Goal: Task Accomplishment & Management: Use online tool/utility

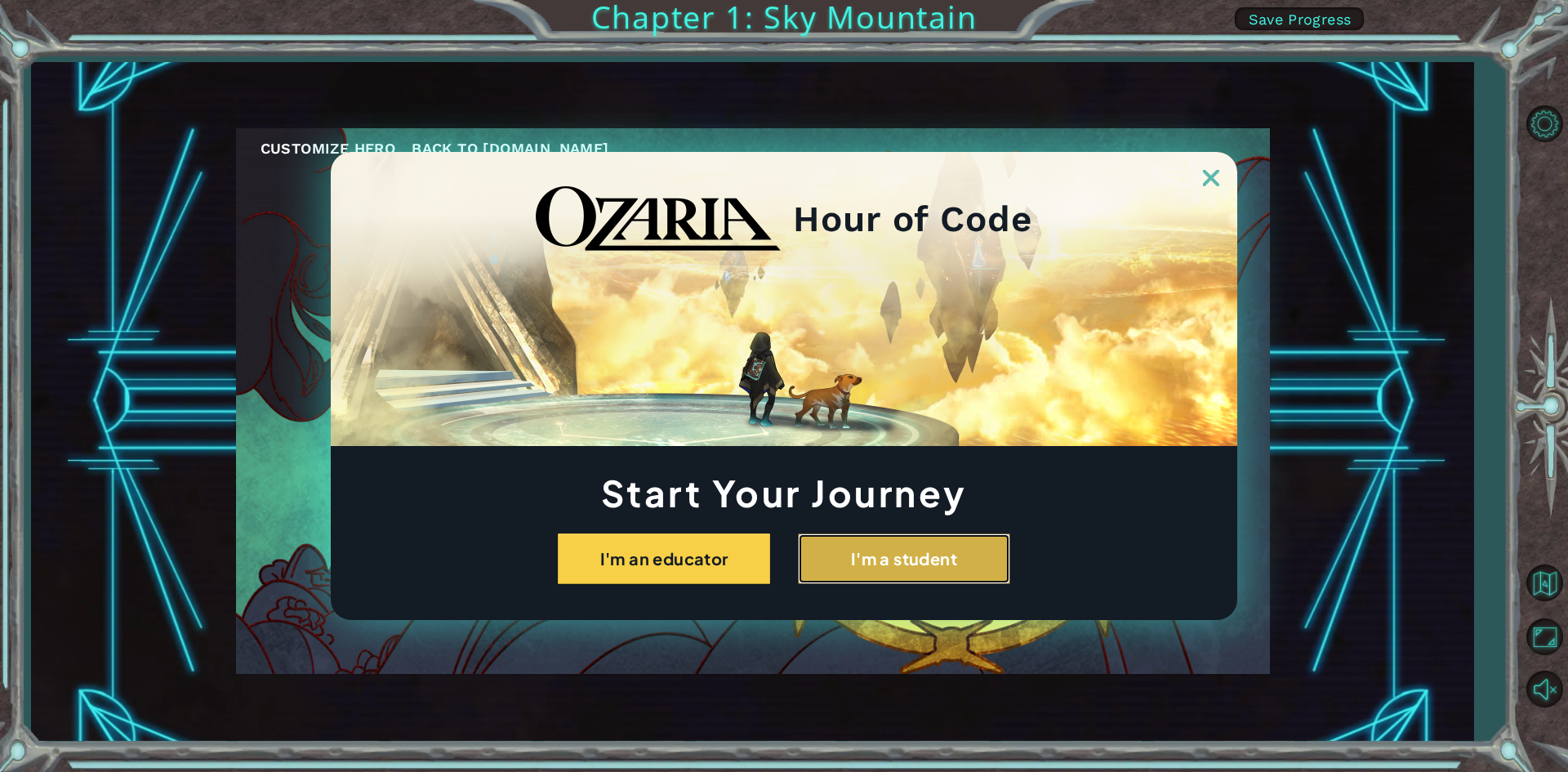
click at [897, 533] on button "I'm a student" at bounding box center [903, 559] width 213 height 51
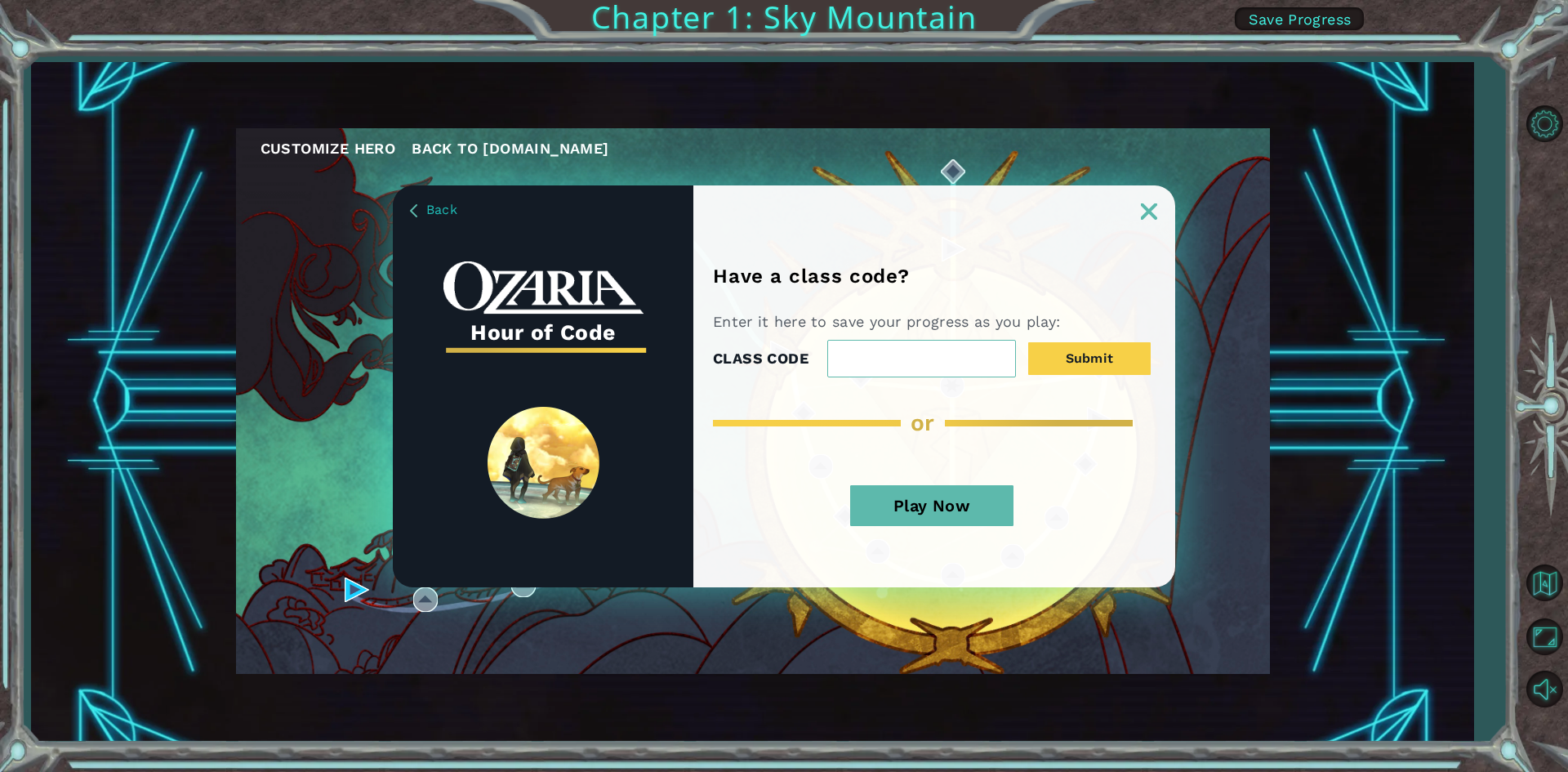
click at [1149, 208] on img at bounding box center [1150, 212] width 16 height 16
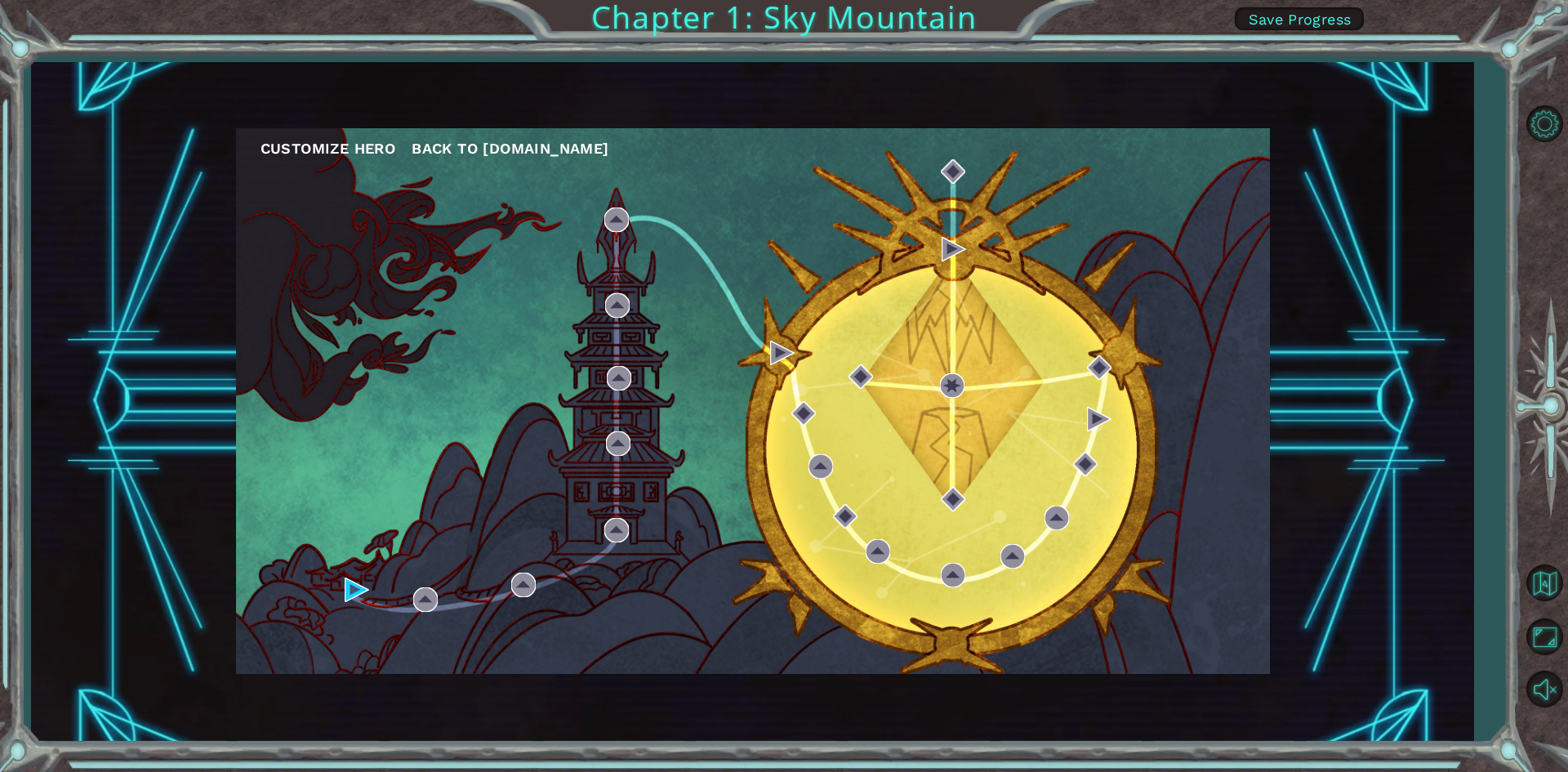
click at [951, 467] on div "Customize Hero Back to [DOMAIN_NAME]" at bounding box center [753, 400] width 1034 height 546
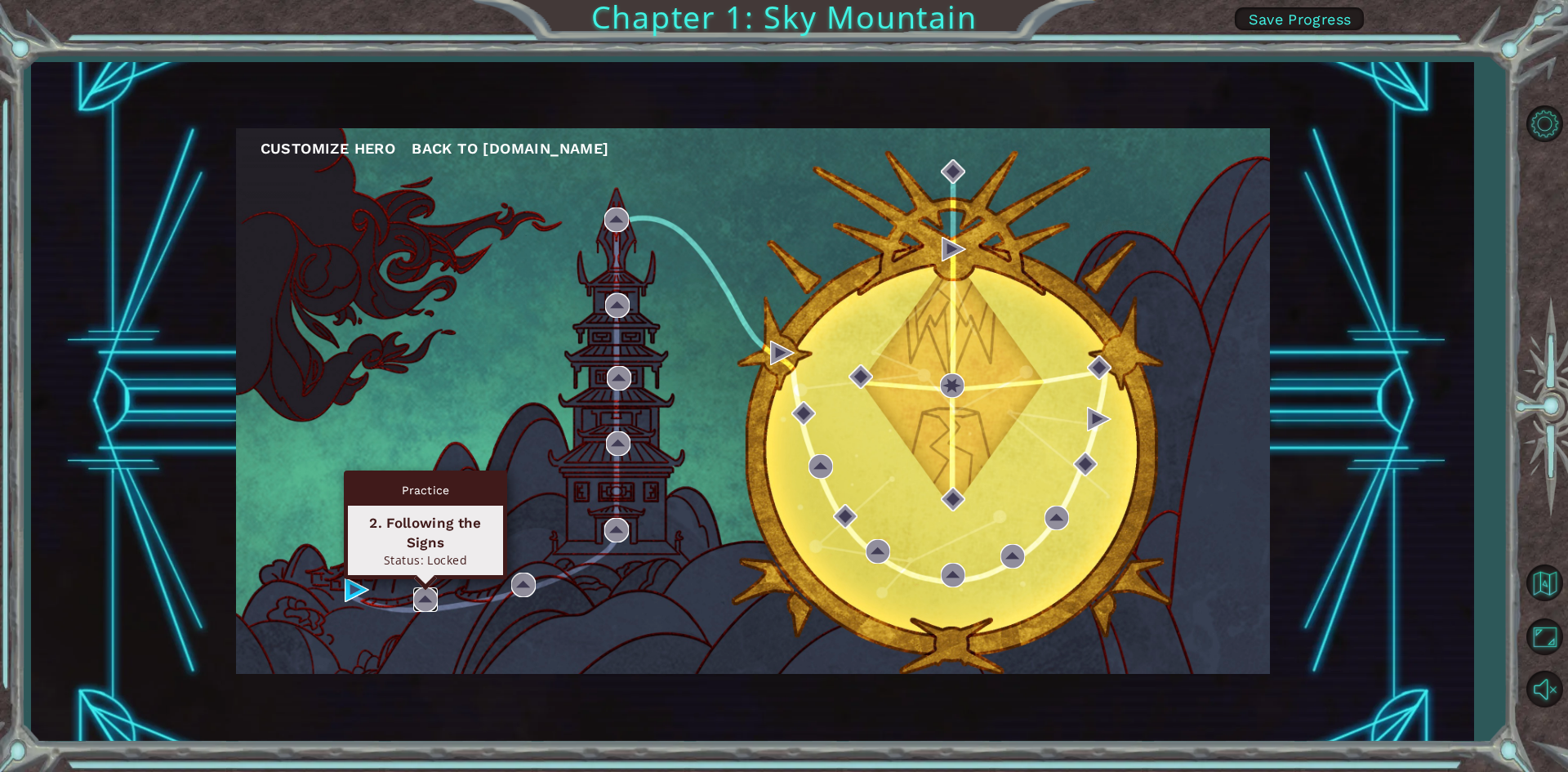
click at [427, 604] on img at bounding box center [426, 600] width 25 height 25
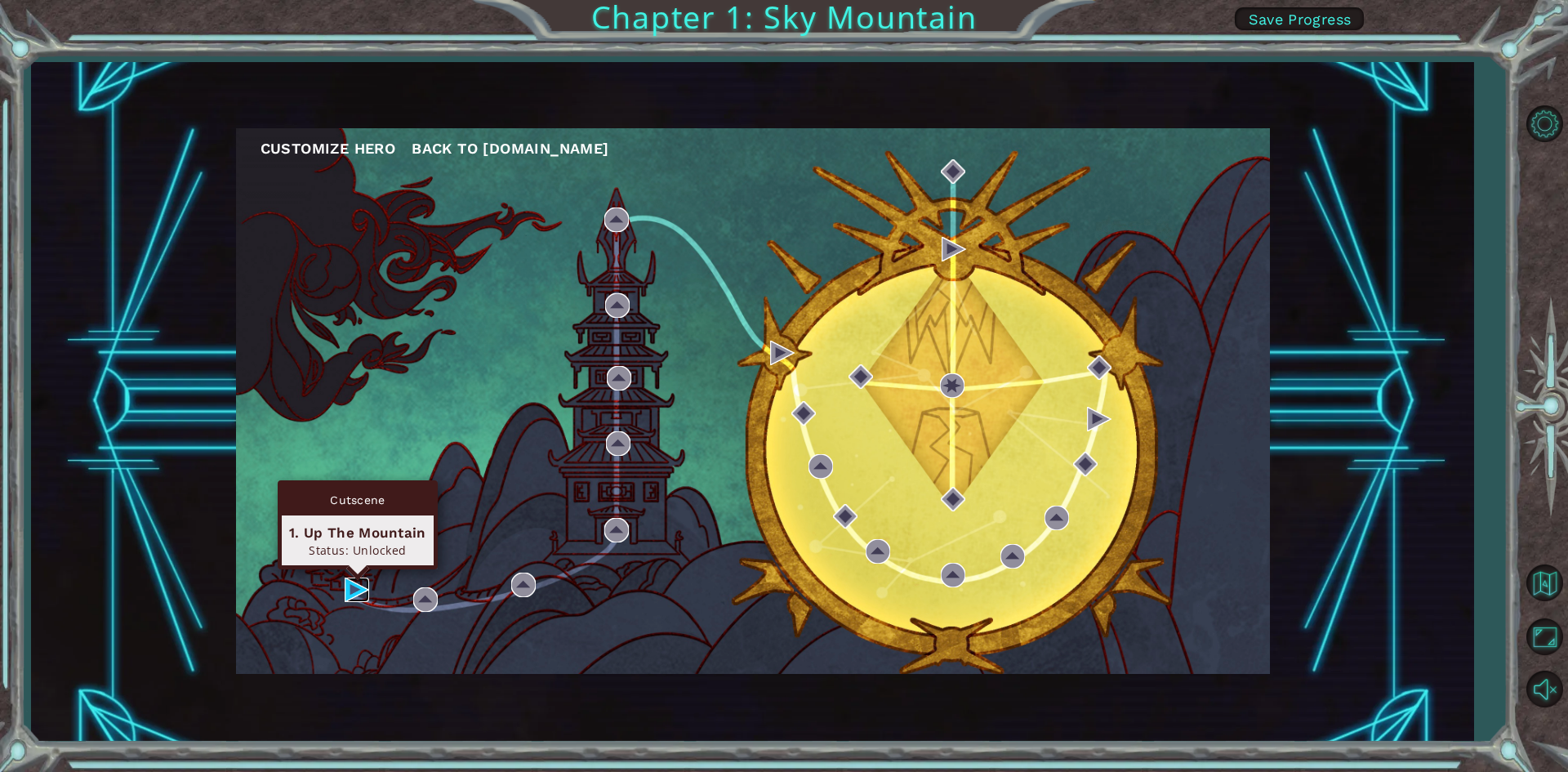
click at [353, 586] on img at bounding box center [357, 590] width 25 height 25
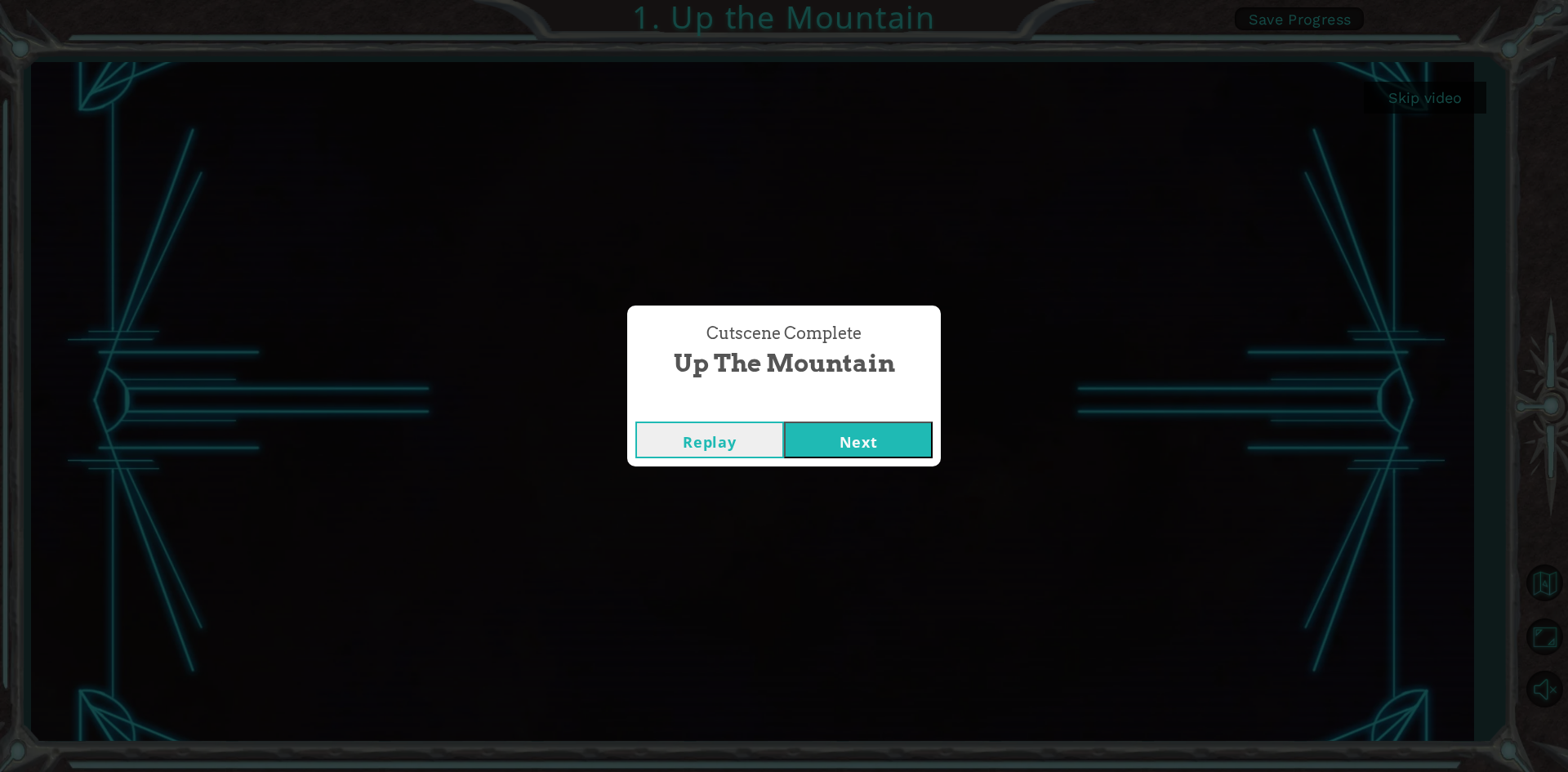
click at [856, 432] on button "Next" at bounding box center [858, 440] width 149 height 37
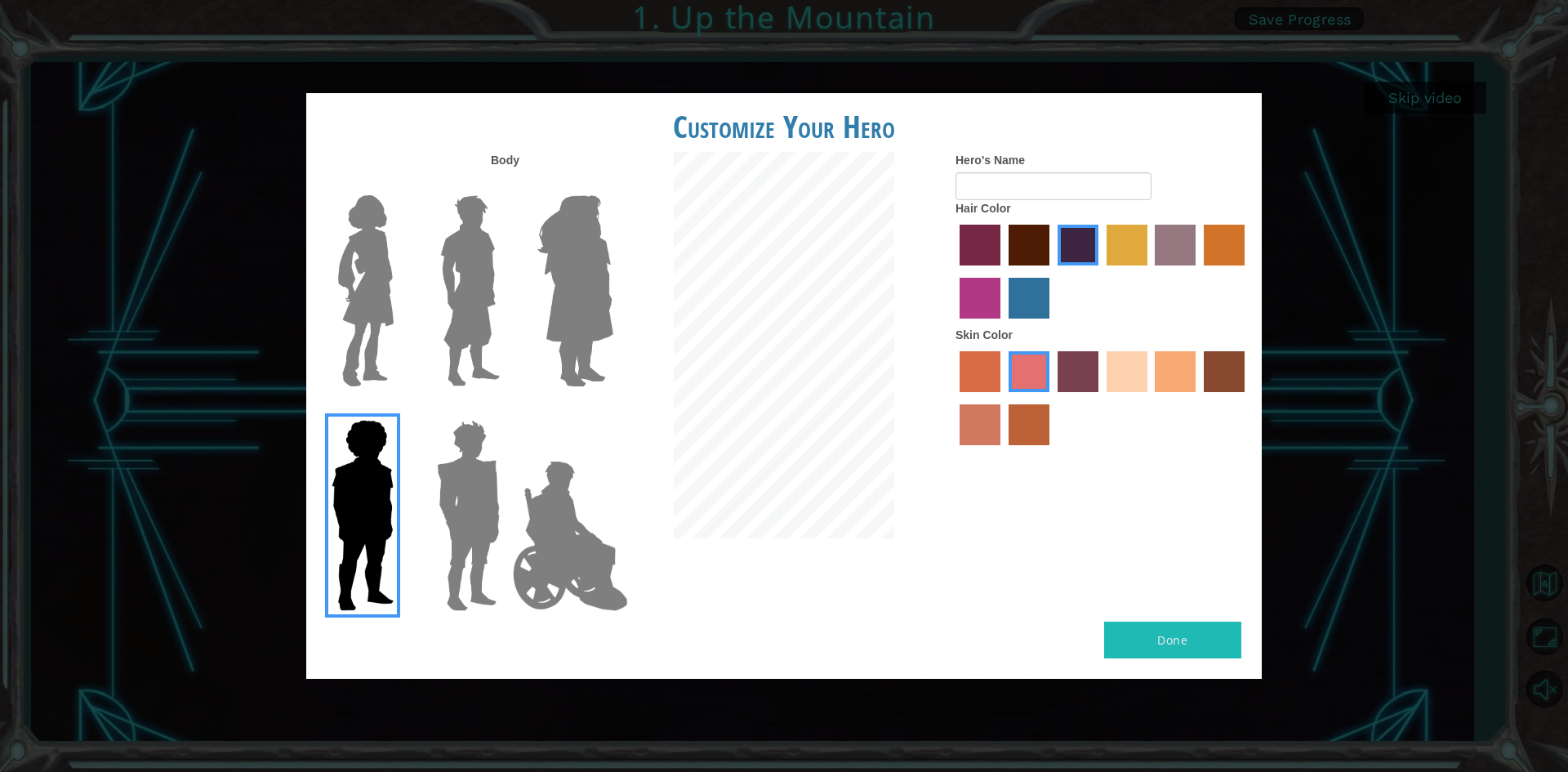
click at [375, 280] on img at bounding box center [366, 290] width 69 height 204
click at [400, 185] on input "Hero Connie" at bounding box center [400, 185] width 0 height 0
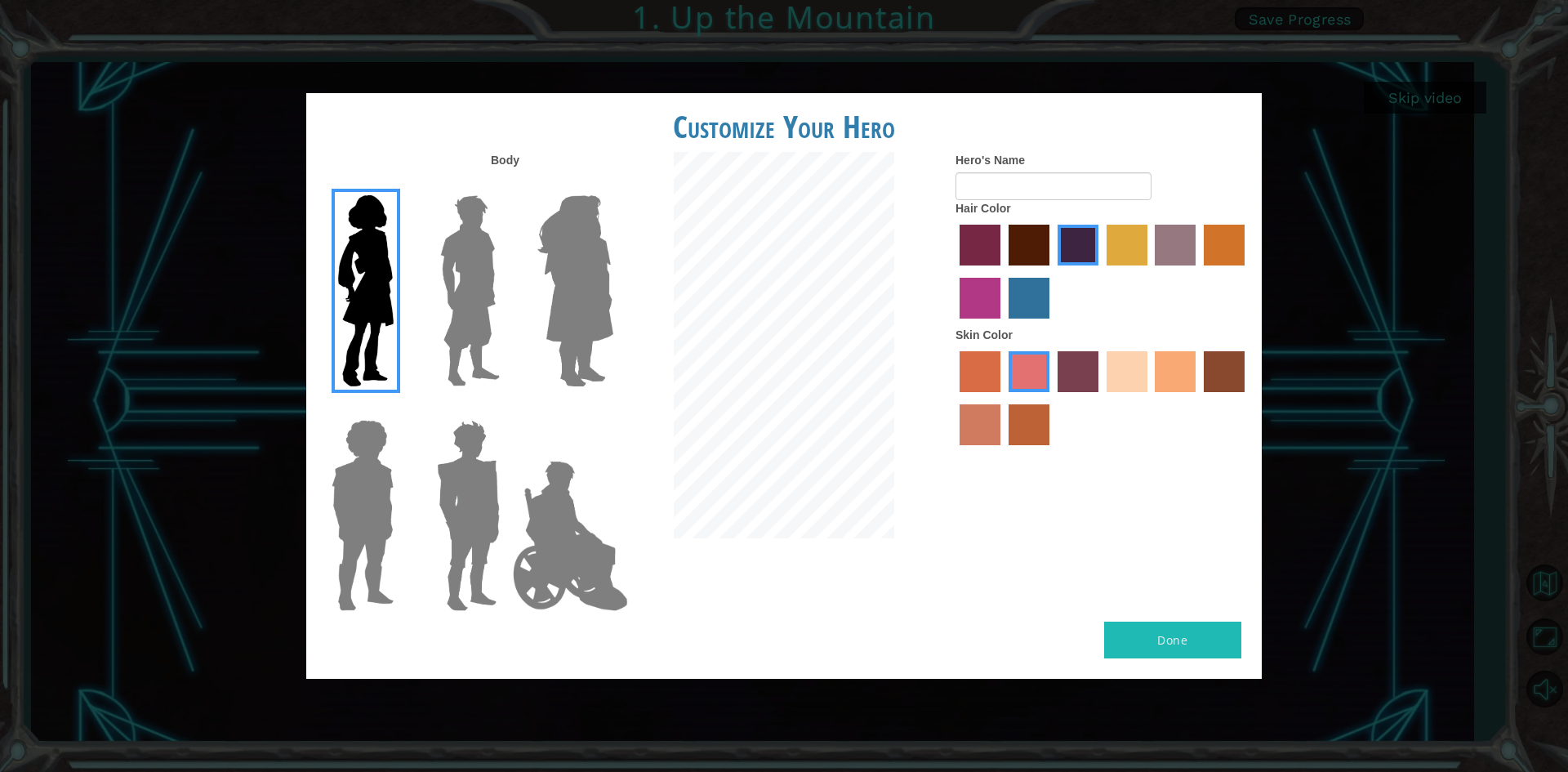
click at [468, 265] on img at bounding box center [470, 290] width 73 height 204
click at [506, 185] on input "Hero Lars" at bounding box center [506, 185] width 0 height 0
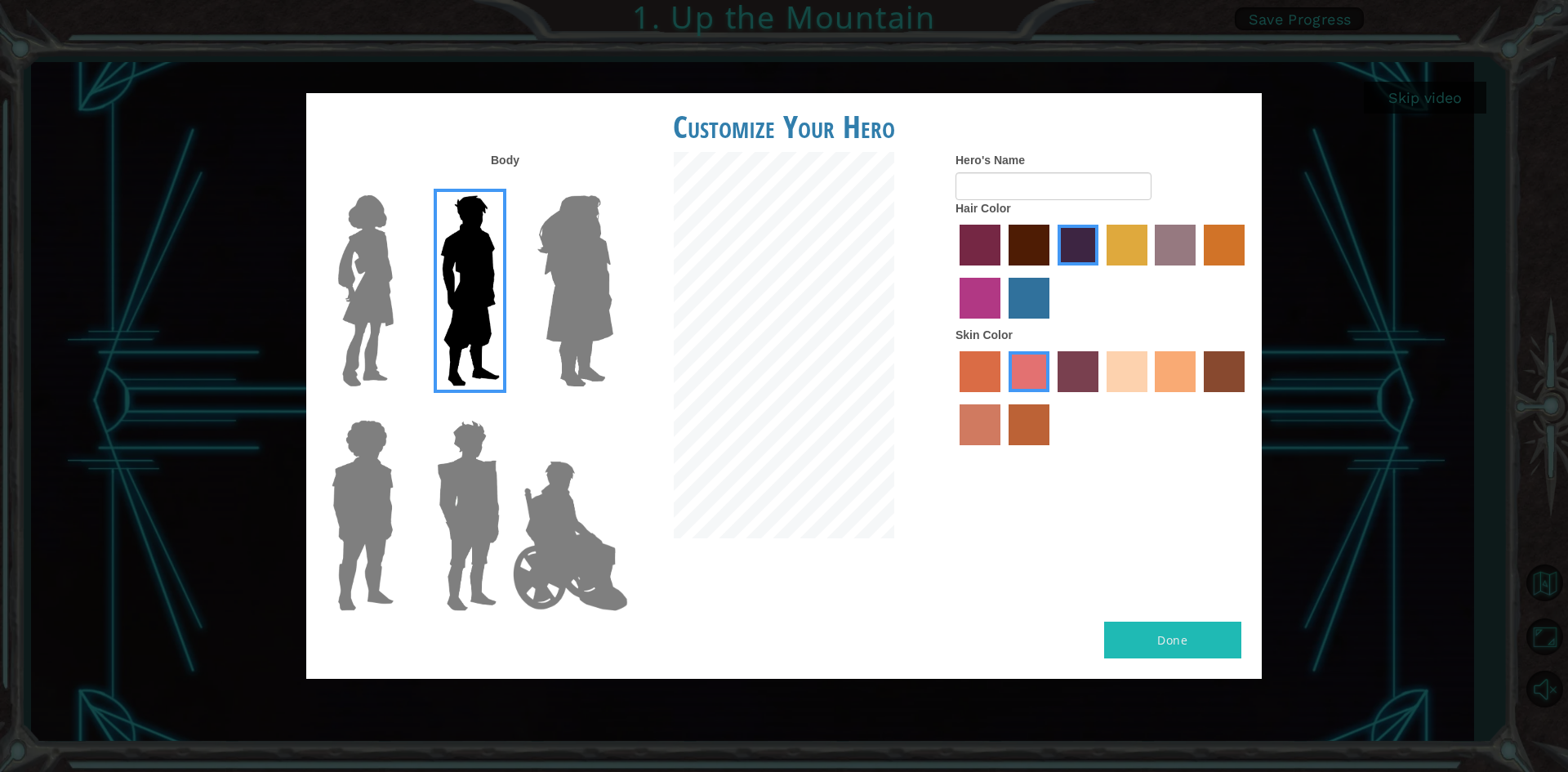
click at [564, 263] on img at bounding box center [575, 290] width 89 height 204
click at [613, 185] on input "Hero Amethyst" at bounding box center [613, 185] width 0 height 0
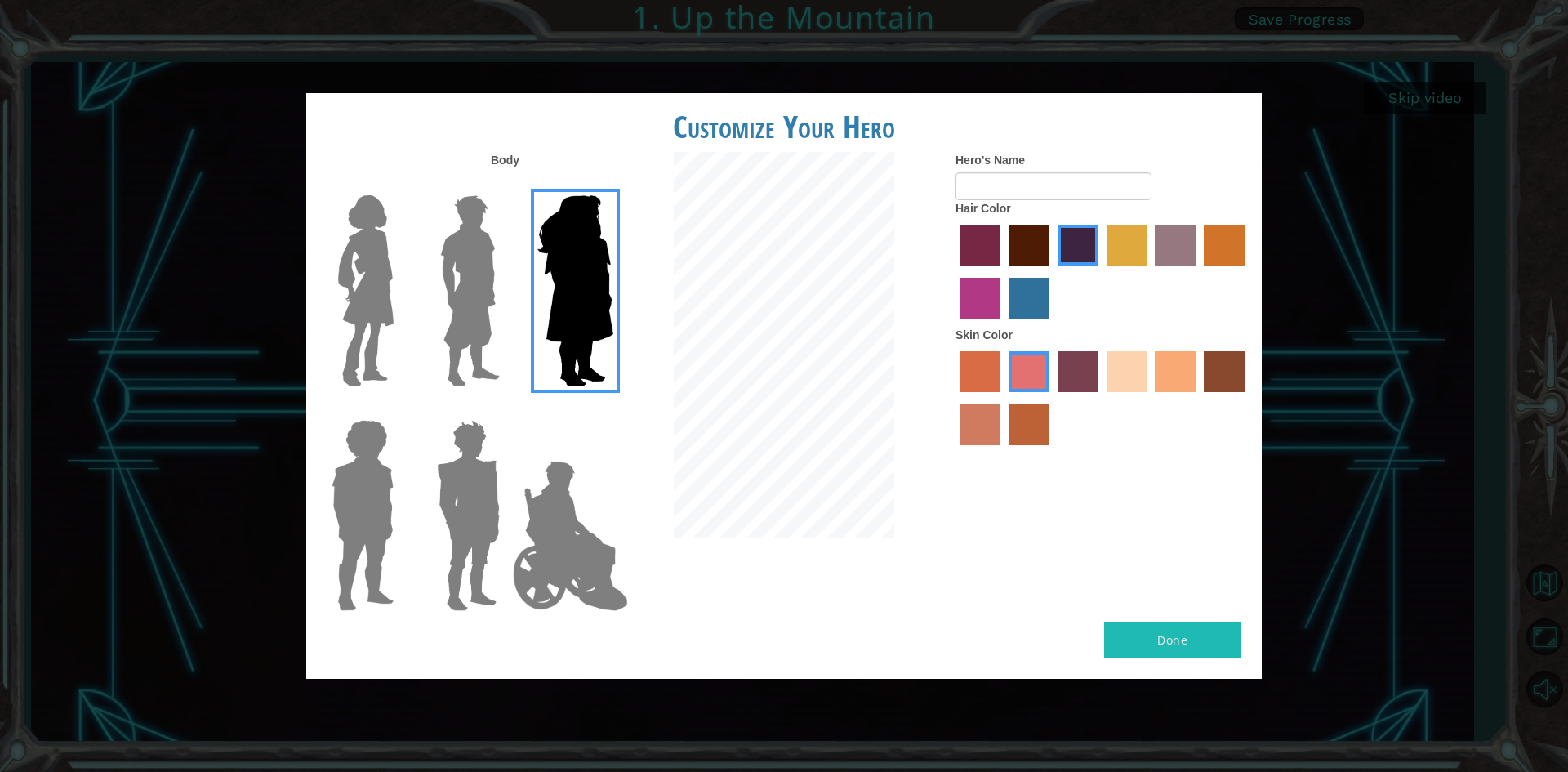
click at [545, 525] on img at bounding box center [570, 535] width 128 height 163
click at [613, 409] on input "Hero Jamie" at bounding box center [613, 409] width 0 height 0
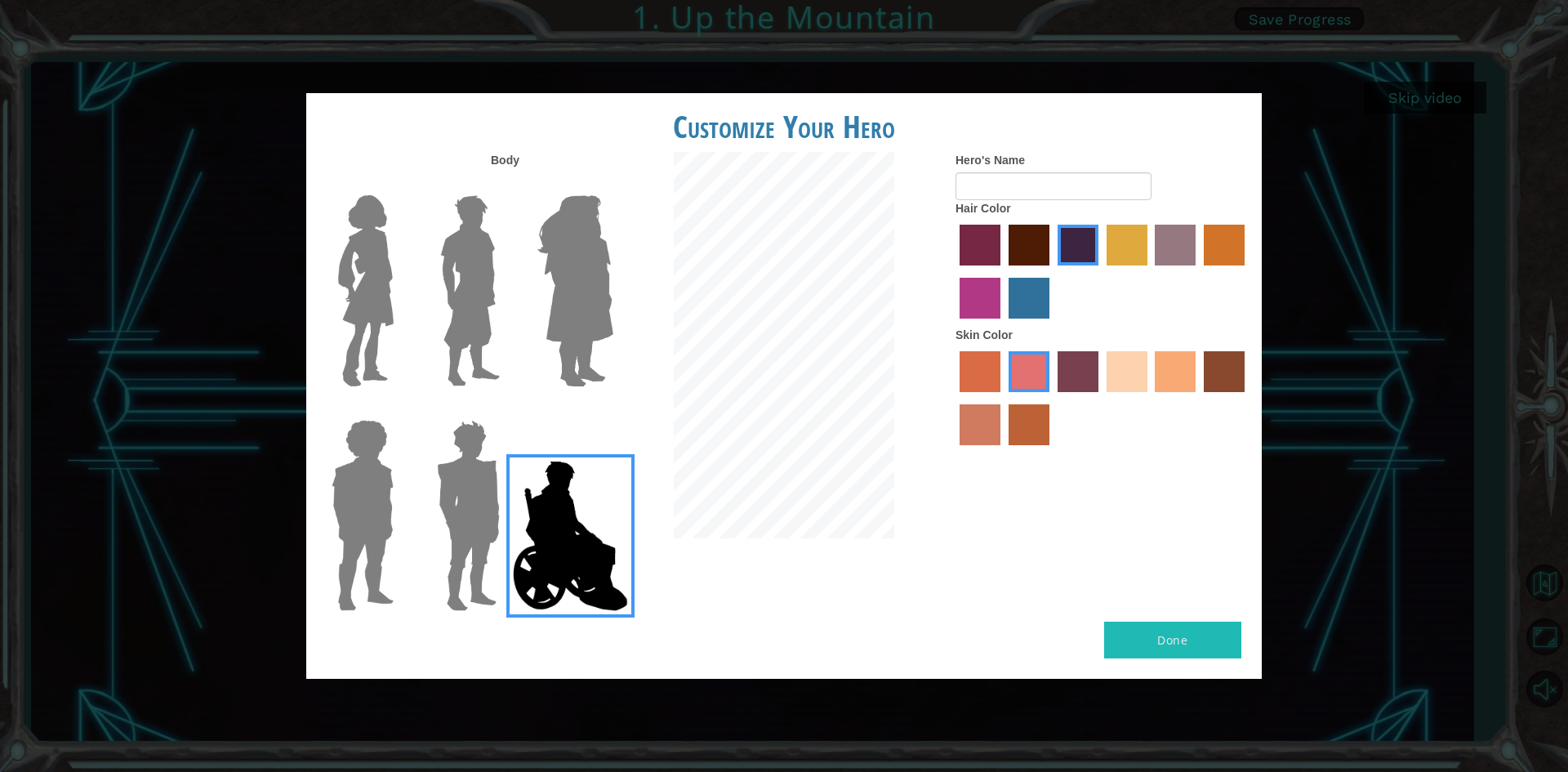
click at [425, 486] on label at bounding box center [466, 515] width 82 height 204
click at [506, 409] on input "Hero Garnet" at bounding box center [506, 409] width 0 height 0
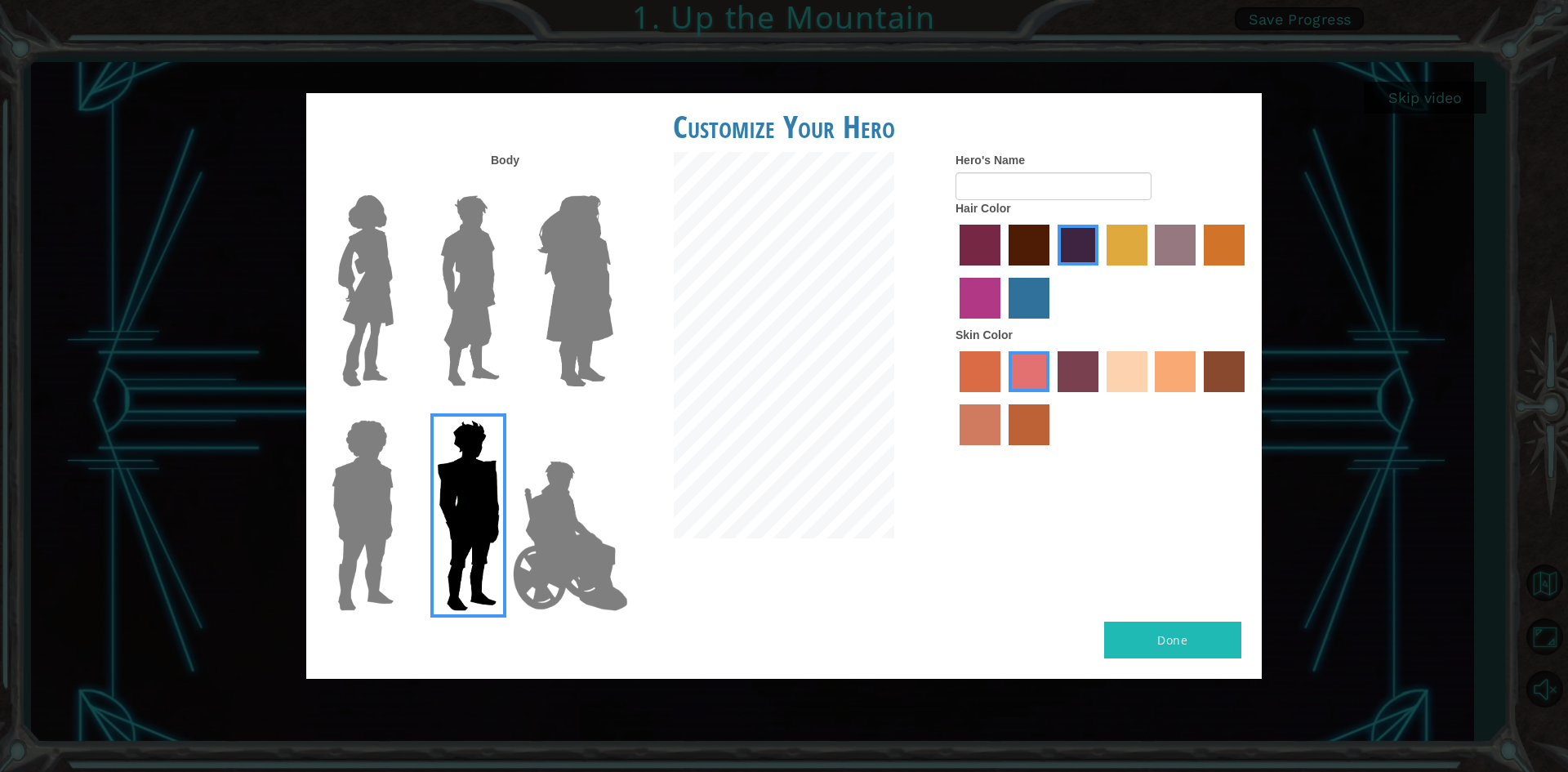
click at [350, 311] on img at bounding box center [366, 290] width 69 height 204
click at [400, 185] on input "Hero Connie" at bounding box center [400, 185] width 0 height 0
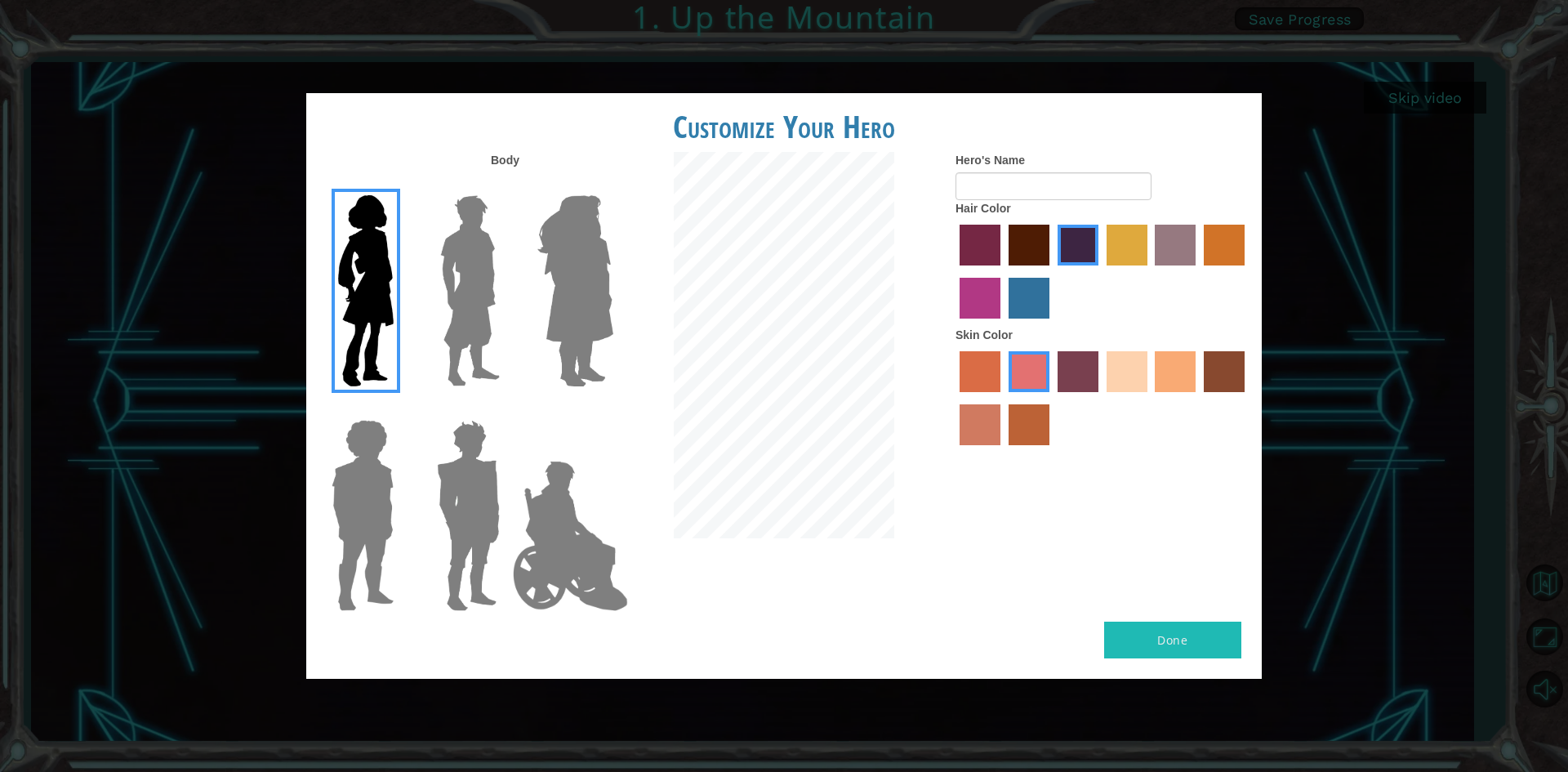
click at [1124, 251] on label "tulip tree hair color" at bounding box center [1127, 245] width 41 height 41
click at [1101, 271] on input "tulip tree hair color" at bounding box center [1101, 271] width 0 height 0
click at [1227, 251] on label "gold drop hair color" at bounding box center [1224, 245] width 41 height 41
click at [1198, 271] on input "gold drop hair color" at bounding box center [1198, 271] width 0 height 0
click at [1002, 294] on div at bounding box center [1103, 273] width 294 height 106
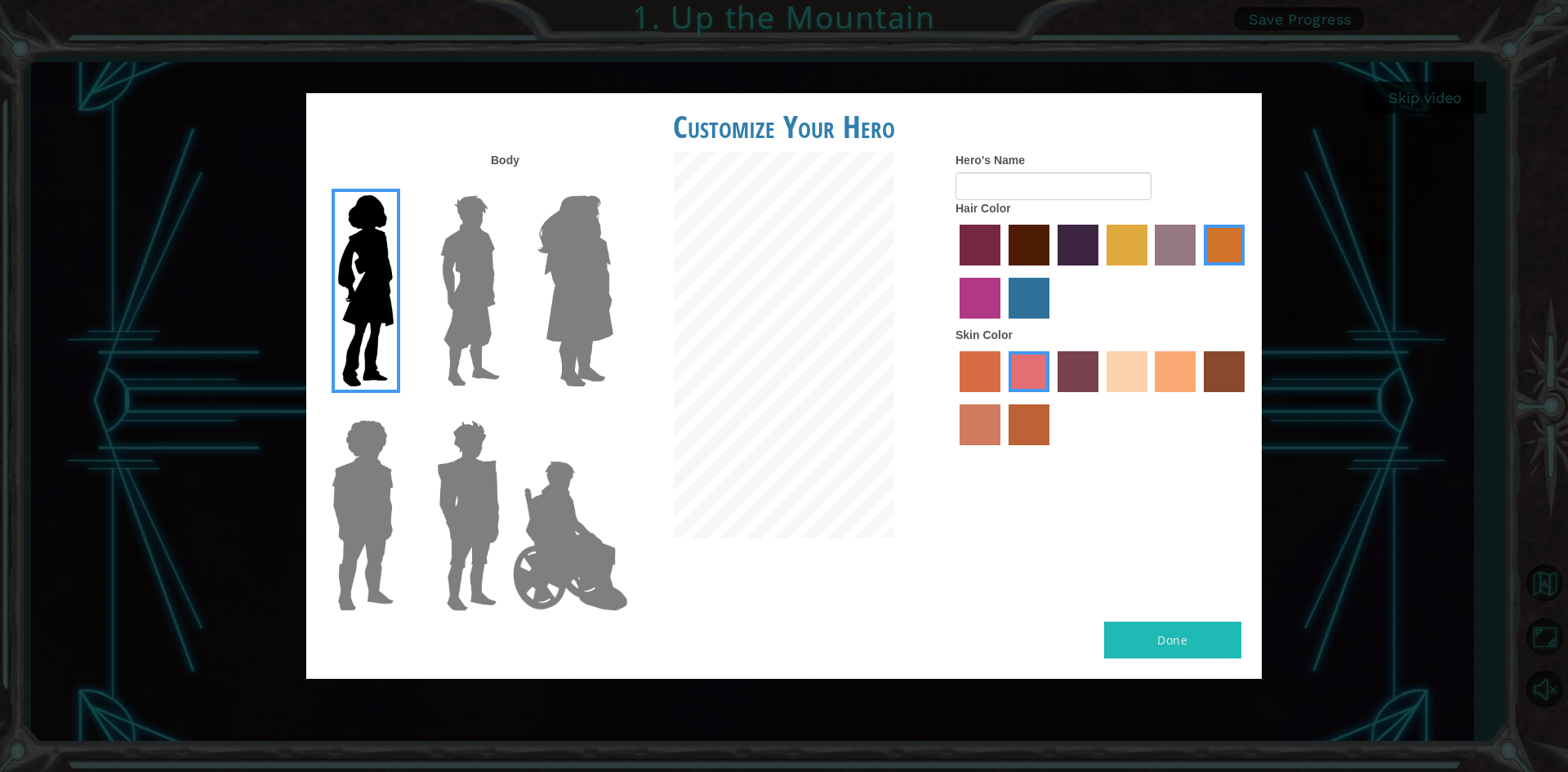
click at [961, 289] on label "medium red violet hair color" at bounding box center [981, 298] width 41 height 41
click at [1247, 271] on input "medium red violet hair color" at bounding box center [1247, 271] width 0 height 0
click at [1111, 243] on label "tulip tree hair color" at bounding box center [1127, 245] width 41 height 41
click at [1101, 271] on input "tulip tree hair color" at bounding box center [1101, 271] width 0 height 0
click at [1078, 385] on label "tosca skin color" at bounding box center [1078, 372] width 41 height 41
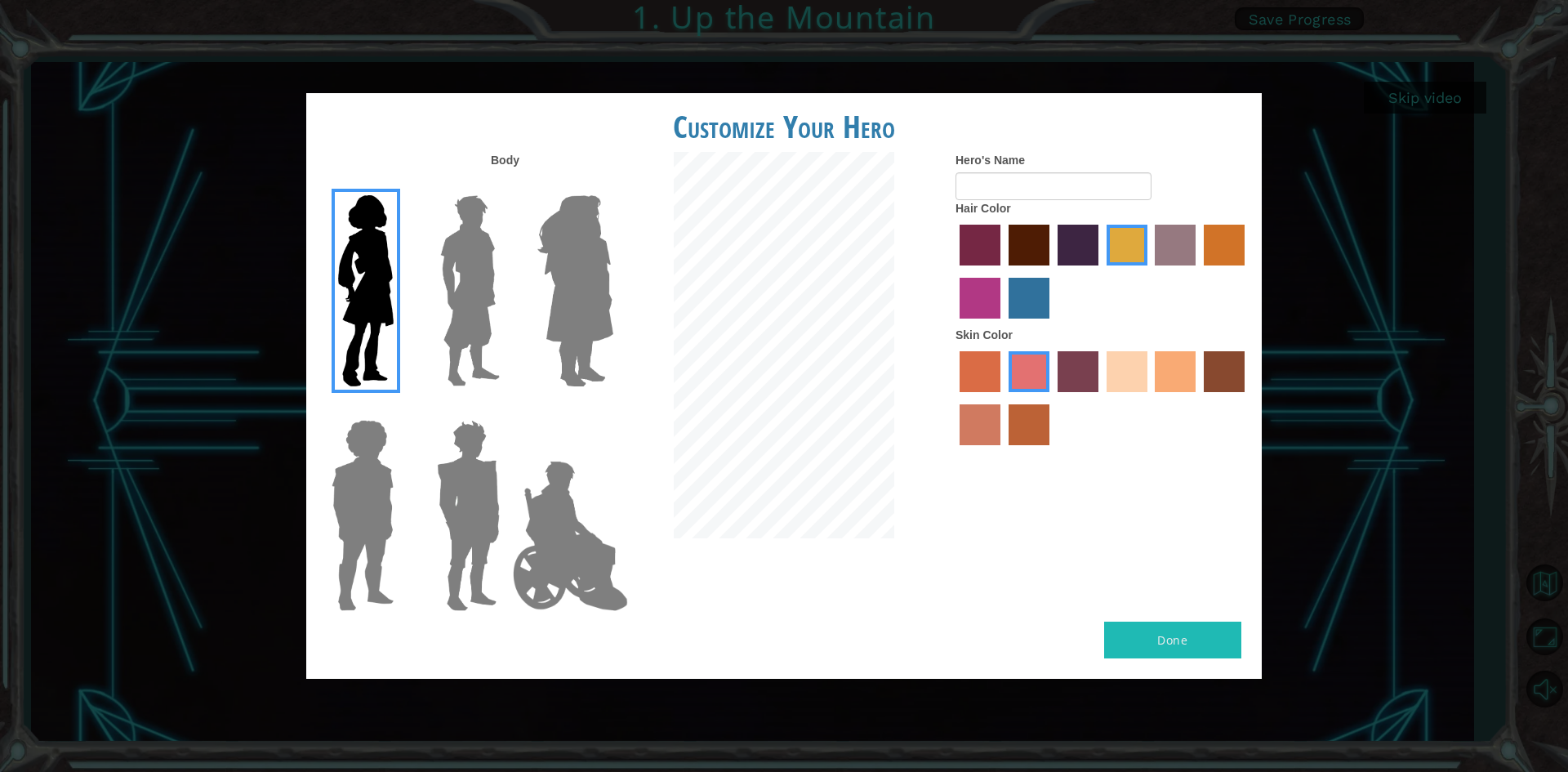
click at [1052, 398] on input "tosca skin color" at bounding box center [1052, 398] width 0 height 0
click at [1115, 363] on label "sandy beach skin color" at bounding box center [1127, 372] width 41 height 41
click at [1101, 398] on input "sandy beach skin color" at bounding box center [1101, 398] width 0 height 0
click at [1173, 368] on label "tacao skin color" at bounding box center [1175, 372] width 41 height 41
click at [1150, 398] on input "tacao skin color" at bounding box center [1150, 398] width 0 height 0
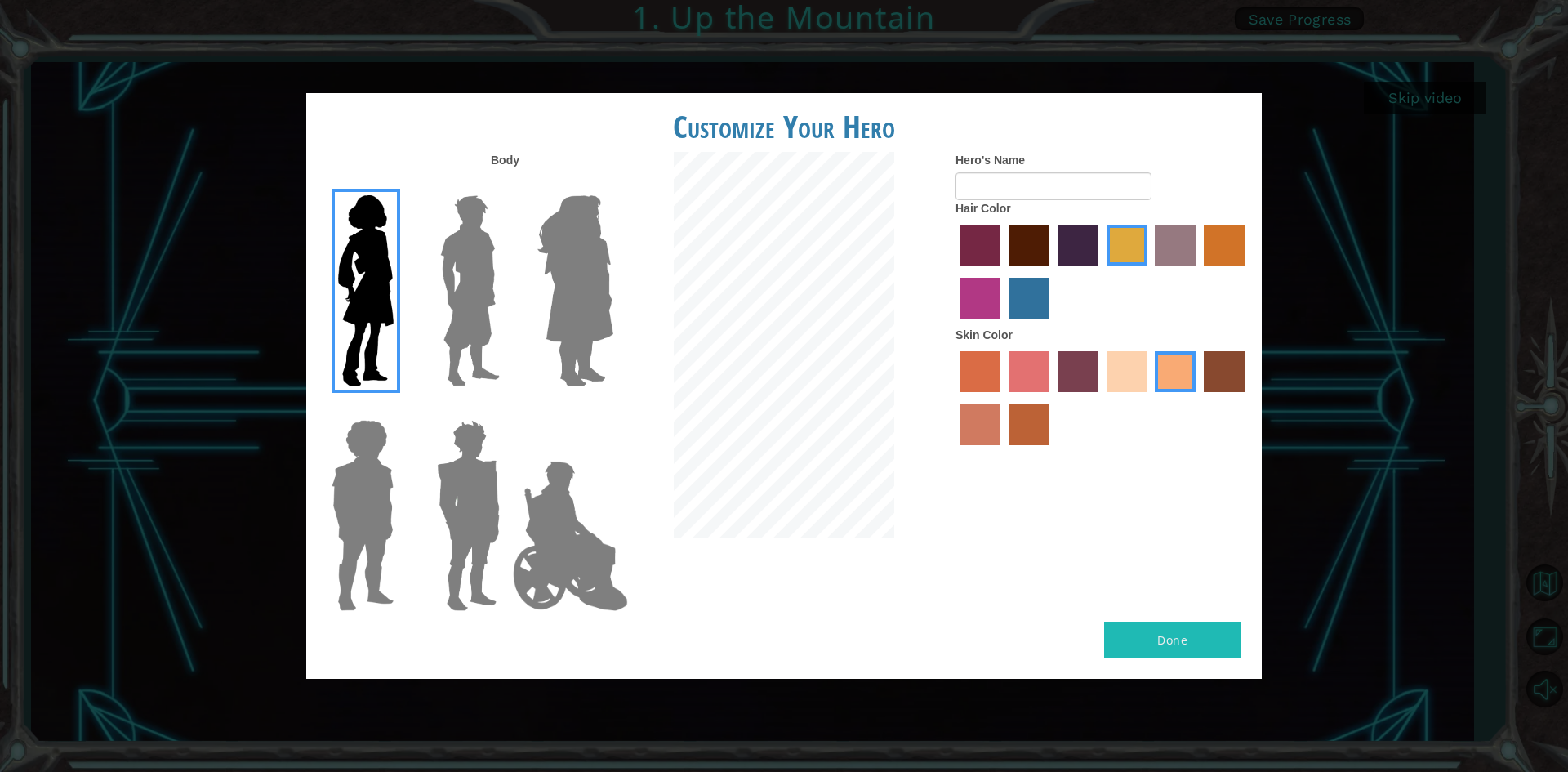
click at [1182, 611] on div "Body Hero's Name Hair Color Skin Color" at bounding box center [784, 386] width 956 height 469
click at [1175, 630] on button "Done" at bounding box center [1173, 639] width 137 height 37
type input "m"
type input ".."
click at [1190, 633] on button "Done" at bounding box center [1173, 639] width 137 height 37
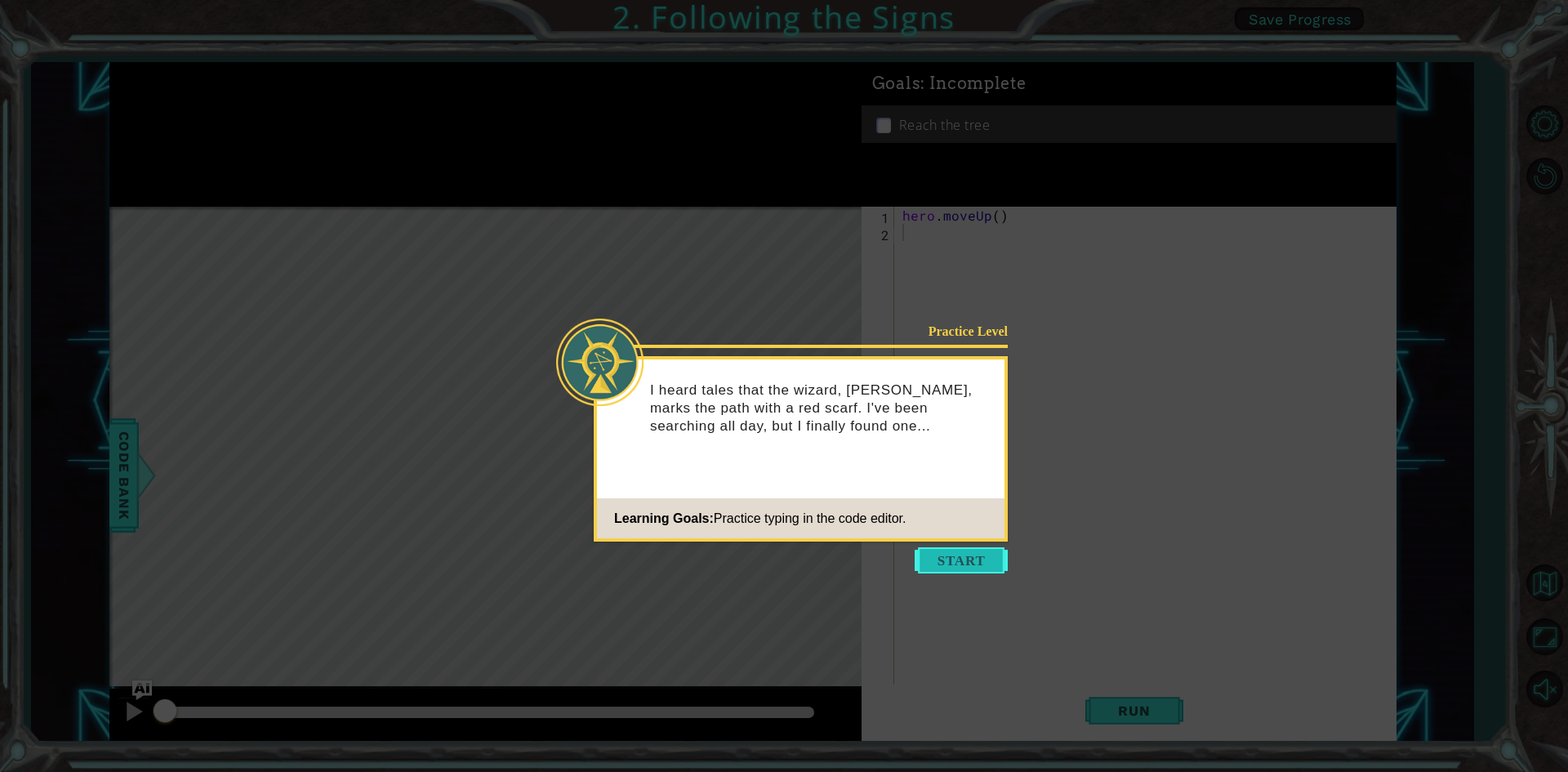
click at [972, 552] on button "Start" at bounding box center [961, 560] width 93 height 26
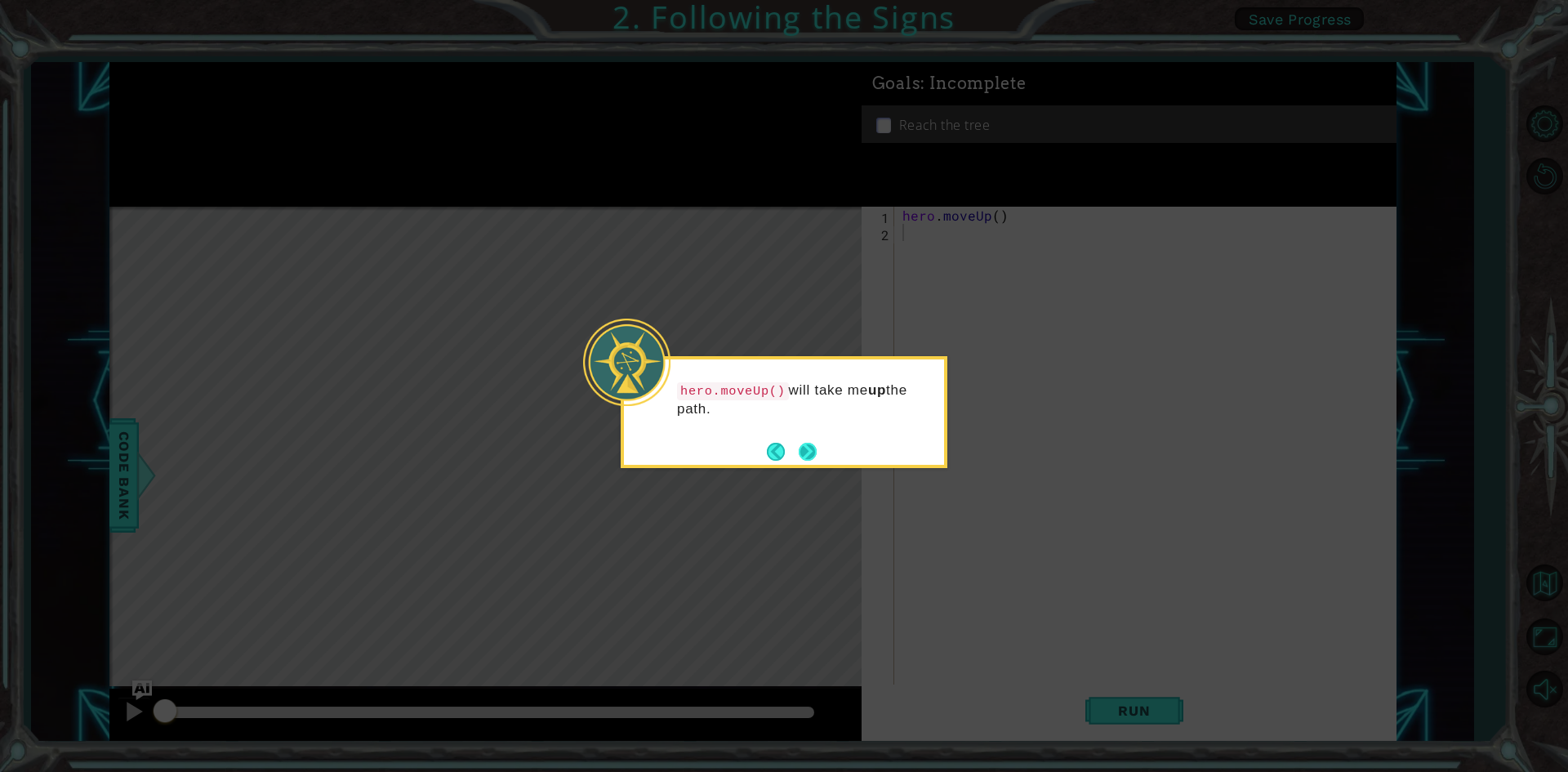
click at [805, 445] on button "Next" at bounding box center [807, 451] width 18 height 18
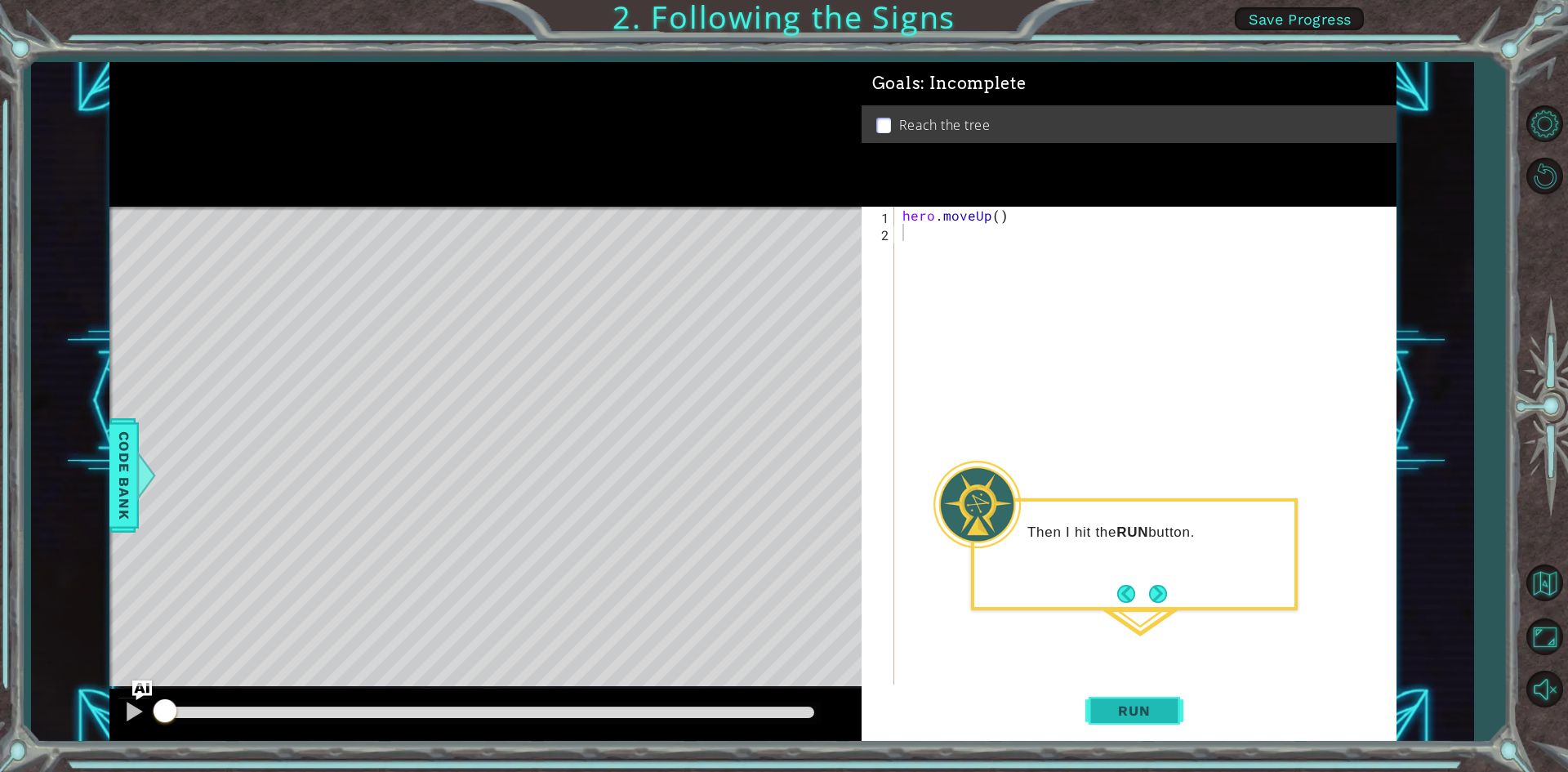
click at [1145, 710] on span "Run" at bounding box center [1134, 710] width 65 height 16
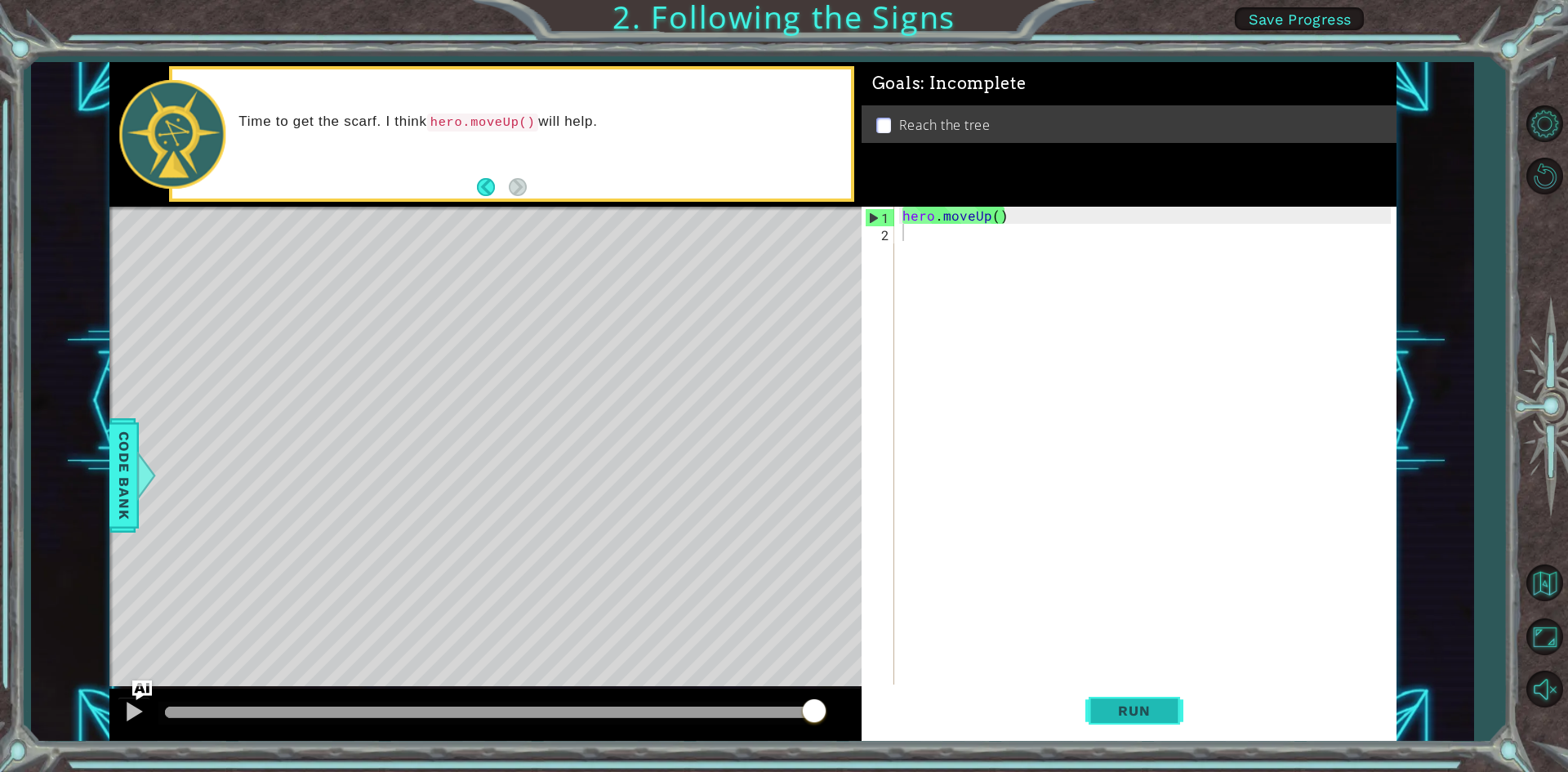
click at [1113, 712] on span "Run" at bounding box center [1134, 710] width 65 height 16
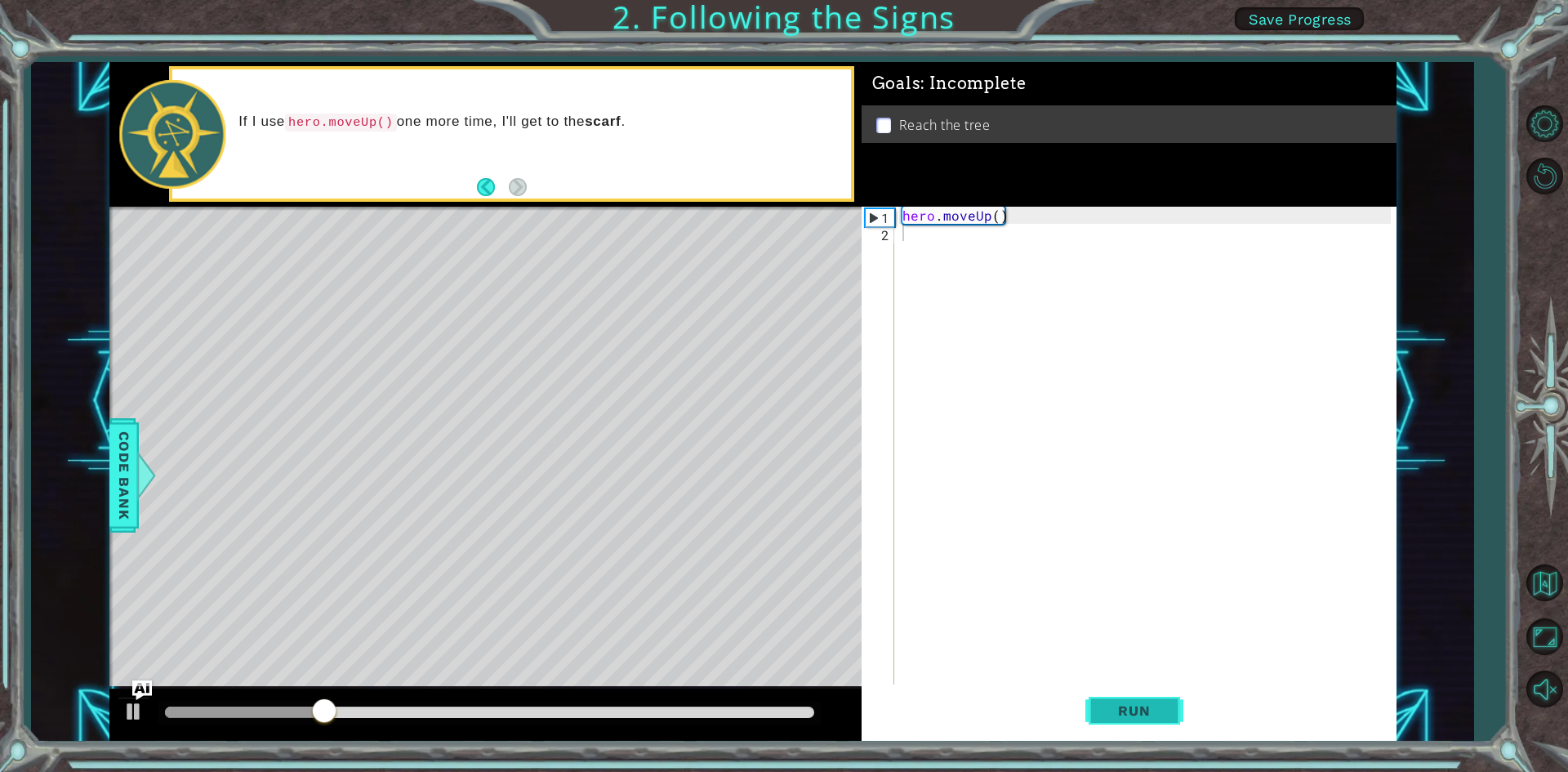
click at [1113, 712] on span "Run" at bounding box center [1134, 710] width 65 height 16
click at [982, 221] on div "hero . moveUp ( )" at bounding box center [1149, 464] width 500 height 514
type textarea "hero.moveUp()"
click at [912, 235] on div "hero . moveUp ( )" at bounding box center [1149, 464] width 500 height 514
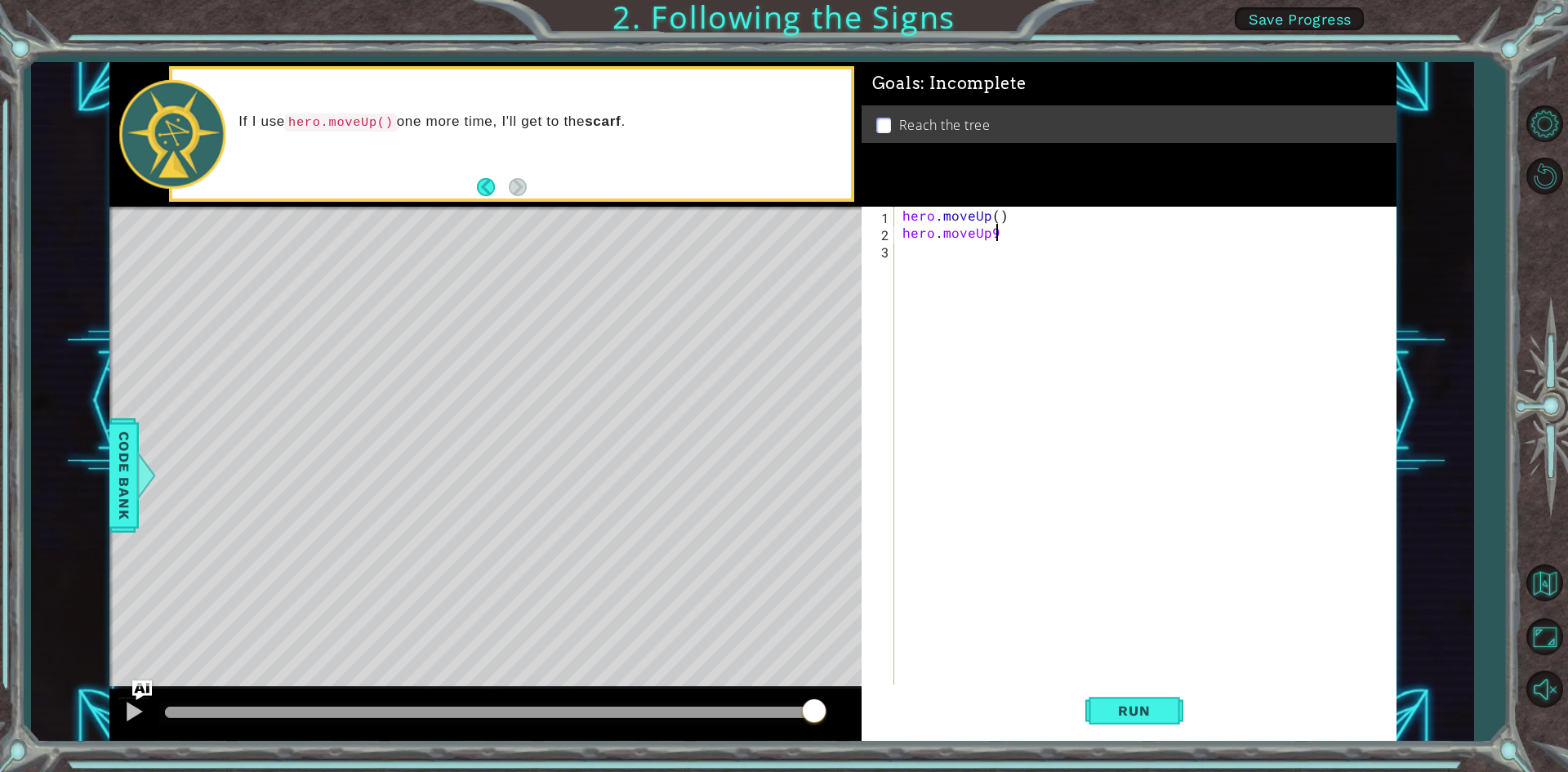
scroll to position [0, 5]
type textarea "hero.moveUp()"
click at [1142, 710] on span "Run" at bounding box center [1134, 710] width 65 height 16
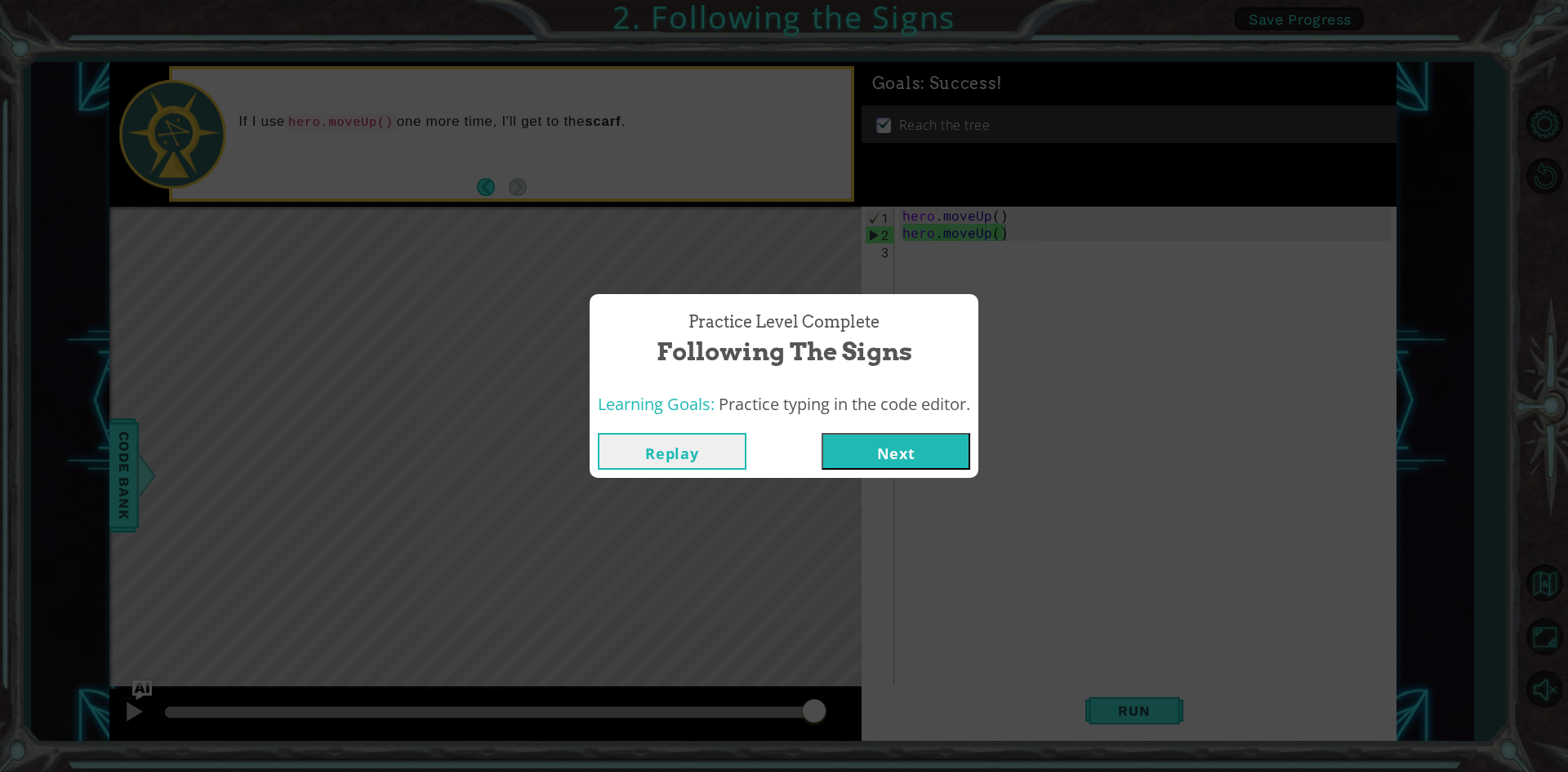
click at [911, 459] on button "Next" at bounding box center [895, 451] width 149 height 37
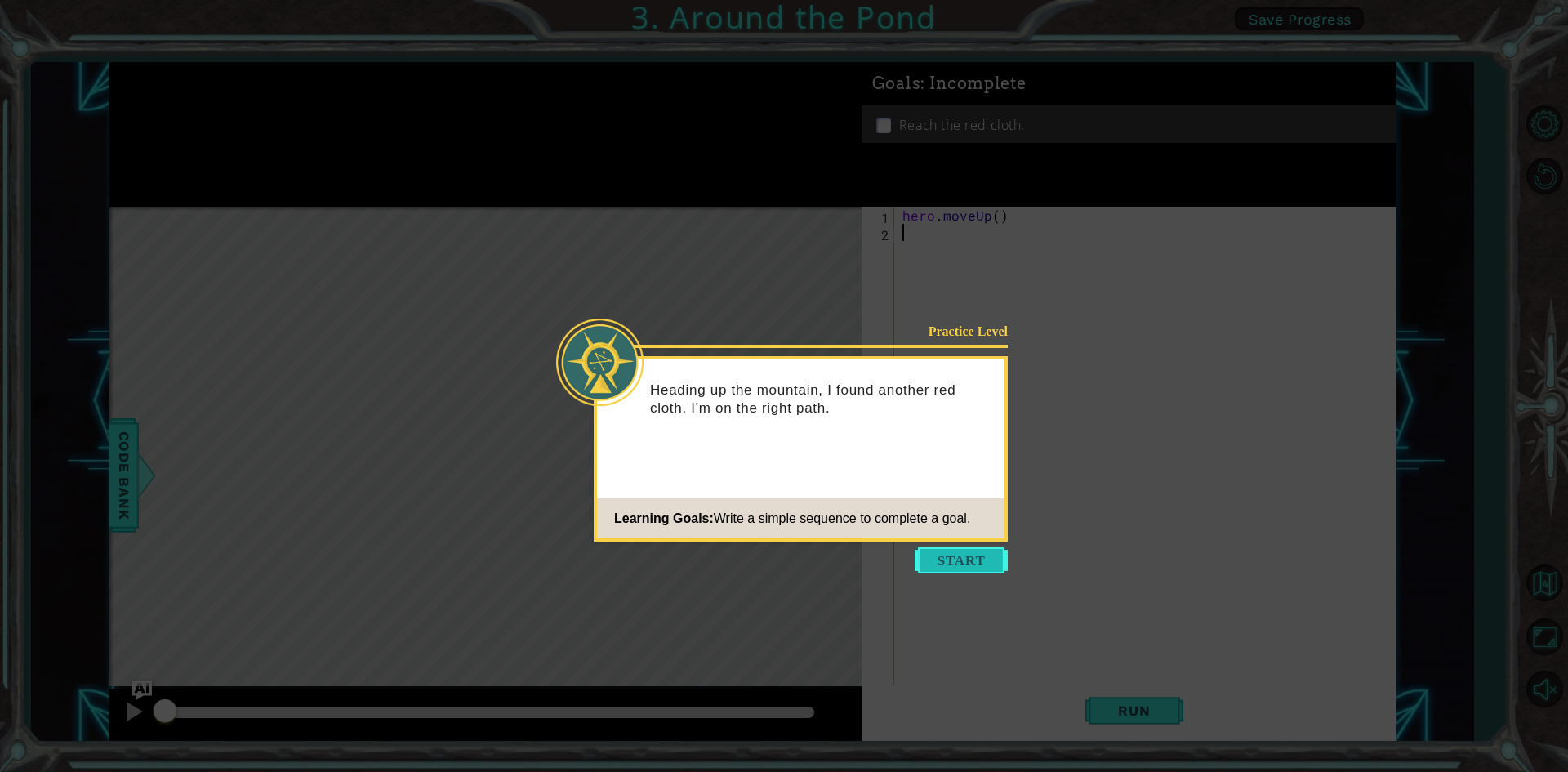
click at [941, 558] on button "Start" at bounding box center [961, 560] width 93 height 26
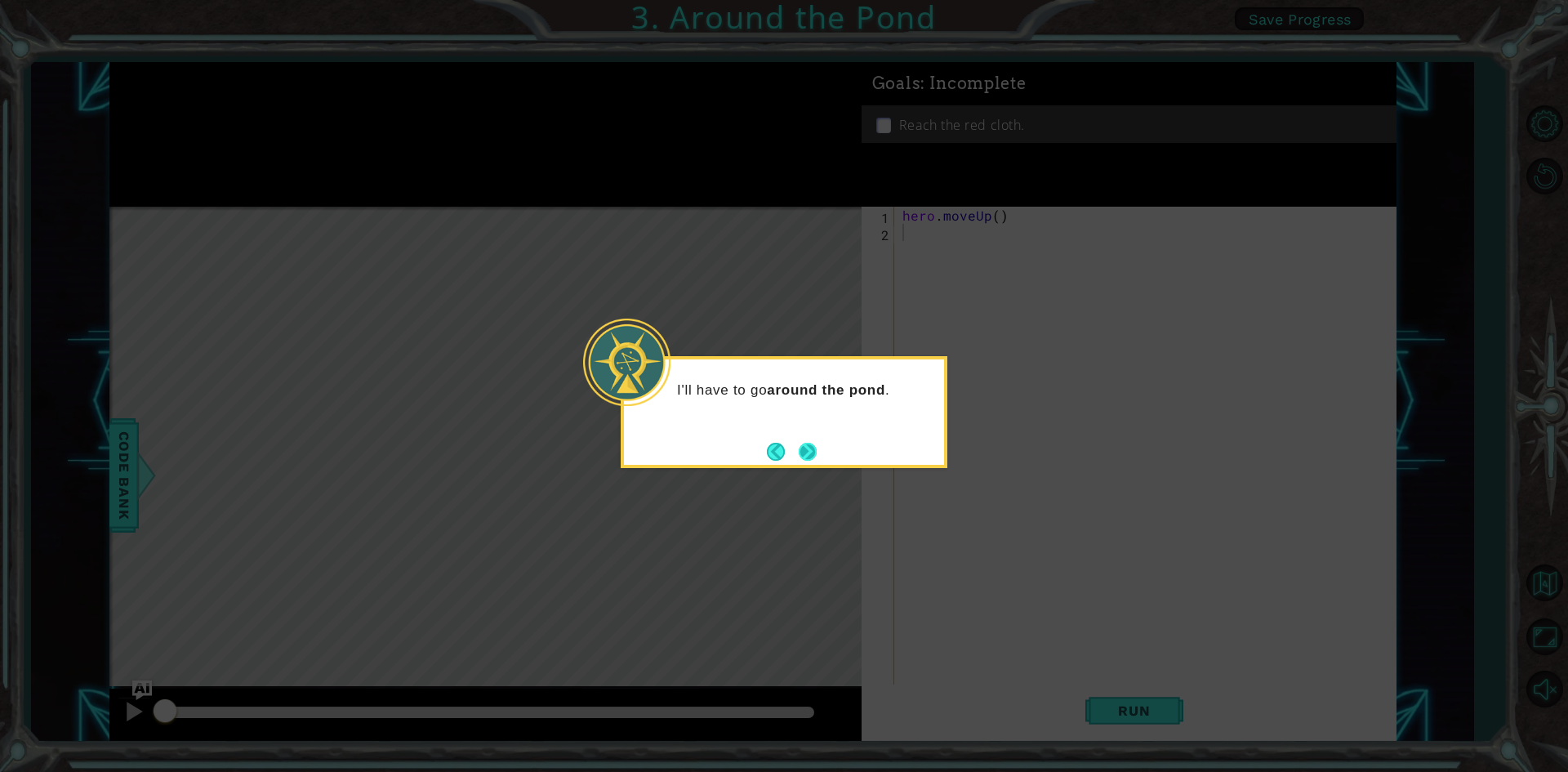
click at [809, 449] on button "Next" at bounding box center [807, 451] width 18 height 18
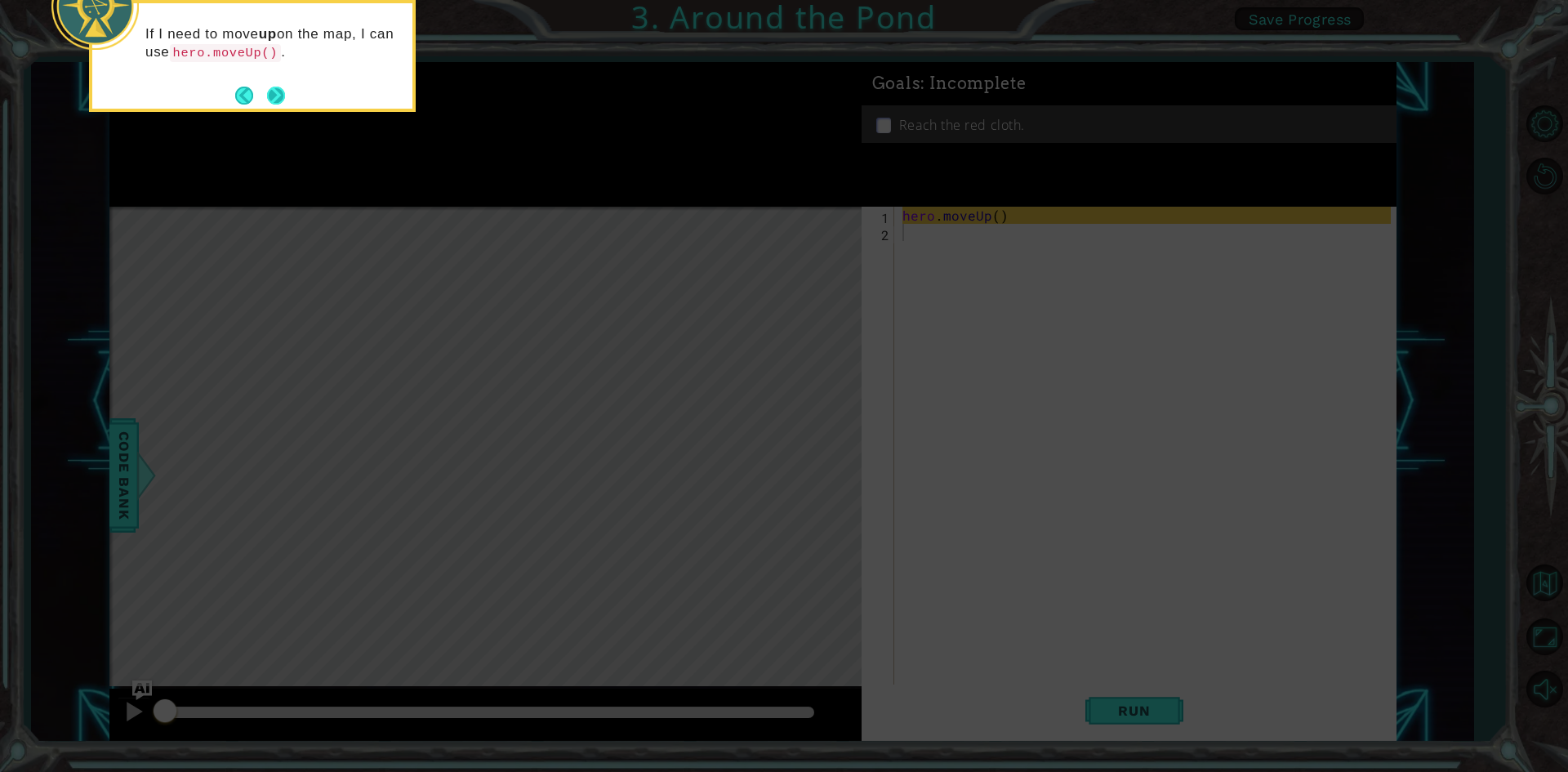
click at [282, 89] on button "Next" at bounding box center [276, 96] width 18 height 18
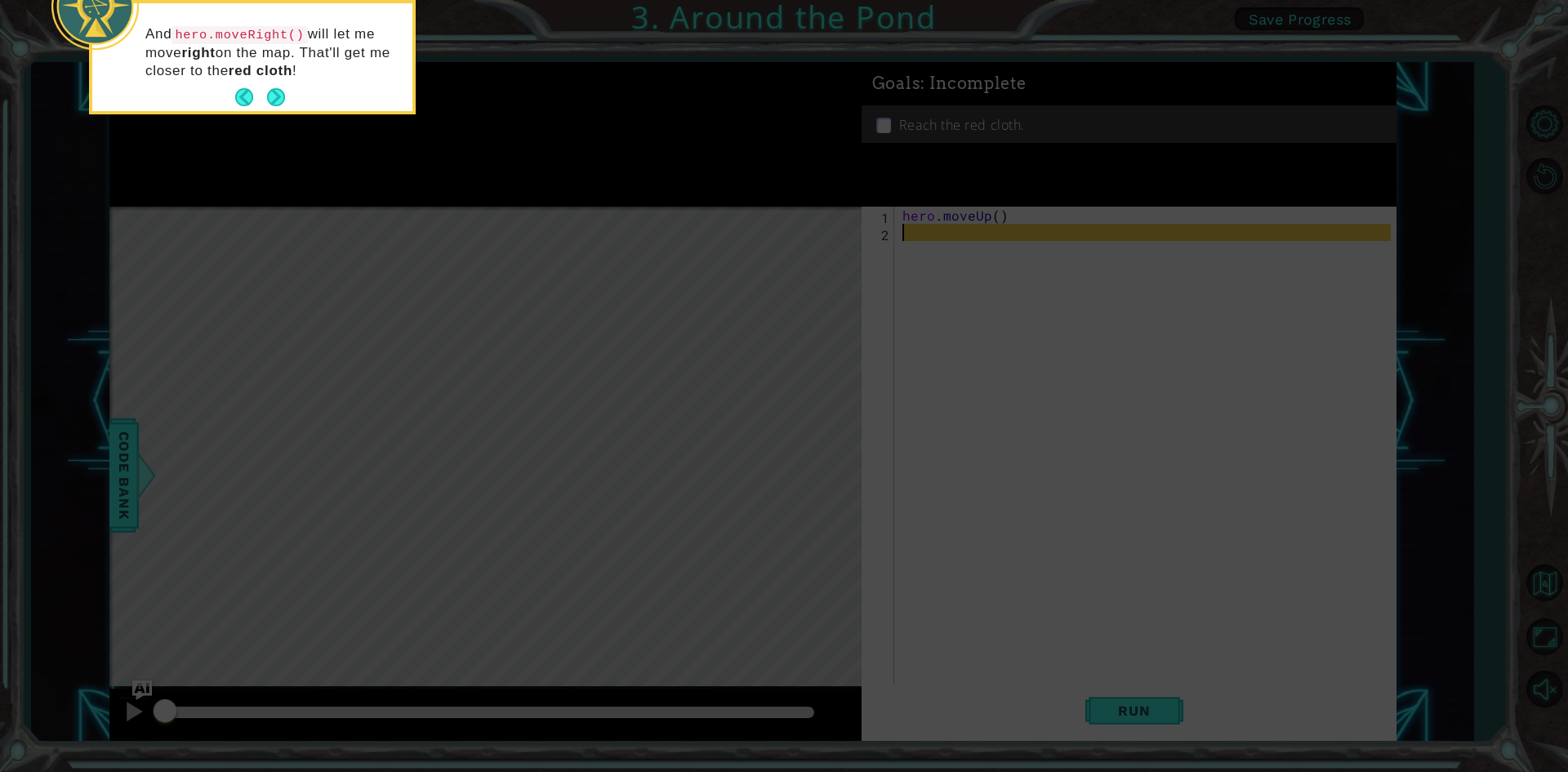
click at [282, 89] on button "Next" at bounding box center [276, 98] width 18 height 18
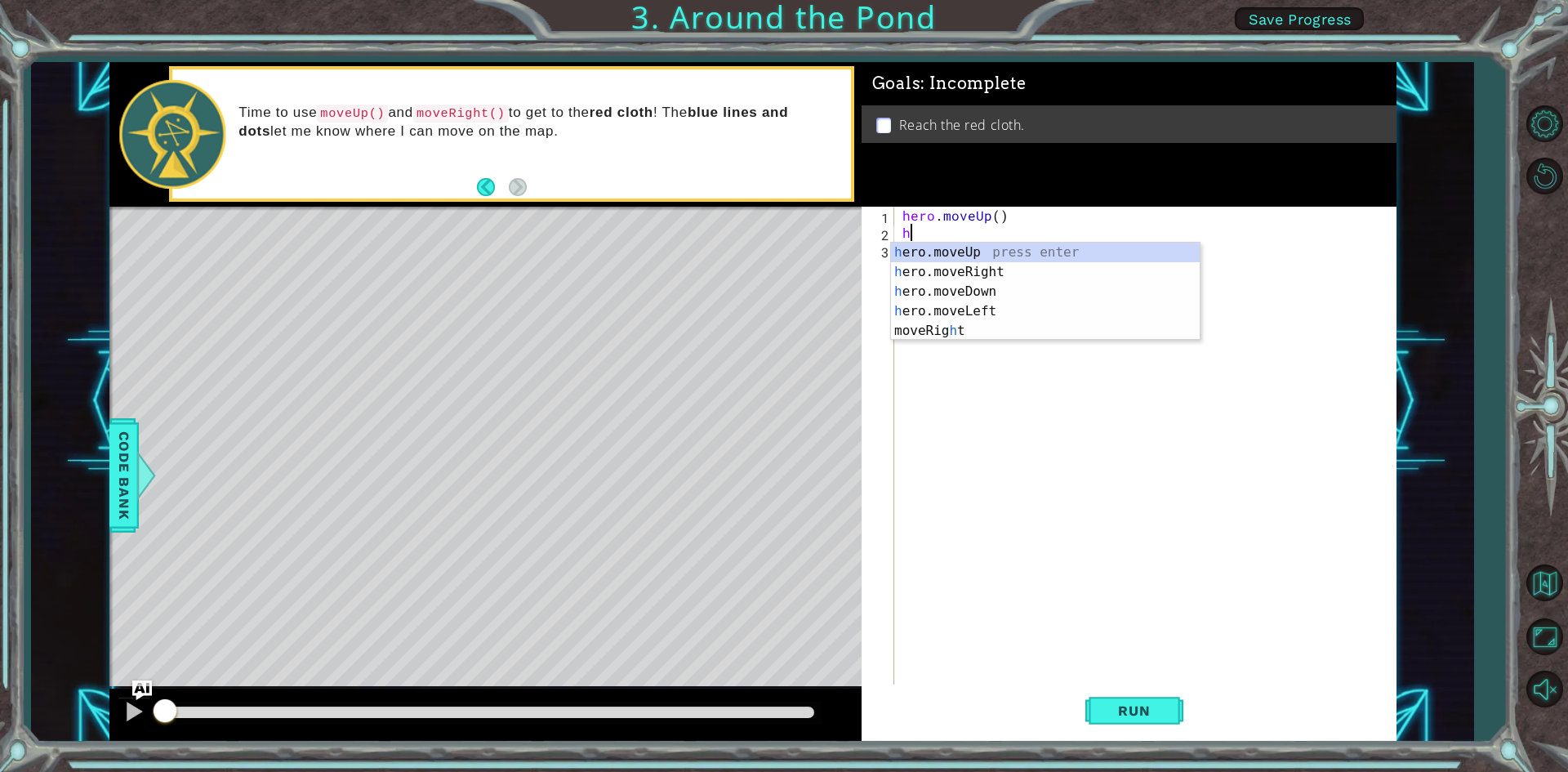
type textarea "her"
click at [1002, 244] on div "her o.moveUp press enter her o.moveRight press enter her o.moveDown press enter…" at bounding box center [1045, 301] width 309 height 117
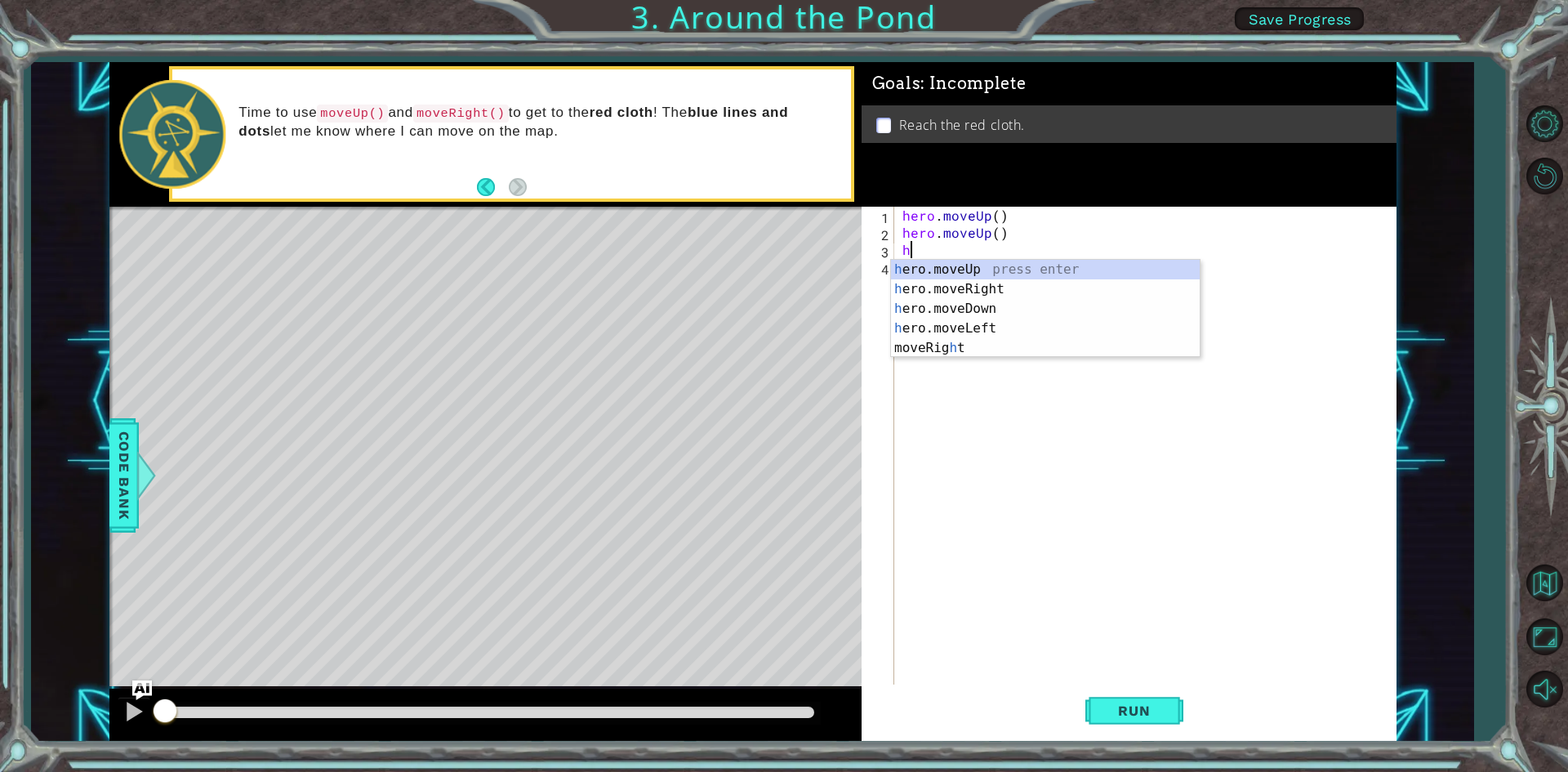
type textarea "her"
click at [939, 265] on div "her o.moveUp press enter her o.moveRight press enter her o.moveDown press enter…" at bounding box center [1045, 318] width 309 height 117
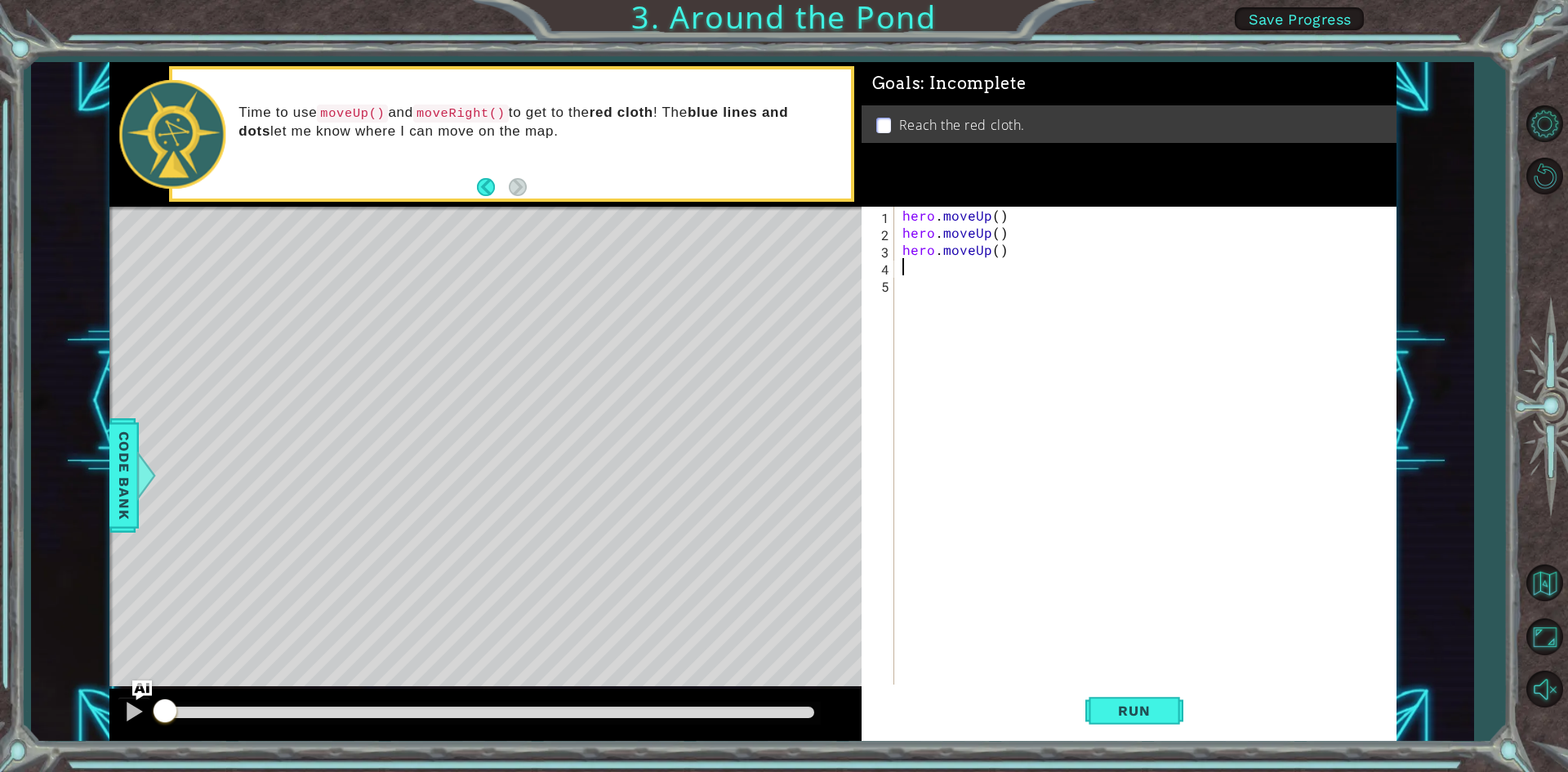
click at [909, 262] on div "hero . moveUp ( ) hero . moveUp ( ) hero . moveUp ( )" at bounding box center [1149, 464] width 500 height 514
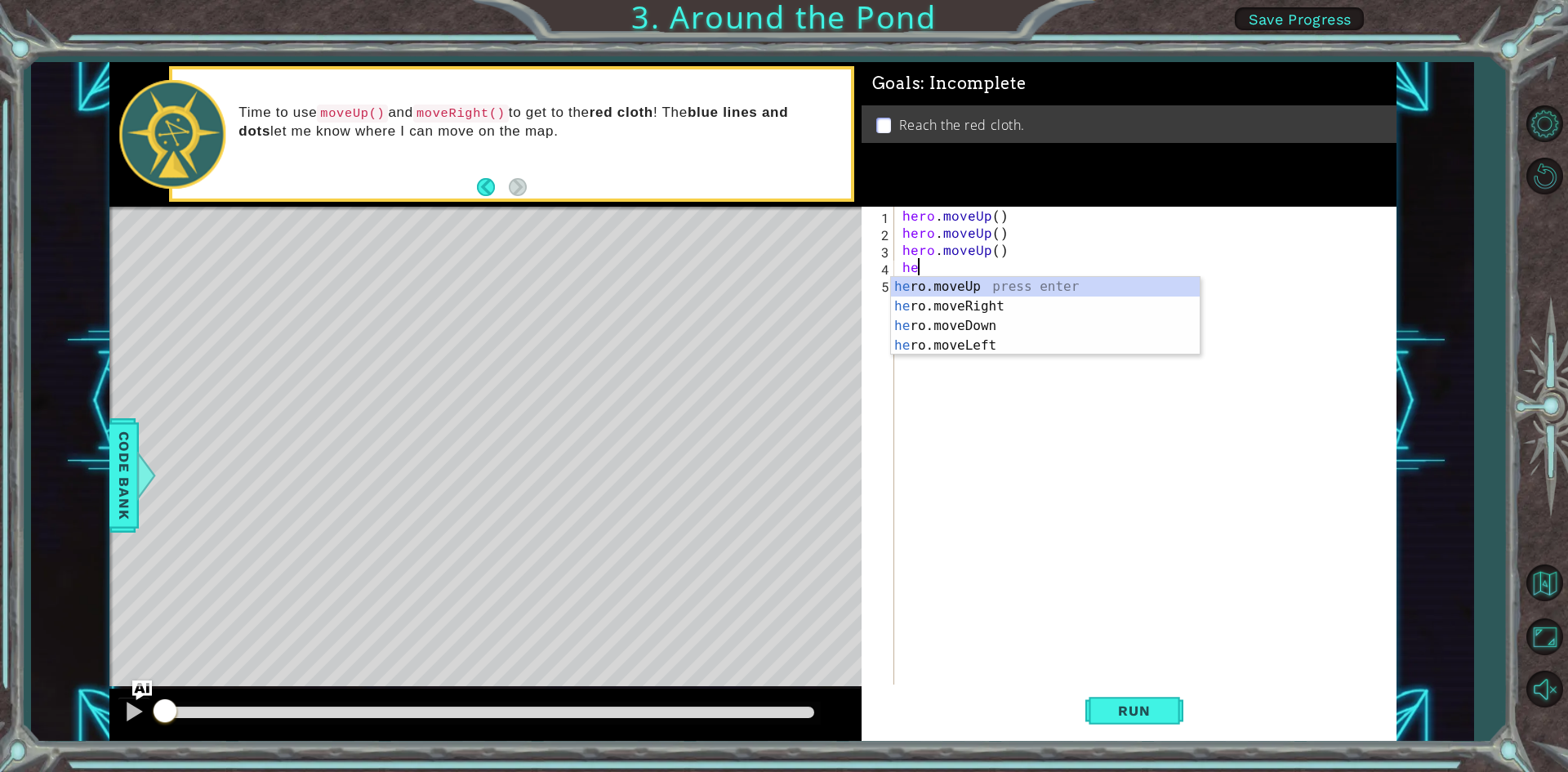
type textarea "her"
click at [949, 304] on div "her o.moveUp press enter her o.moveRight press enter her o.moveDown press enter…" at bounding box center [1045, 335] width 309 height 117
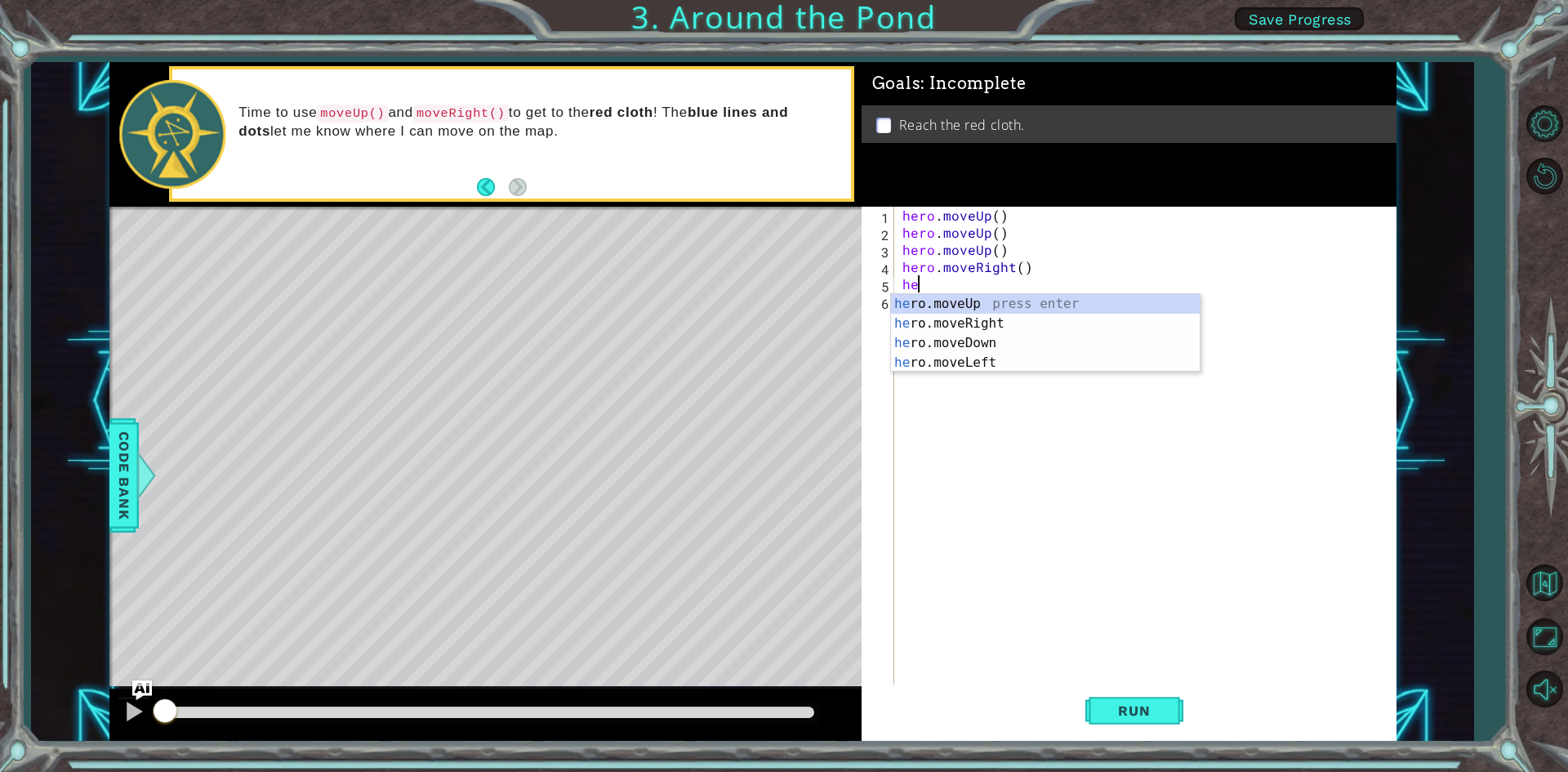
type textarea "her"
click at [944, 303] on div "her o.moveUp press enter her o.moveRight press enter her o.moveDown press enter…" at bounding box center [1045, 352] width 309 height 117
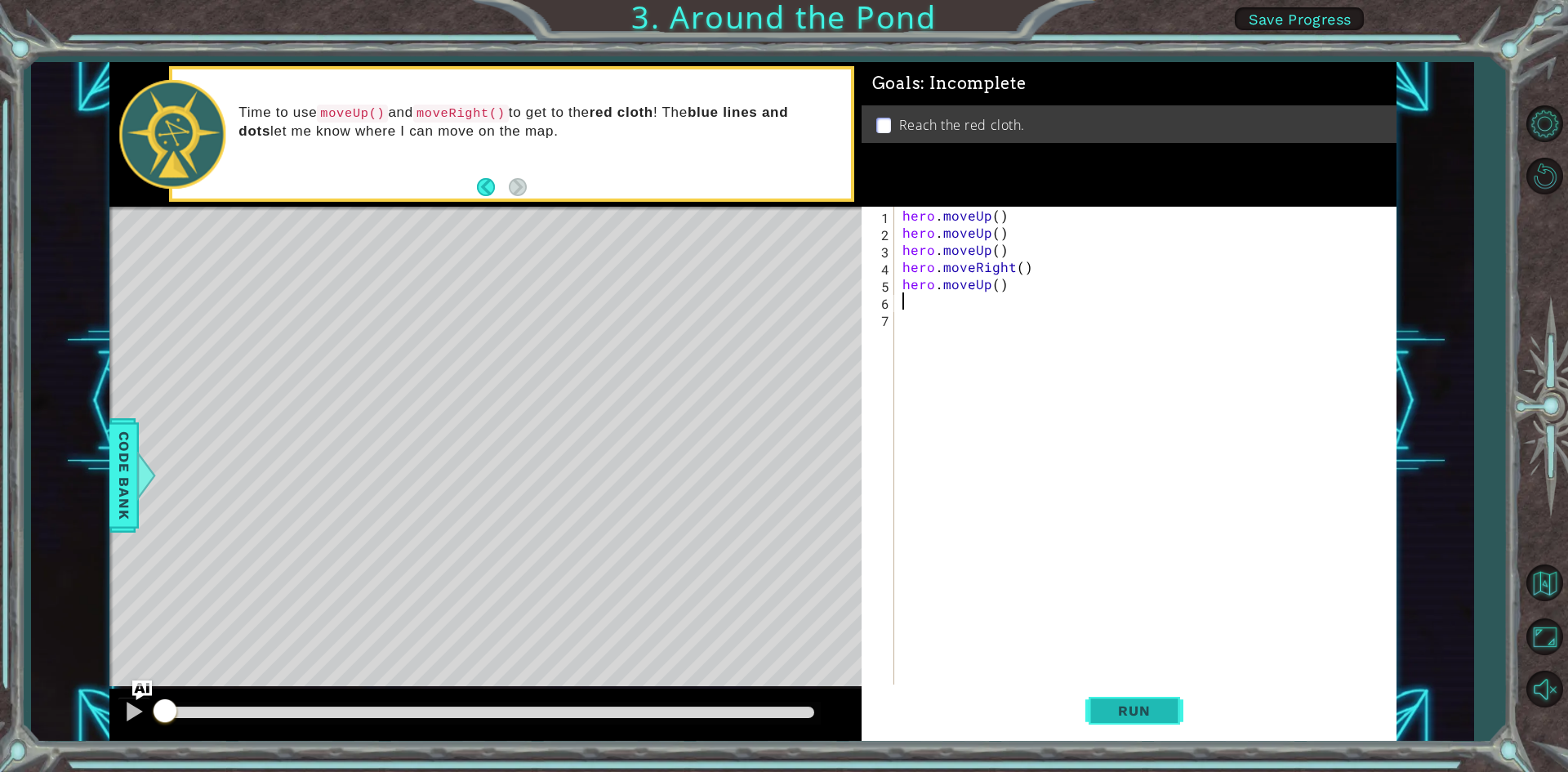
click at [1171, 715] on button "Run" at bounding box center [1134, 710] width 98 height 53
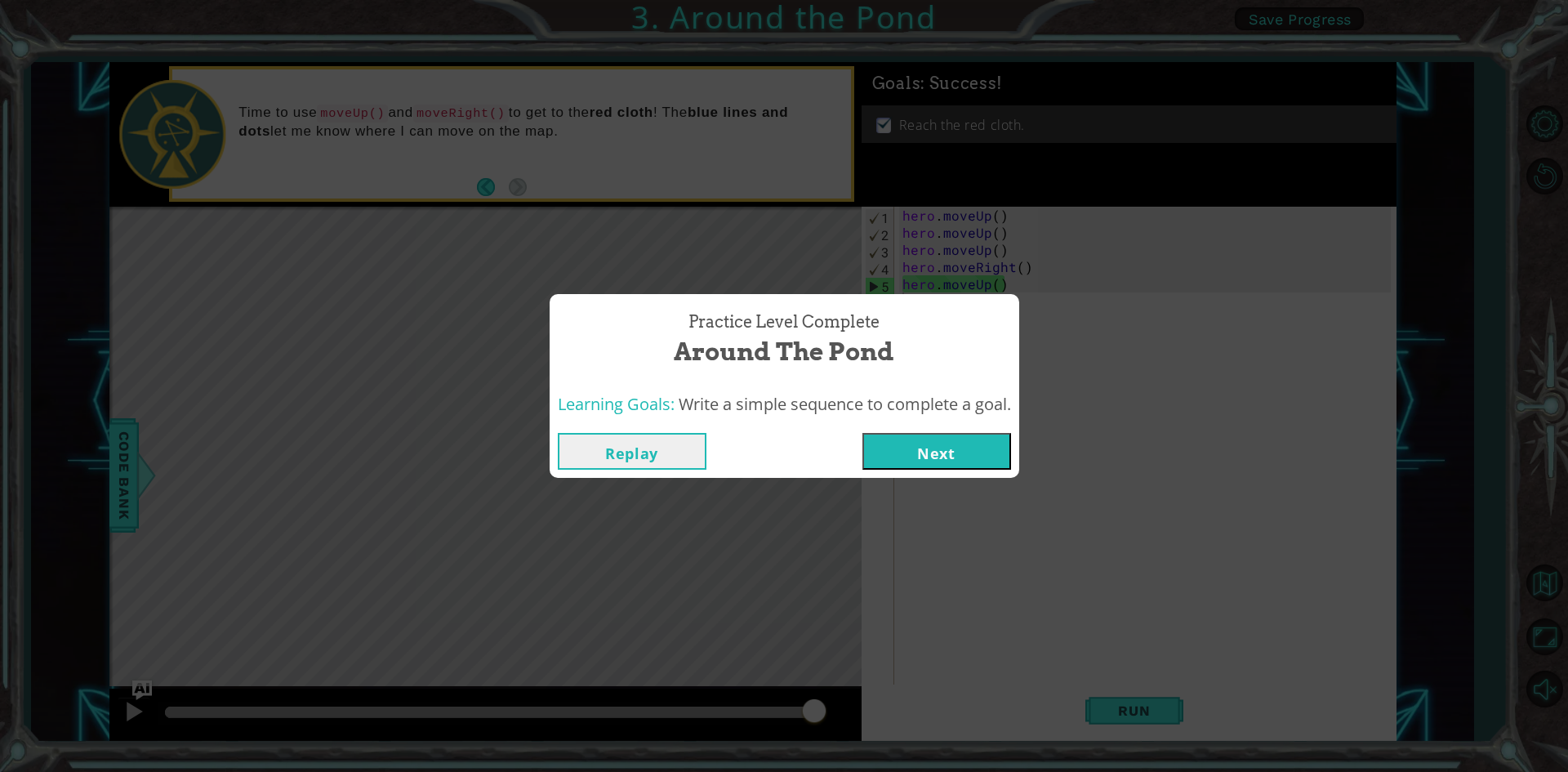
click at [935, 435] on button "Next" at bounding box center [936, 451] width 149 height 37
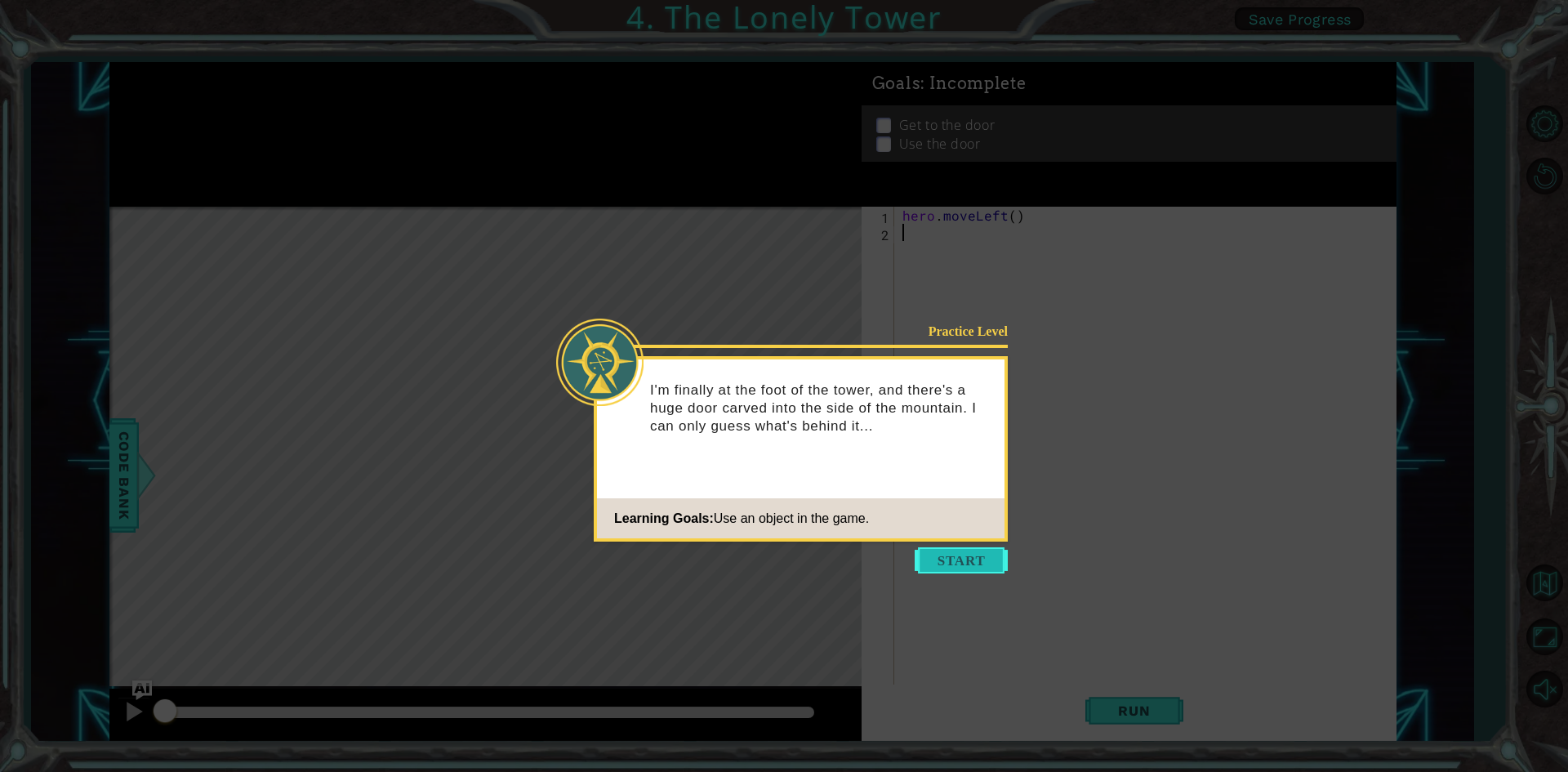
click at [945, 565] on button "Start" at bounding box center [961, 560] width 93 height 26
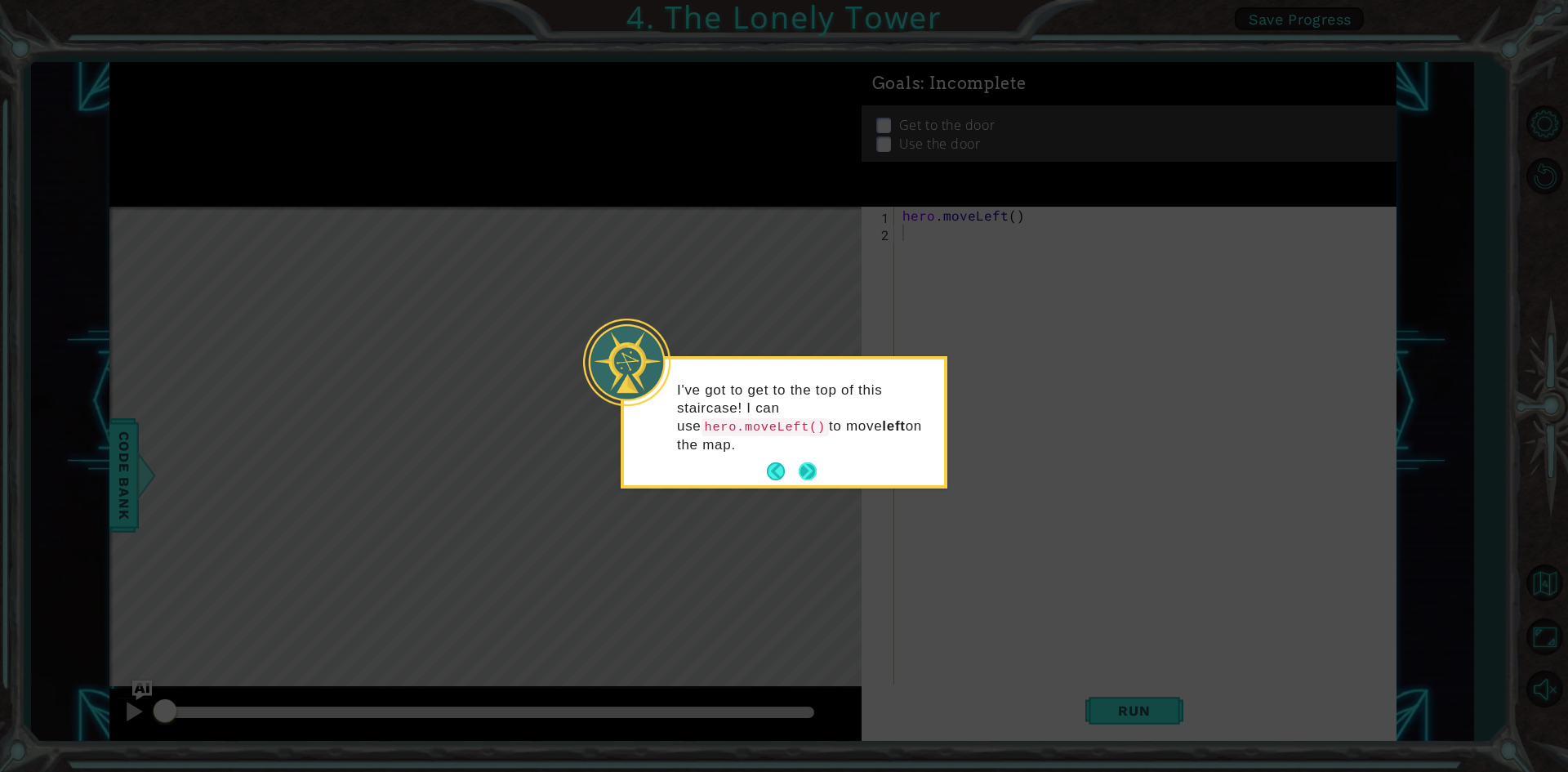
click at [807, 462] on button "Next" at bounding box center [807, 471] width 18 height 18
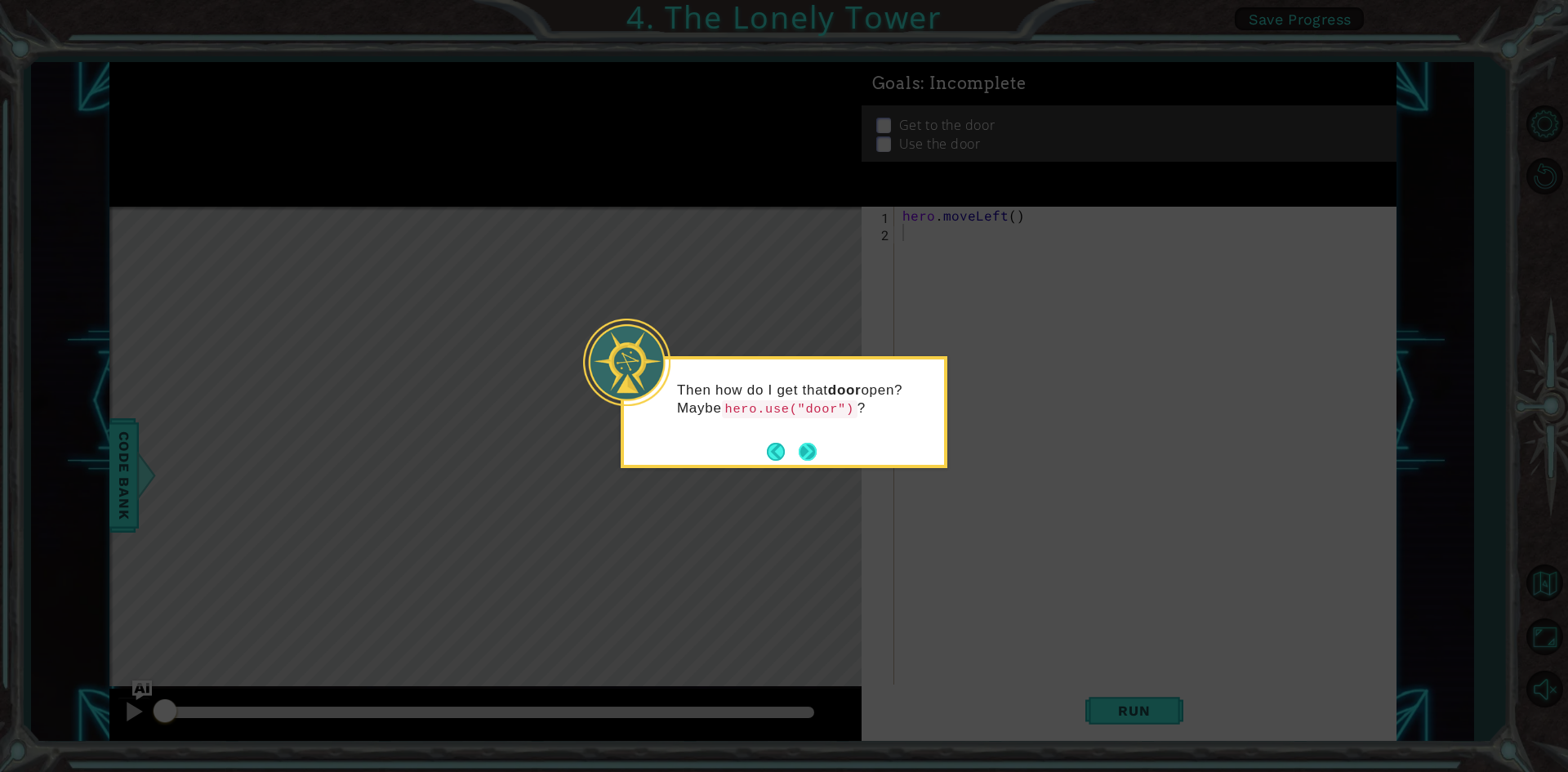
click at [808, 445] on button "Next" at bounding box center [807, 451] width 18 height 18
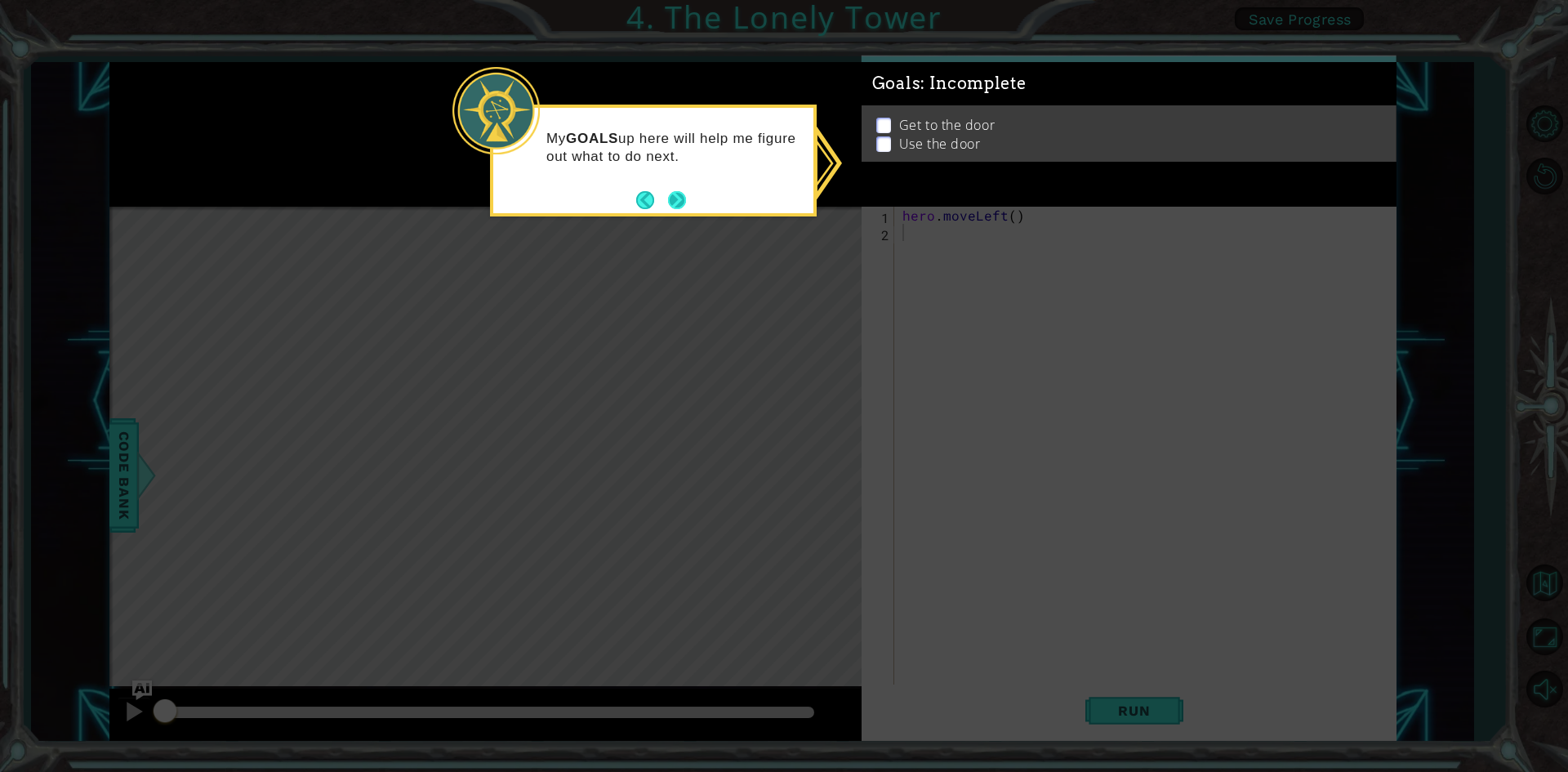
click at [681, 194] on button "Next" at bounding box center [677, 200] width 18 height 18
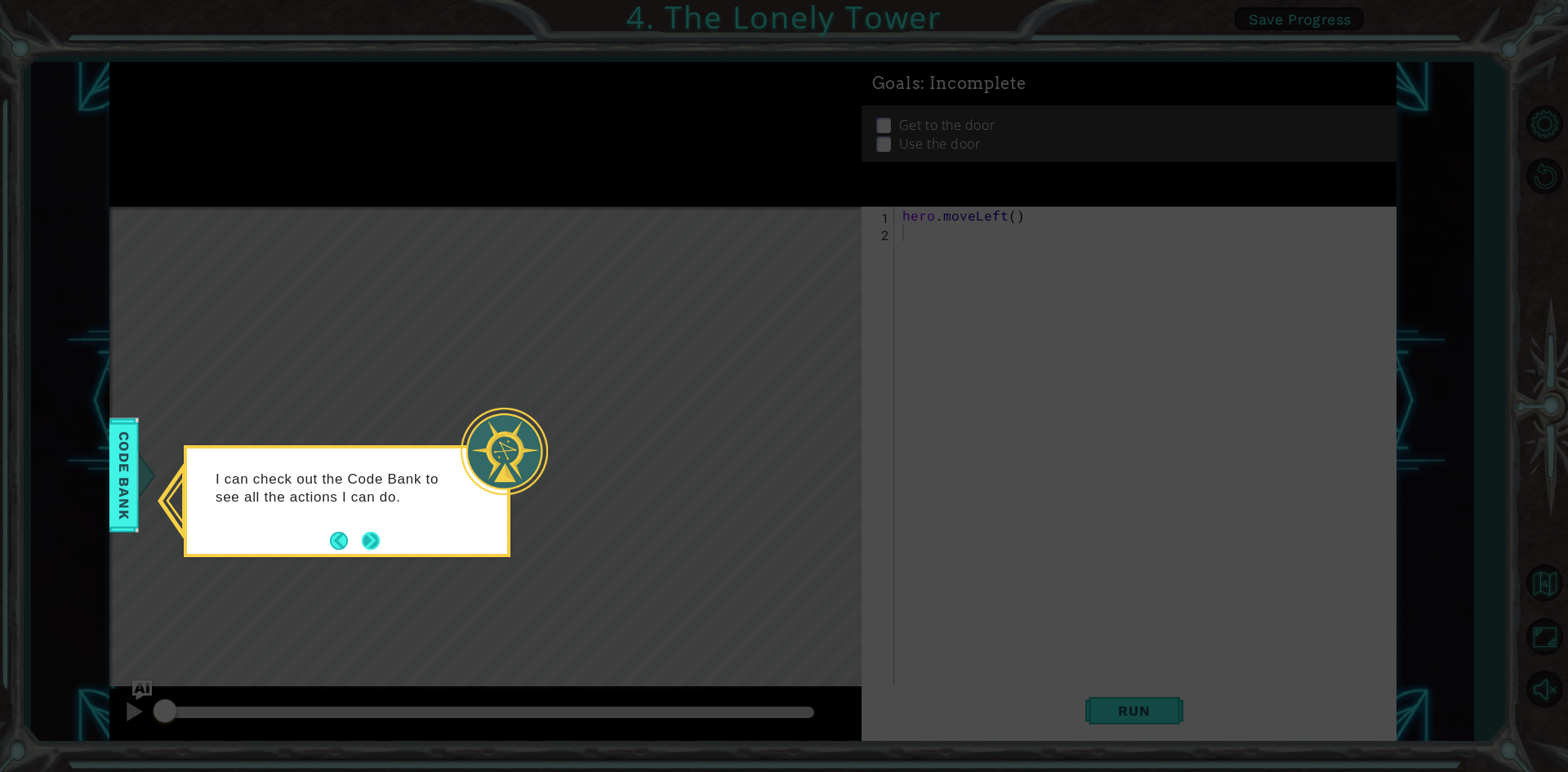
click at [379, 532] on button "Next" at bounding box center [371, 541] width 18 height 18
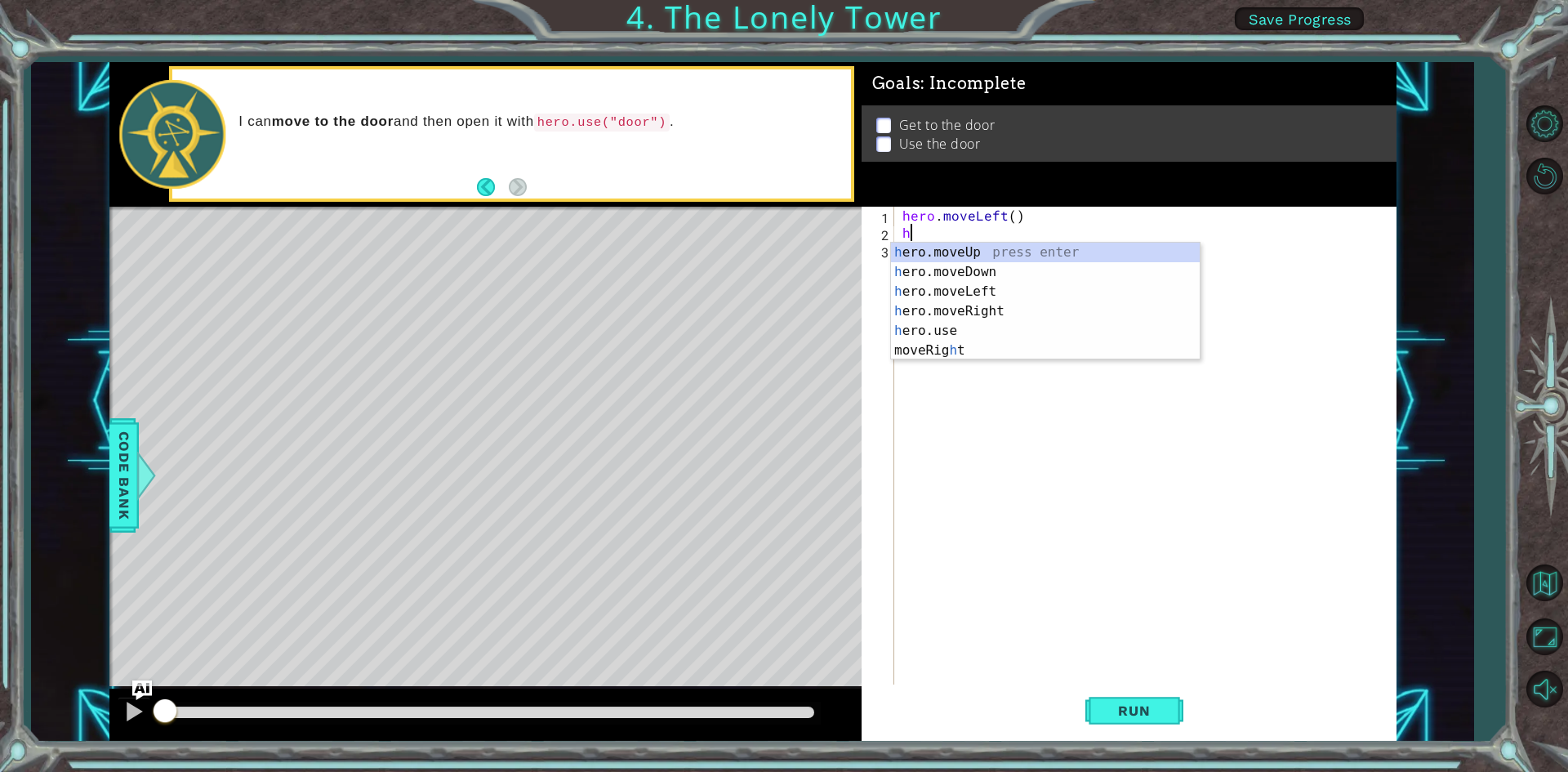
type textarea "her"
click at [935, 287] on div "her o.moveUp press enter her o.moveDown press enter her o.moveLeft press enter …" at bounding box center [1045, 311] width 309 height 137
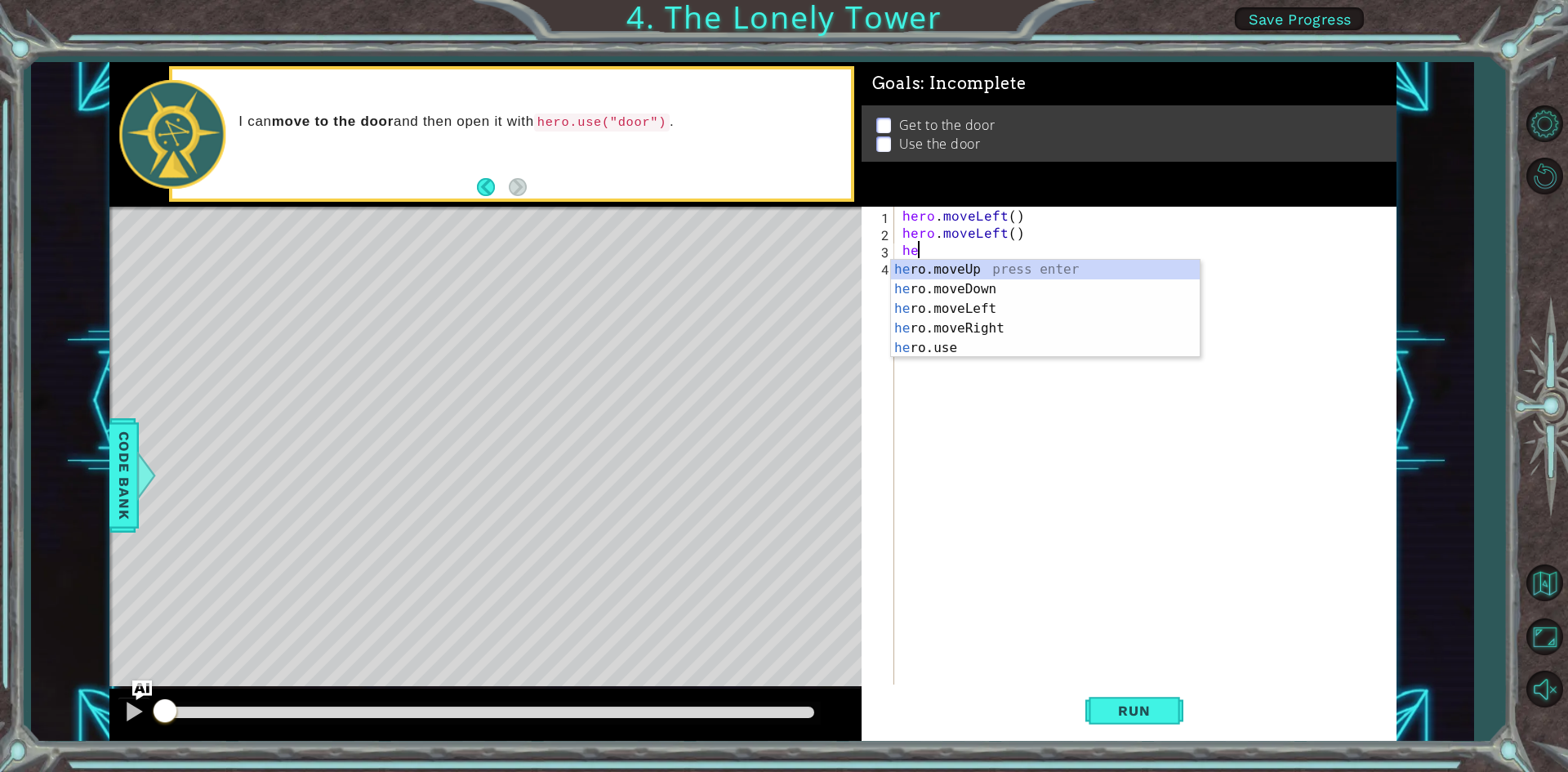
type textarea "her"
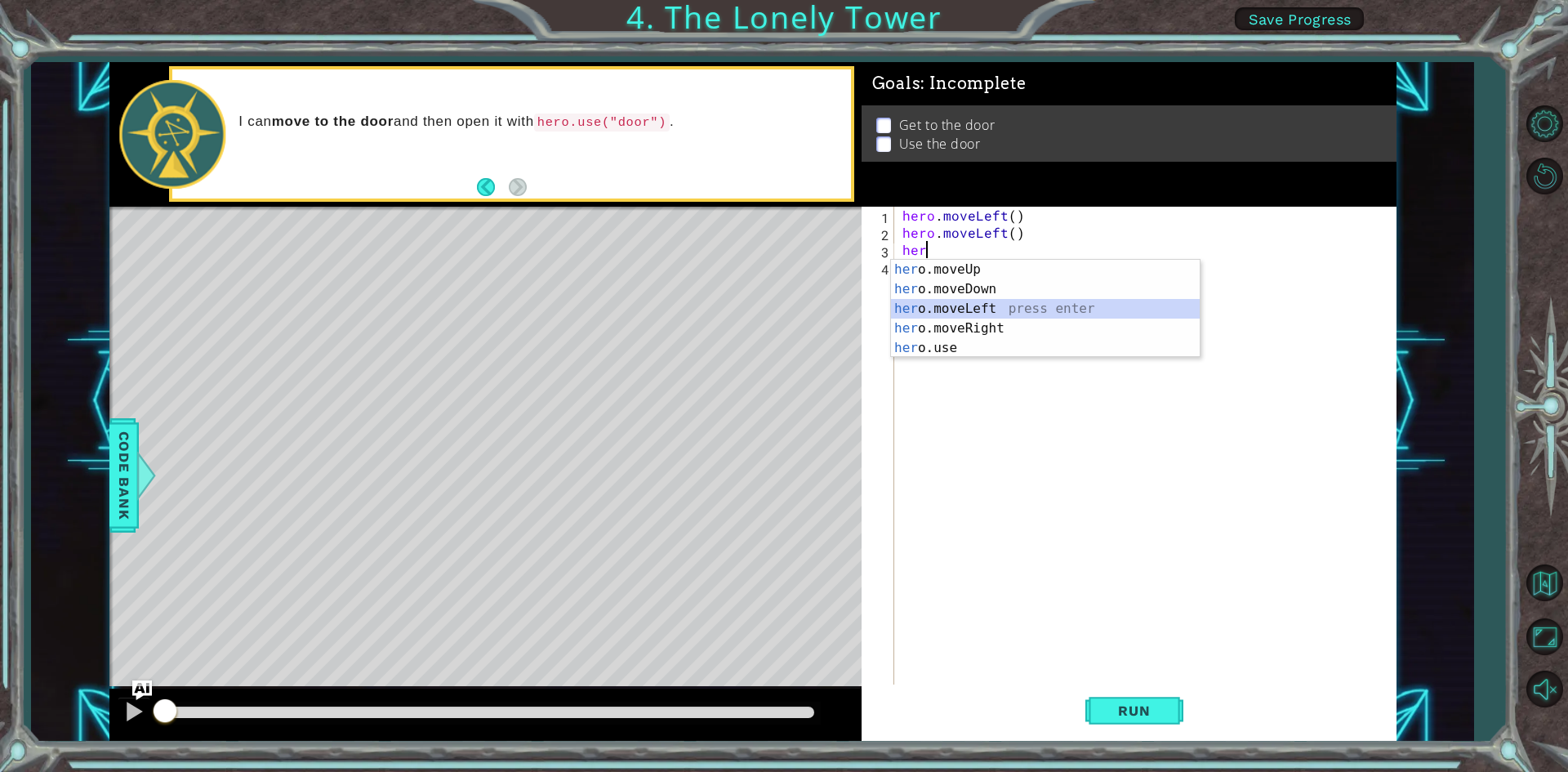
click at [981, 310] on div "her o.moveUp press enter her o.moveDown press enter her o.moveLeft press enter …" at bounding box center [1045, 328] width 309 height 137
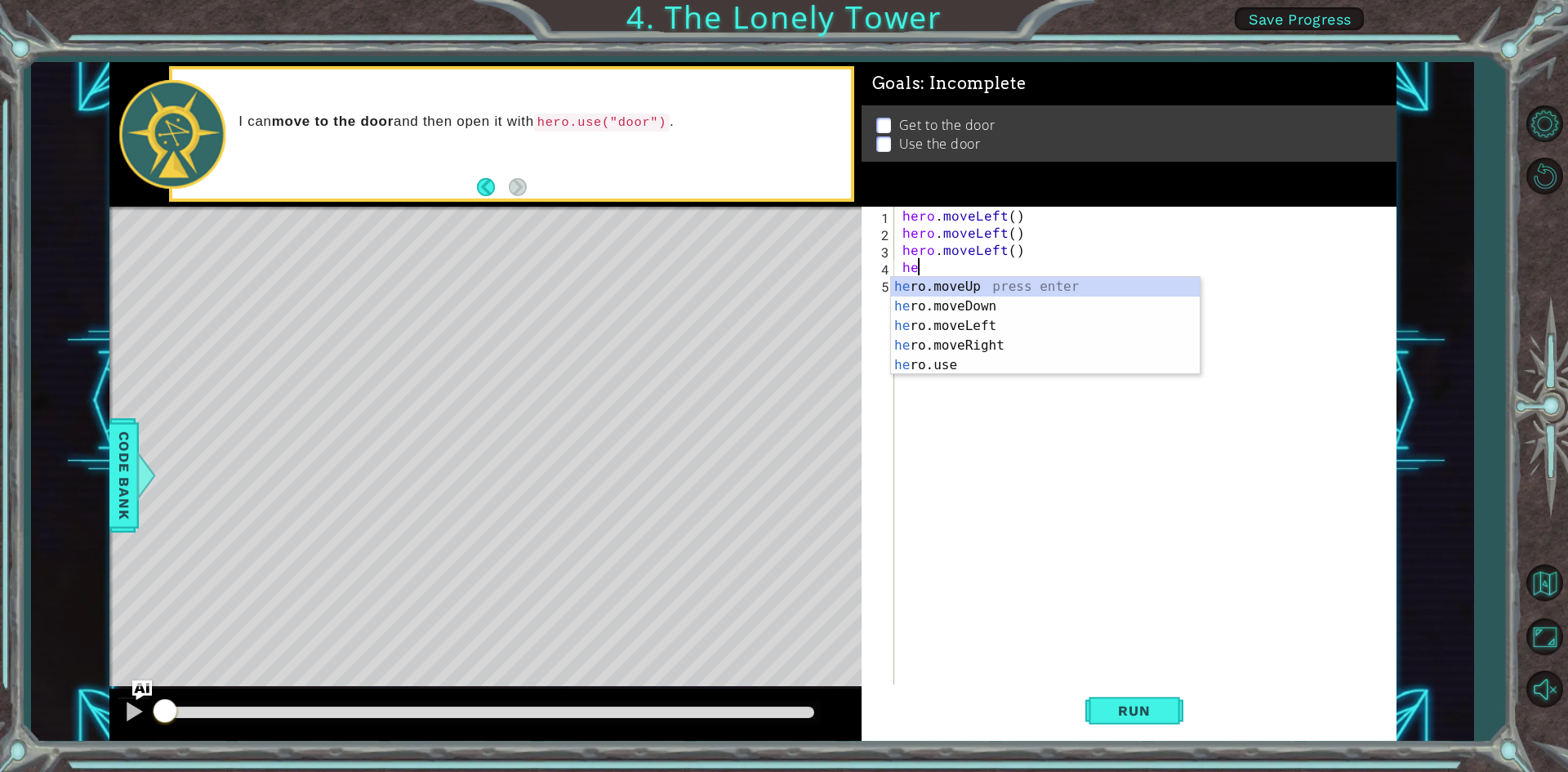
type textarea "her"
click at [1029, 286] on div "her o.moveUp press enter her o.moveDown press enter her o.moveLeft press enter …" at bounding box center [1045, 345] width 309 height 137
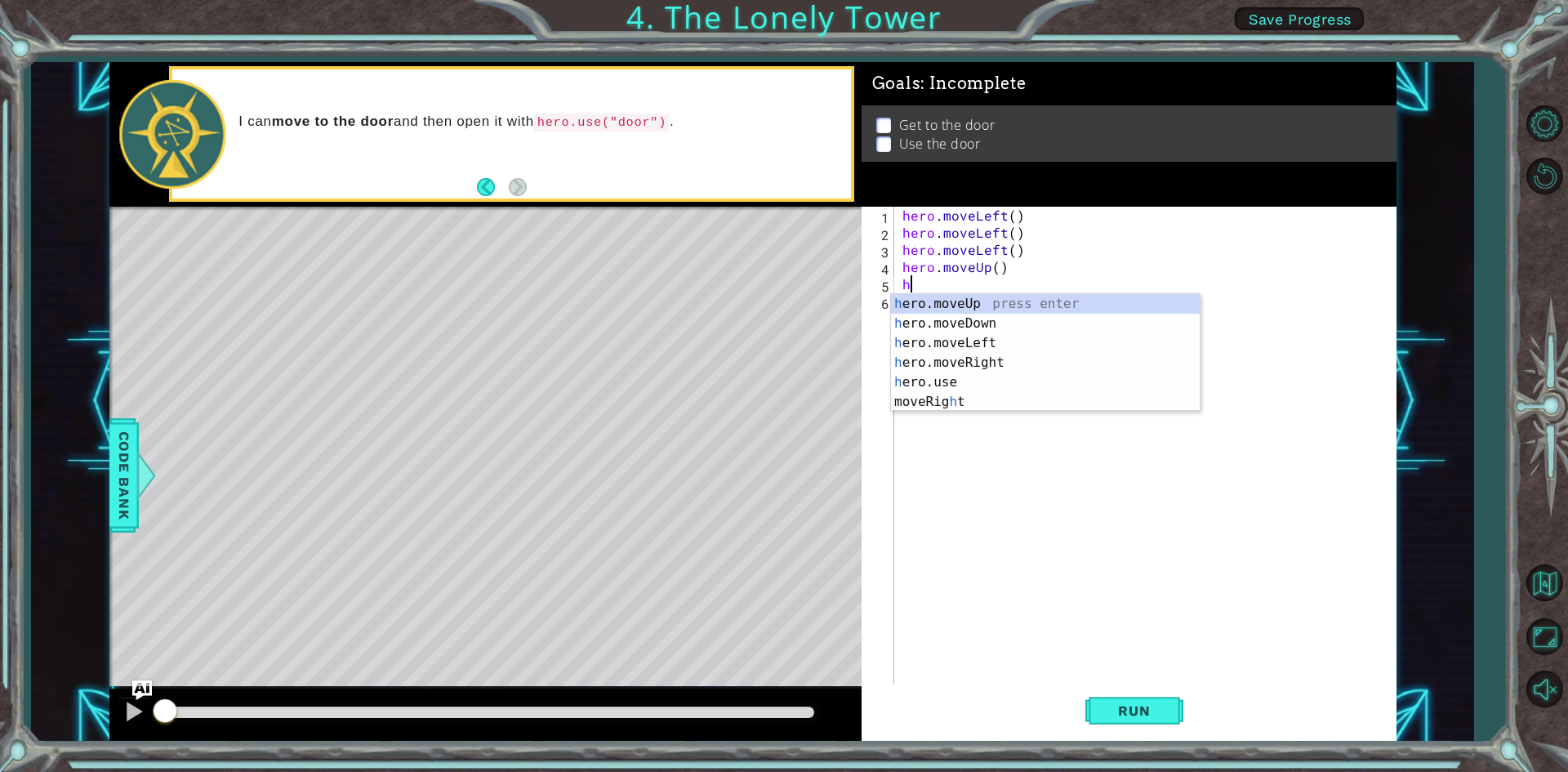
type textarea "her"
click at [981, 305] on div "her o.moveUp press enter her o.moveDown press enter her o.moveLeft press enter …" at bounding box center [1045, 362] width 309 height 137
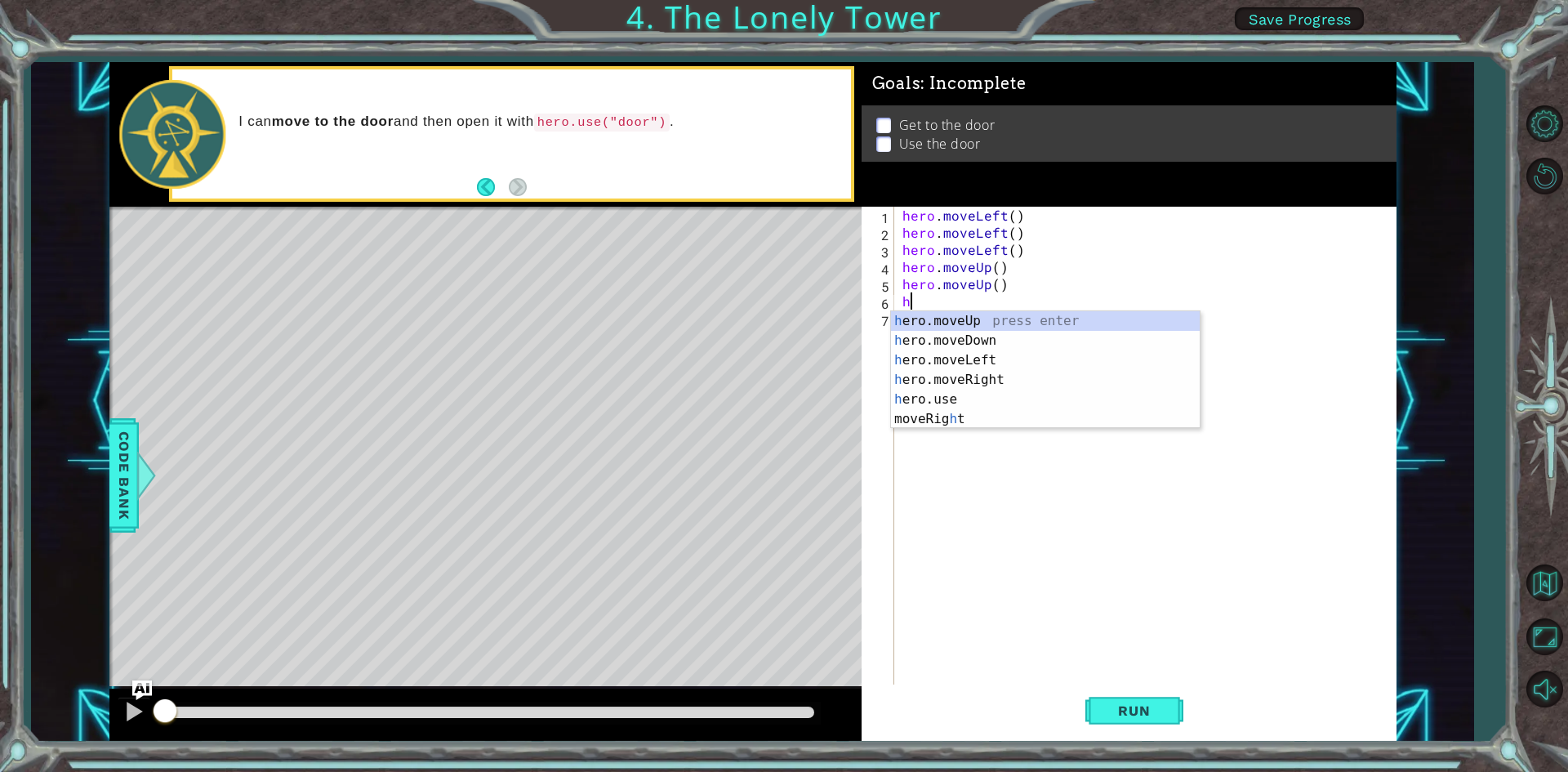
type textarea "her"
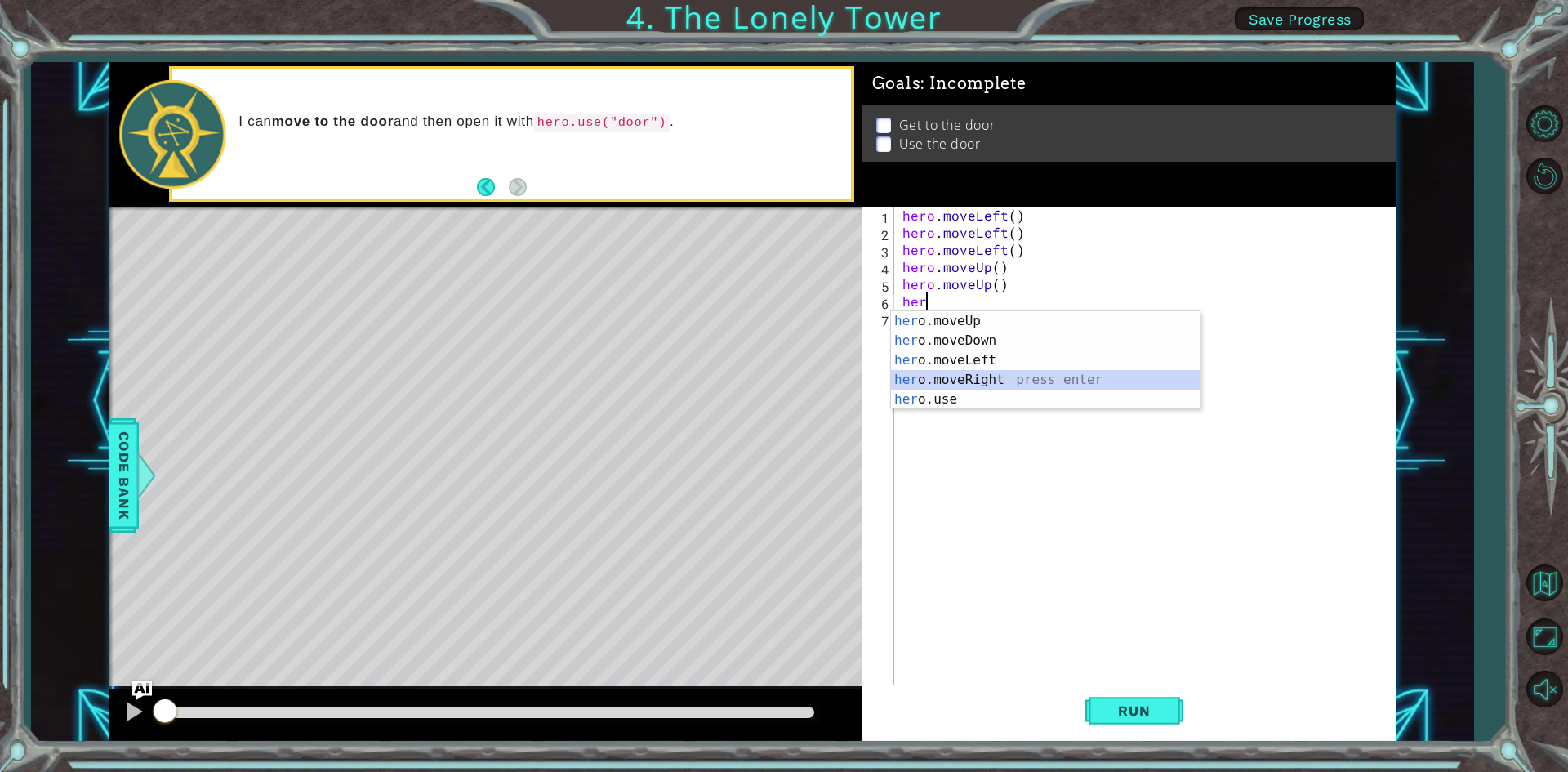
click at [1000, 384] on div "her o.moveUp press enter her o.moveDown press enter her o.moveLeft press enter …" at bounding box center [1045, 379] width 309 height 137
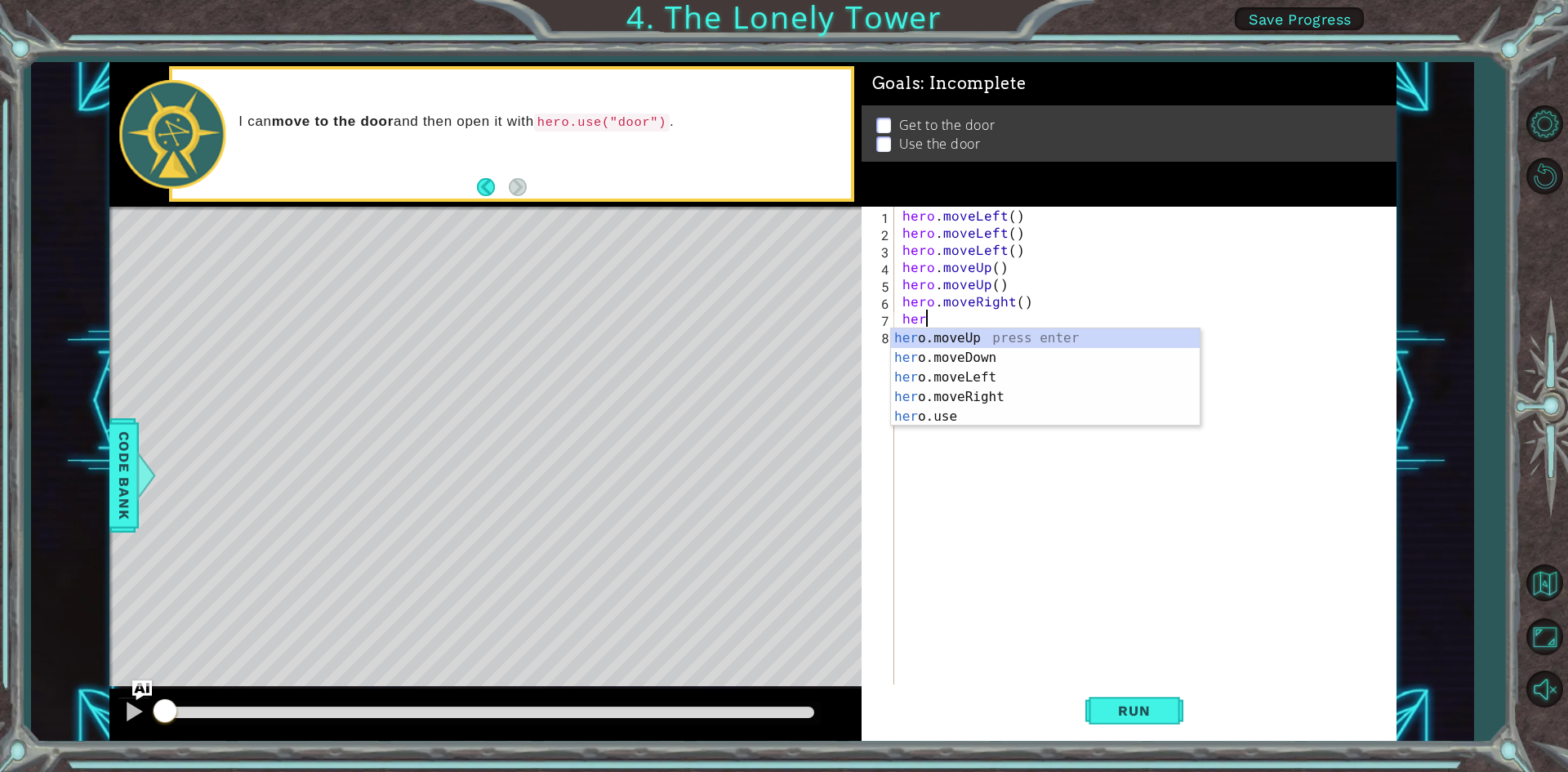
type textarea "hero"
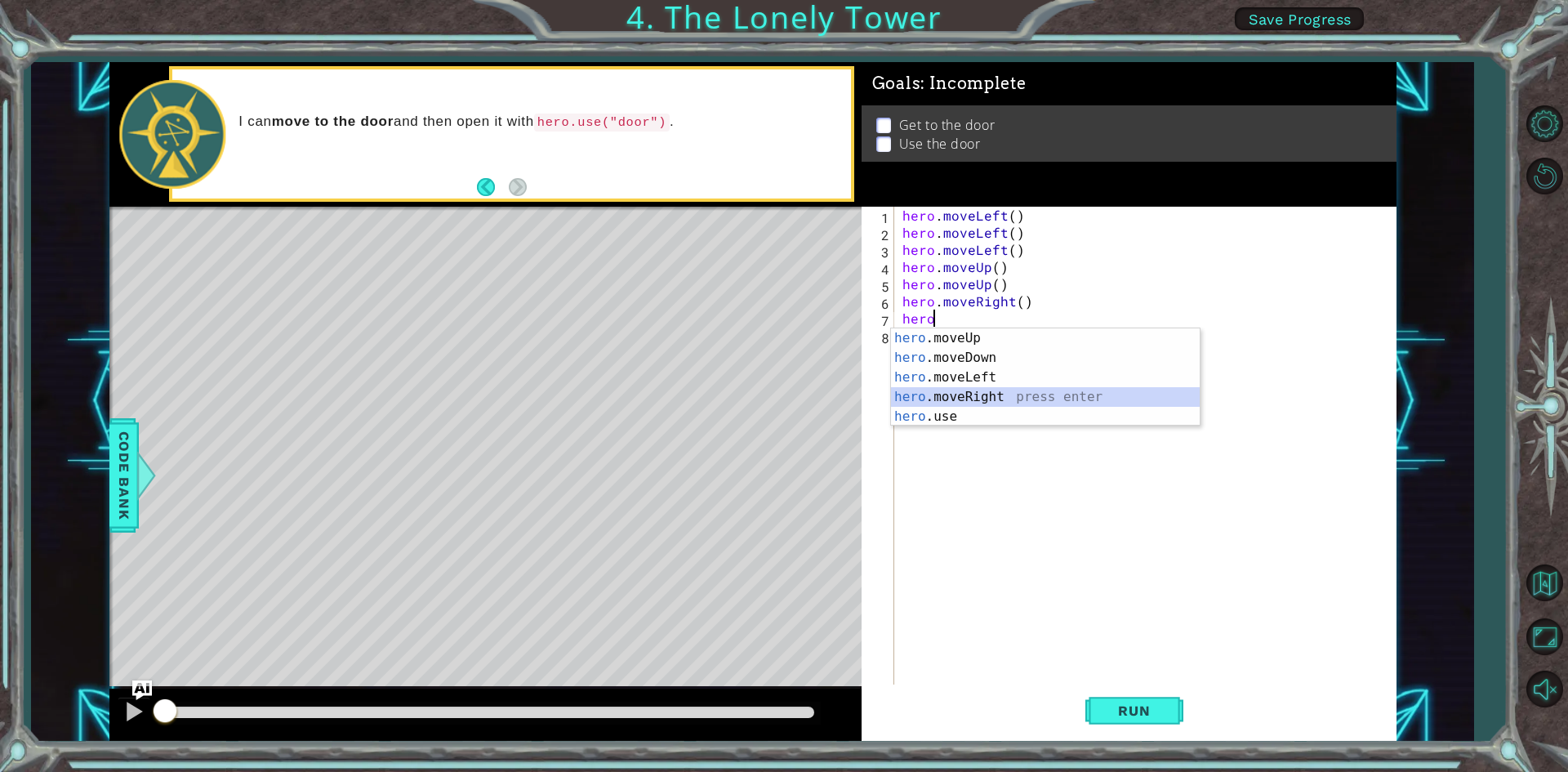
click at [999, 400] on div "hero .moveUp press enter hero .moveDown press enter hero .moveLeft press enter …" at bounding box center [1045, 396] width 309 height 137
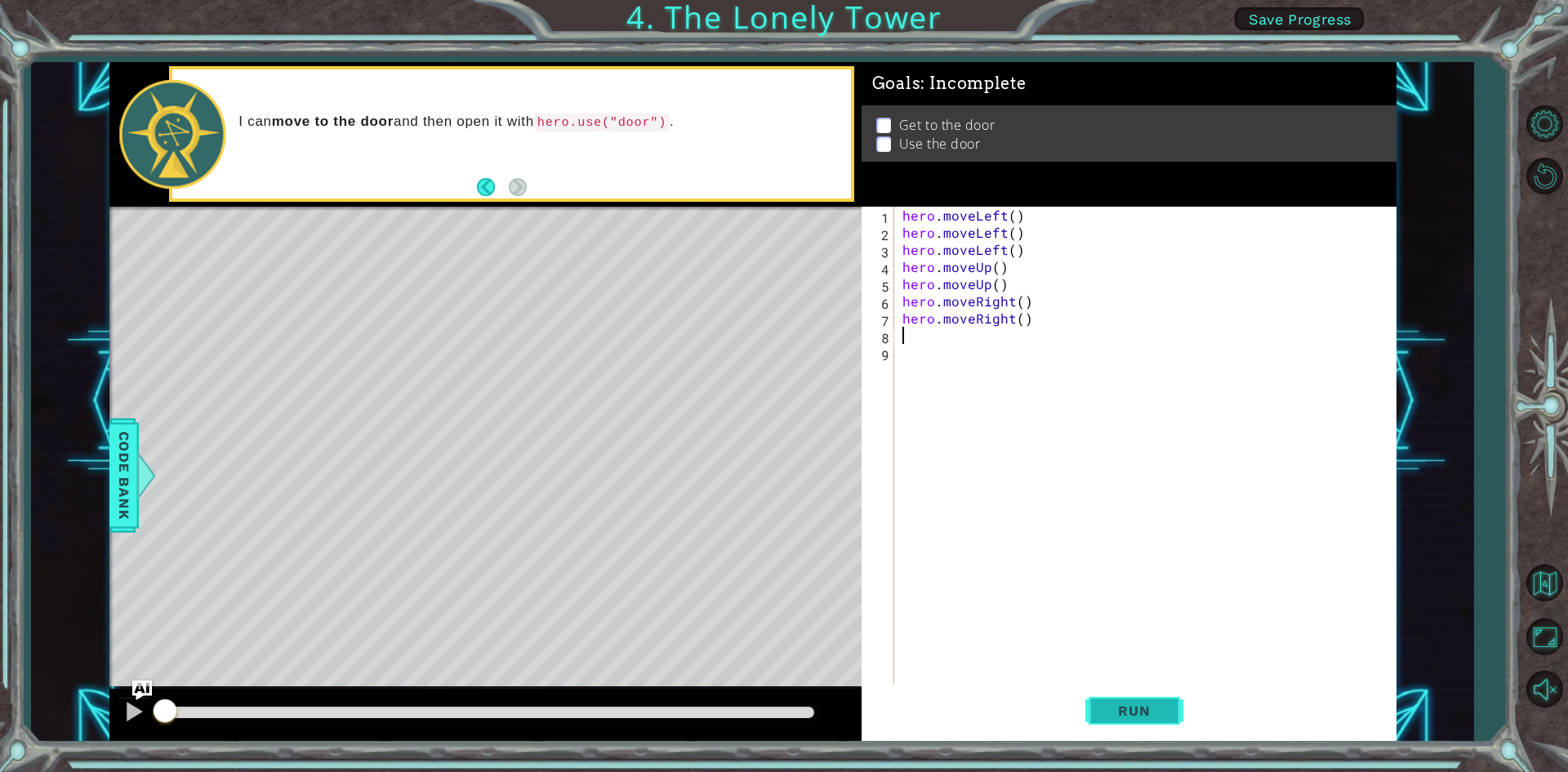
click at [1140, 707] on span "Run" at bounding box center [1134, 710] width 65 height 16
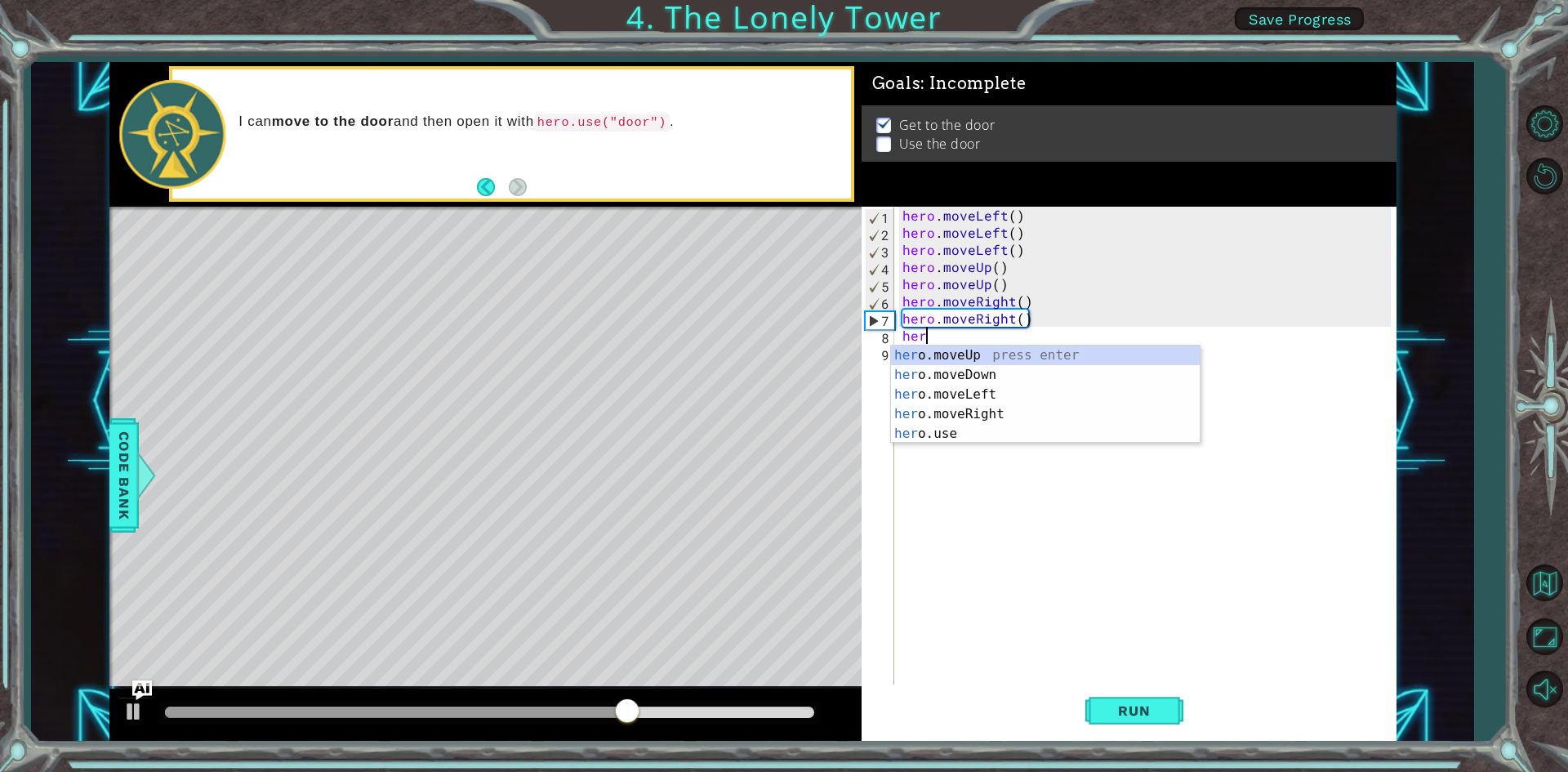
scroll to position [0, 1]
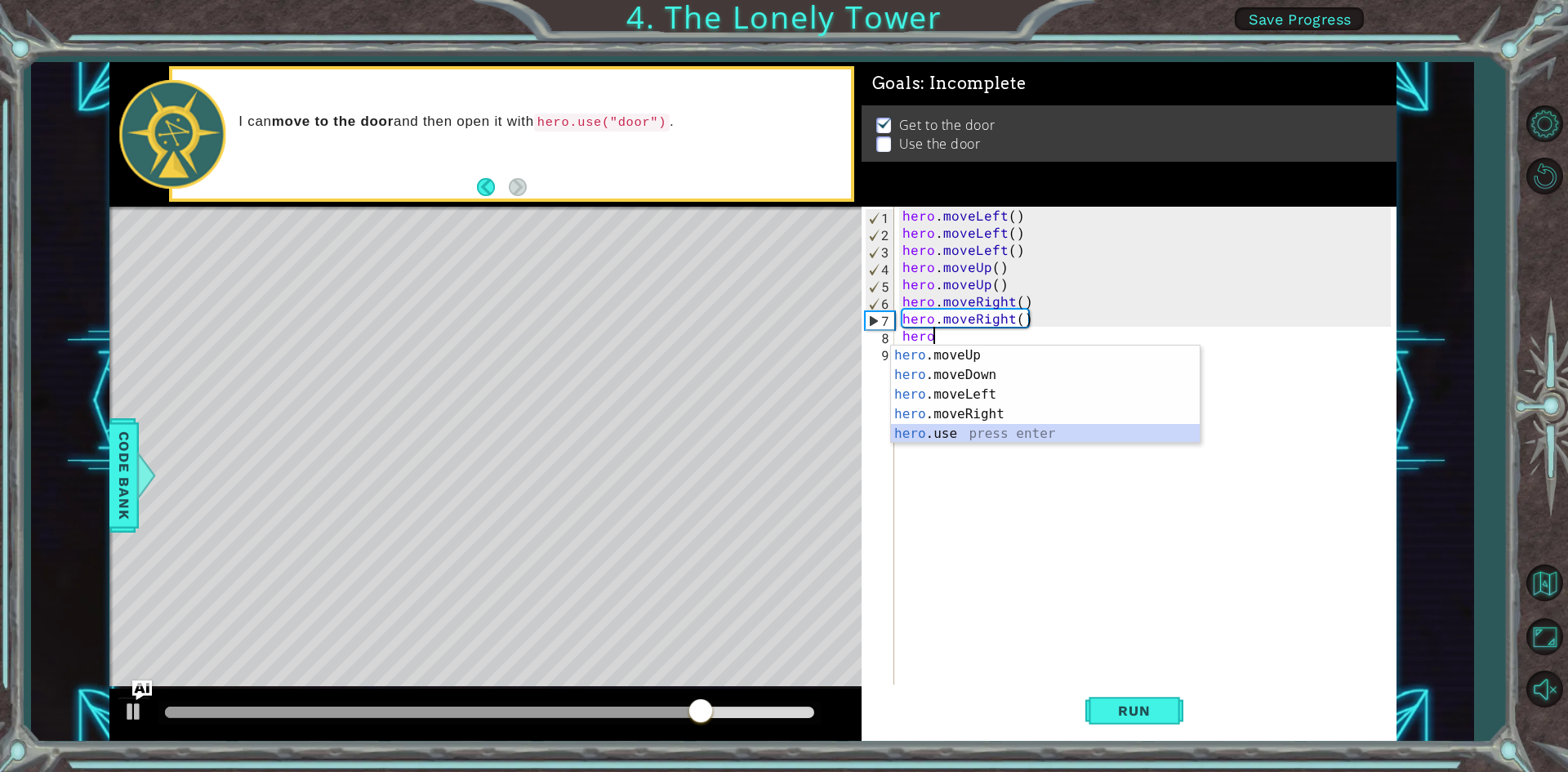
click at [924, 438] on div "hero .moveUp press enter hero .moveDown press enter hero .moveLeft press enter …" at bounding box center [1045, 413] width 309 height 137
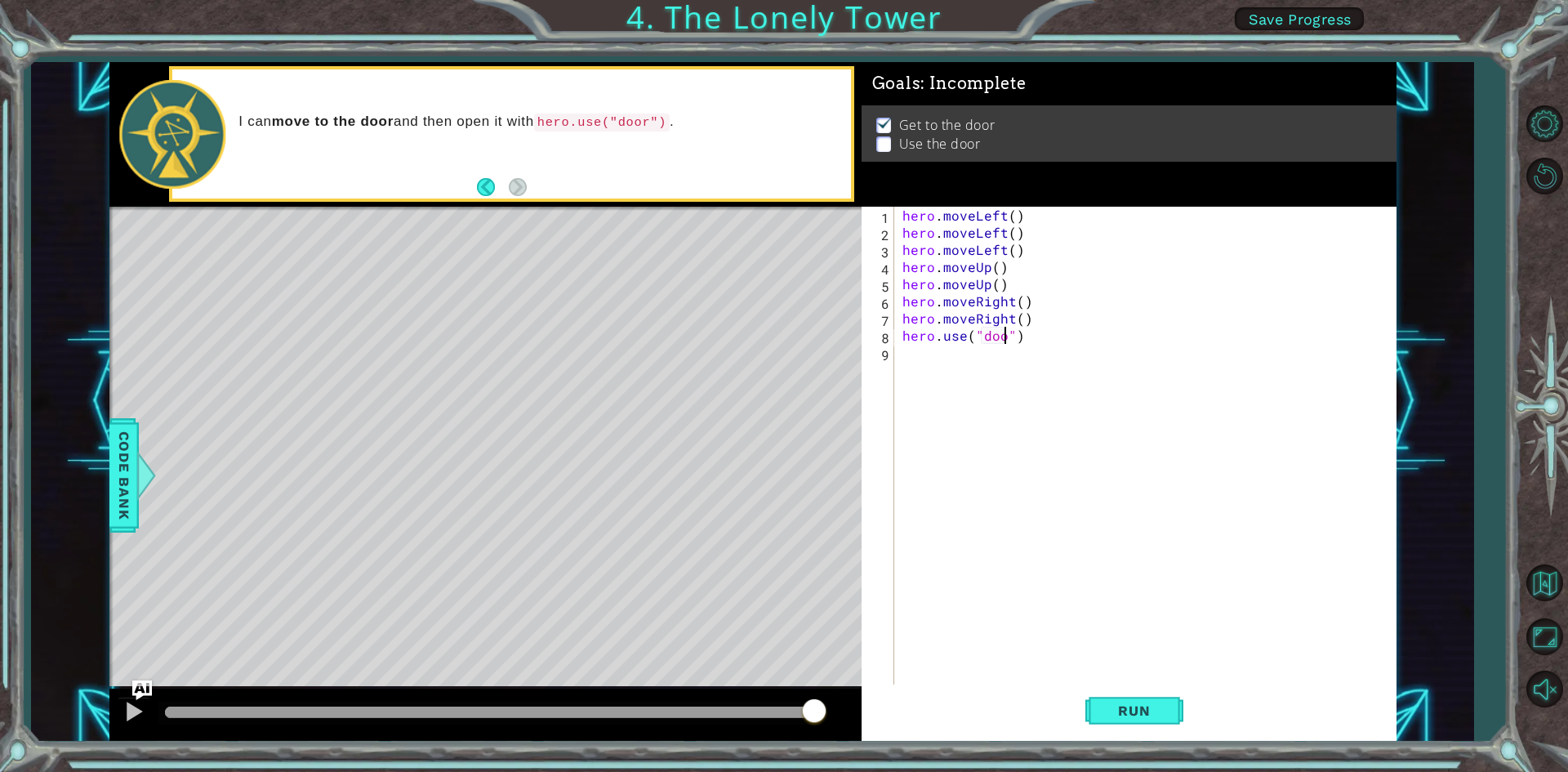
scroll to position [0, 7]
type textarea "hero.use("door")"
click at [1133, 715] on span "Run" at bounding box center [1134, 710] width 65 height 16
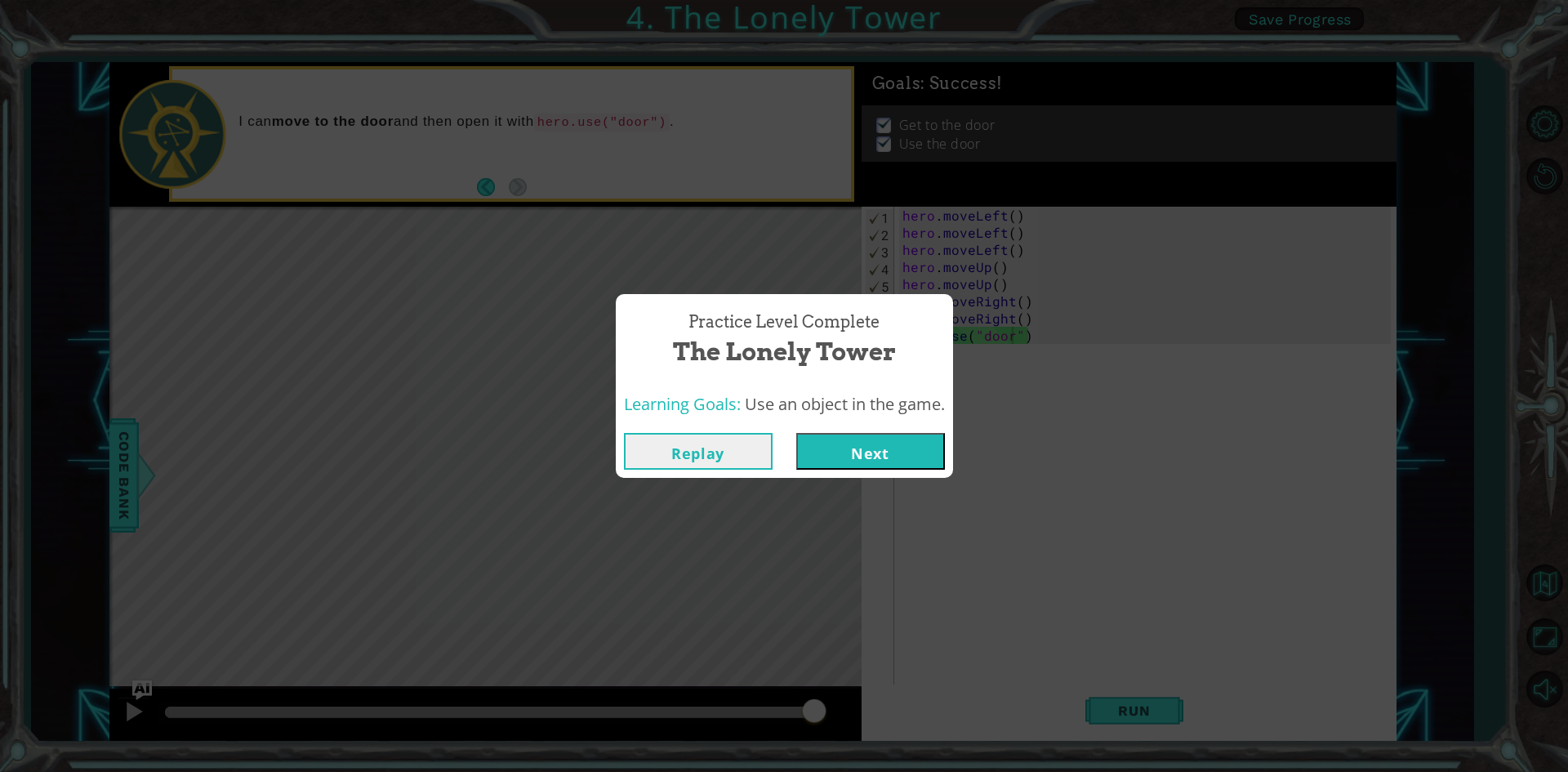
click at [875, 452] on button "Next" at bounding box center [870, 451] width 149 height 37
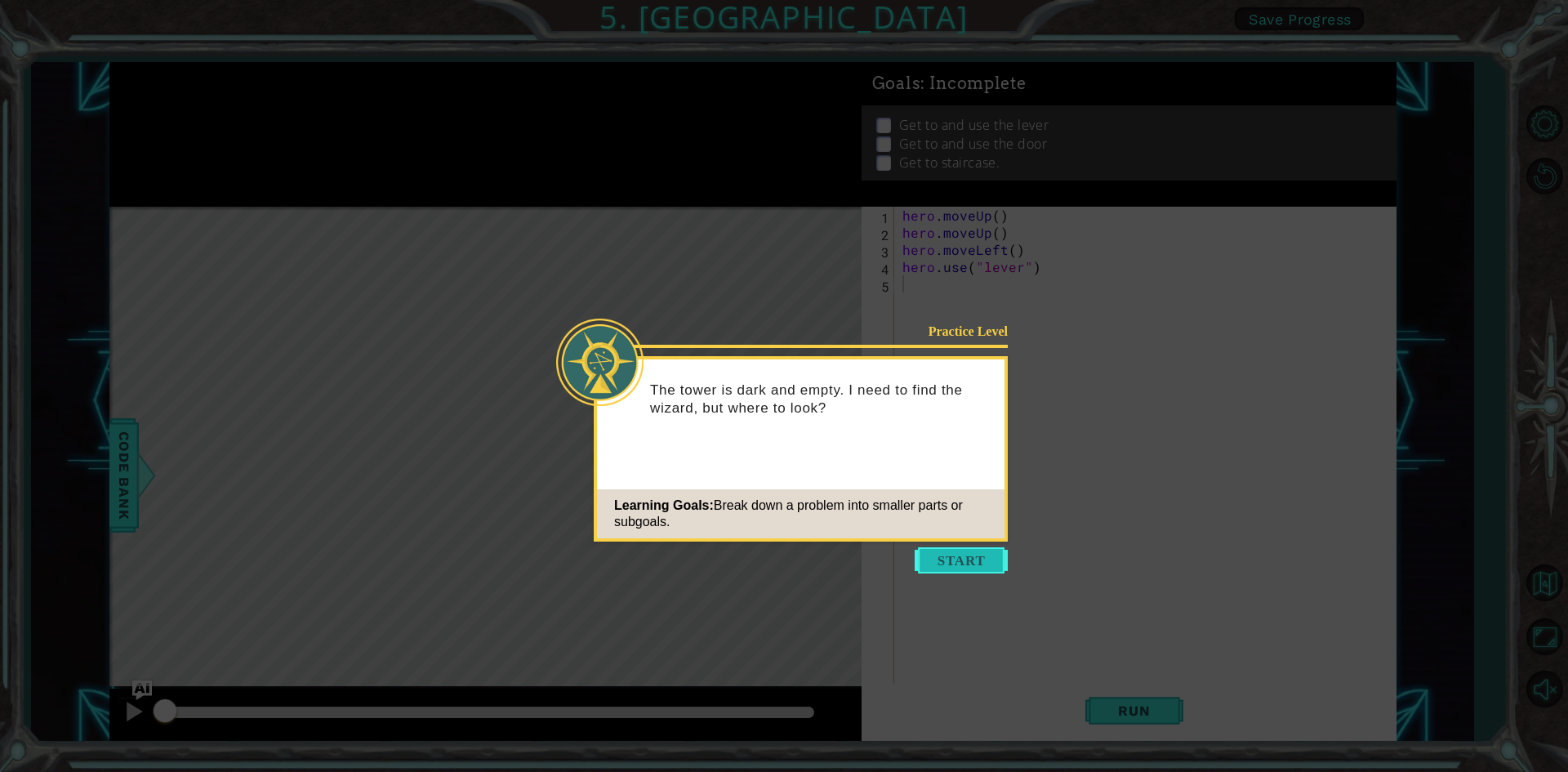
click at [958, 561] on button "Start" at bounding box center [961, 560] width 93 height 26
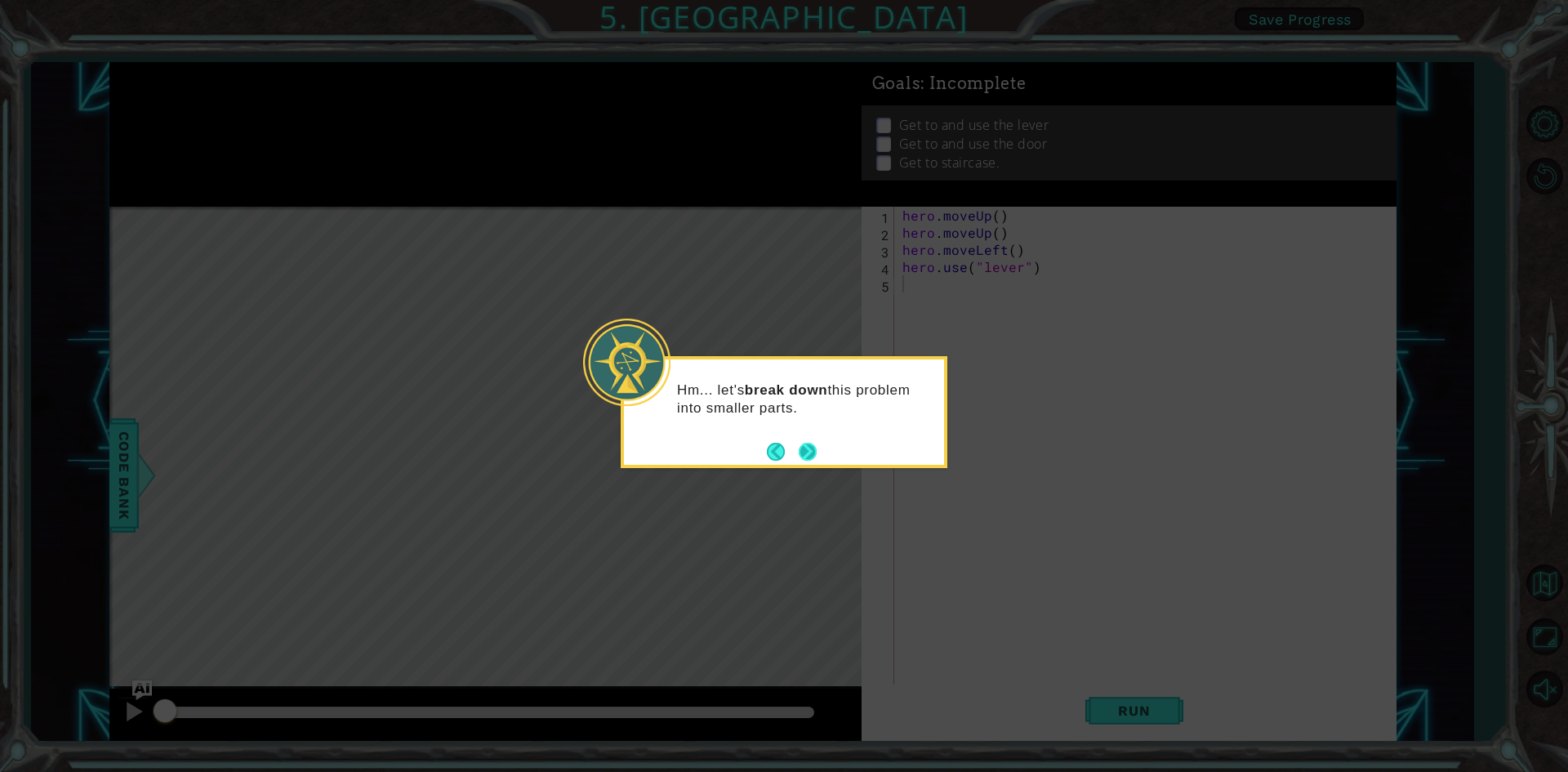
click at [803, 443] on button "Next" at bounding box center [807, 451] width 18 height 18
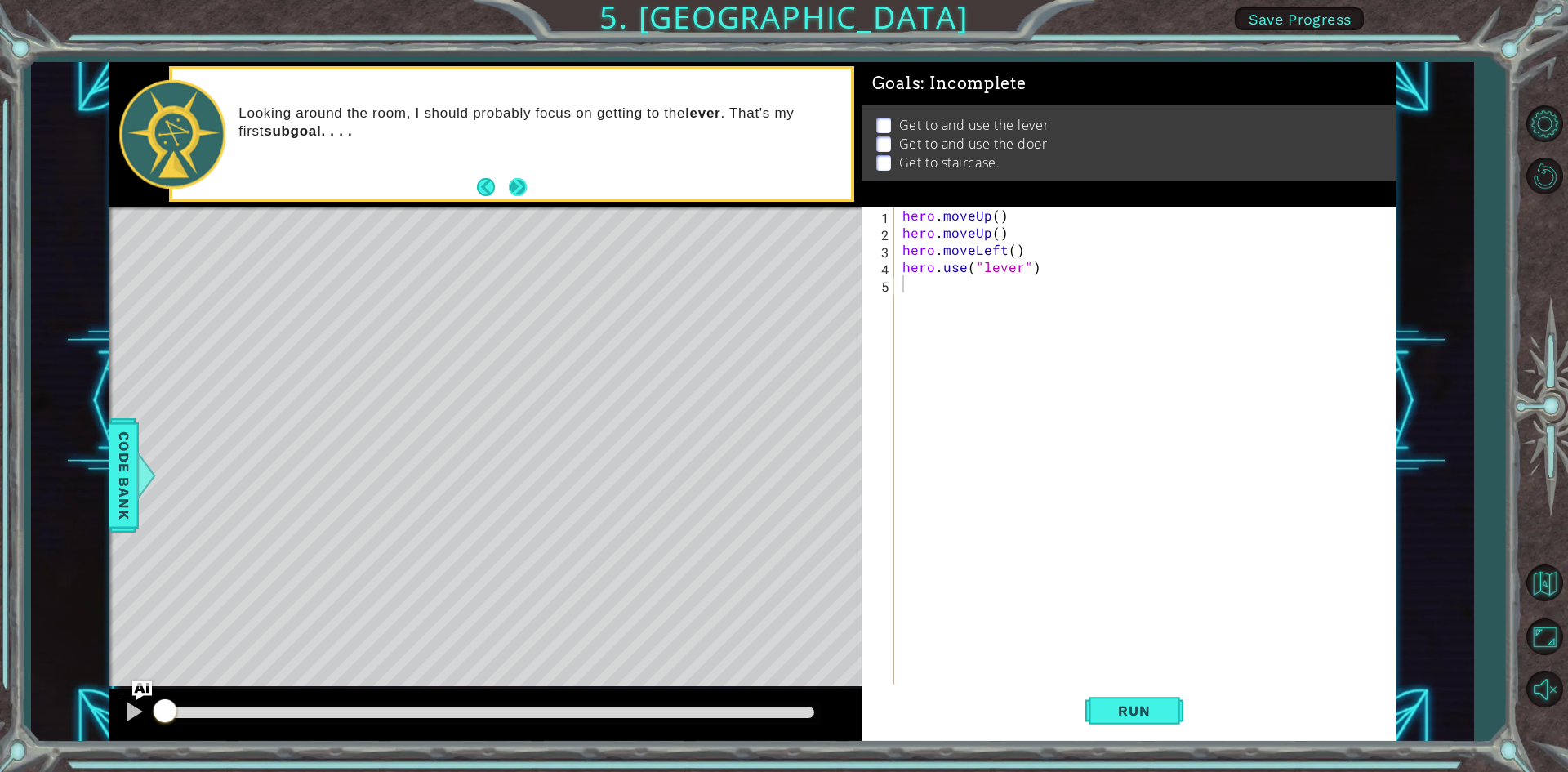
click at [513, 182] on button "Next" at bounding box center [518, 187] width 18 height 18
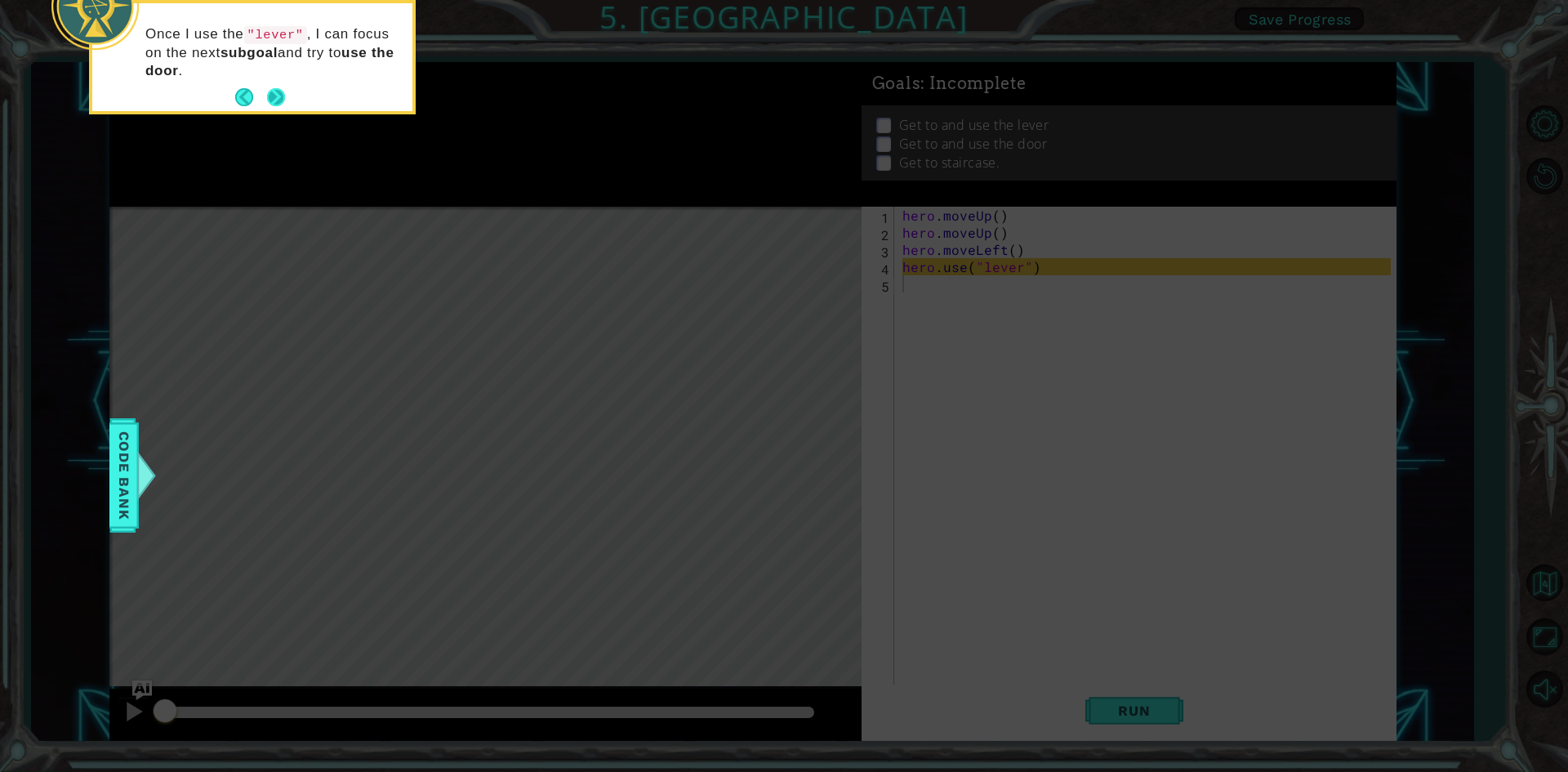
click at [275, 95] on button "Next" at bounding box center [276, 98] width 18 height 18
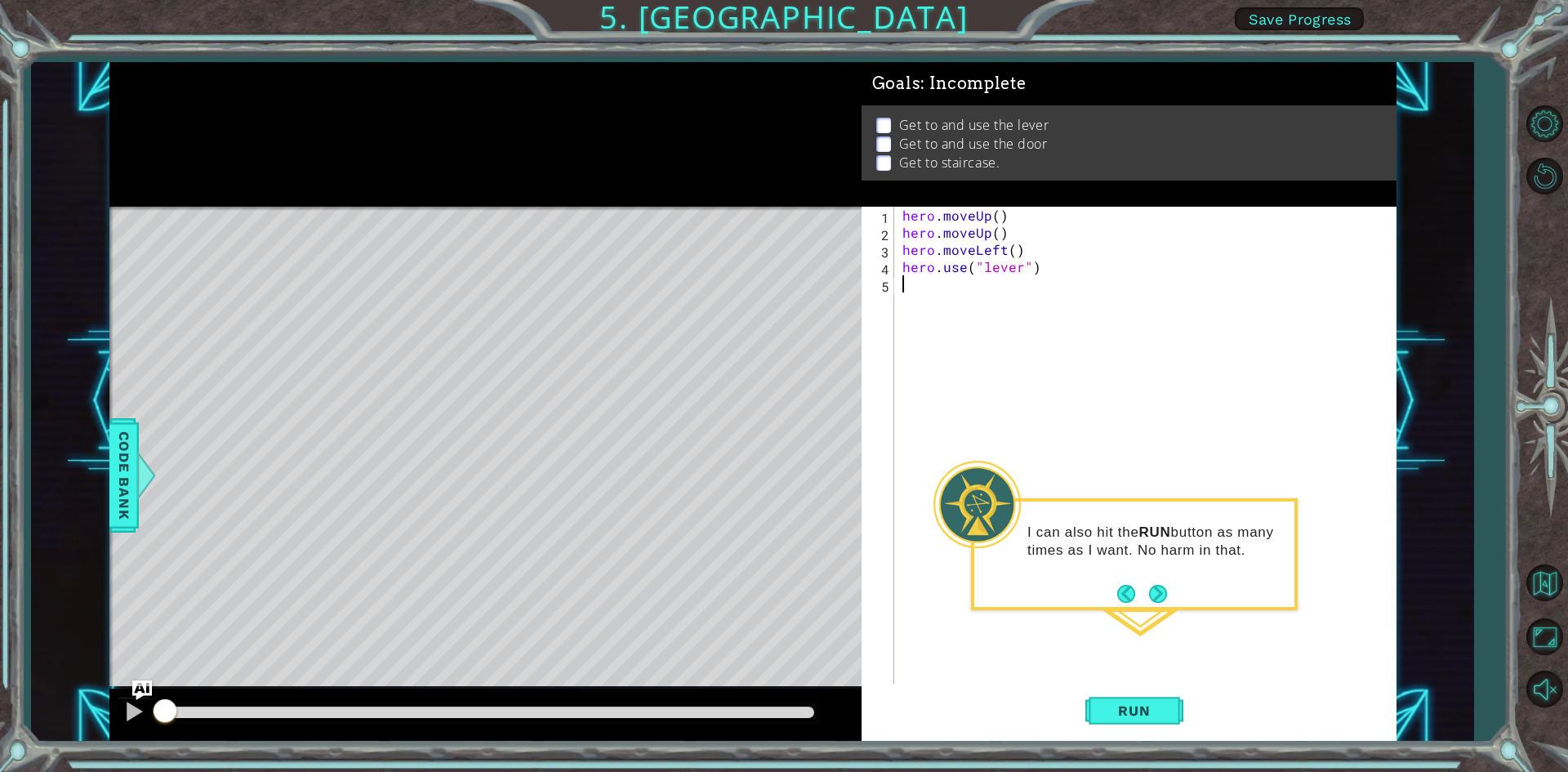
type textarea "r"
click at [1045, 270] on div "hero . moveUp ( ) hero . moveUp ( ) hero . moveLeft ( ) hero . use ( "lever" )" at bounding box center [1149, 464] width 500 height 514
type textarea "h"
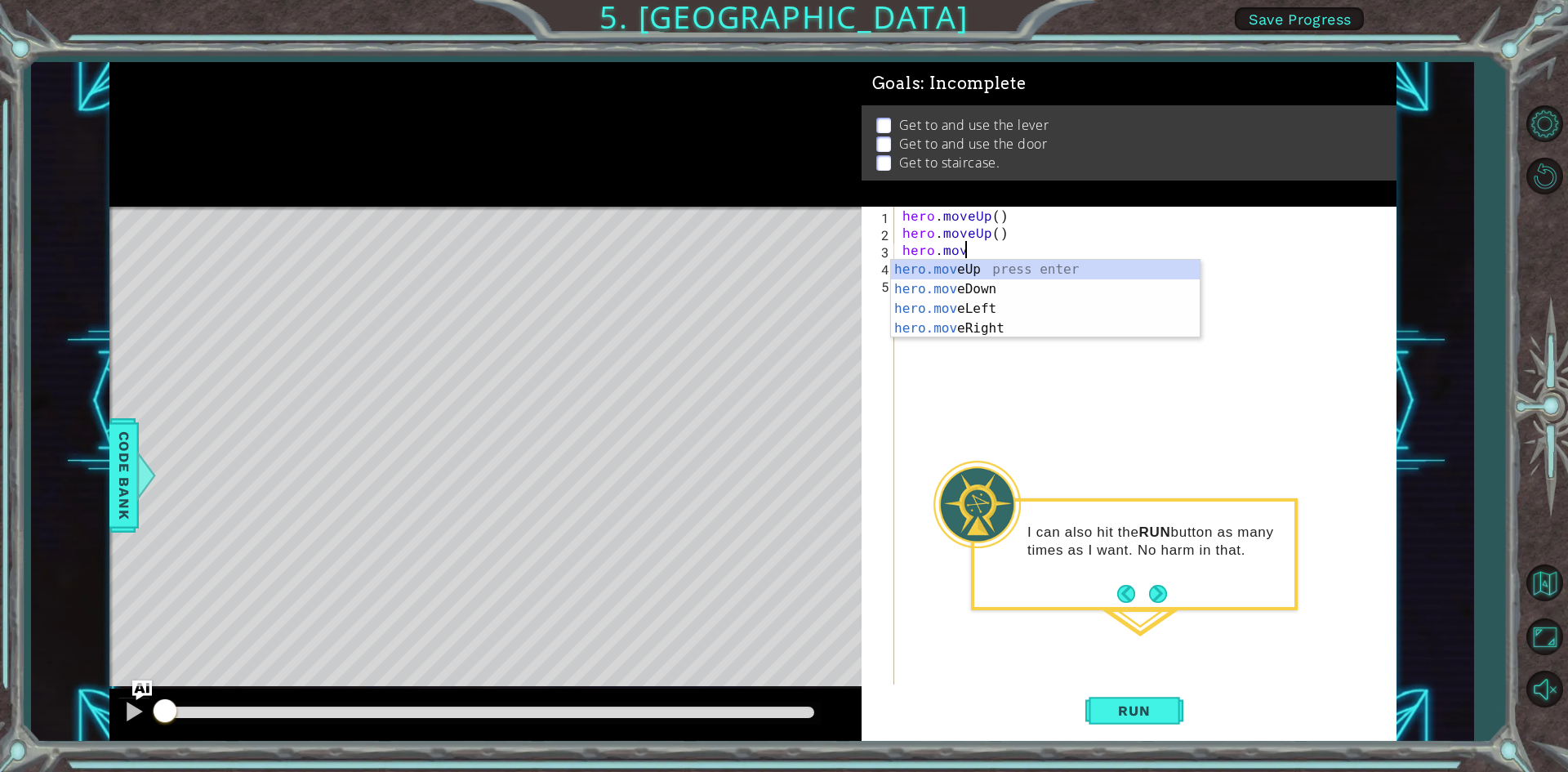
type textarea "h"
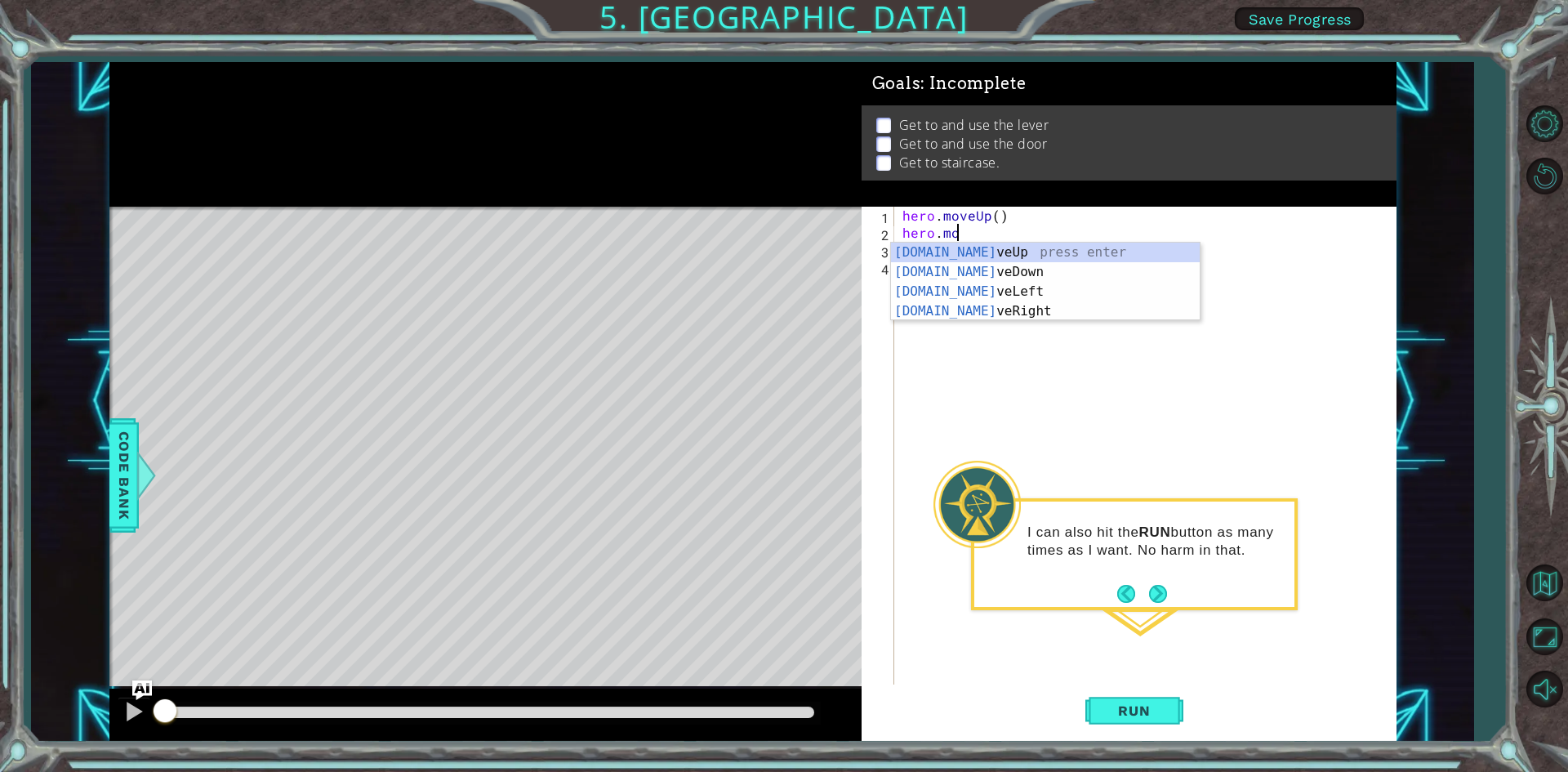
type textarea "h"
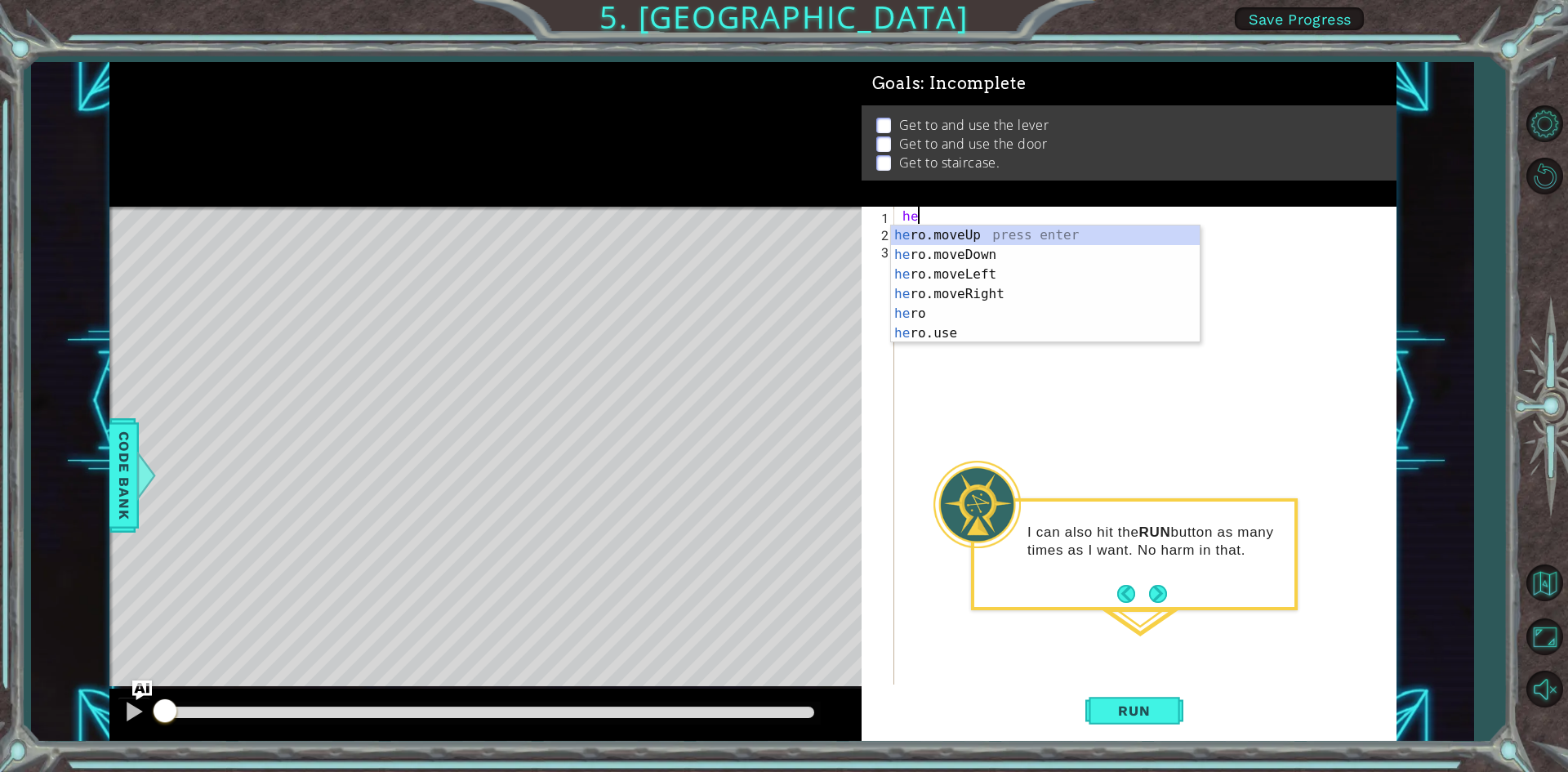
type textarea "h"
type textarea "her"
click at [1040, 238] on div "her o.moveUp press enter her o.moveDown press enter her o.moveLeft press enter …" at bounding box center [1045, 304] width 309 height 157
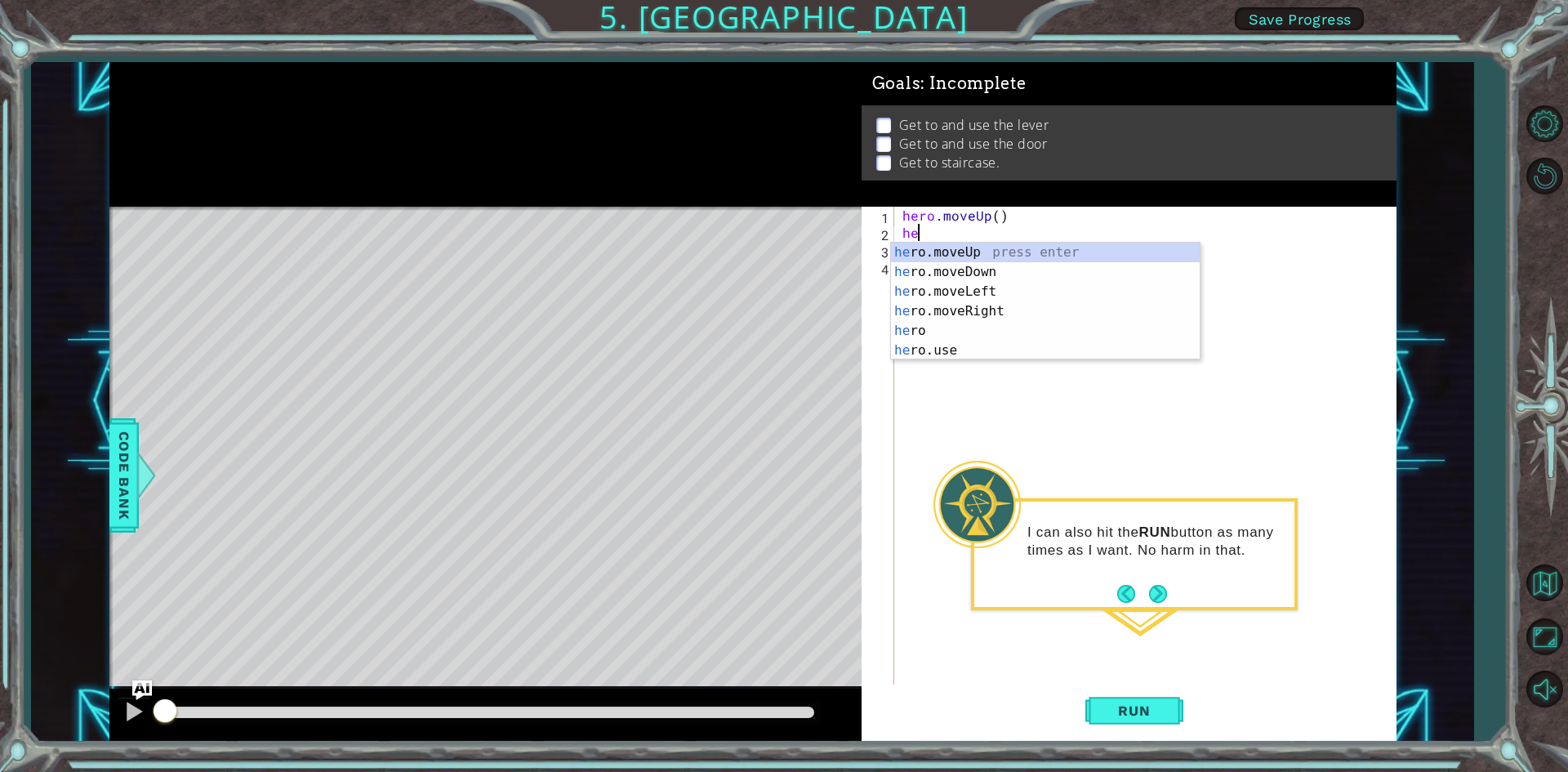
type textarea "her"
click at [1031, 250] on div "her o.moveUp press enter her o.moveDown press enter her o.moveLeft press enter …" at bounding box center [1045, 321] width 309 height 157
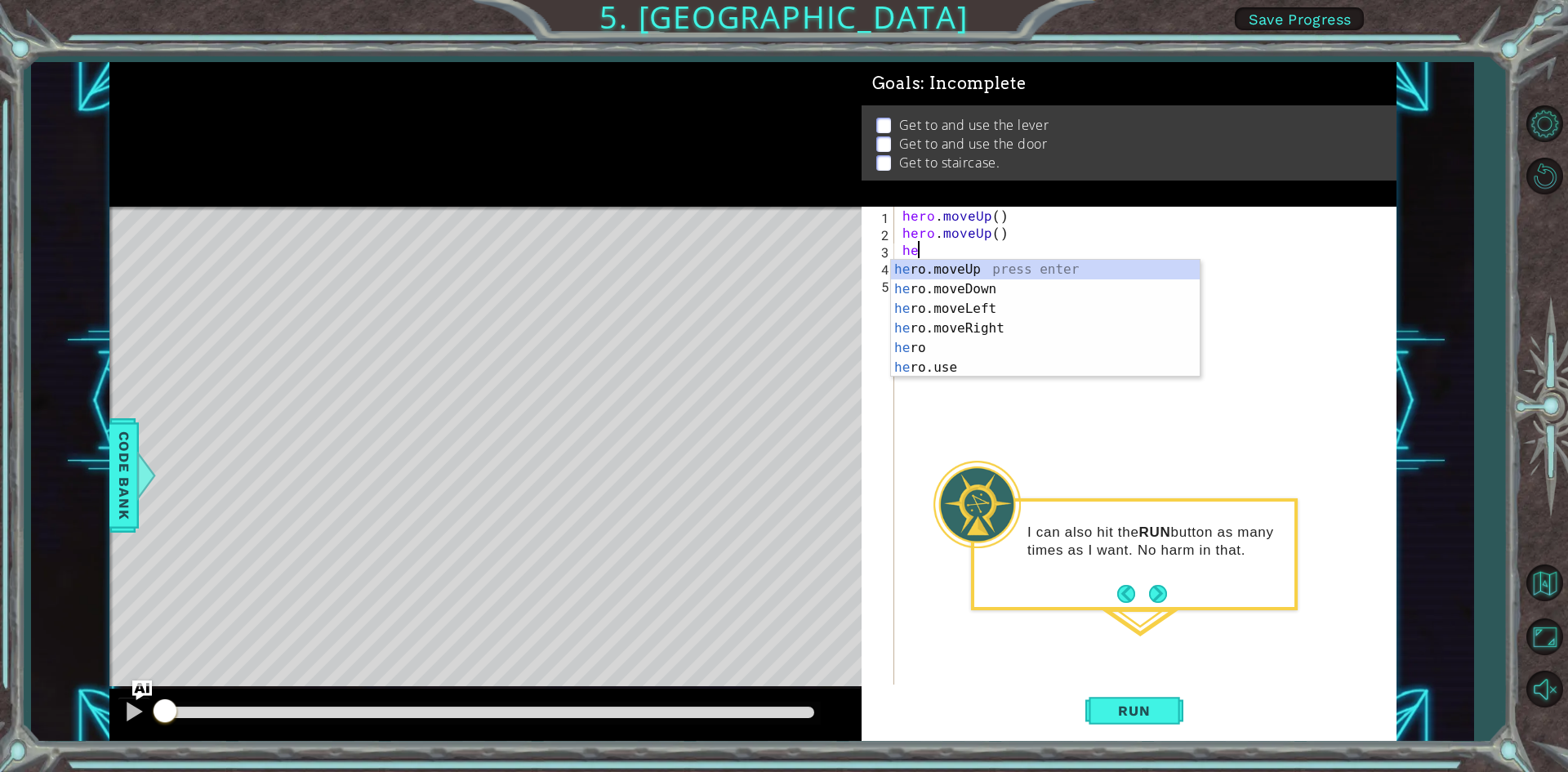
type textarea "her"
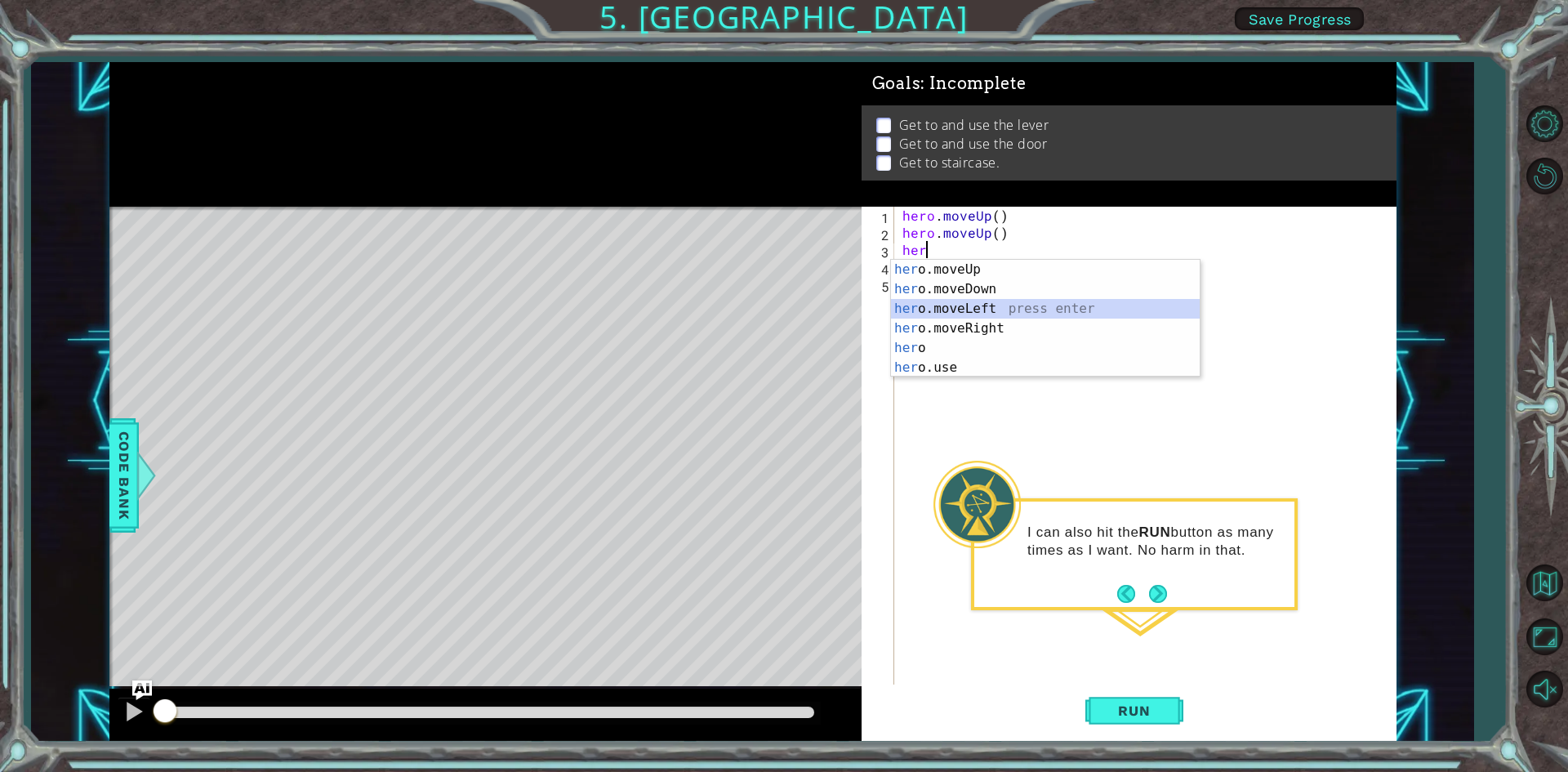
click at [1030, 307] on div "her o.moveUp press enter her o.moveDown press enter her o.moveLeft press enter …" at bounding box center [1045, 338] width 309 height 157
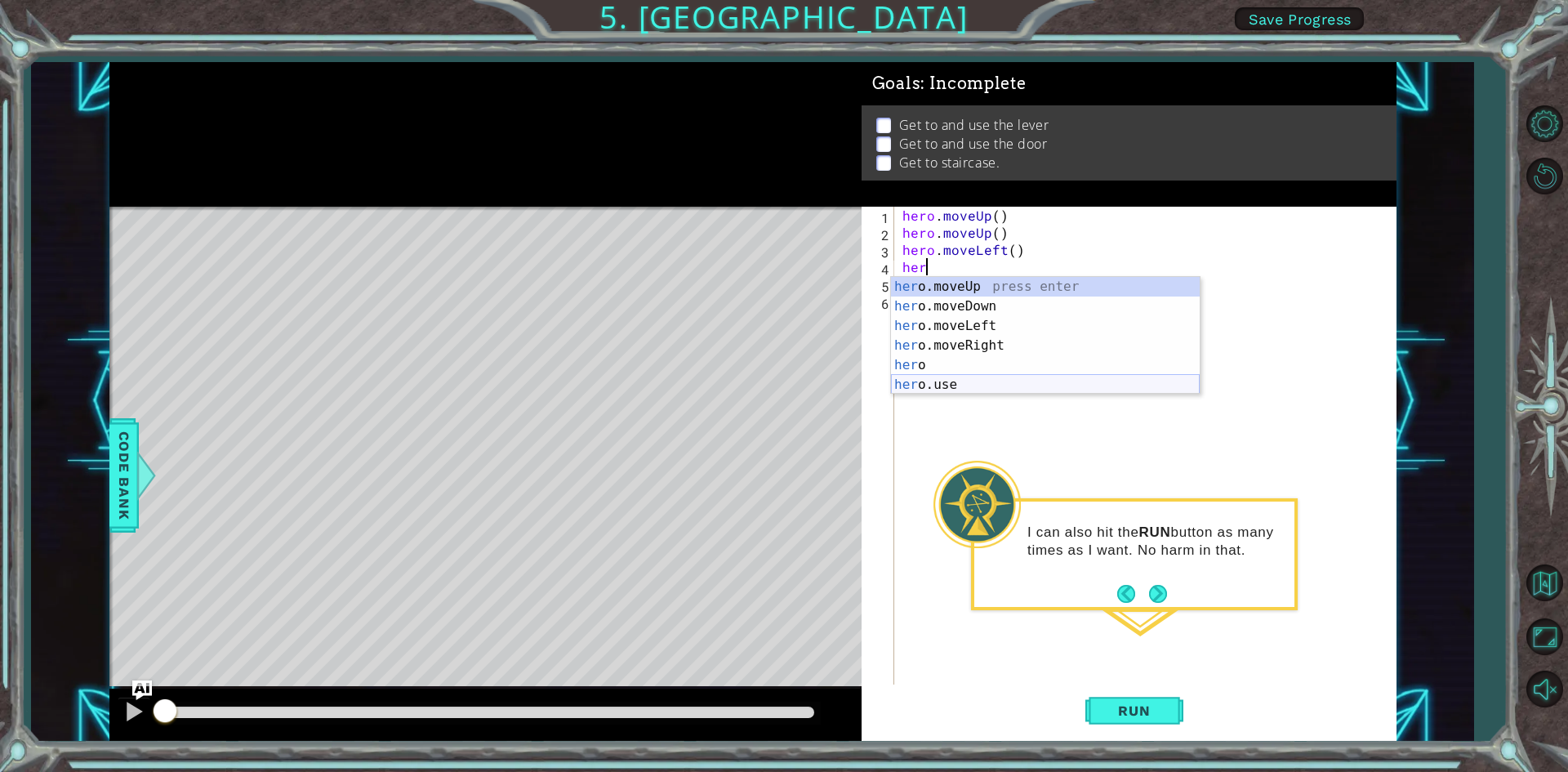
click at [994, 390] on div "her o.moveUp press enter her o.moveDown press enter her o.moveLeft press enter …" at bounding box center [1045, 354] width 309 height 157
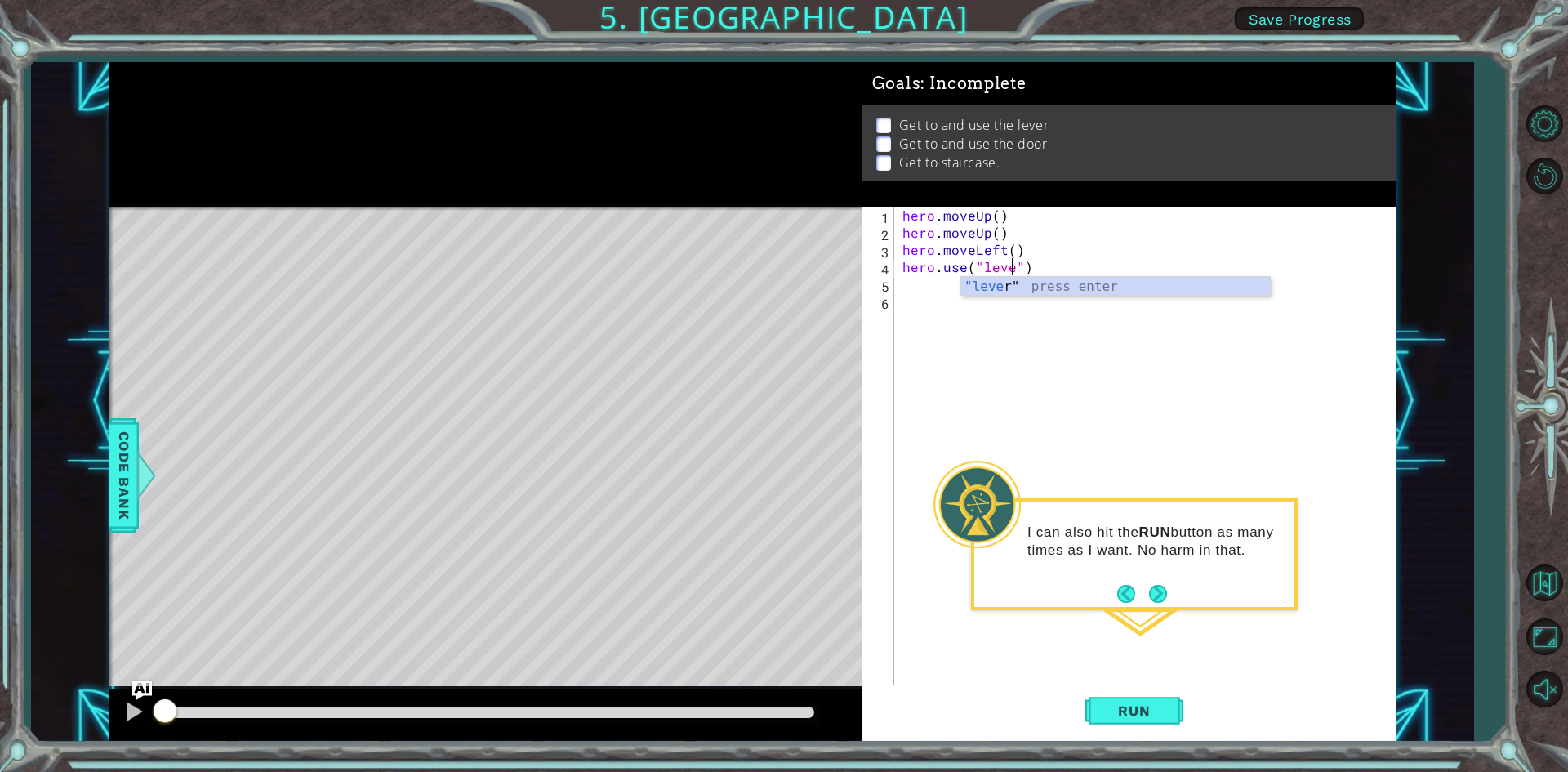
type textarea "hero.use("lever")"
click at [1003, 310] on div "hero . moveUp ( ) hero . moveUp ( ) hero . moveLeft ( ) hero . use ( "lever" )" at bounding box center [1149, 464] width 500 height 514
click at [907, 277] on div "hero . moveUp ( ) hero . moveUp ( ) hero . moveLeft ( ) hero . use ( "lever" )" at bounding box center [1149, 464] width 500 height 514
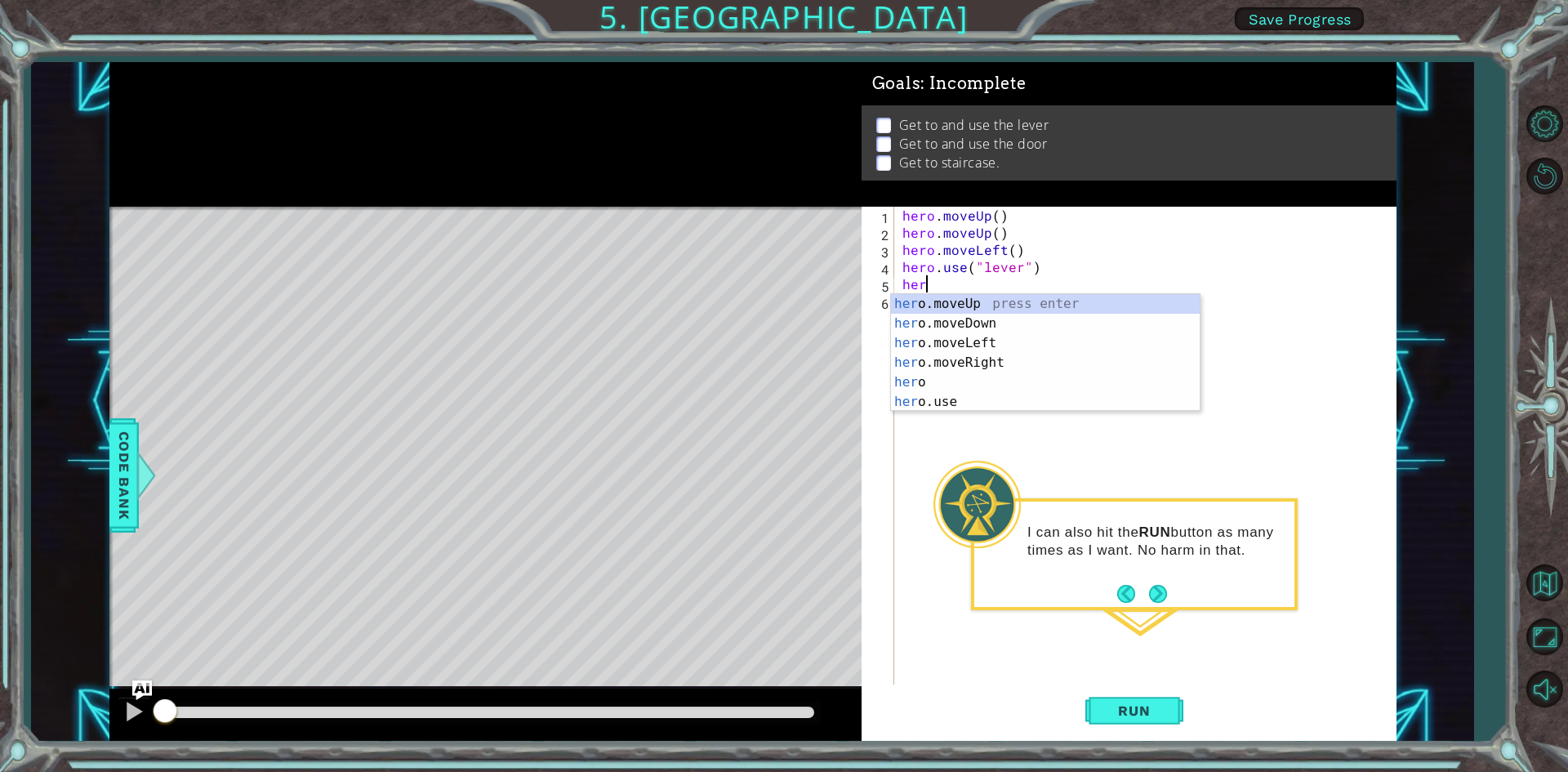
type textarea "hero"
click at [949, 384] on div "hero press enter hero .moveUp press enter hero .moveDown press enter hero .move…" at bounding box center [1045, 372] width 309 height 157
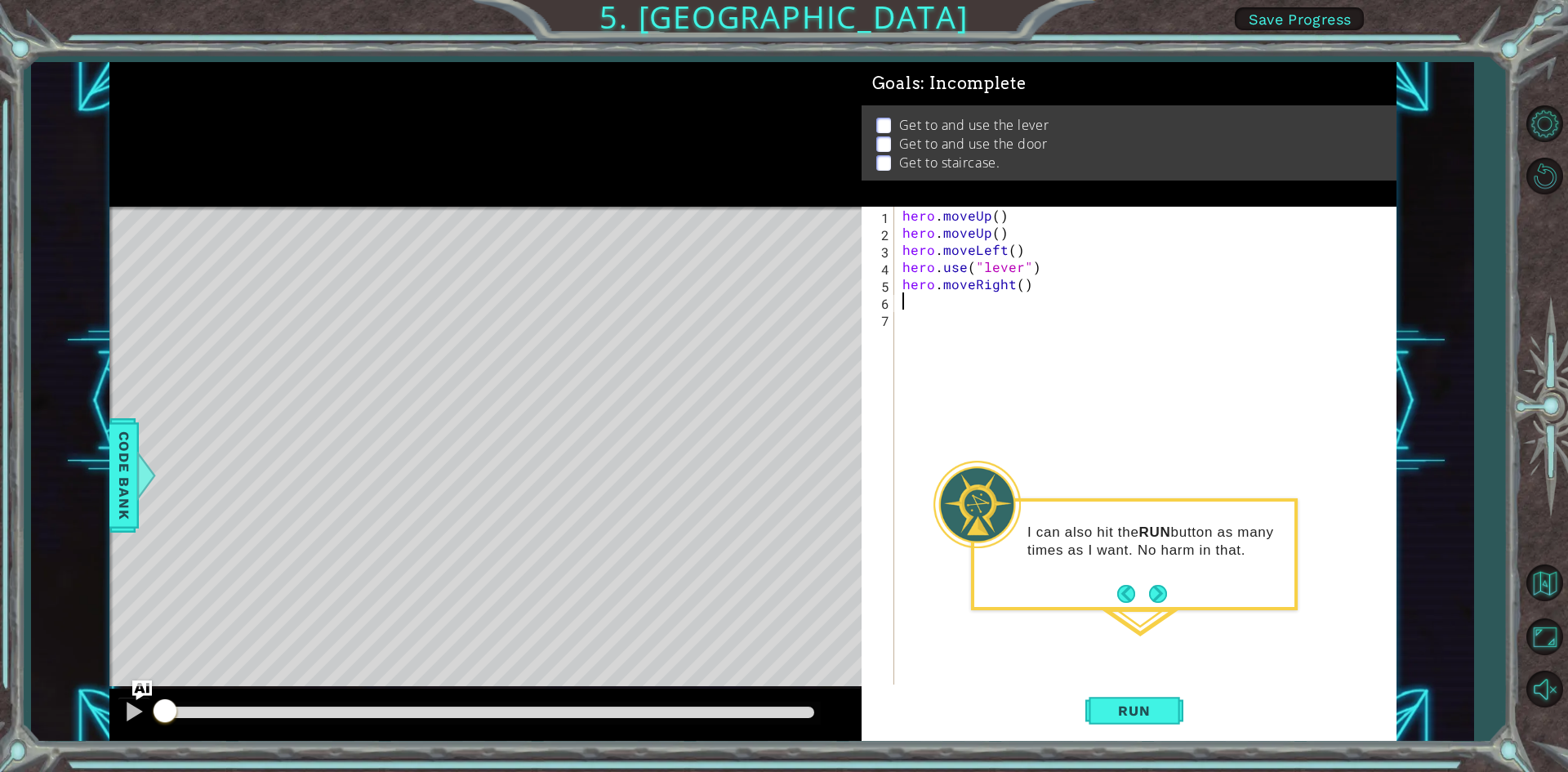
scroll to position [0, 0]
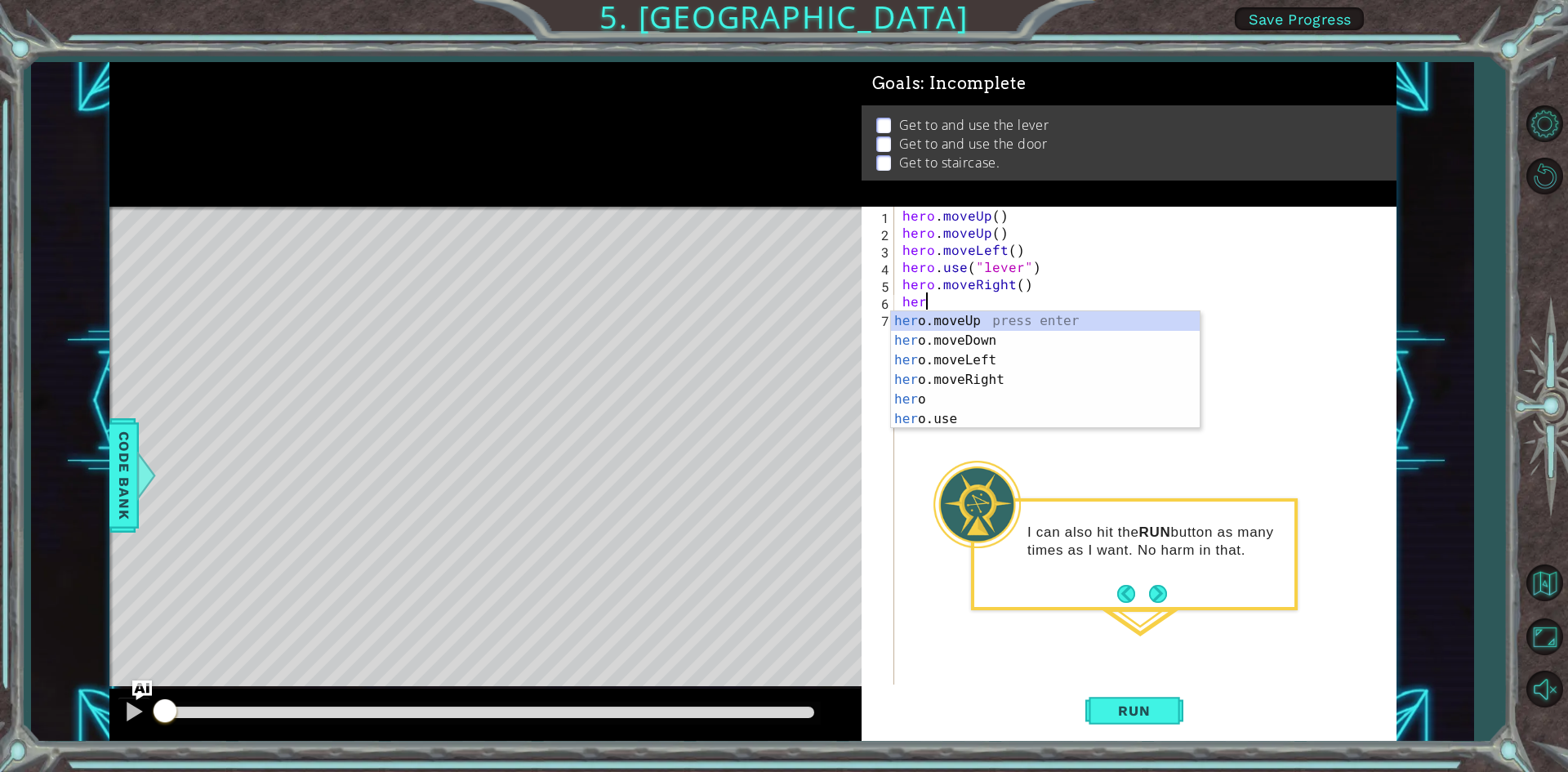
type textarea "hero"
click at [931, 398] on div "hero press enter hero .moveUp press enter hero .moveDown press enter hero .move…" at bounding box center [1045, 389] width 309 height 157
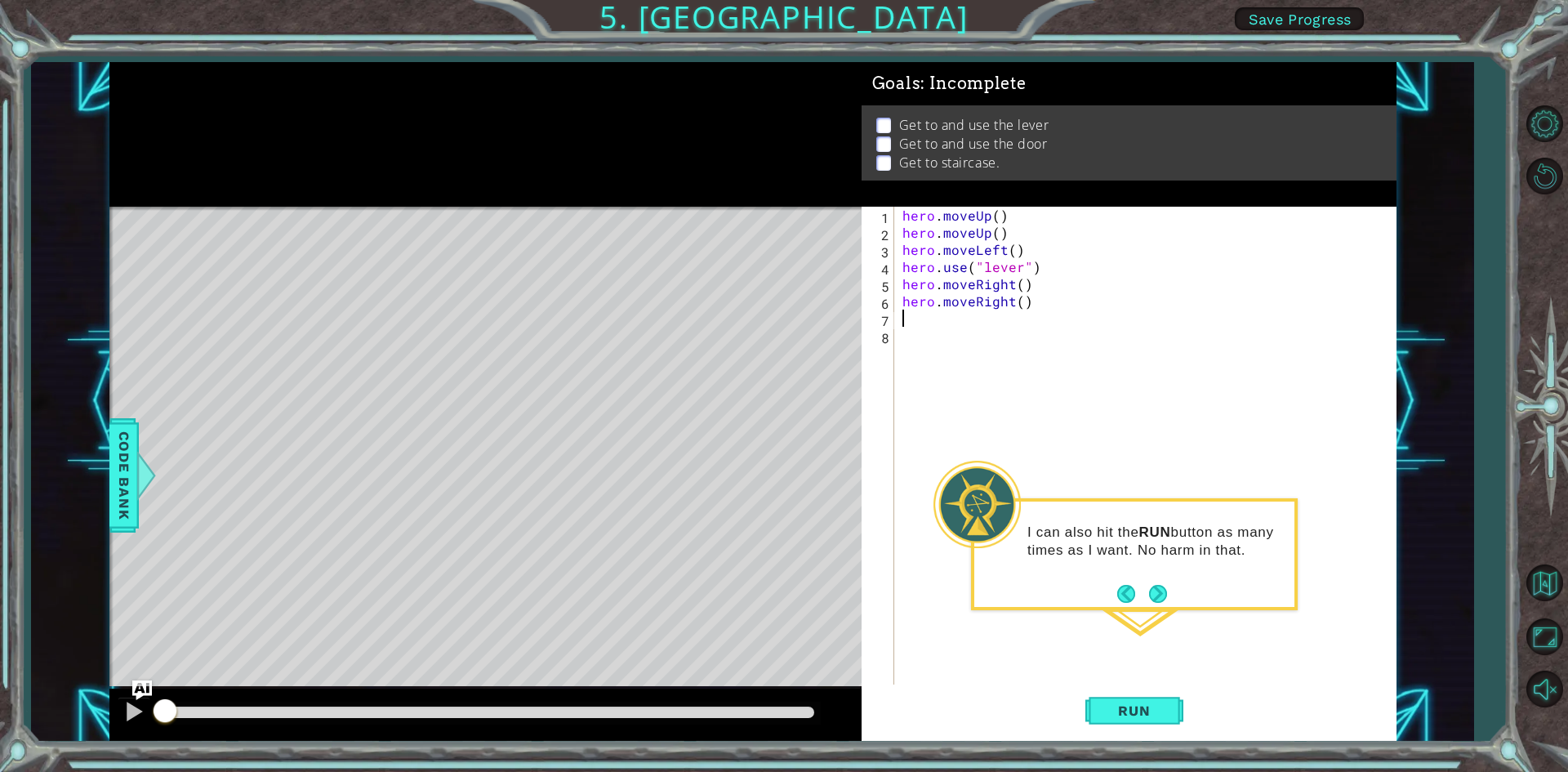
scroll to position [0, 0]
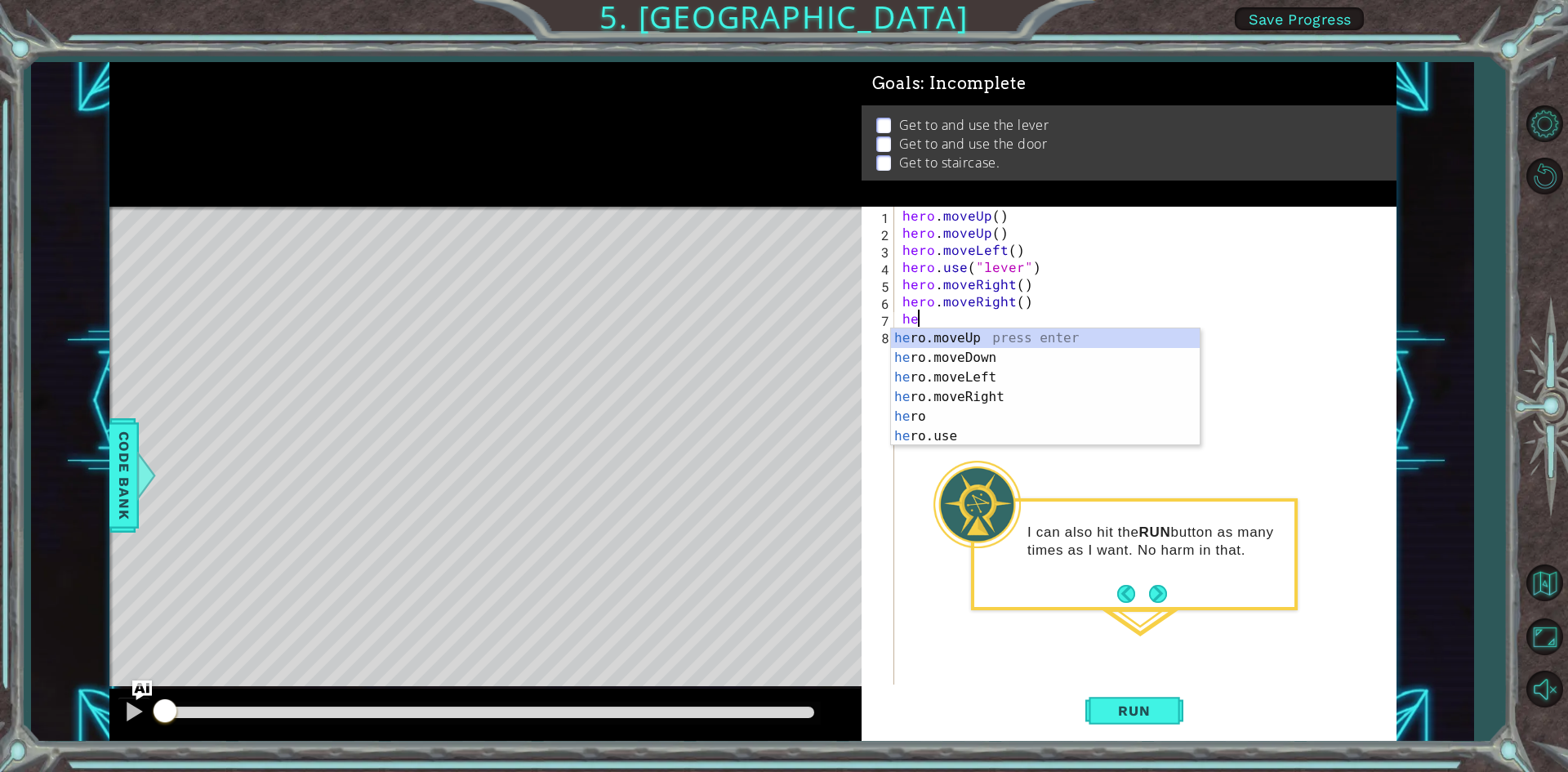
type textarea "her"
click at [1011, 393] on div "her o.moveUp press enter her o.moveDown press enter her o.moveLeft press enter …" at bounding box center [1045, 406] width 309 height 157
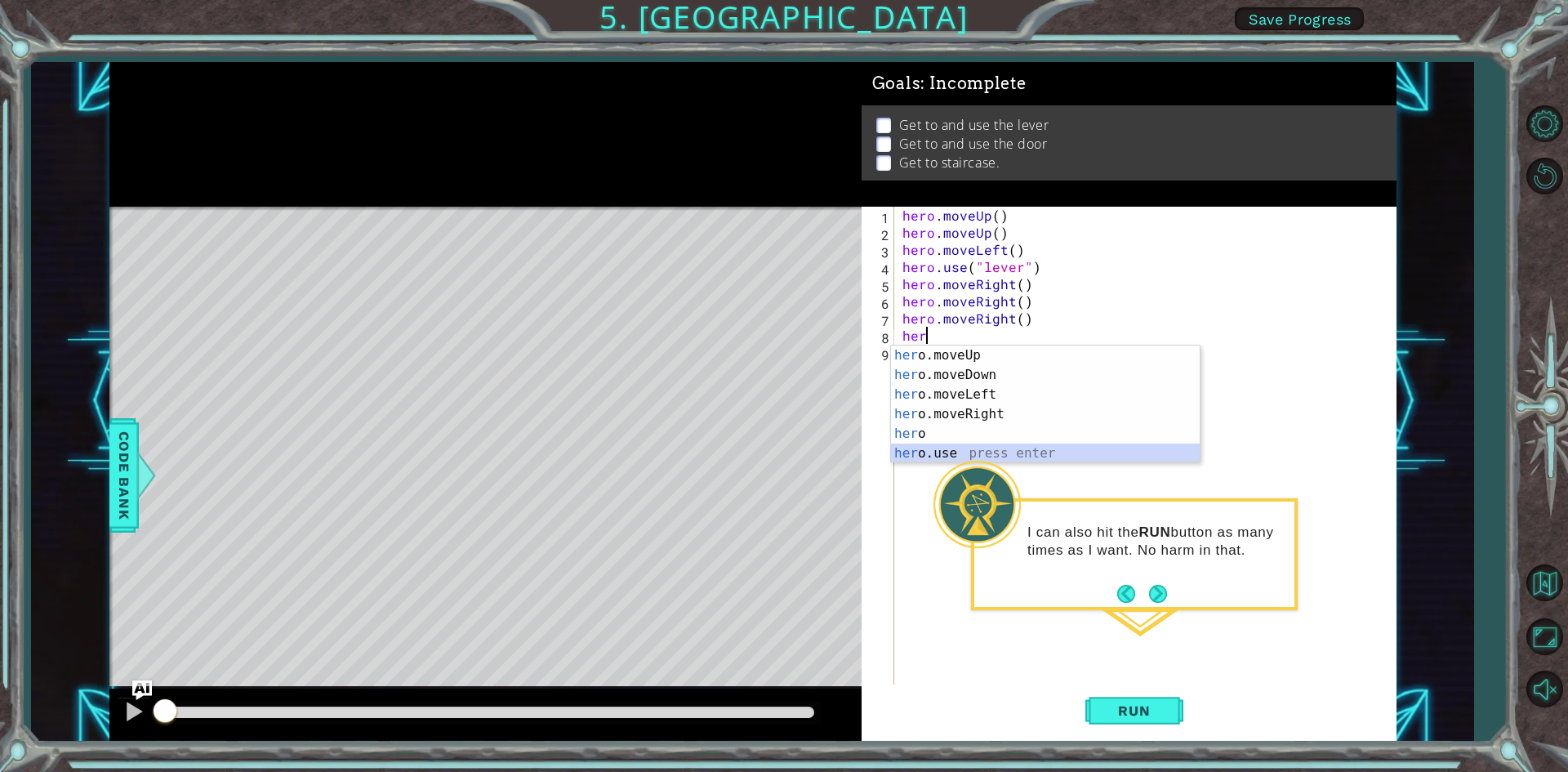
click at [991, 452] on div "her o.moveUp press enter her o.moveDown press enter her o.moveLeft press enter …" at bounding box center [1045, 423] width 309 height 157
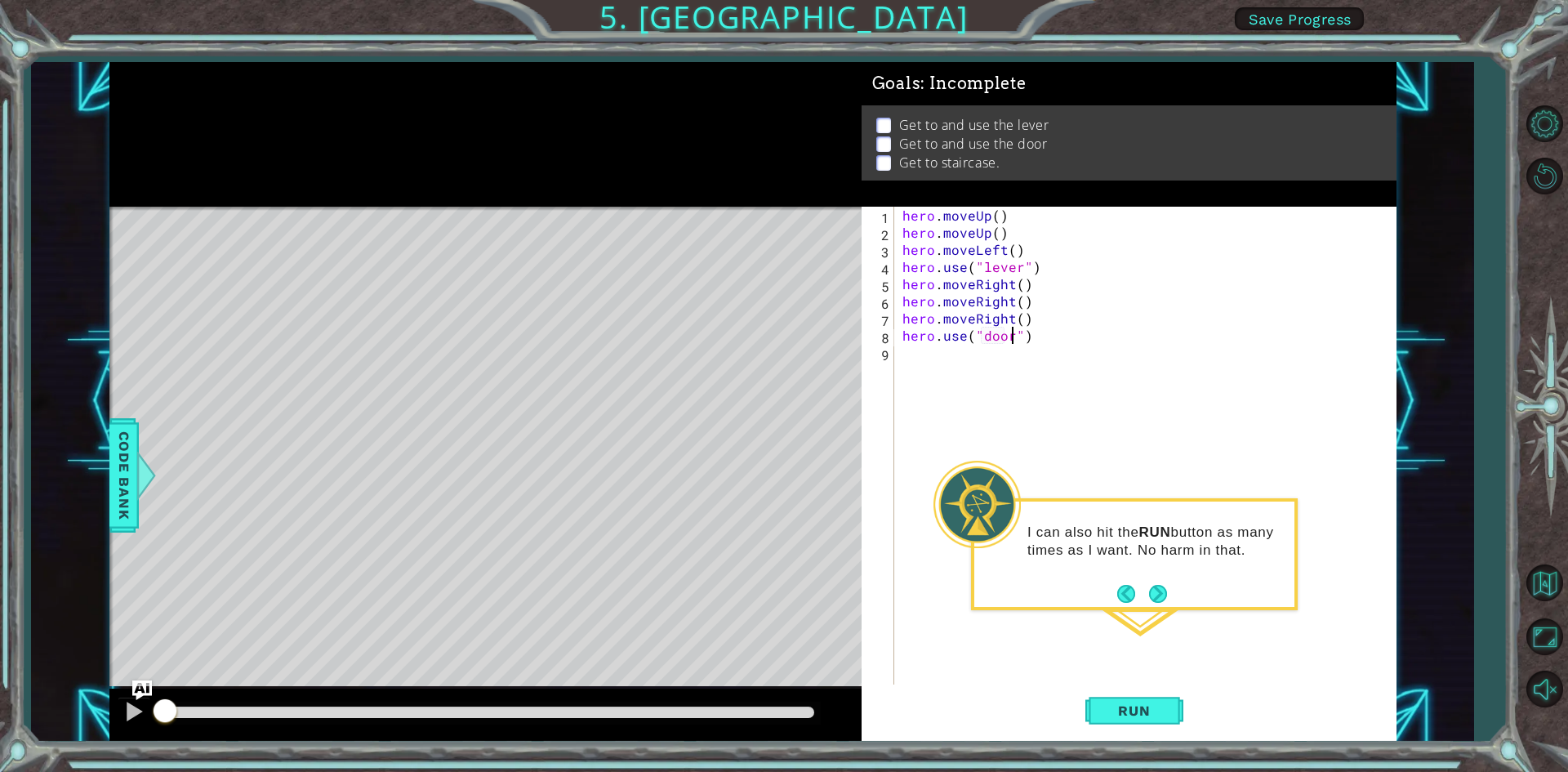
scroll to position [0, 7]
type textarea "hero.use("door")"
click at [1122, 716] on span "Run" at bounding box center [1134, 710] width 65 height 16
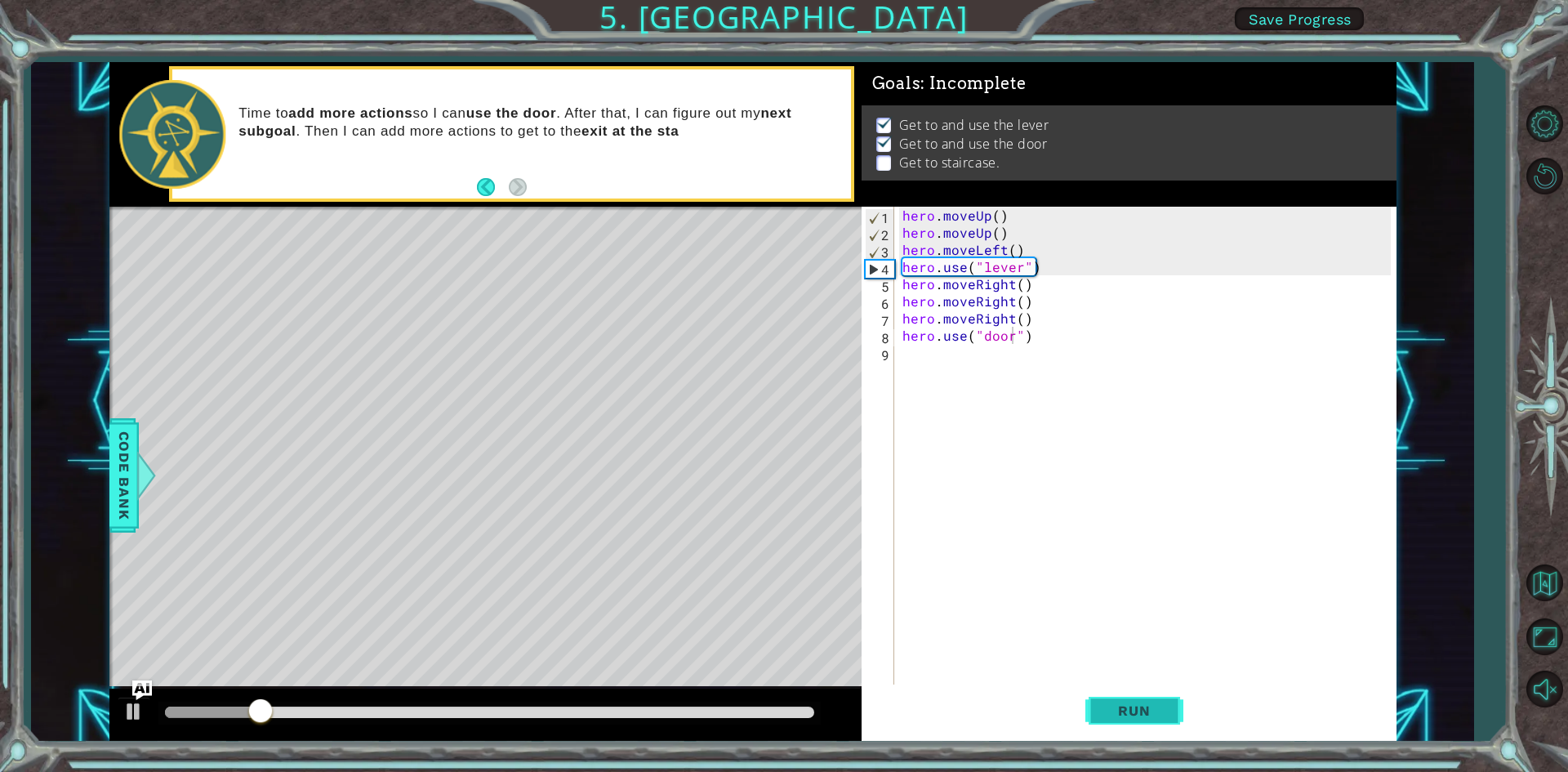
click at [1122, 717] on span "Run" at bounding box center [1134, 710] width 65 height 16
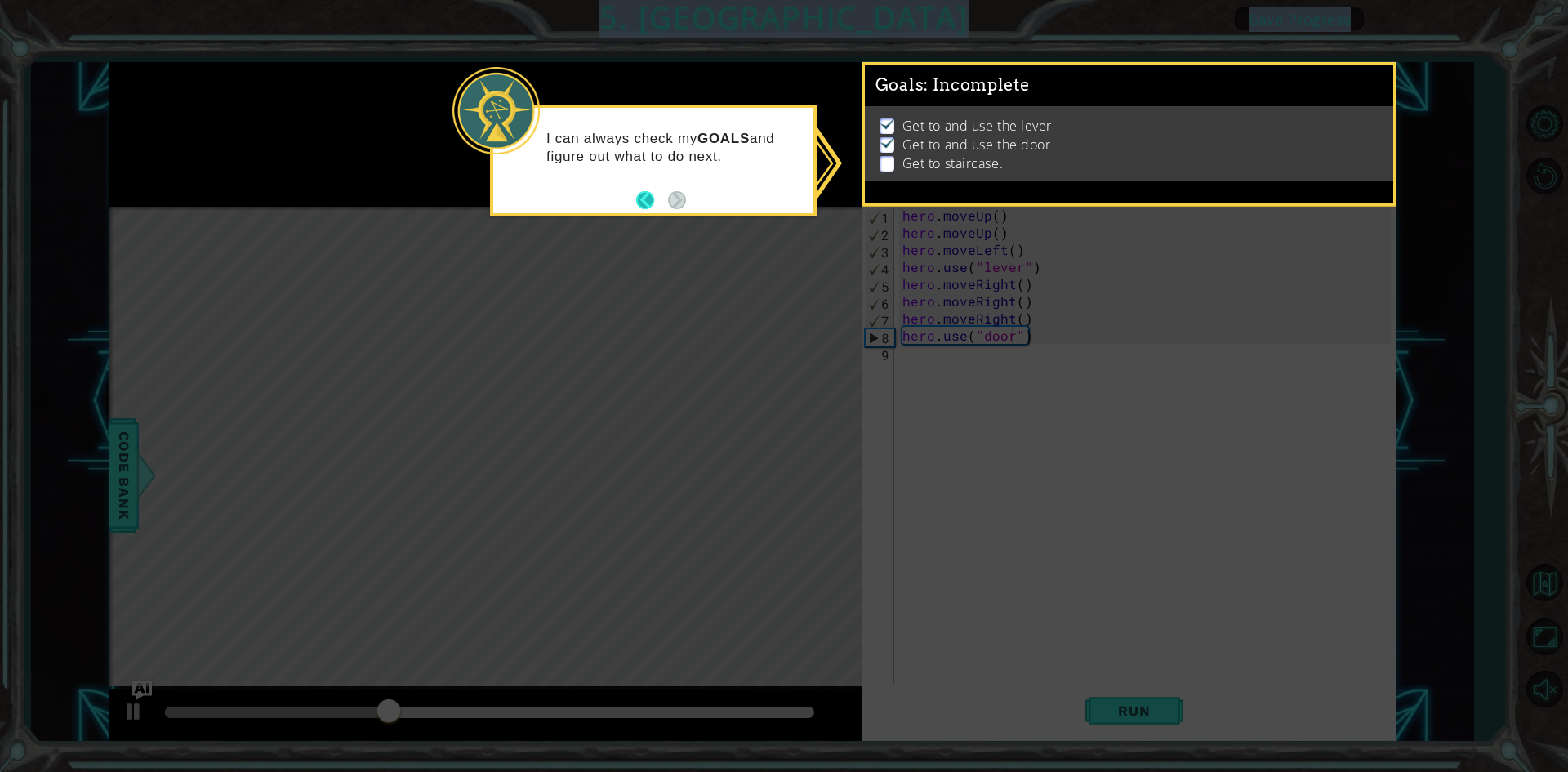
click at [649, 200] on button "Back" at bounding box center [651, 200] width 32 height 18
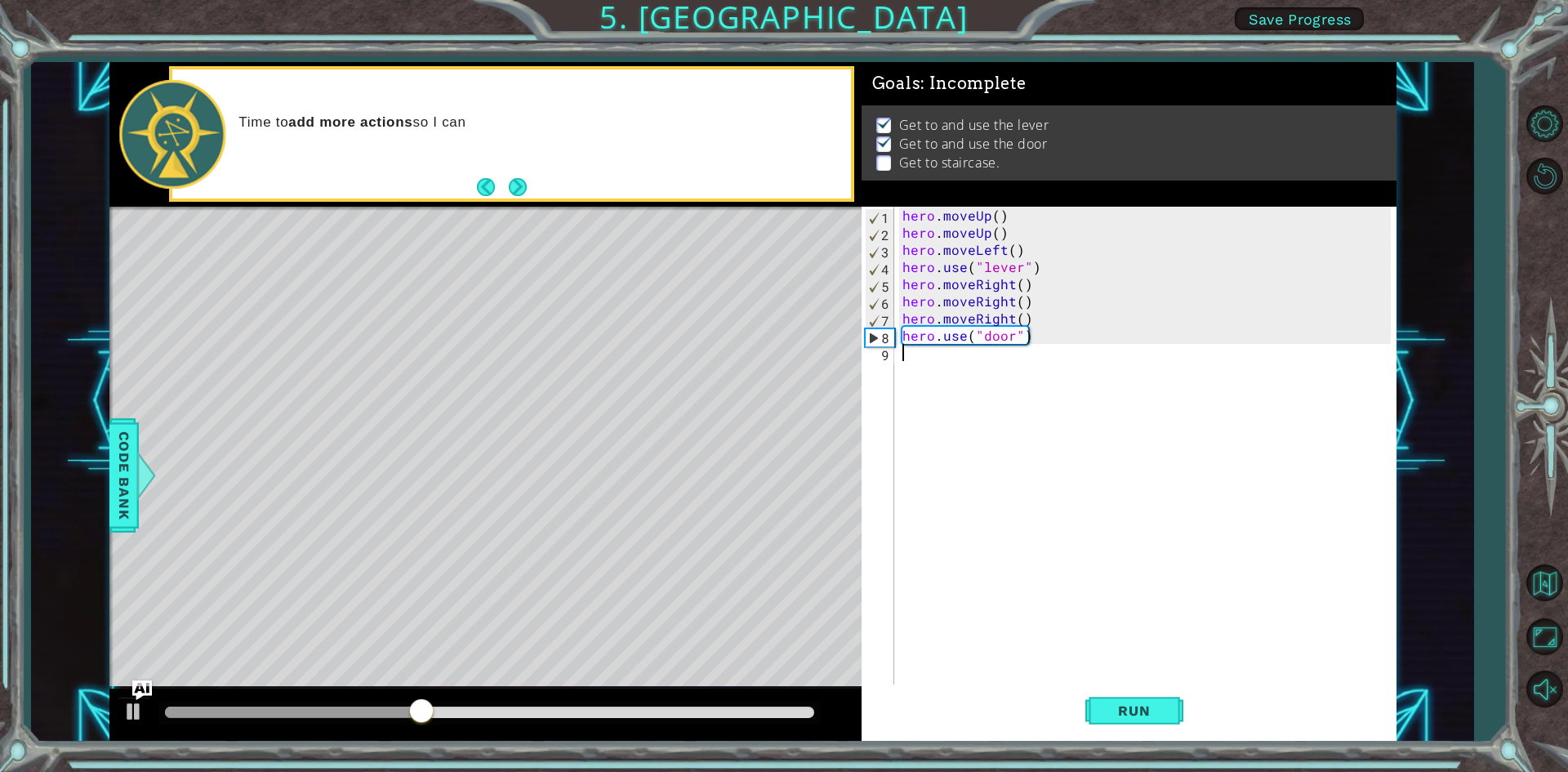
click at [958, 372] on div "hero . moveUp ( ) hero . moveUp ( ) hero . moveLeft ( ) hero . use ( "lever" ) …" at bounding box center [1149, 464] width 500 height 514
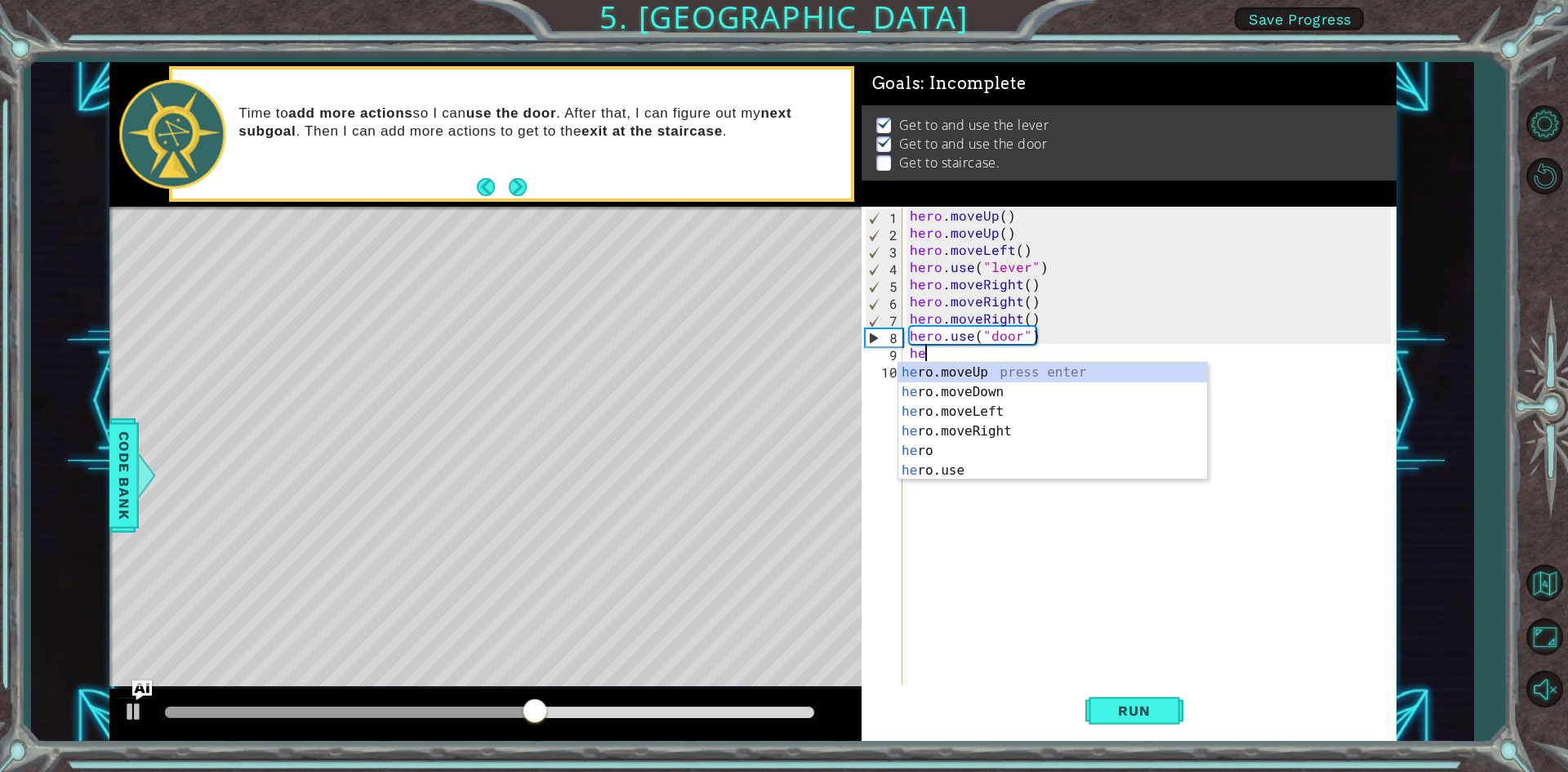
type textarea "her"
click at [991, 367] on div "her o.moveUp press enter her o.moveDown press enter her o.moveLeft press enter …" at bounding box center [1053, 441] width 309 height 157
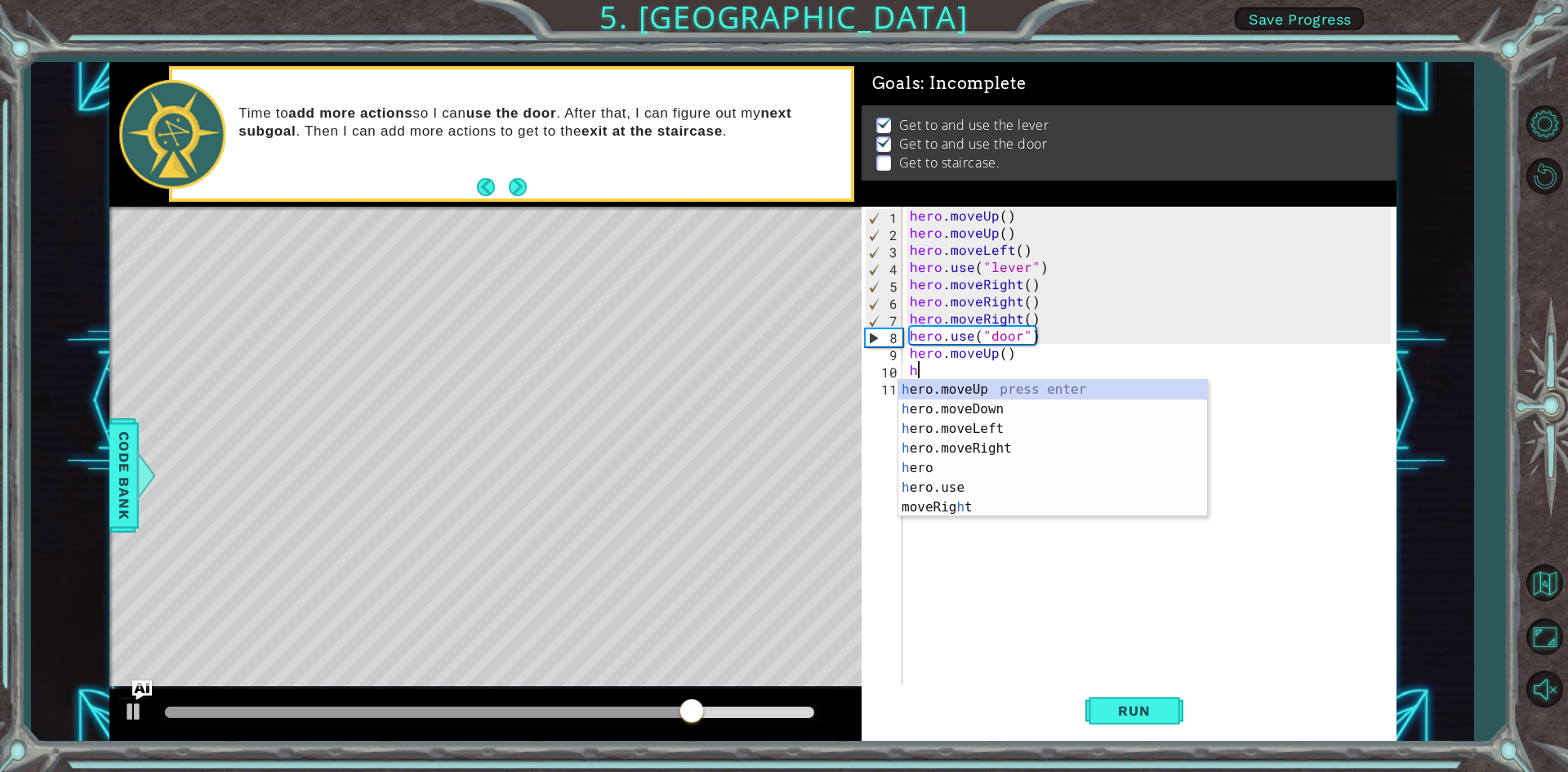
type textarea "her"
click at [990, 386] on div "her o.moveUp press enter her o.moveDown press enter her o.moveLeft press enter …" at bounding box center [1053, 458] width 309 height 157
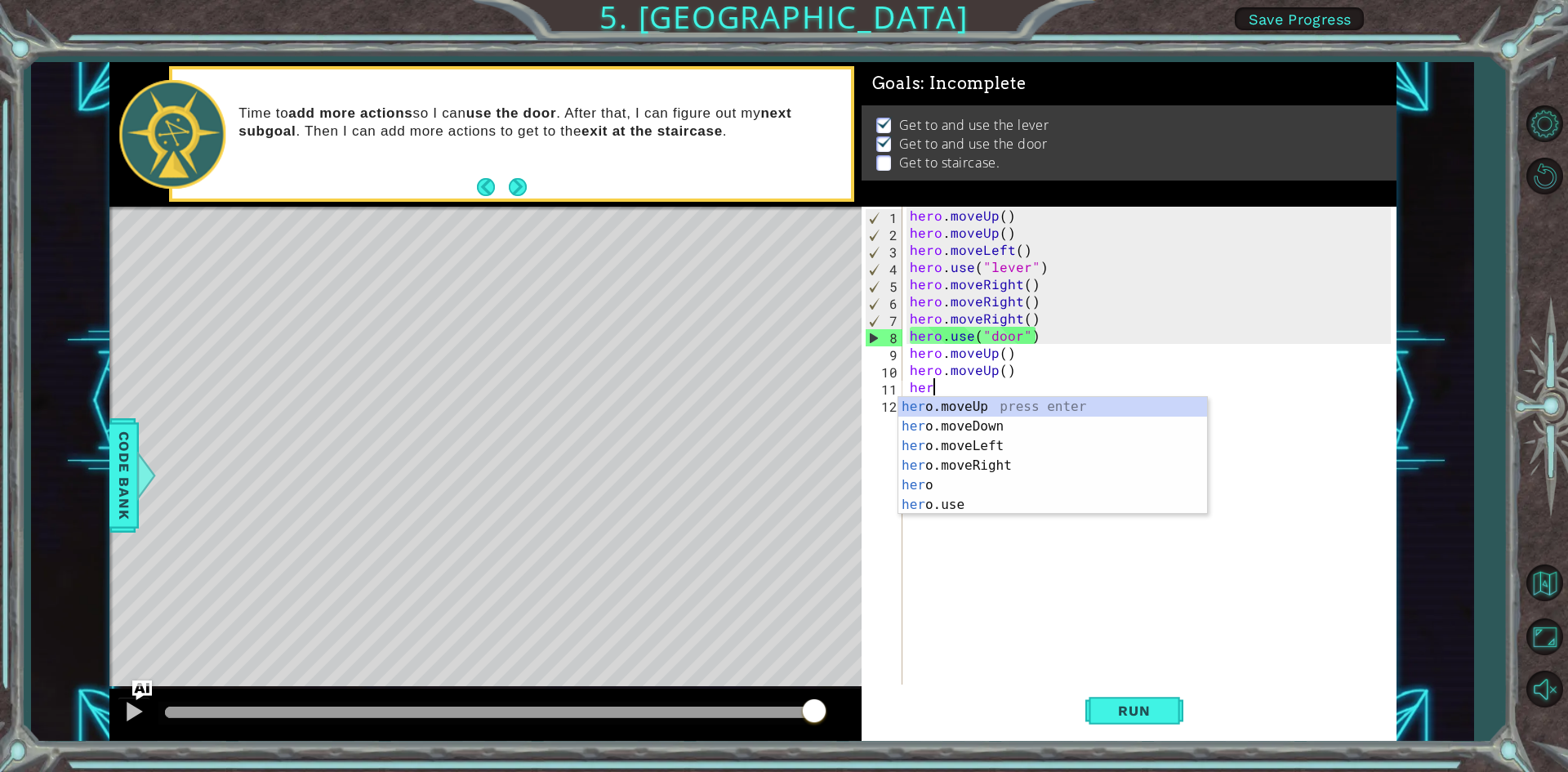
type textarea "hero"
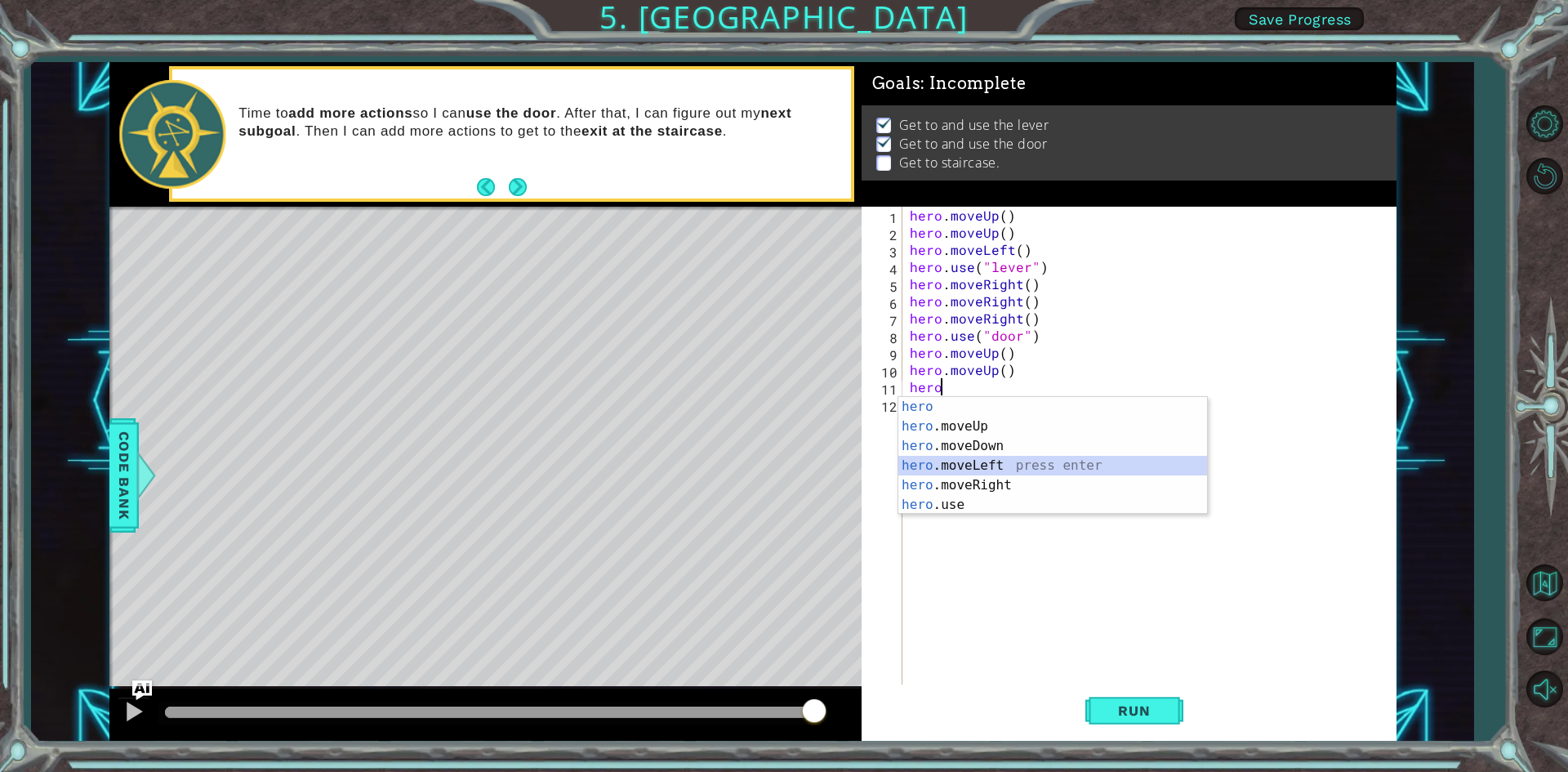
click at [964, 458] on div "hero press enter hero .moveUp press enter hero .moveDown press enter hero .move…" at bounding box center [1053, 475] width 309 height 157
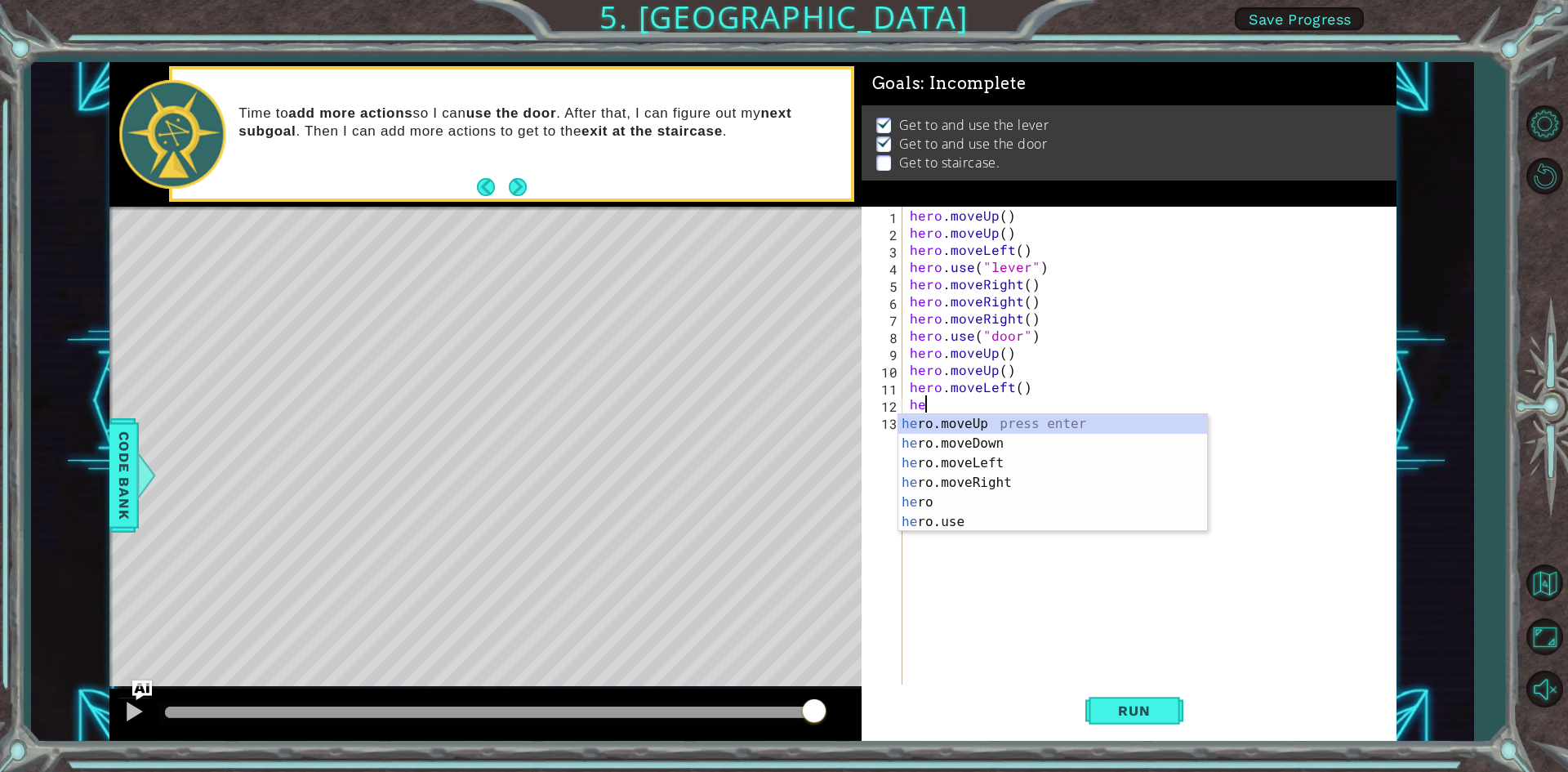
type textarea "her"
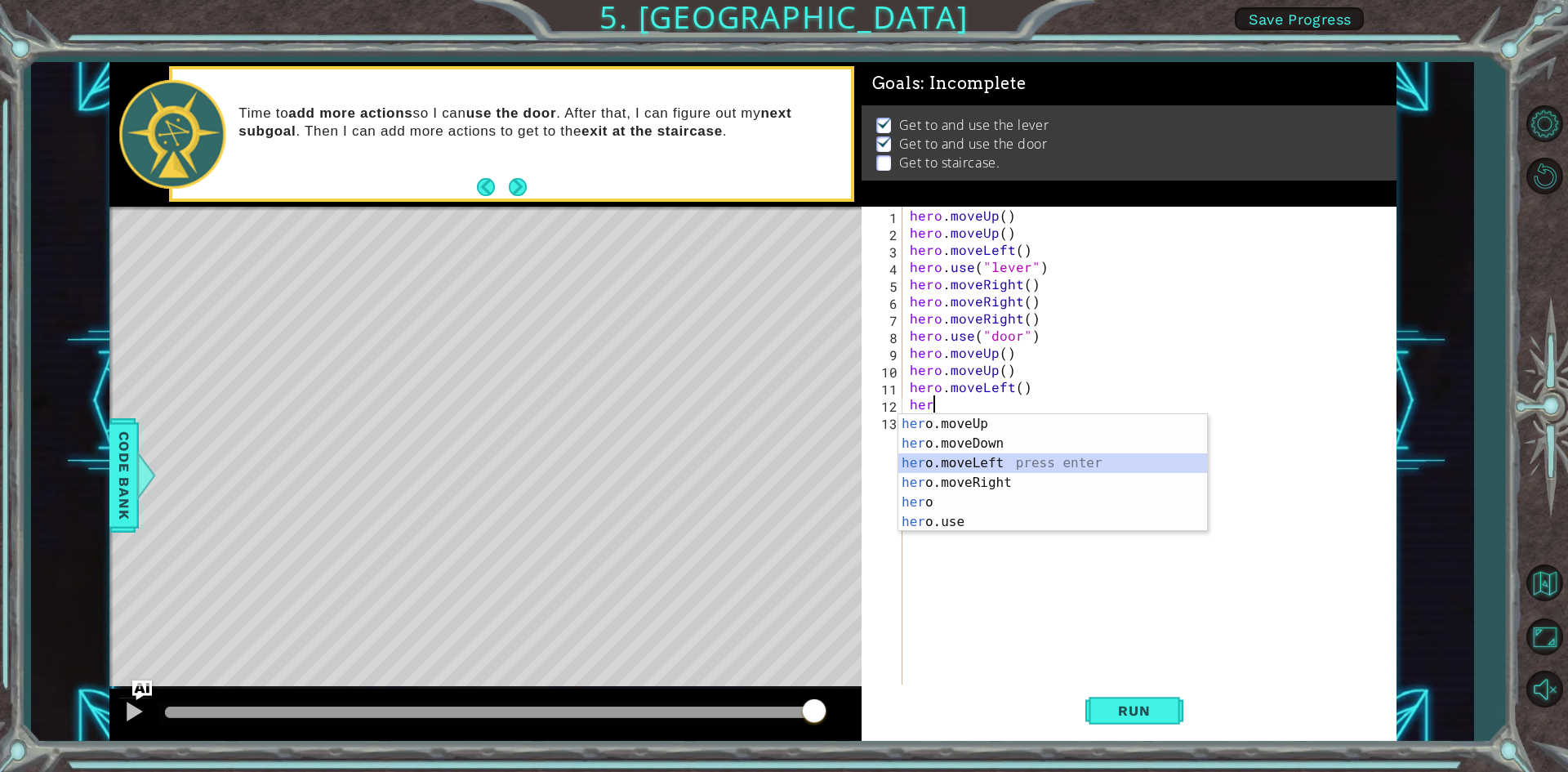
click at [964, 458] on div "her o.moveUp press enter her o.moveDown press enter her o.moveLeft press enter …" at bounding box center [1053, 492] width 309 height 157
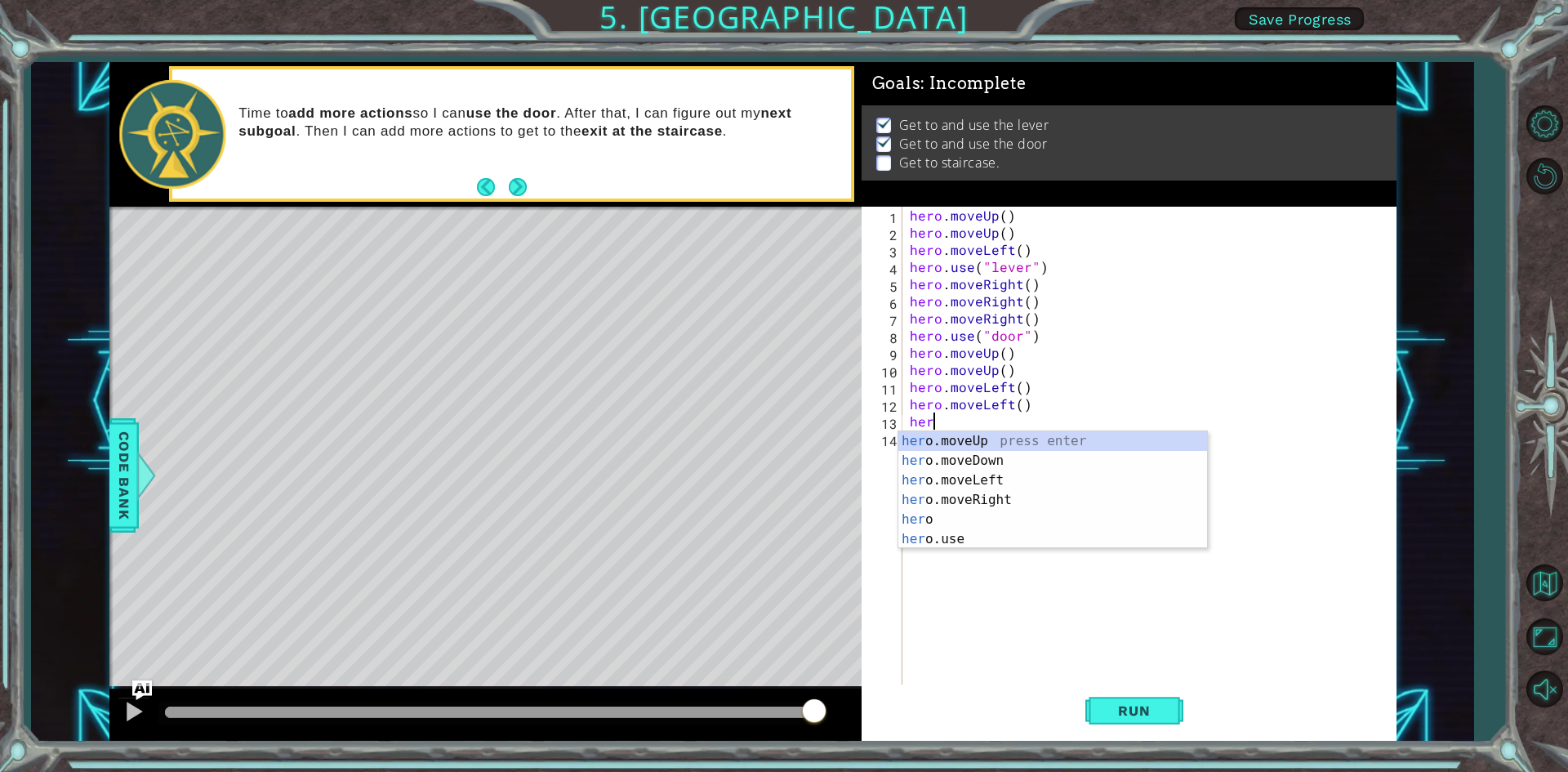
type textarea "hero"
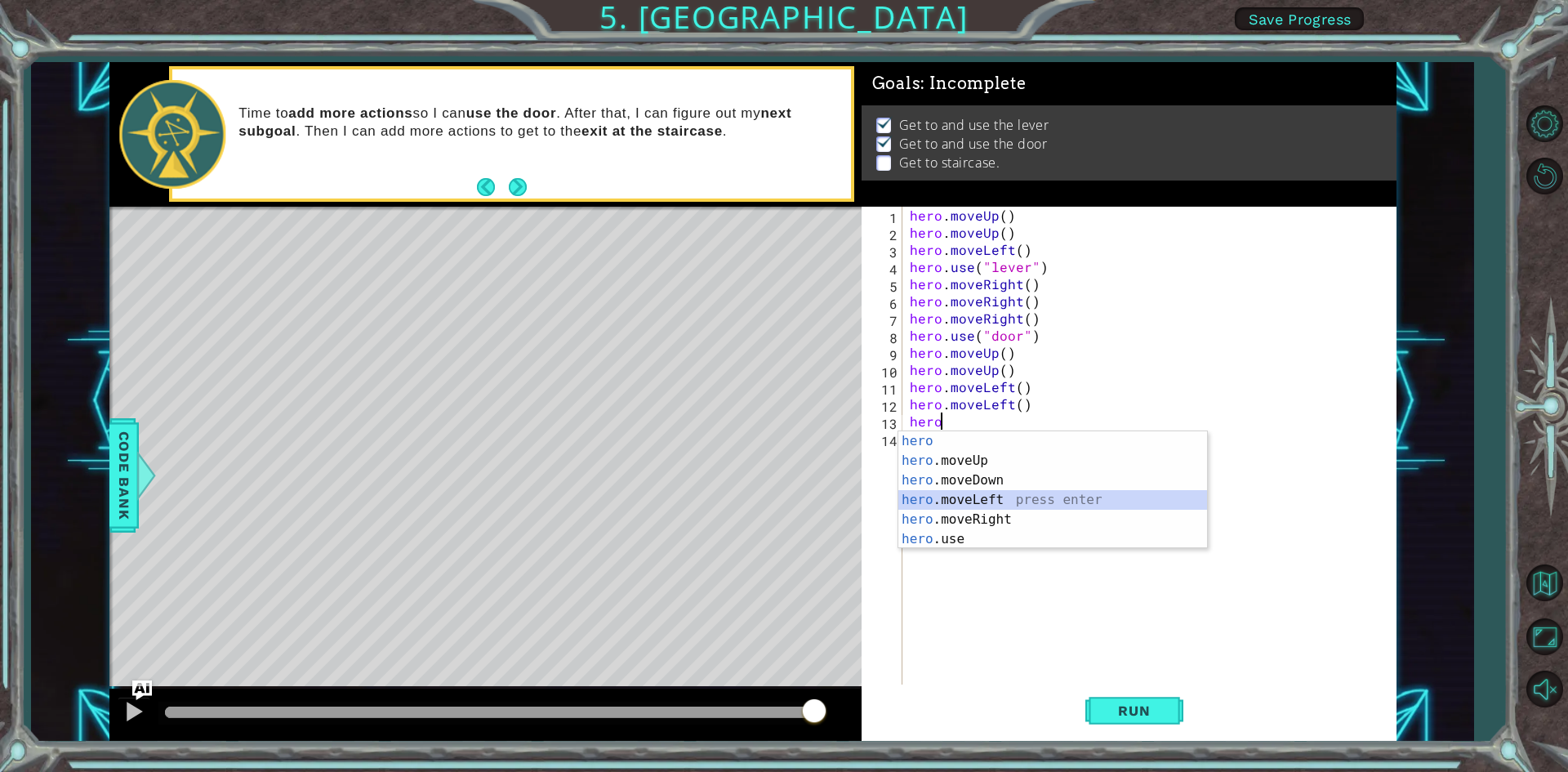
click at [953, 502] on div "hero press enter hero .moveUp press enter hero .moveDown press enter hero .move…" at bounding box center [1053, 509] width 309 height 157
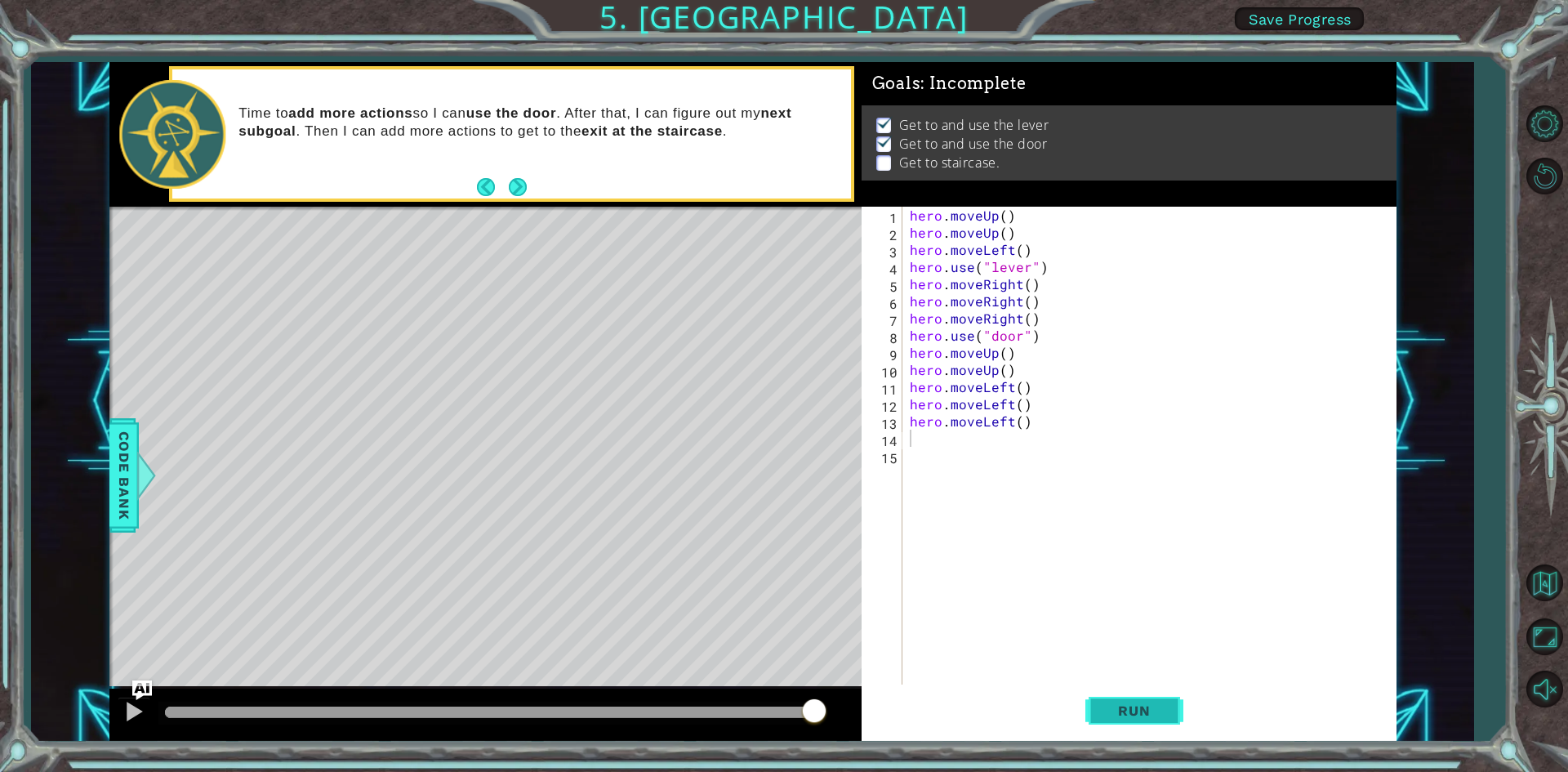
click at [1130, 701] on button "Run" at bounding box center [1134, 710] width 98 height 53
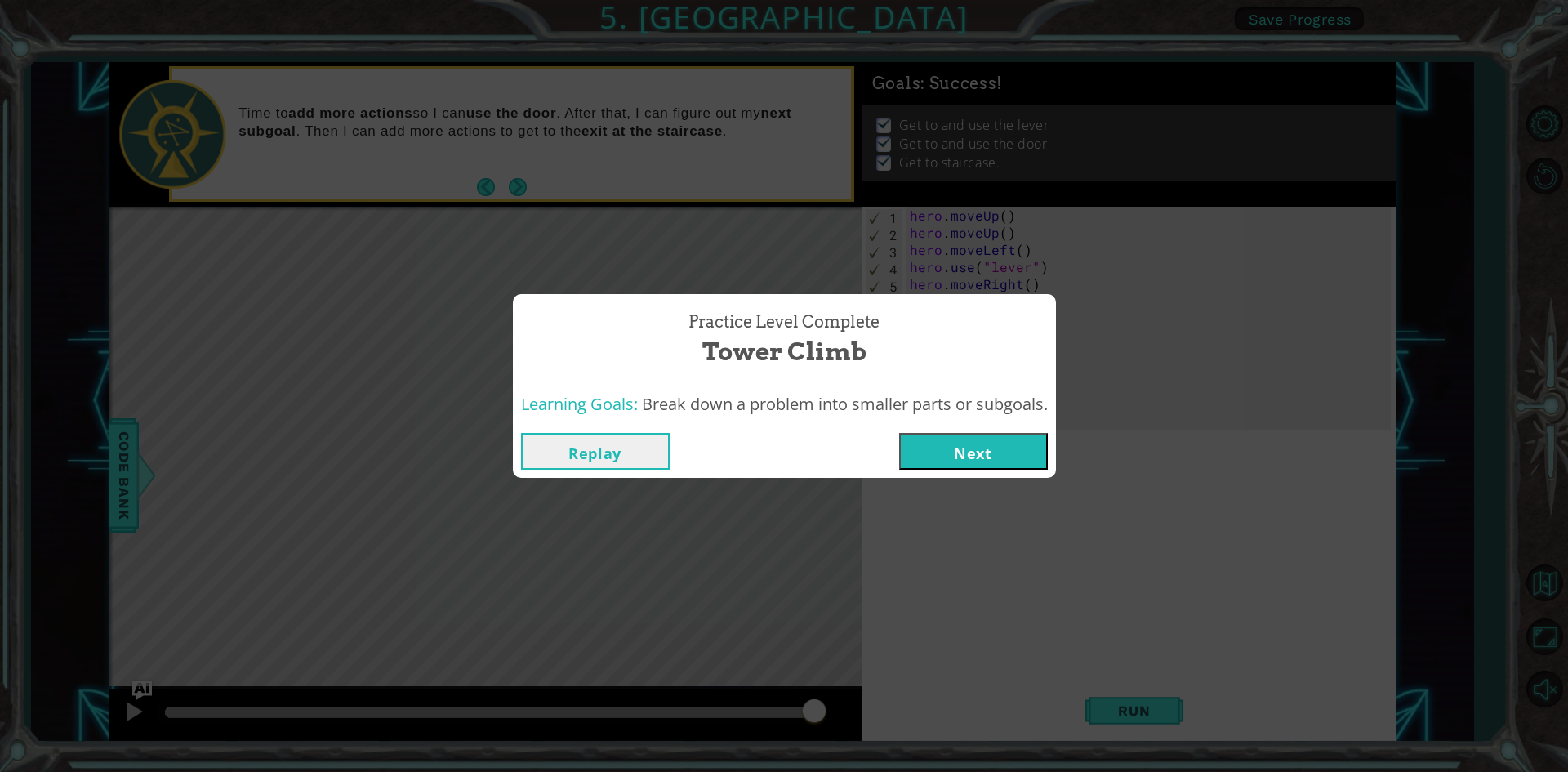
click at [1011, 457] on button "Next" at bounding box center [973, 451] width 149 height 37
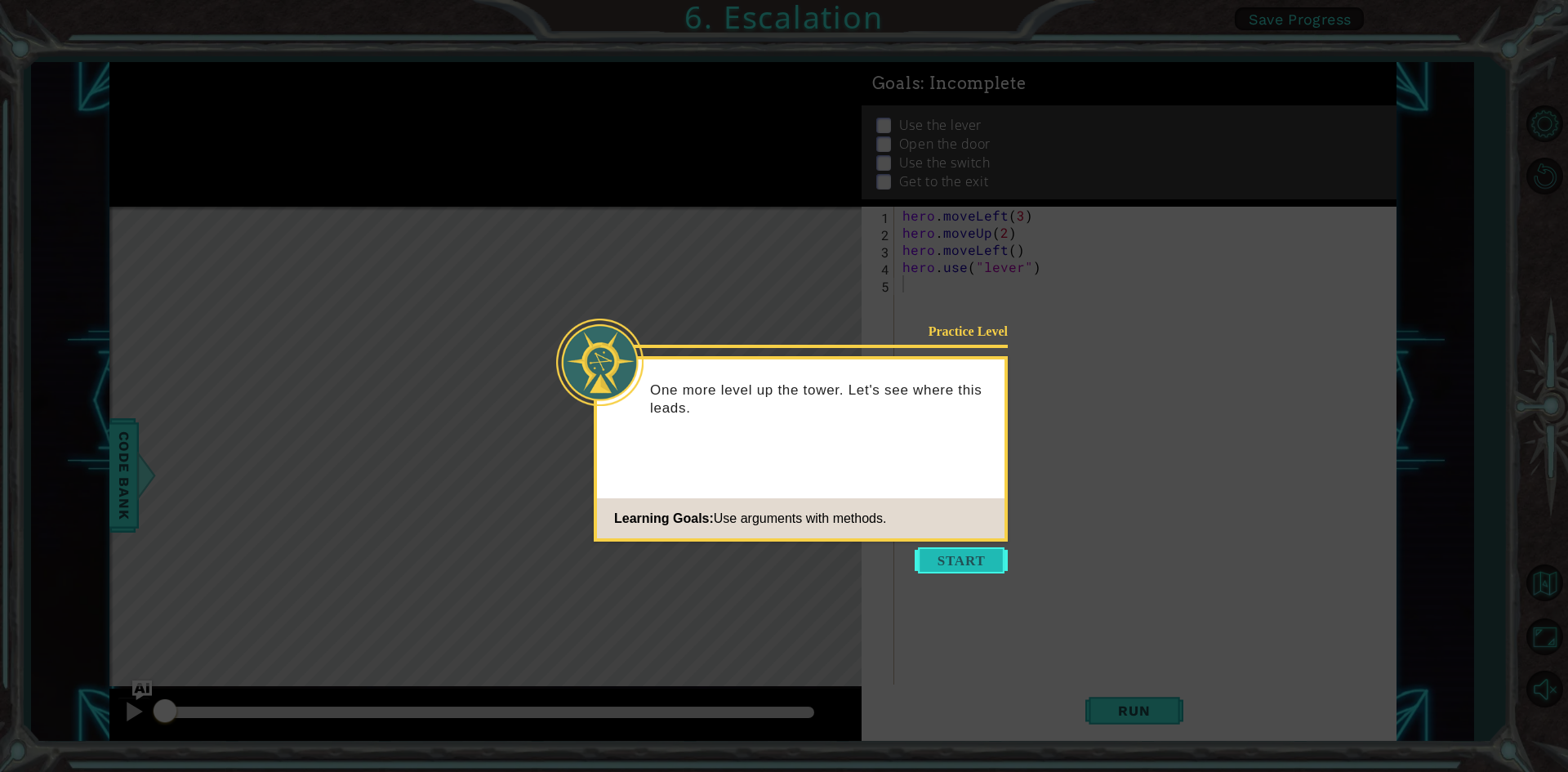
click at [939, 560] on button "Start" at bounding box center [961, 560] width 93 height 26
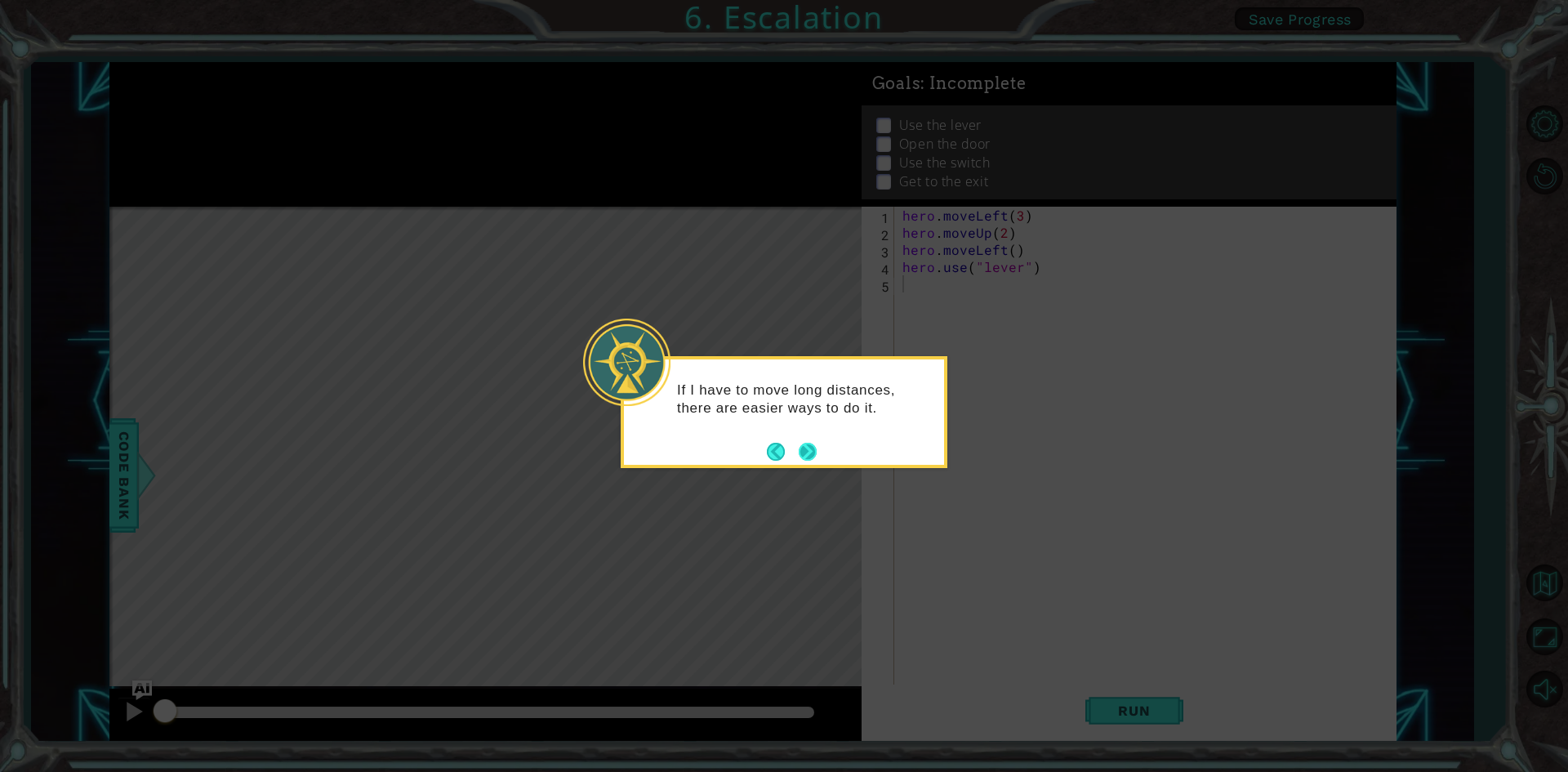
click at [805, 449] on button "Next" at bounding box center [807, 451] width 18 height 18
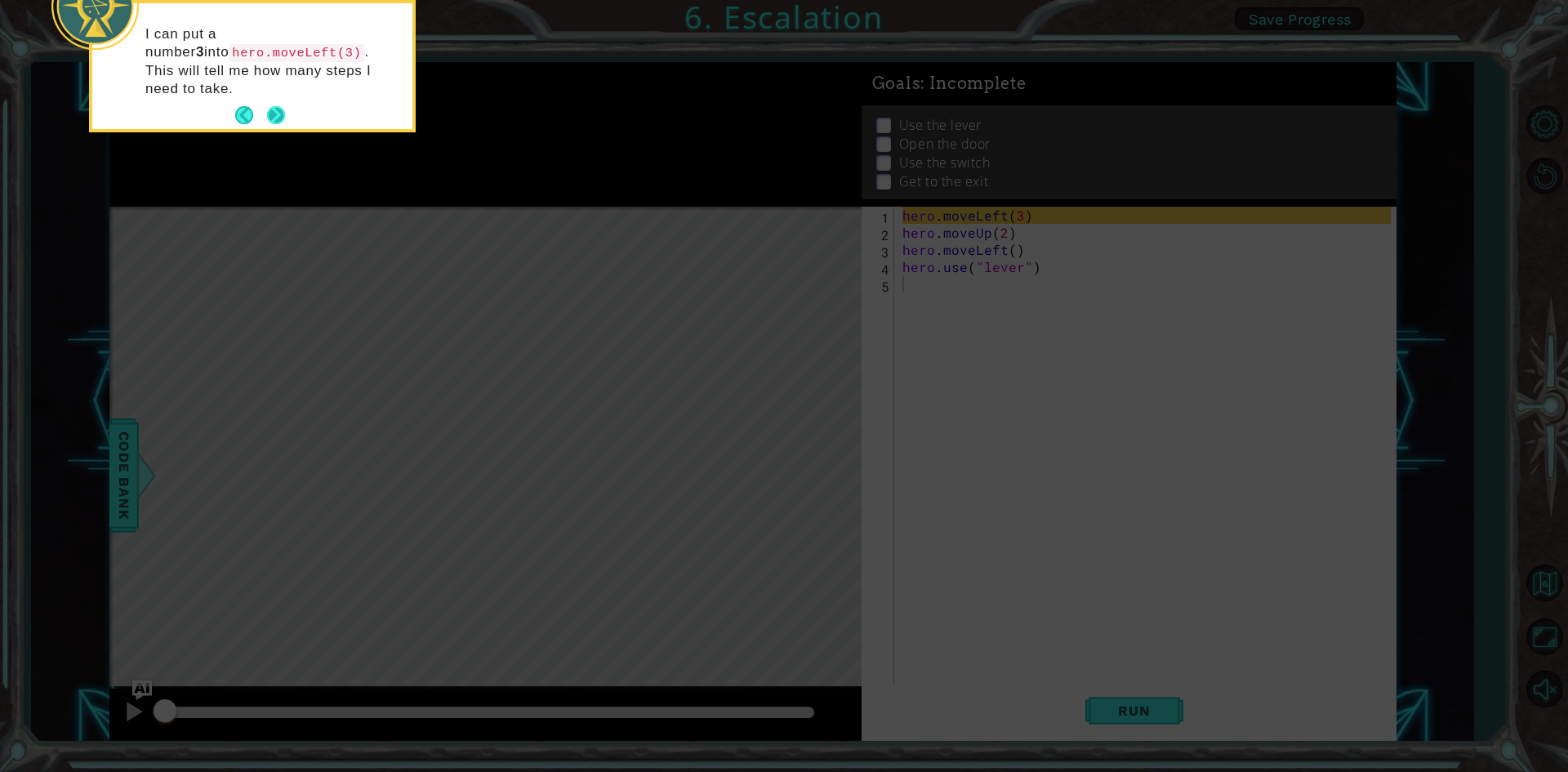
click at [274, 106] on button "Next" at bounding box center [276, 115] width 18 height 18
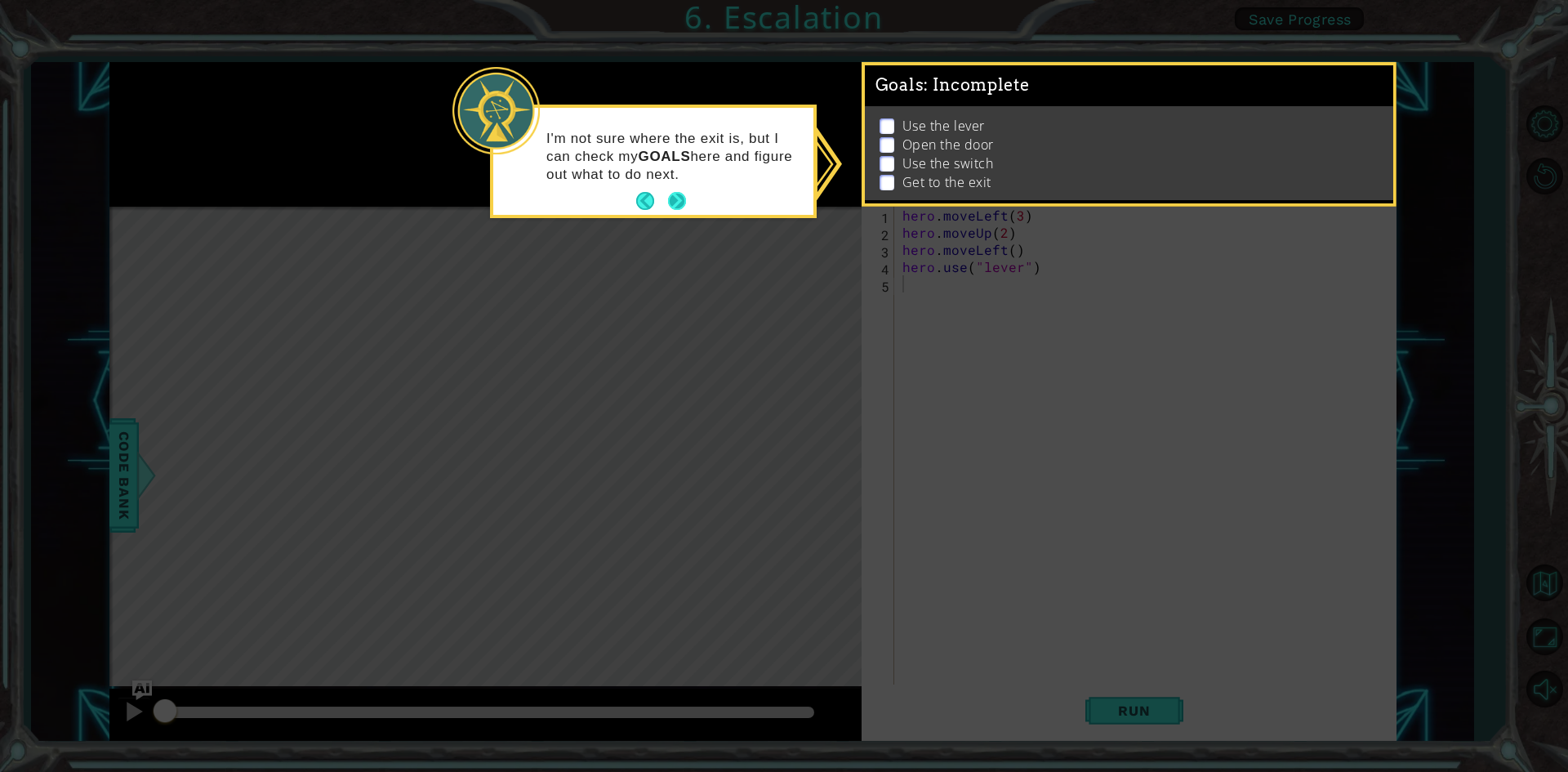
click at [676, 202] on button "Next" at bounding box center [677, 201] width 18 height 18
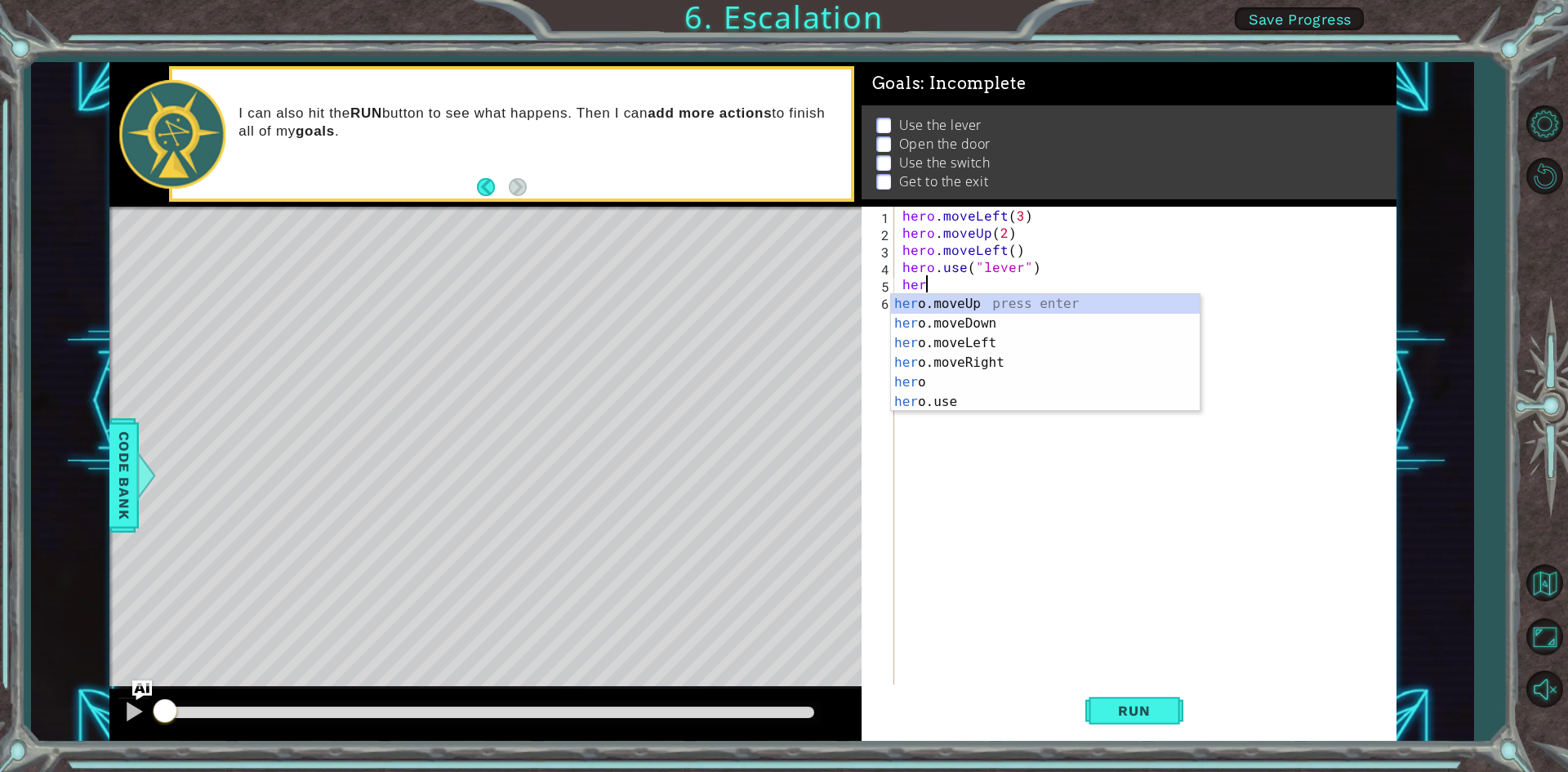
scroll to position [0, 1]
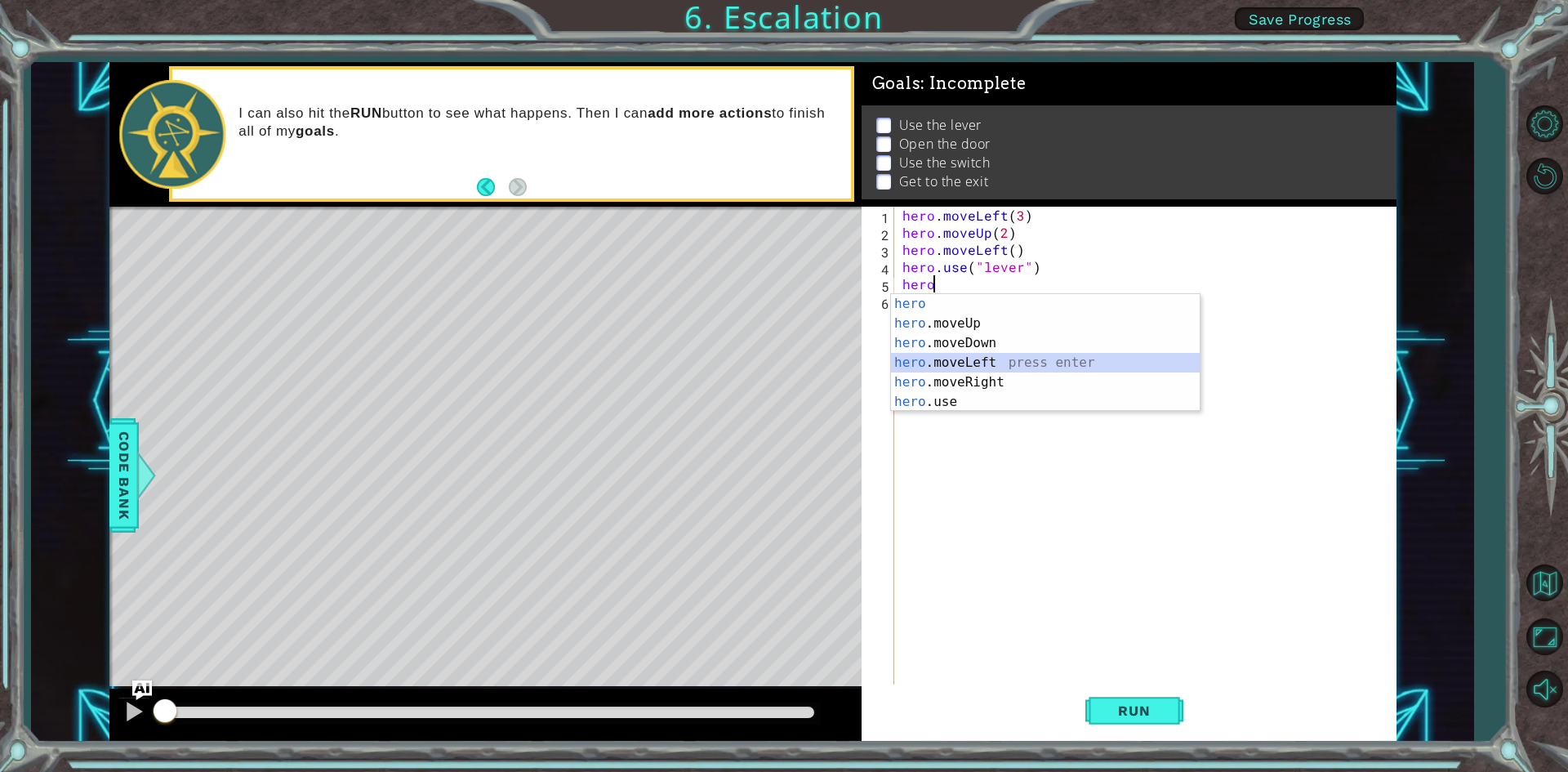
click at [938, 357] on div "hero press enter hero .moveUp press enter hero .moveDown press enter hero .move…" at bounding box center [1045, 372] width 309 height 157
type textarea "hero.moveLeft(1)"
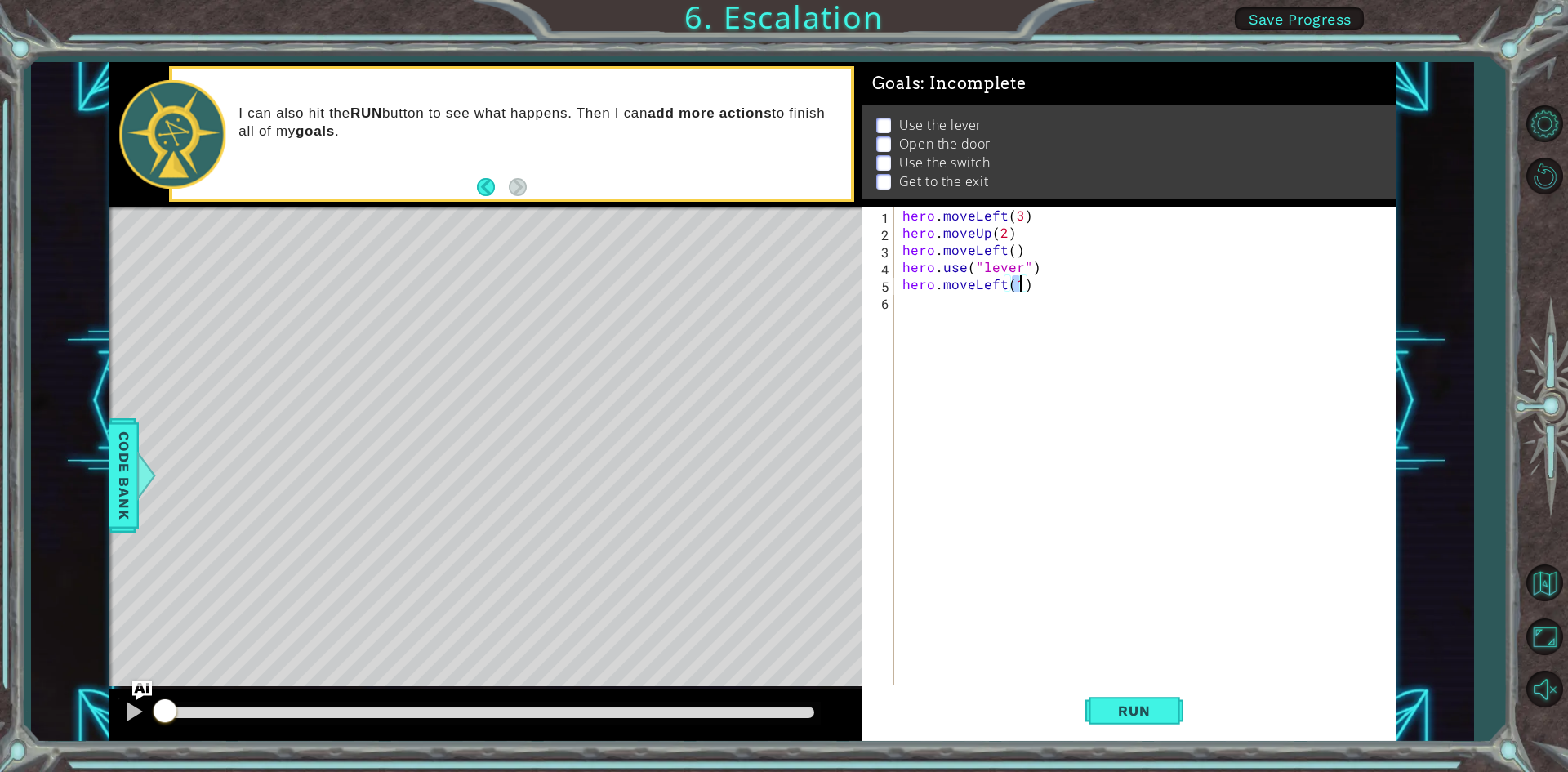
click at [908, 303] on div "hero . moveLeft ( 3 ) hero . moveUp ( 2 ) hero . moveLeft ( ) hero . use ( "lev…" at bounding box center [1149, 464] width 500 height 514
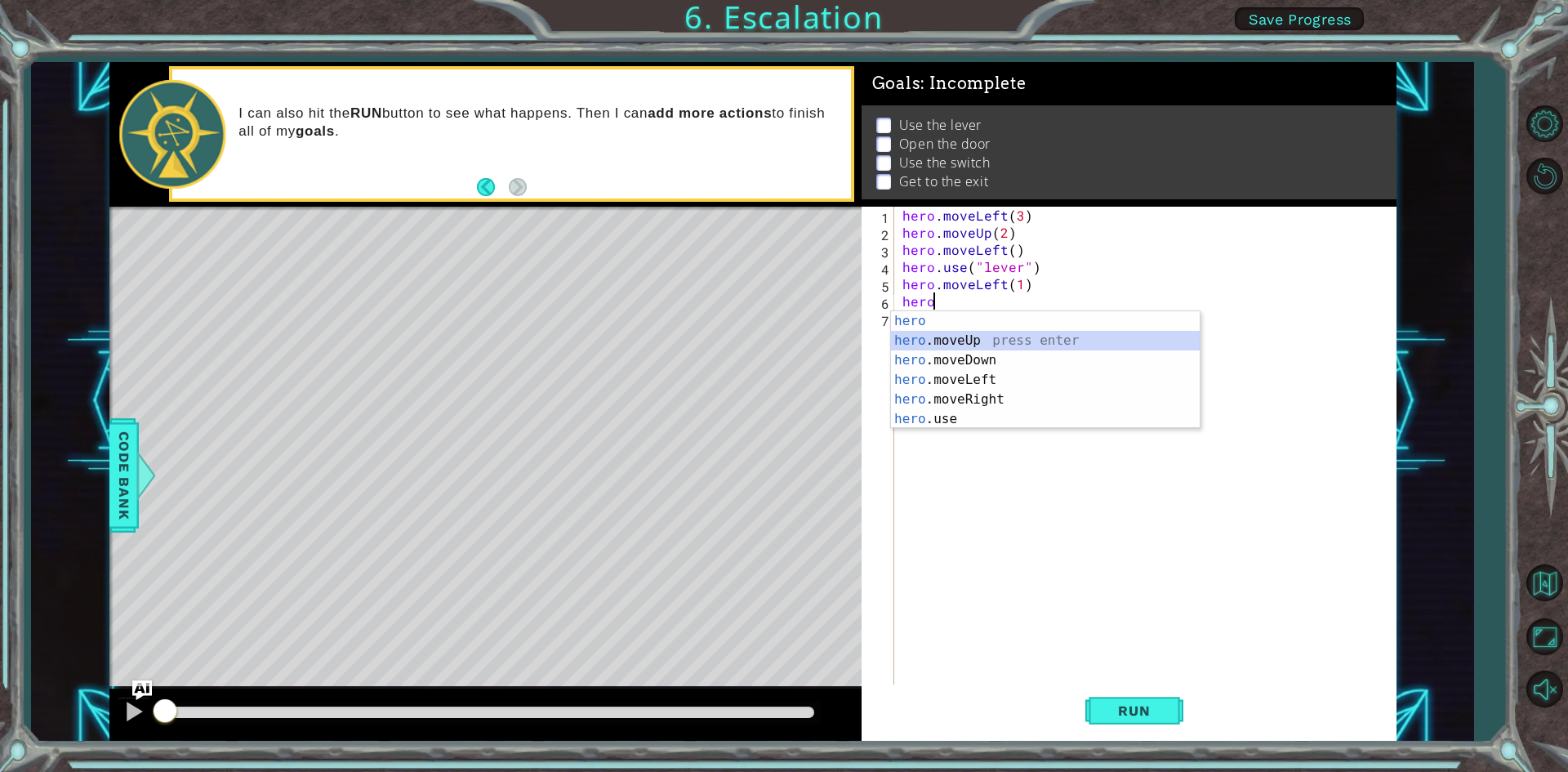
click at [962, 333] on div "hero press enter hero .moveUp press enter hero .moveDown press enter hero .move…" at bounding box center [1045, 389] width 309 height 157
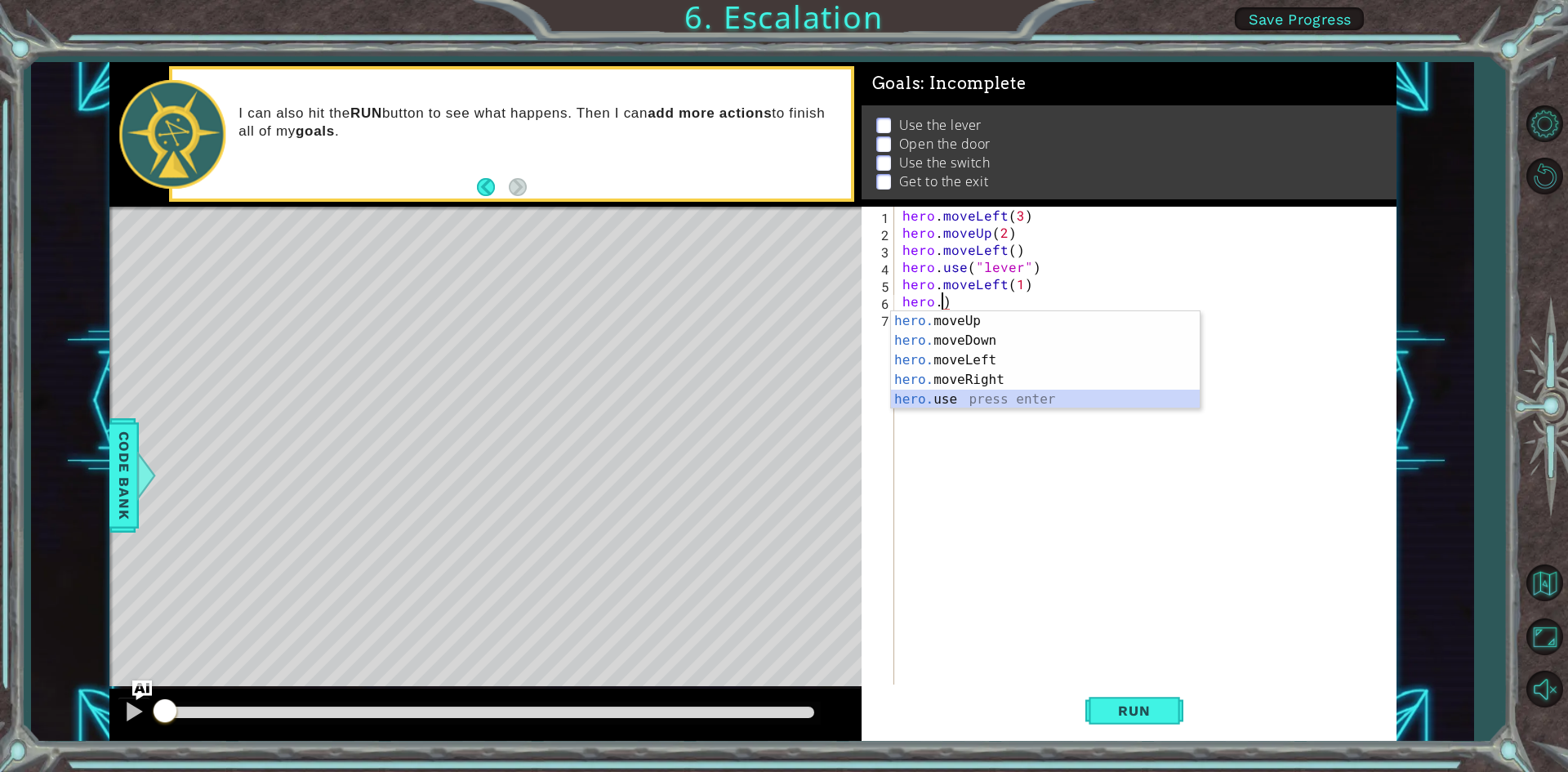
click at [1025, 402] on div "hero. moveUp press enter hero. moveDown press enter hero. moveLeft press enter …" at bounding box center [1045, 379] width 309 height 137
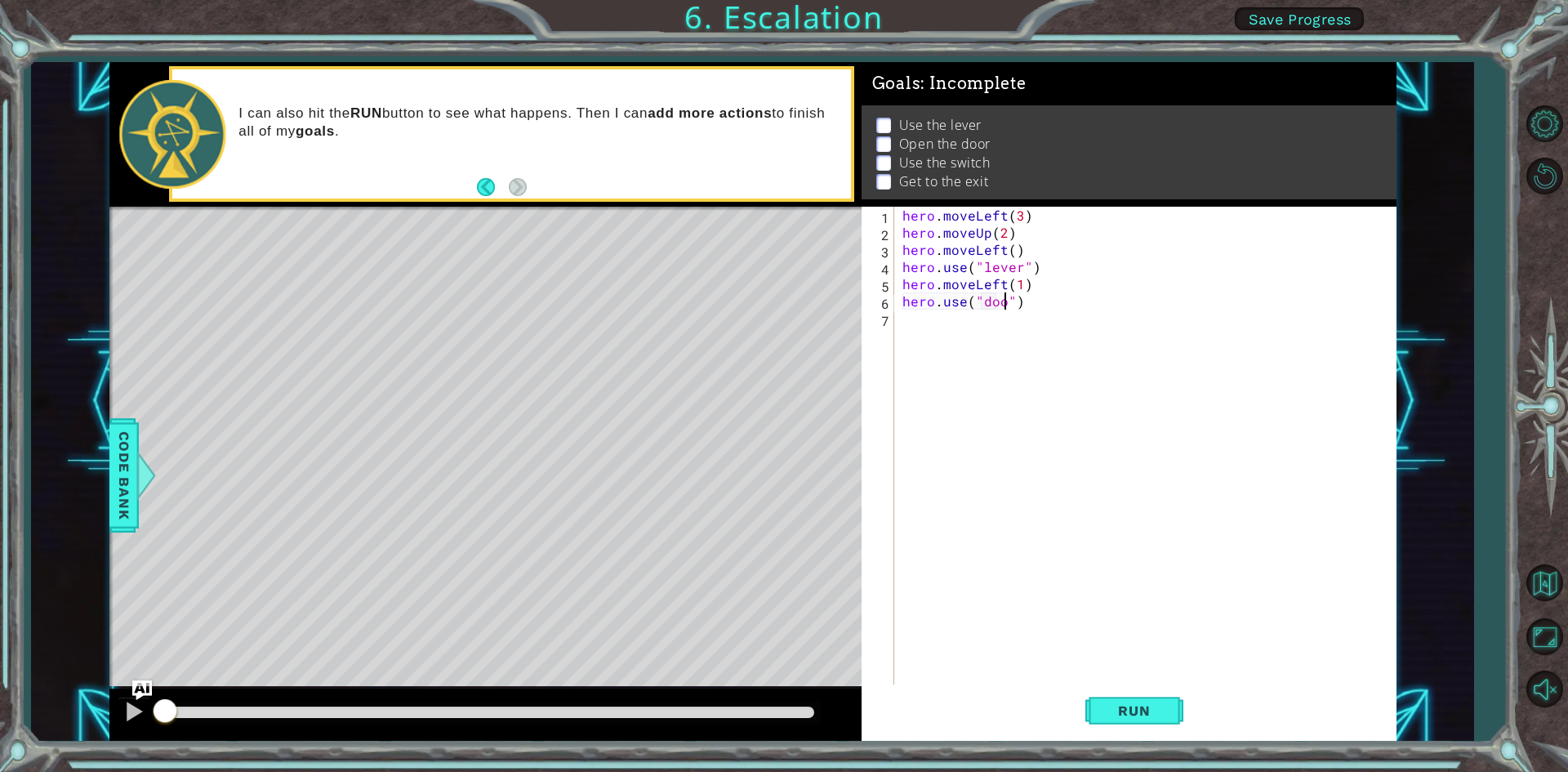
type textarea "hero.use("door")"
click at [886, 317] on div "7" at bounding box center [880, 320] width 30 height 17
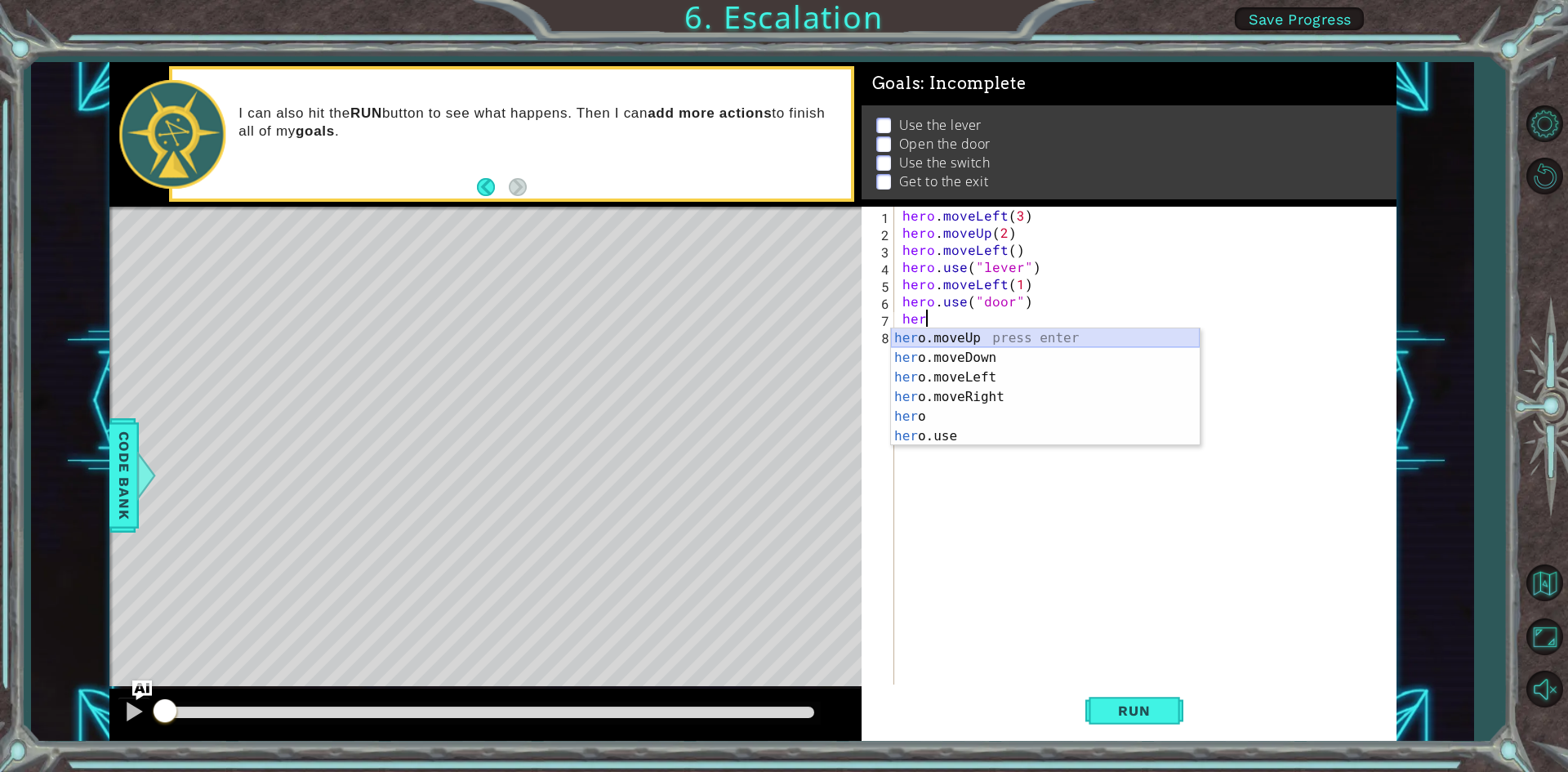
click at [953, 332] on div "her o.moveUp press enter her o.moveDown press enter her o.moveLeft press enter …" at bounding box center [1045, 406] width 309 height 157
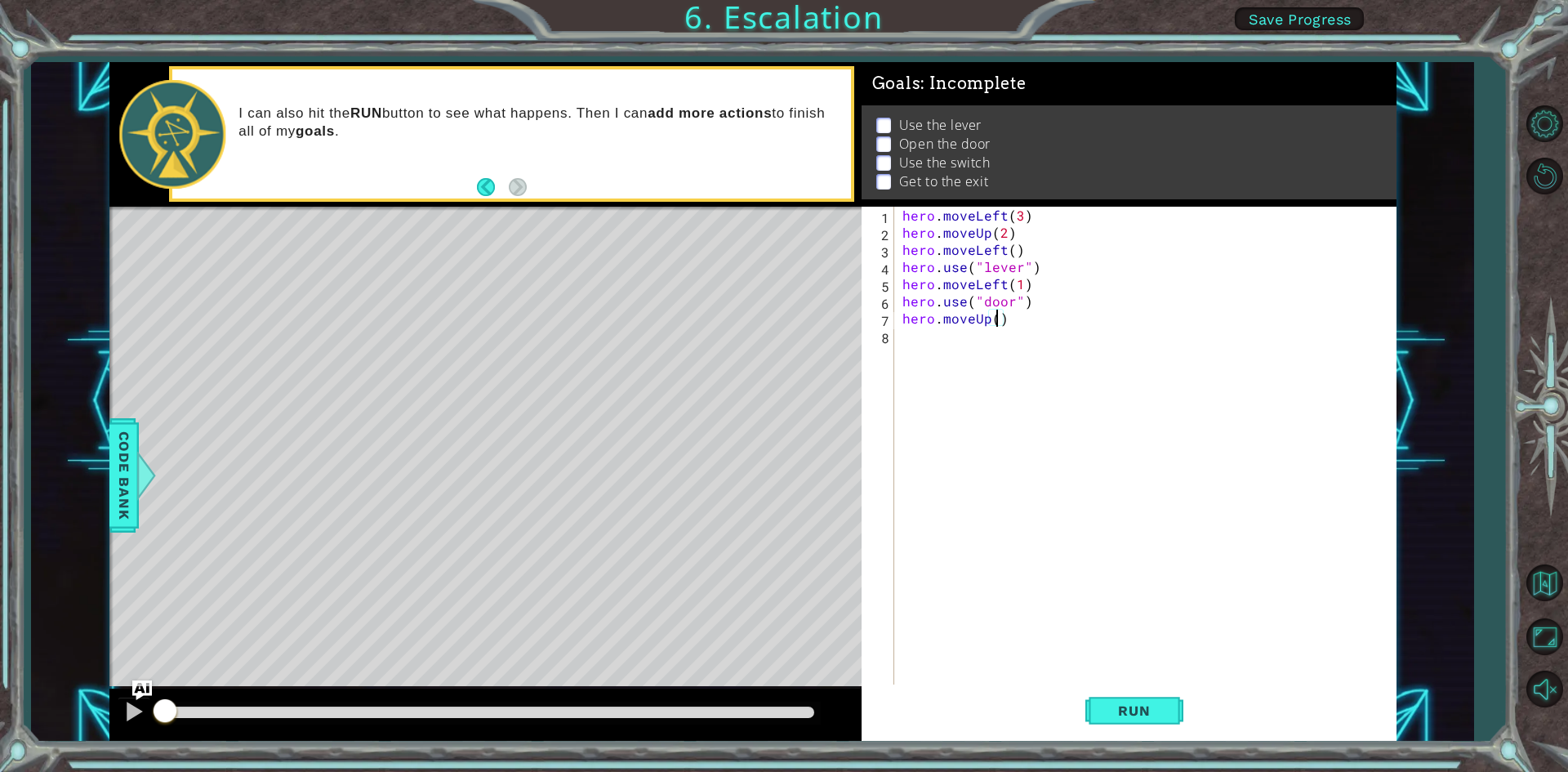
type textarea "hero.moveUp(2)"
click at [899, 332] on div "hero . moveLeft ( 3 ) hero . moveUp ( 2 ) hero . moveLeft ( ) hero . use ( "lev…" at bounding box center [1145, 446] width 491 height 480
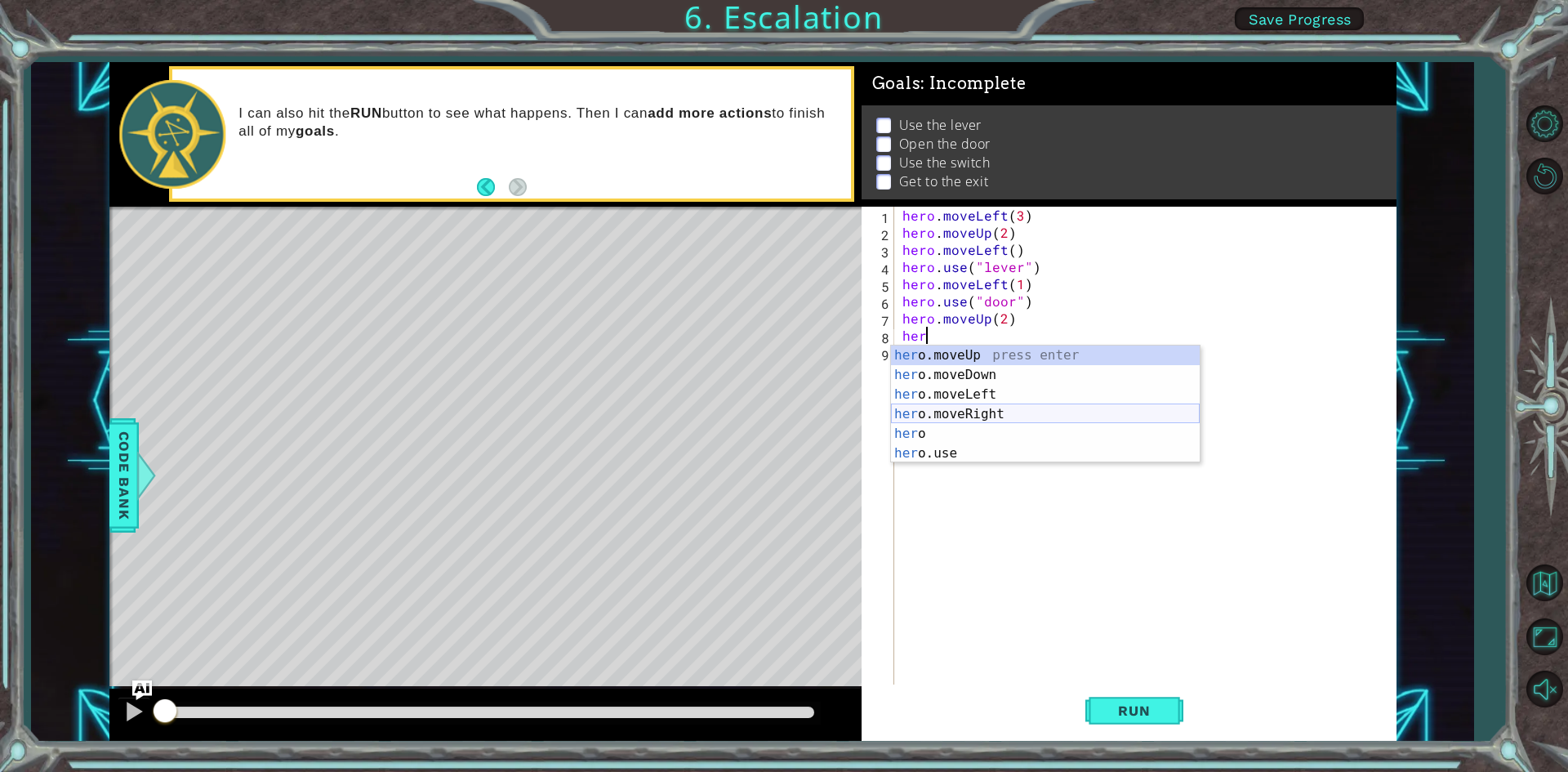
click at [999, 414] on div "her o.moveUp press enter her o.moveDown press enter her o.moveLeft press enter …" at bounding box center [1045, 423] width 309 height 157
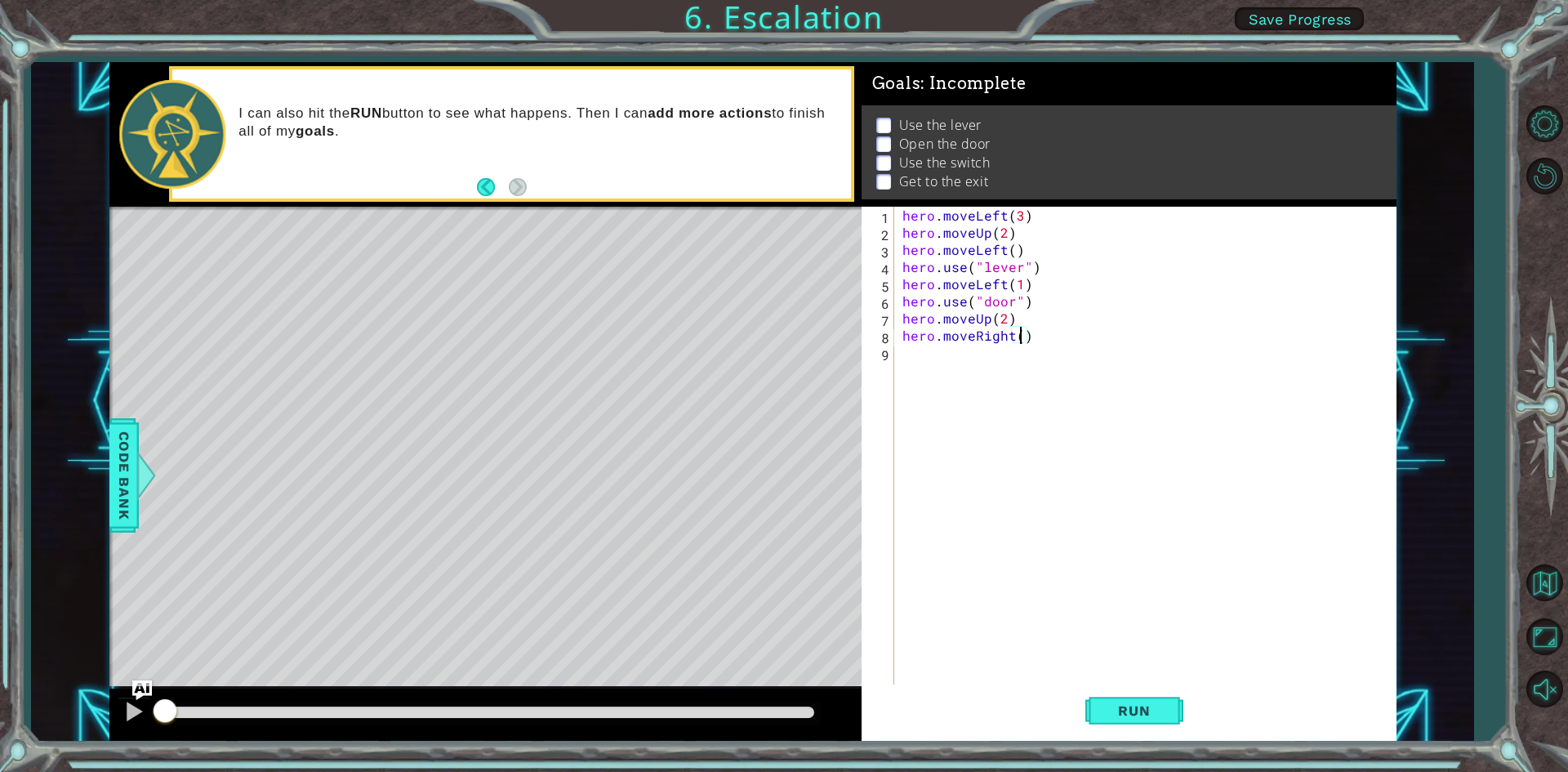
type textarea "hero.moveRight(2)"
click at [902, 359] on div "hero . moveLeft ( 3 ) hero . moveUp ( 2 ) hero . moveLeft ( ) hero . use ( "lev…" at bounding box center [1149, 464] width 500 height 514
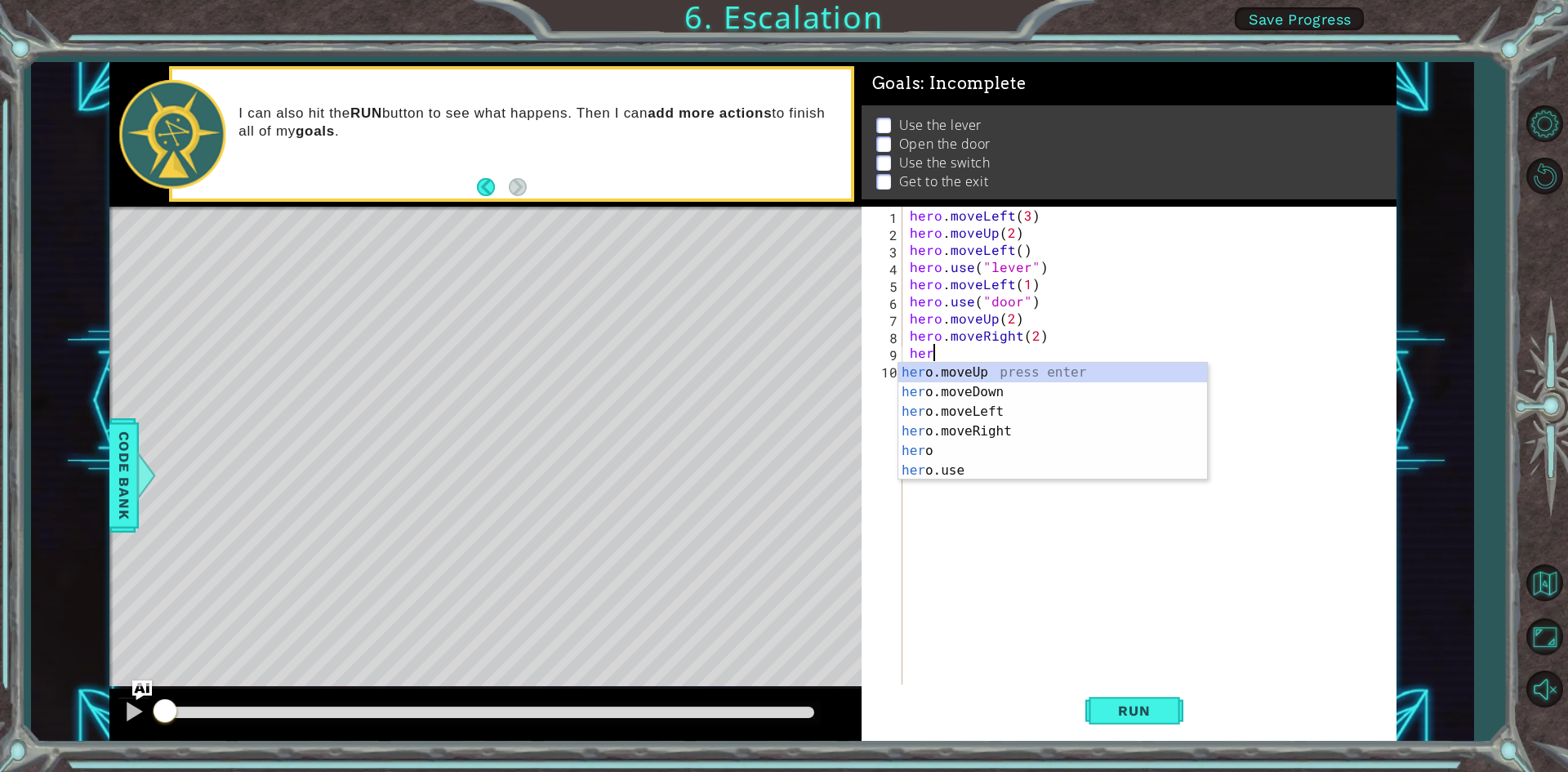
scroll to position [0, 1]
click at [937, 478] on body "1 ההההההההההההההההההההההההההההההההההההההההההההההההההההההההההההההההההההההההההההה…" at bounding box center [784, 386] width 1568 height 772
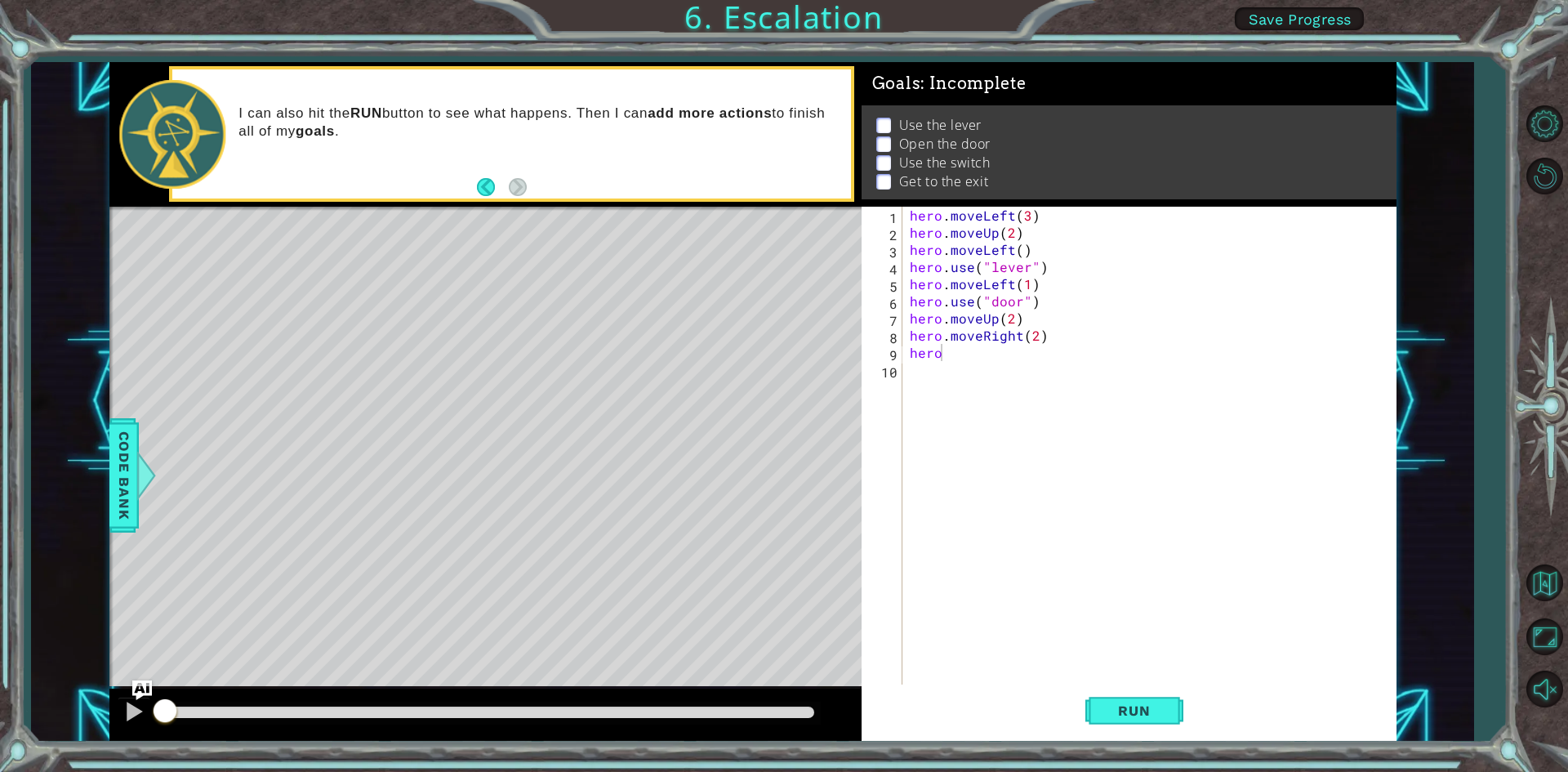
click at [963, 349] on div "hero . moveLeft ( 3 ) hero . moveUp ( 2 ) hero . moveLeft ( ) hero . use ( "lev…" at bounding box center [1153, 464] width 492 height 514
click at [953, 354] on div "hero . moveLeft ( 3 ) hero . moveUp ( 2 ) hero . moveLeft ( ) hero . use ( "lev…" at bounding box center [1153, 464] width 492 height 514
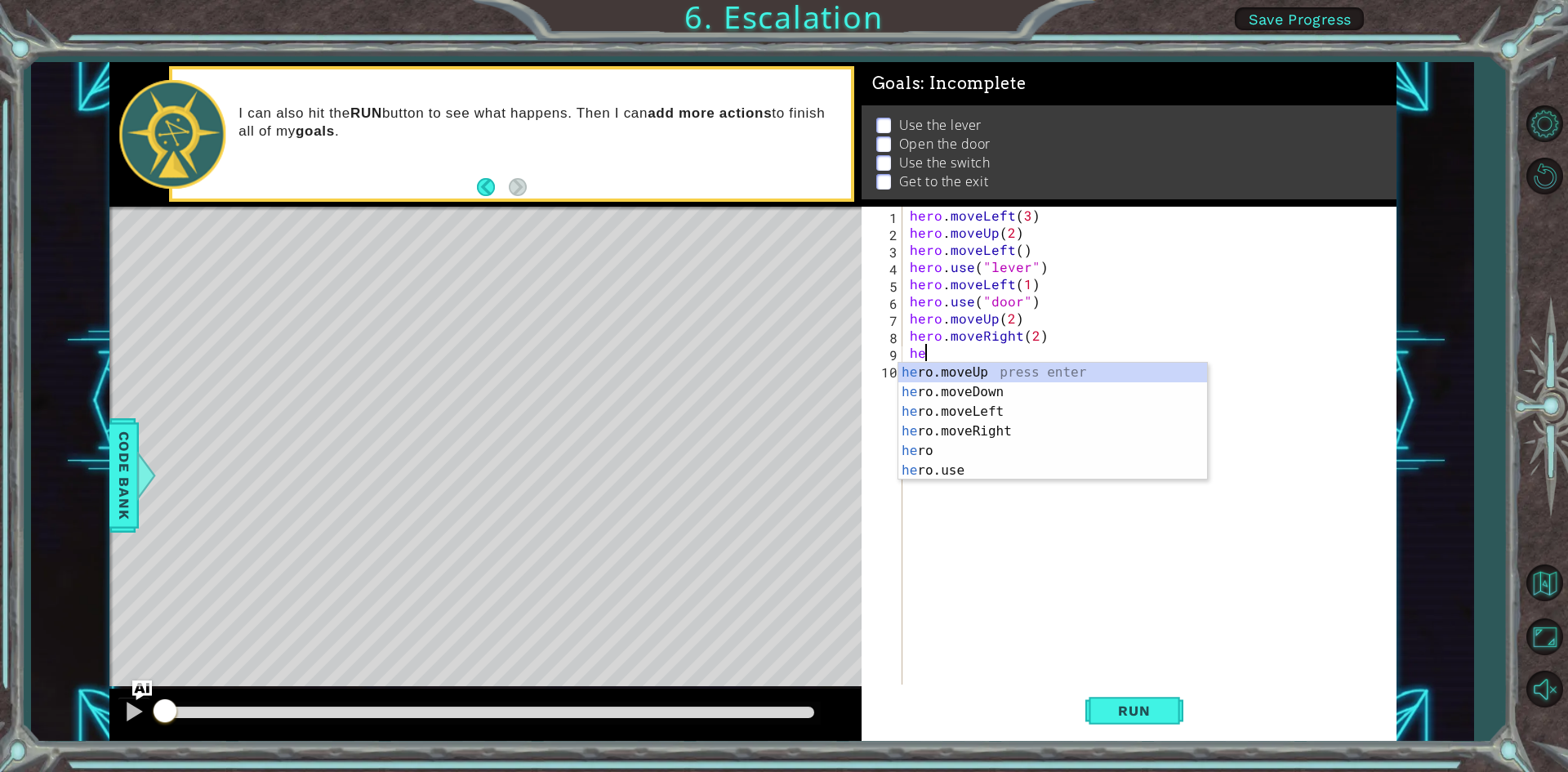
scroll to position [0, 0]
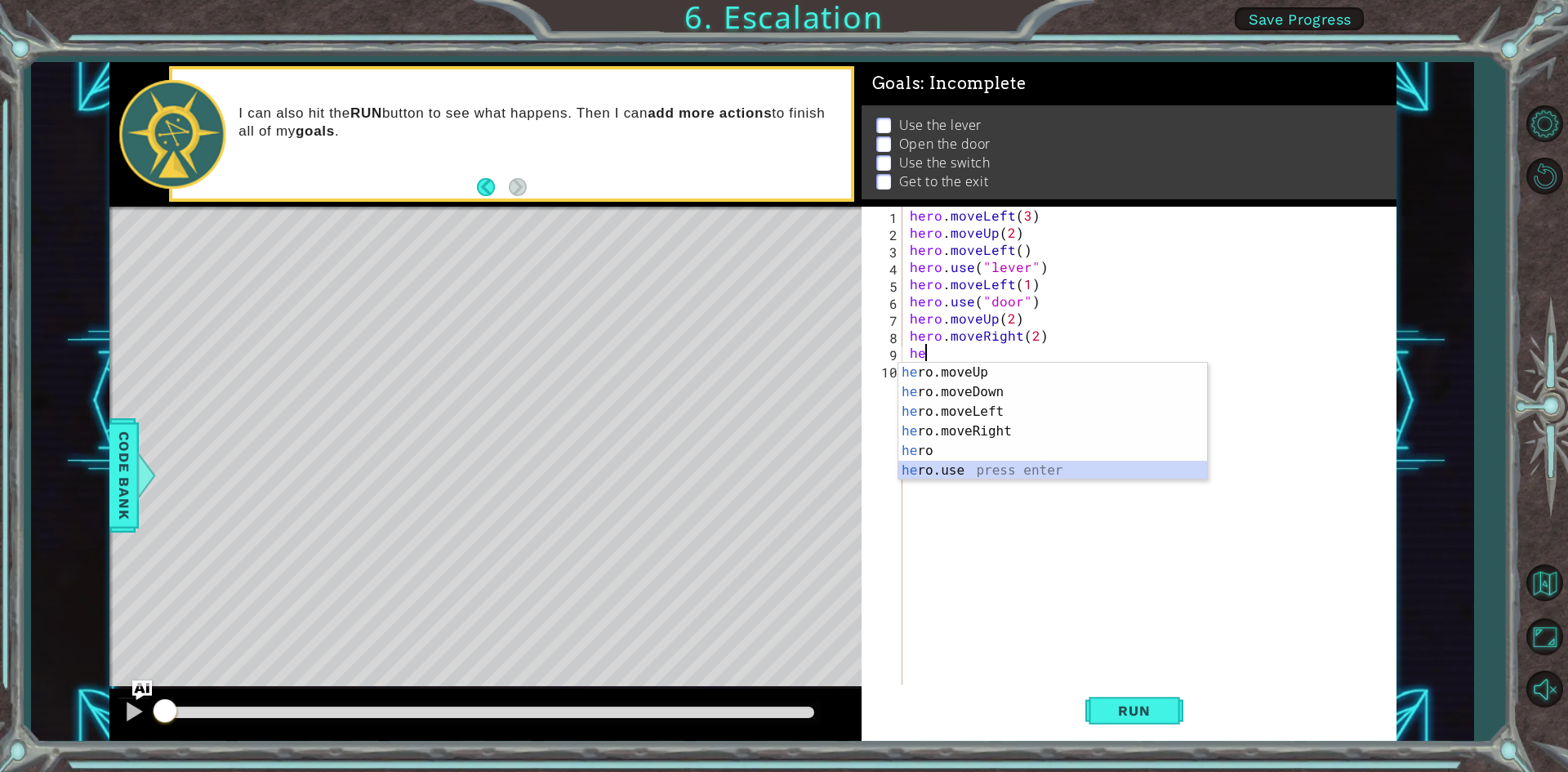
click at [937, 468] on div "he ro.moveUp press enter he ro.moveDown press enter he ro.moveLeft press enter …" at bounding box center [1053, 441] width 309 height 157
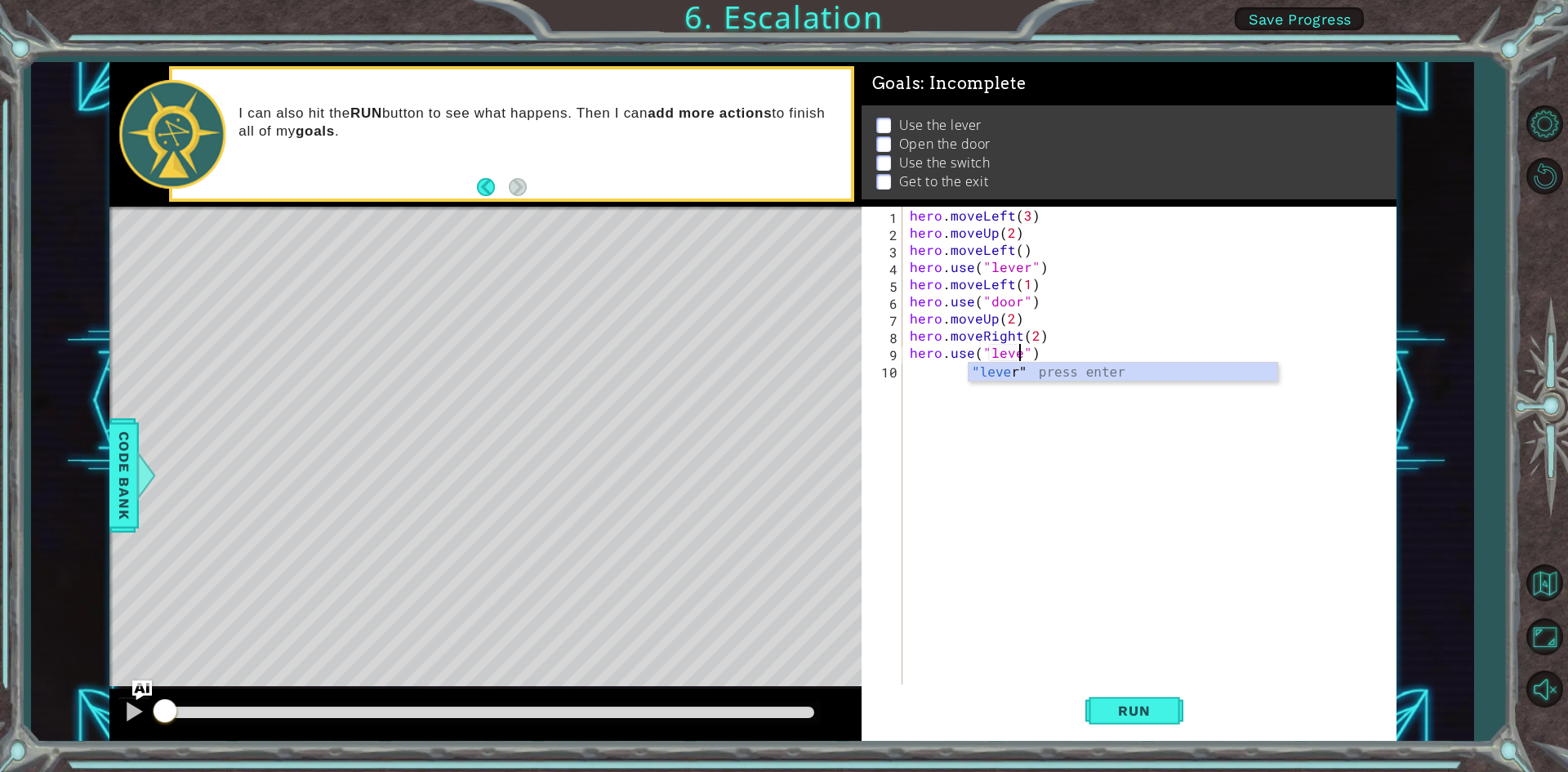
type textarea "hero.use("lever")"
click at [1036, 451] on div "hero . moveLeft ( 3 ) hero . moveUp ( 2 ) hero . moveLeft ( ) hero . use ( "lev…" at bounding box center [1153, 464] width 492 height 514
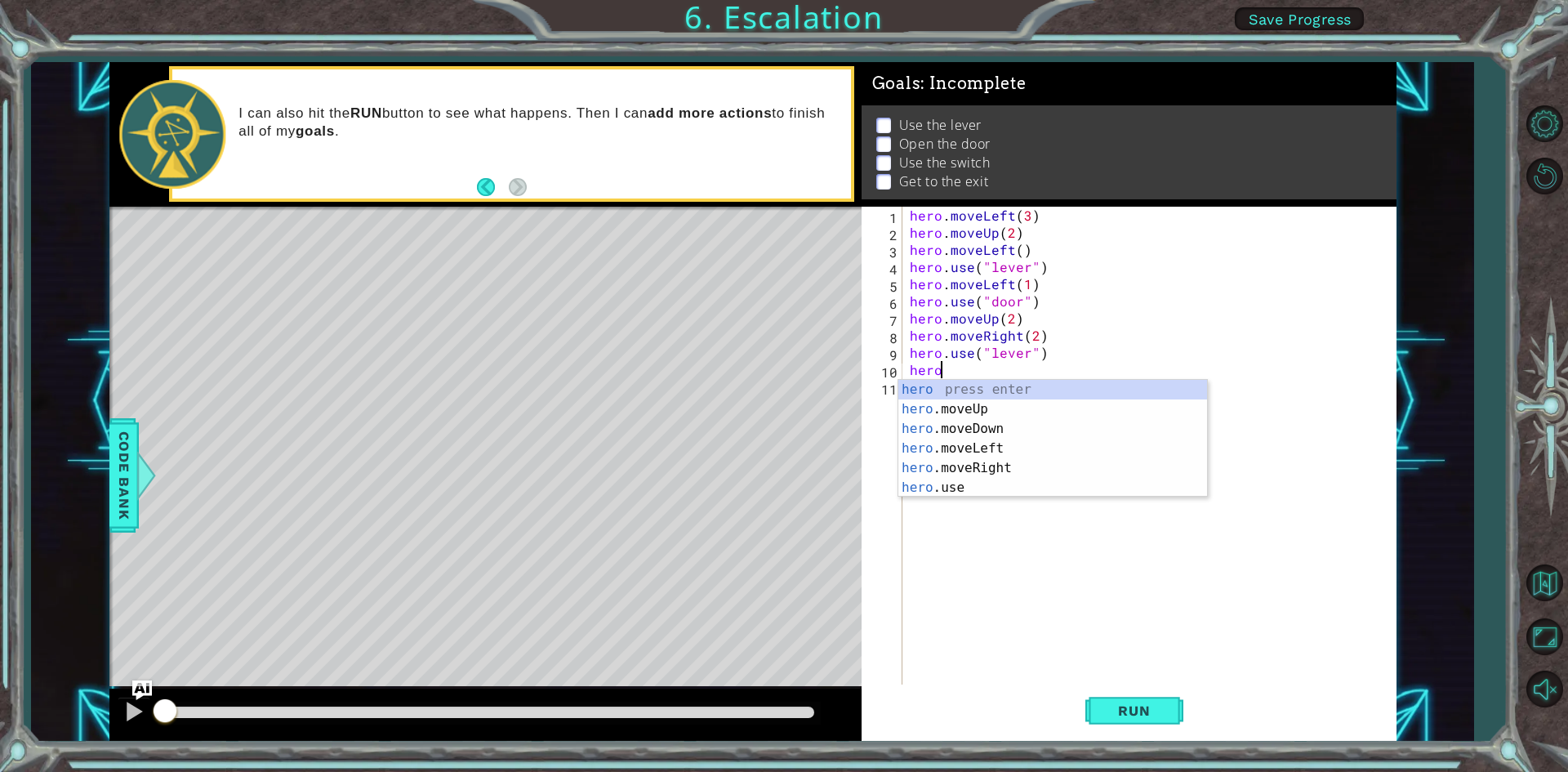
scroll to position [0, 1]
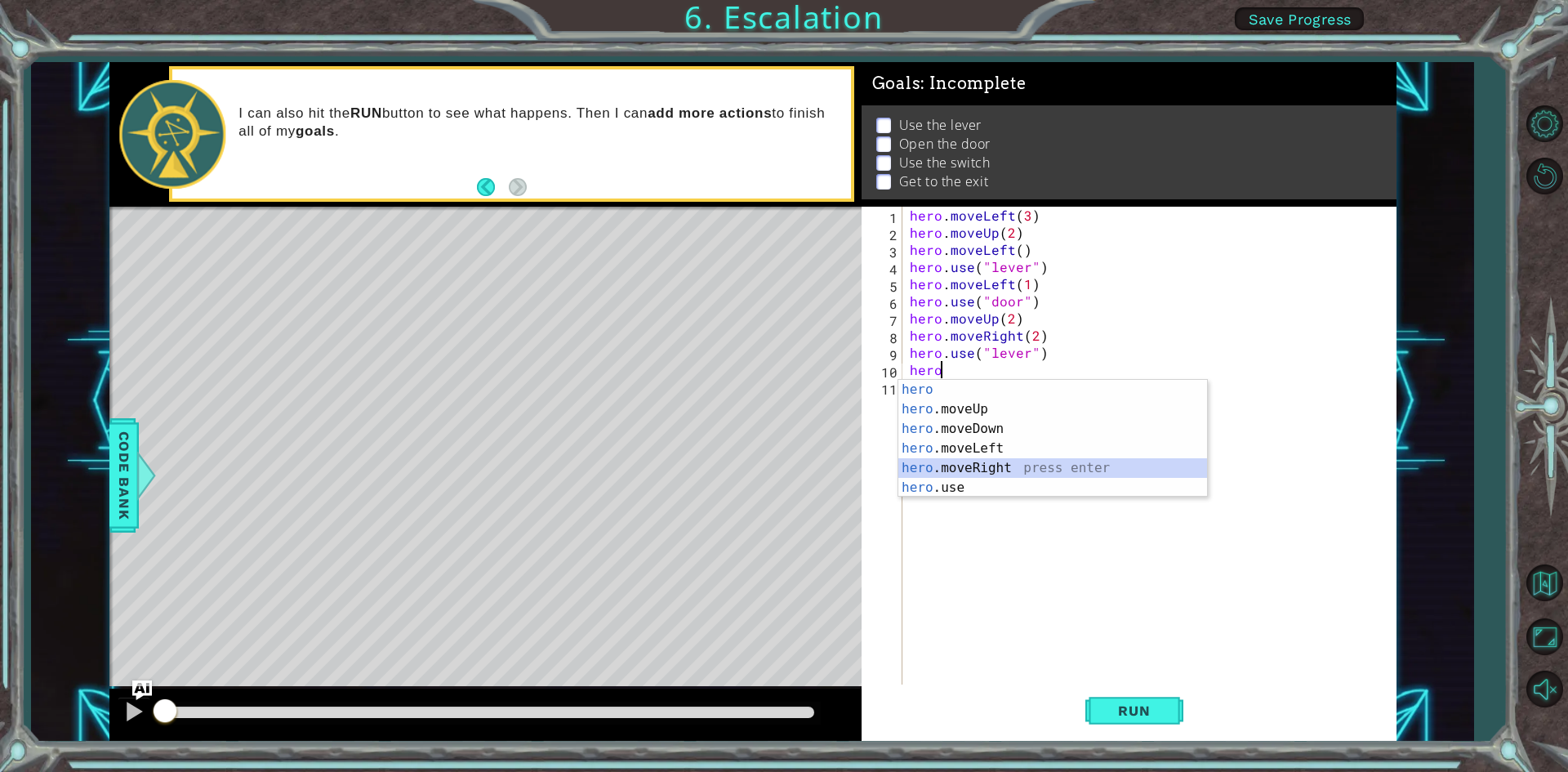
click at [963, 467] on div "hero press enter hero .moveUp press enter hero .moveDown press enter hero .move…" at bounding box center [1053, 458] width 309 height 157
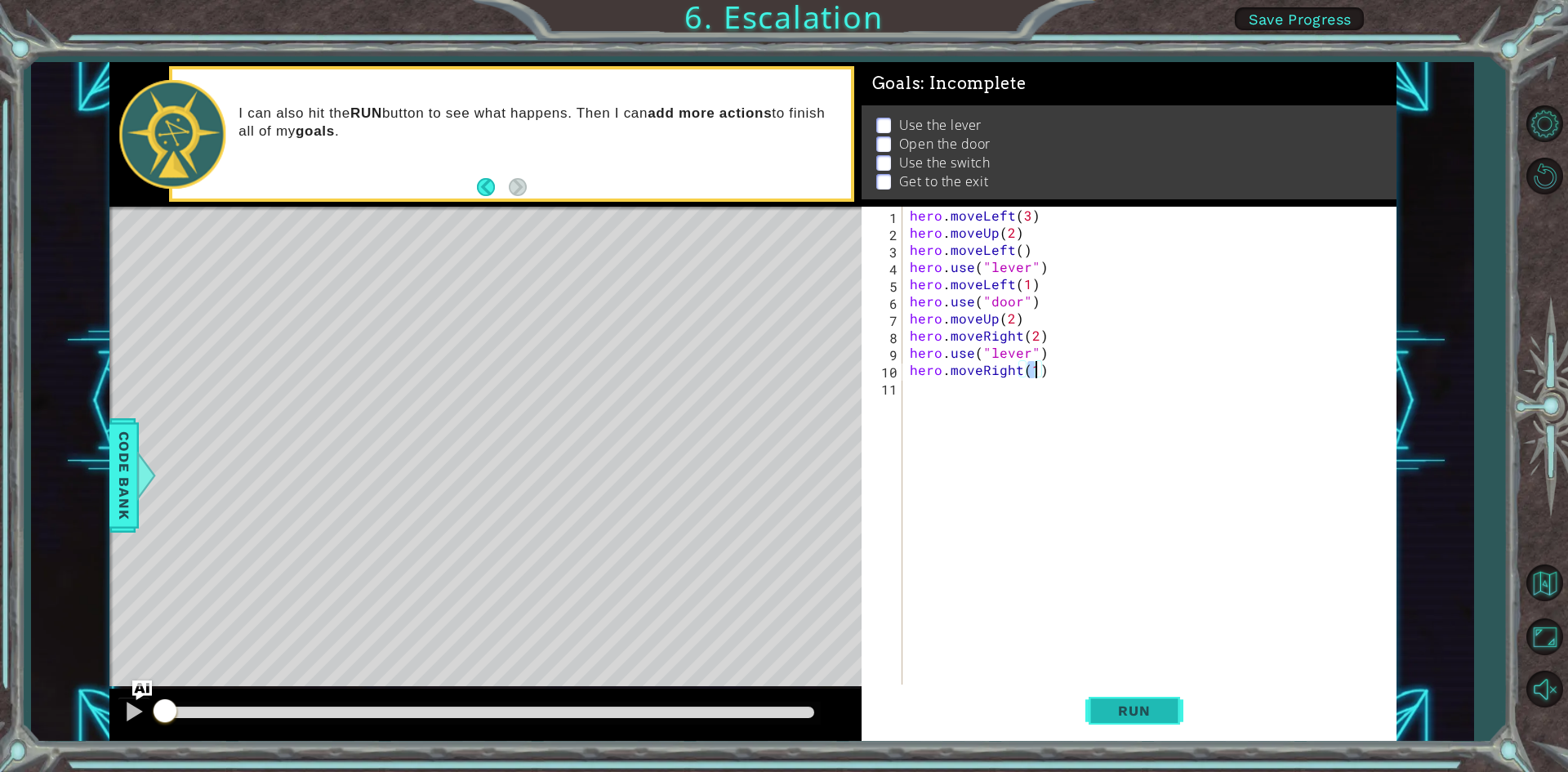
type textarea "hero.moveRight(1)"
click at [1127, 708] on span "Run" at bounding box center [1134, 710] width 65 height 16
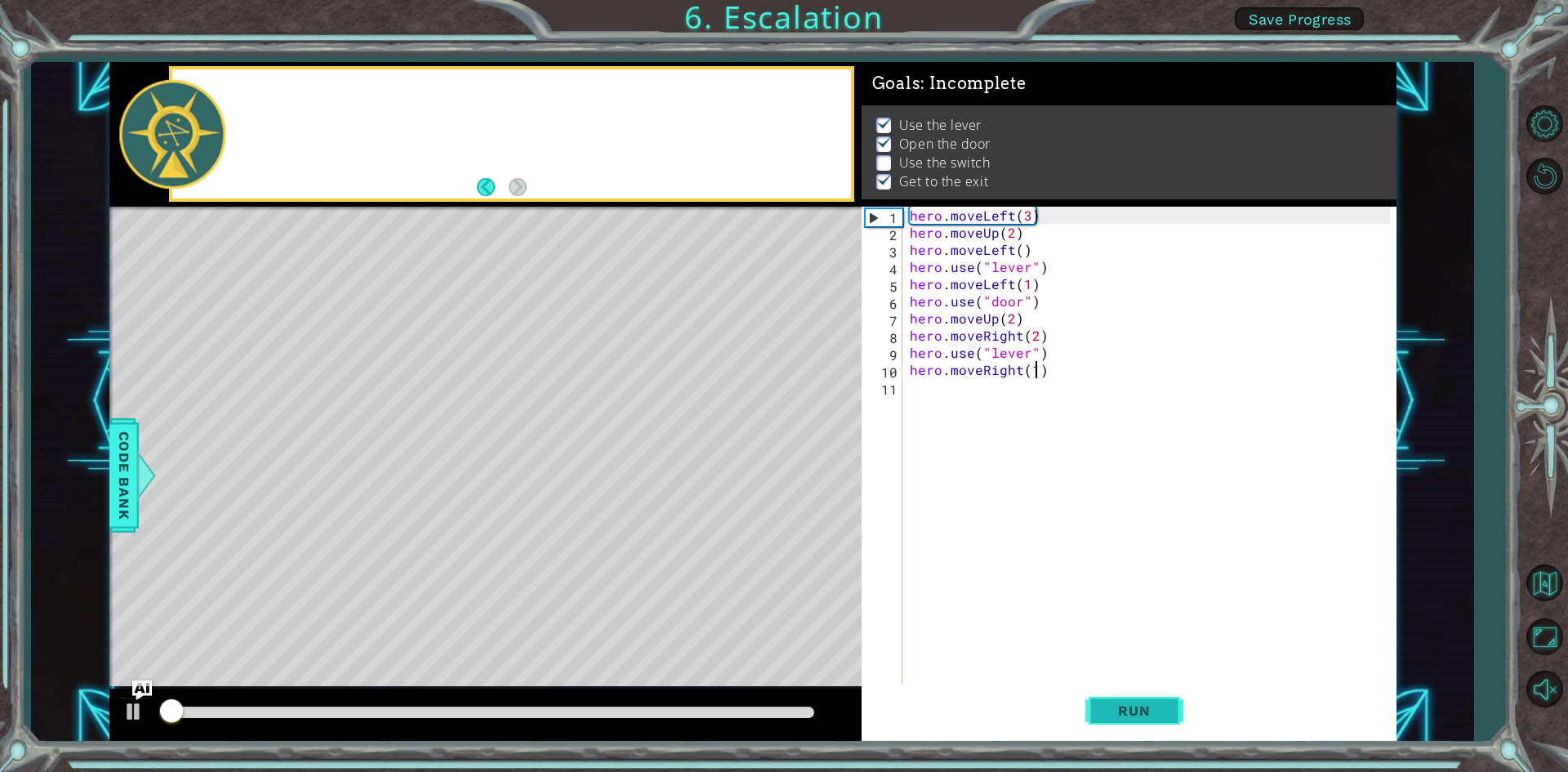
scroll to position [7, 0]
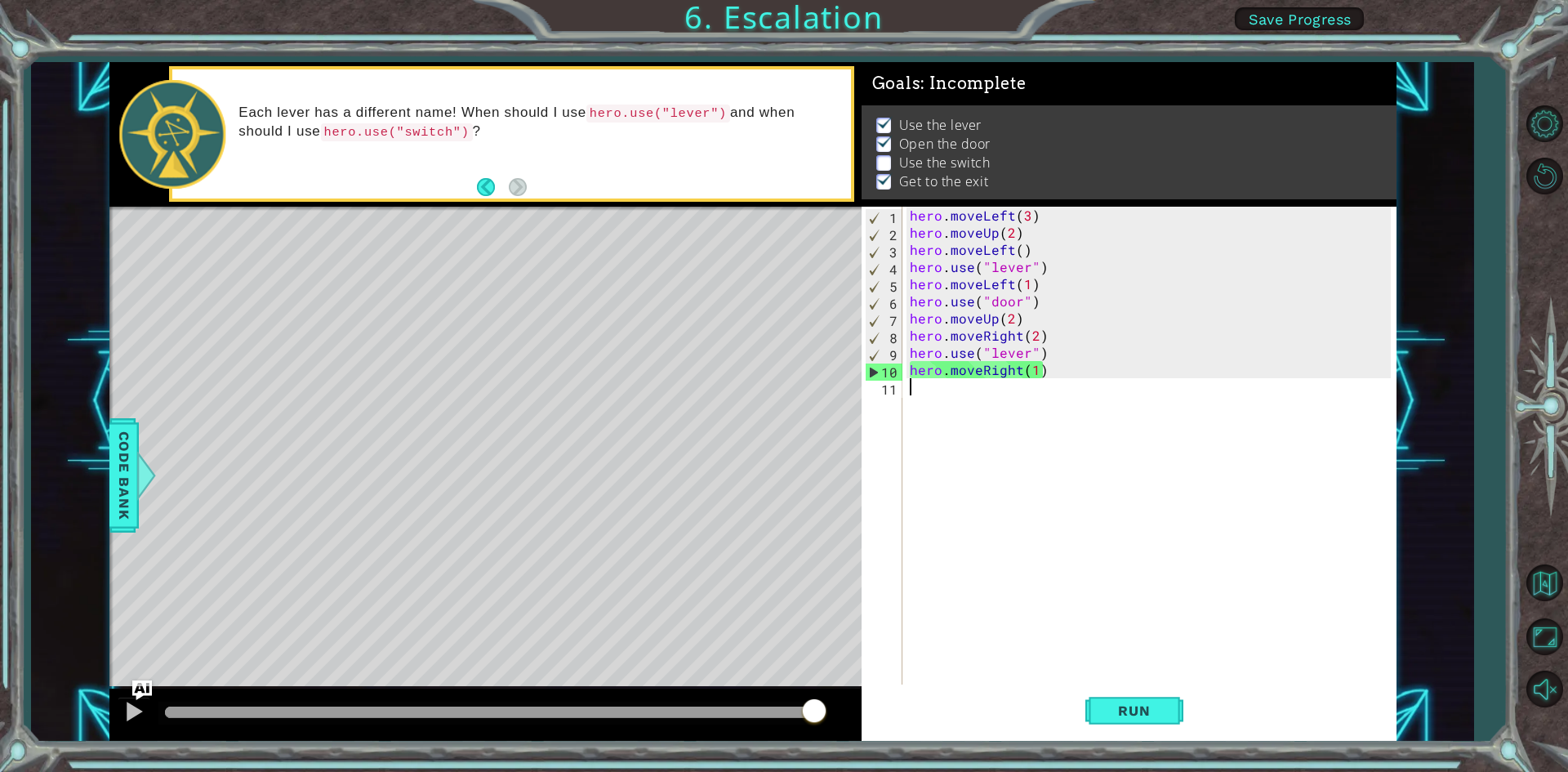
click at [890, 397] on div "11" at bounding box center [884, 389] width 38 height 17
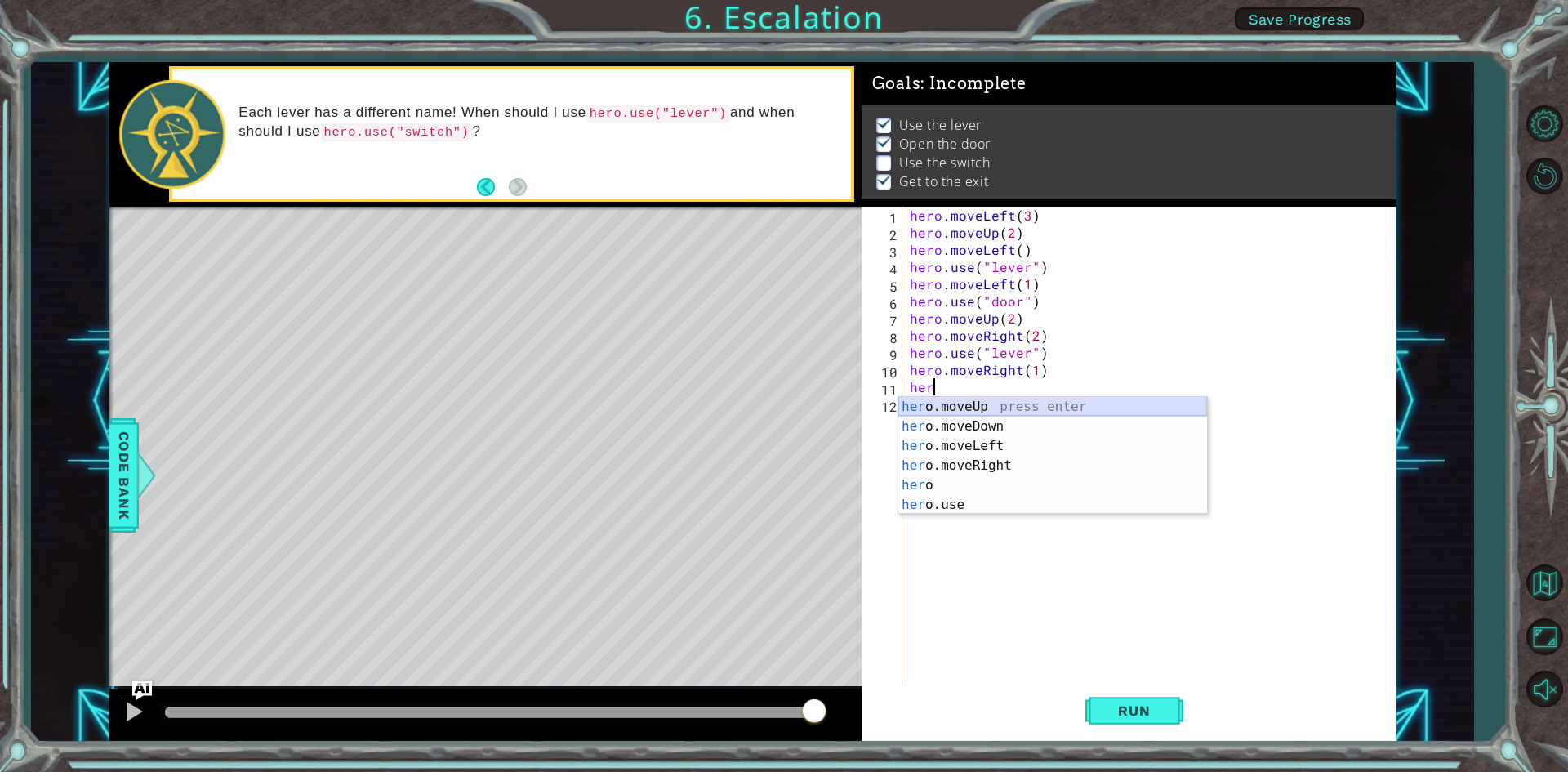
click at [963, 408] on div "her o.moveUp press enter her o.moveDown press enter her o.moveLeft press enter …" at bounding box center [1053, 475] width 309 height 157
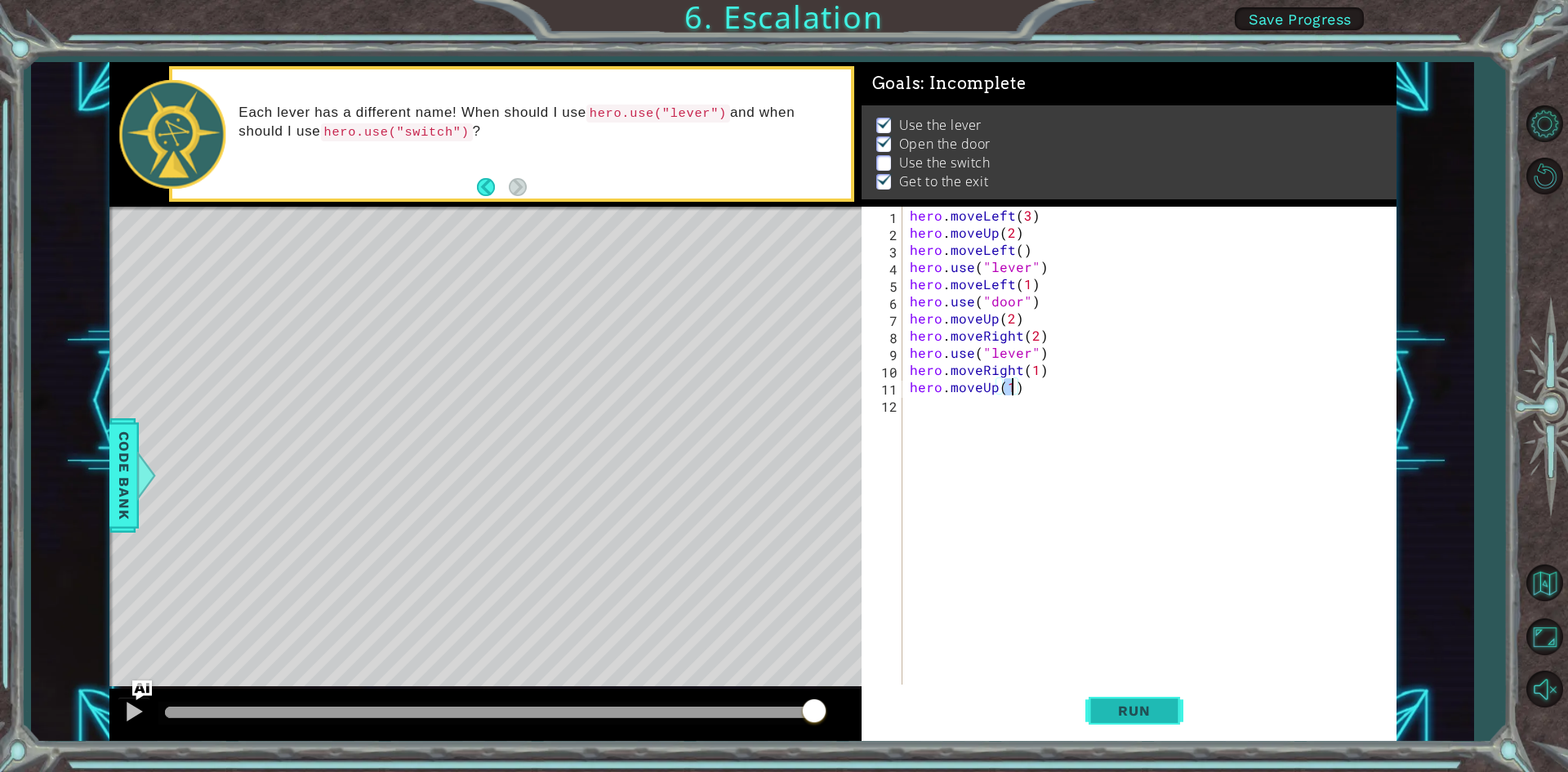
click at [1145, 710] on span "Run" at bounding box center [1134, 710] width 65 height 16
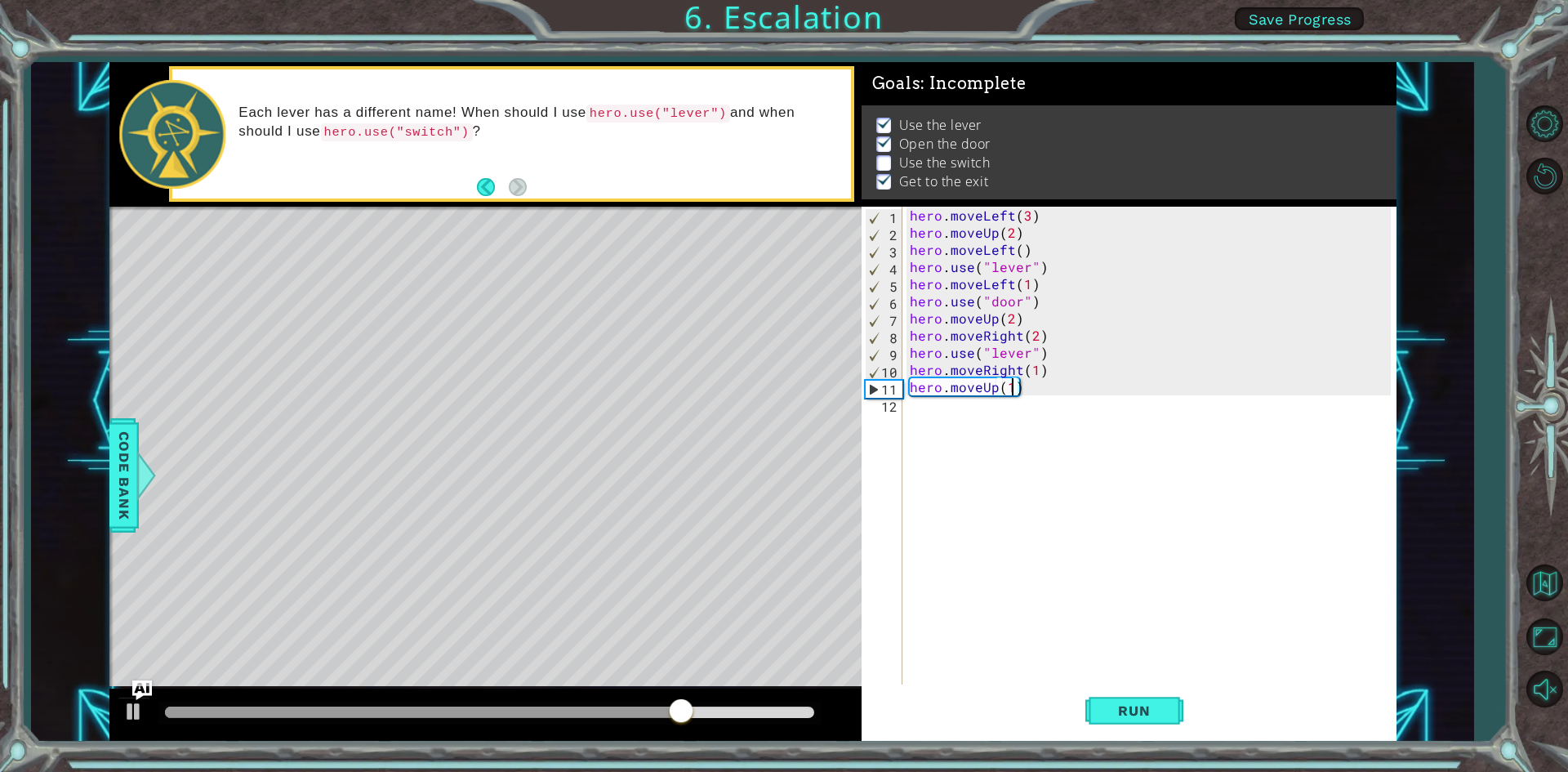
click at [1022, 354] on div "hero . moveLeft ( 3 ) hero . moveUp ( 2 ) hero . moveLeft ( ) hero . use ( "lev…" at bounding box center [1153, 464] width 492 height 514
click at [1020, 353] on div "hero . moveLeft ( 3 ) hero . moveUp ( 2 ) hero . moveLeft ( ) hero . use ( "lev…" at bounding box center [1153, 464] width 492 height 514
click at [993, 352] on div "hero . moveLeft ( 3 ) hero . moveUp ( 2 ) hero . moveLeft ( ) hero . use ( "lev…" at bounding box center [1153, 464] width 492 height 514
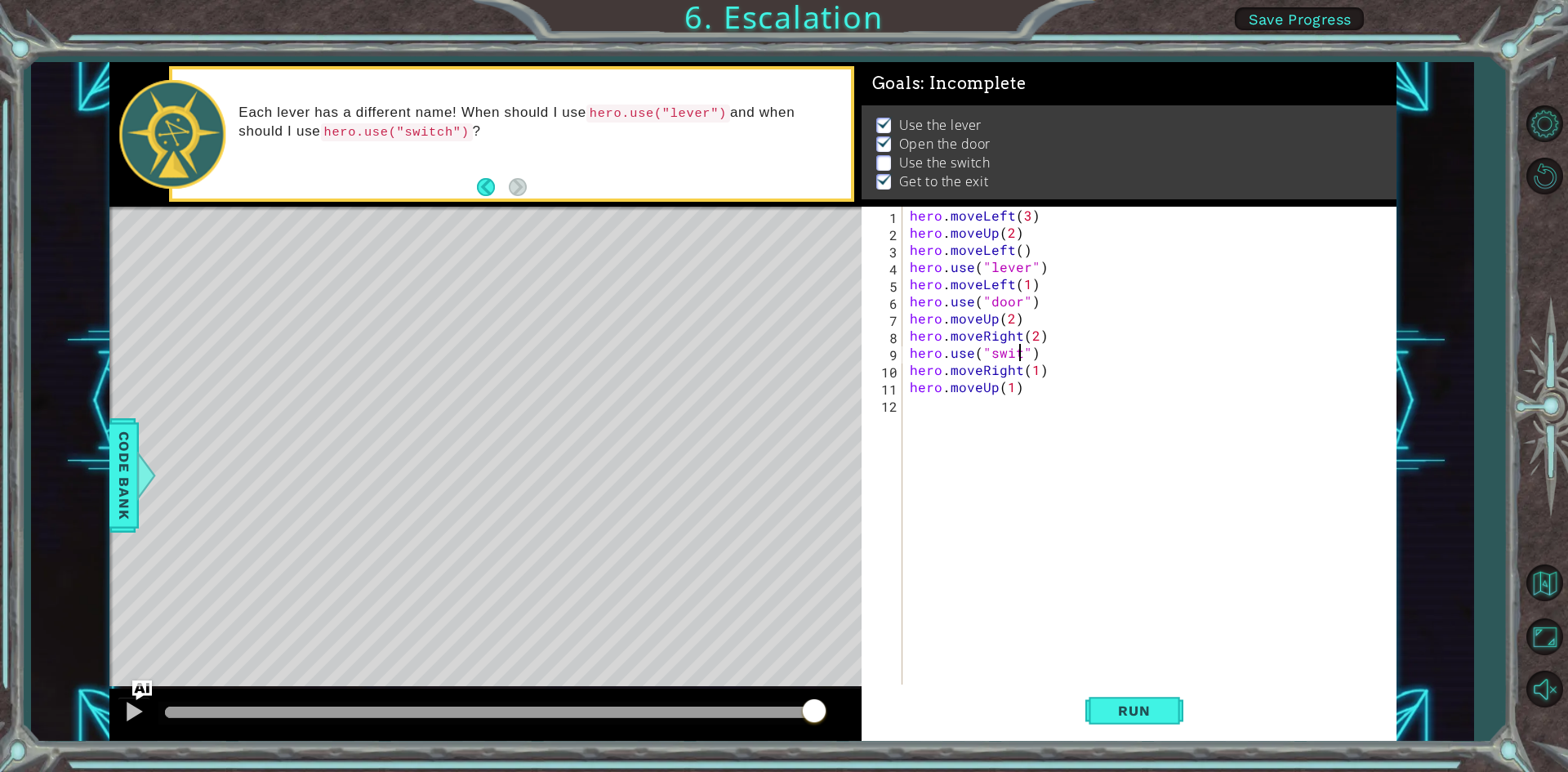
scroll to position [0, 7]
type textarea "hero.use("switch")"
click at [1125, 695] on button "Run" at bounding box center [1134, 710] width 98 height 53
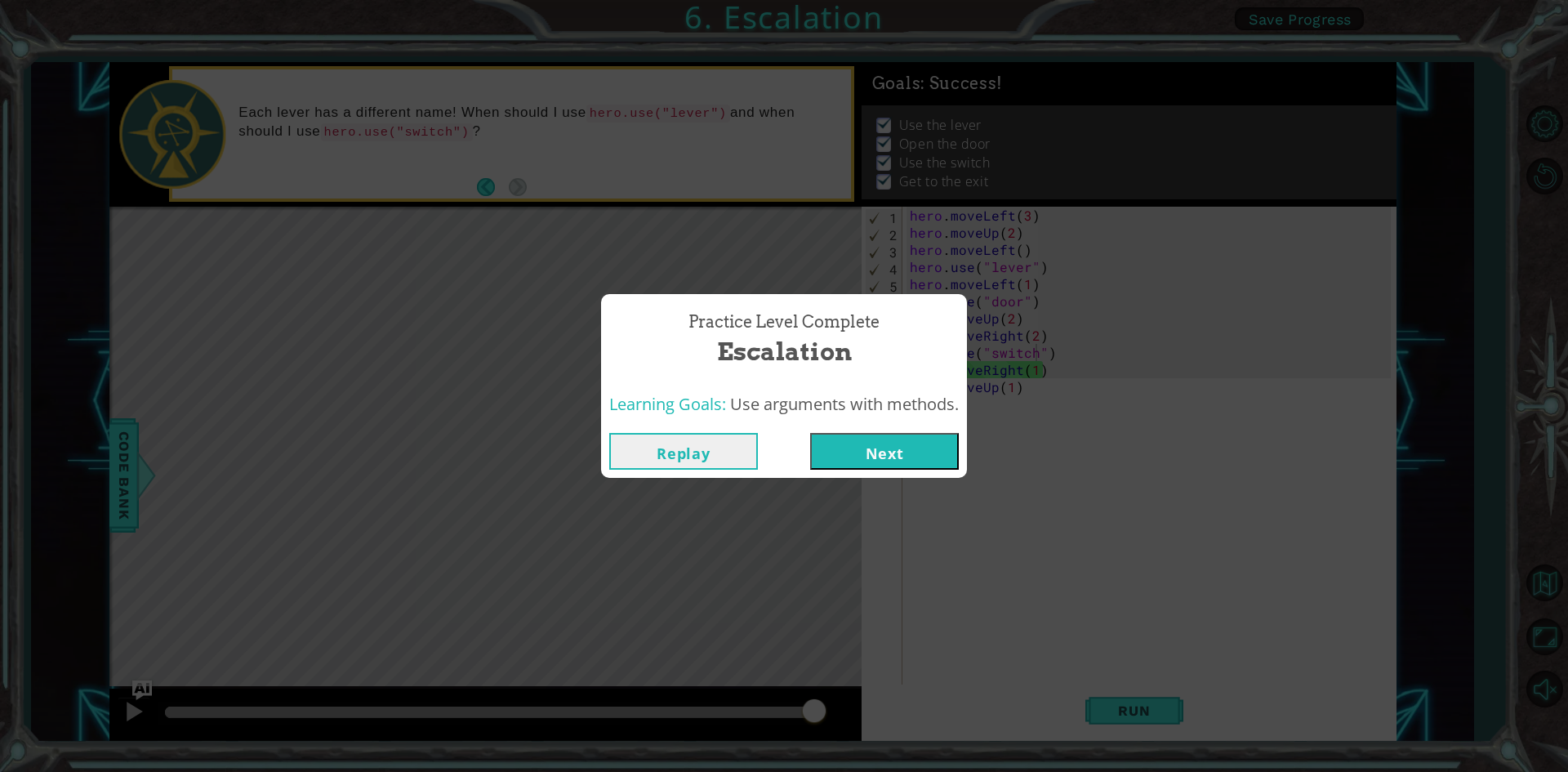
click at [912, 447] on button "Next" at bounding box center [884, 451] width 149 height 37
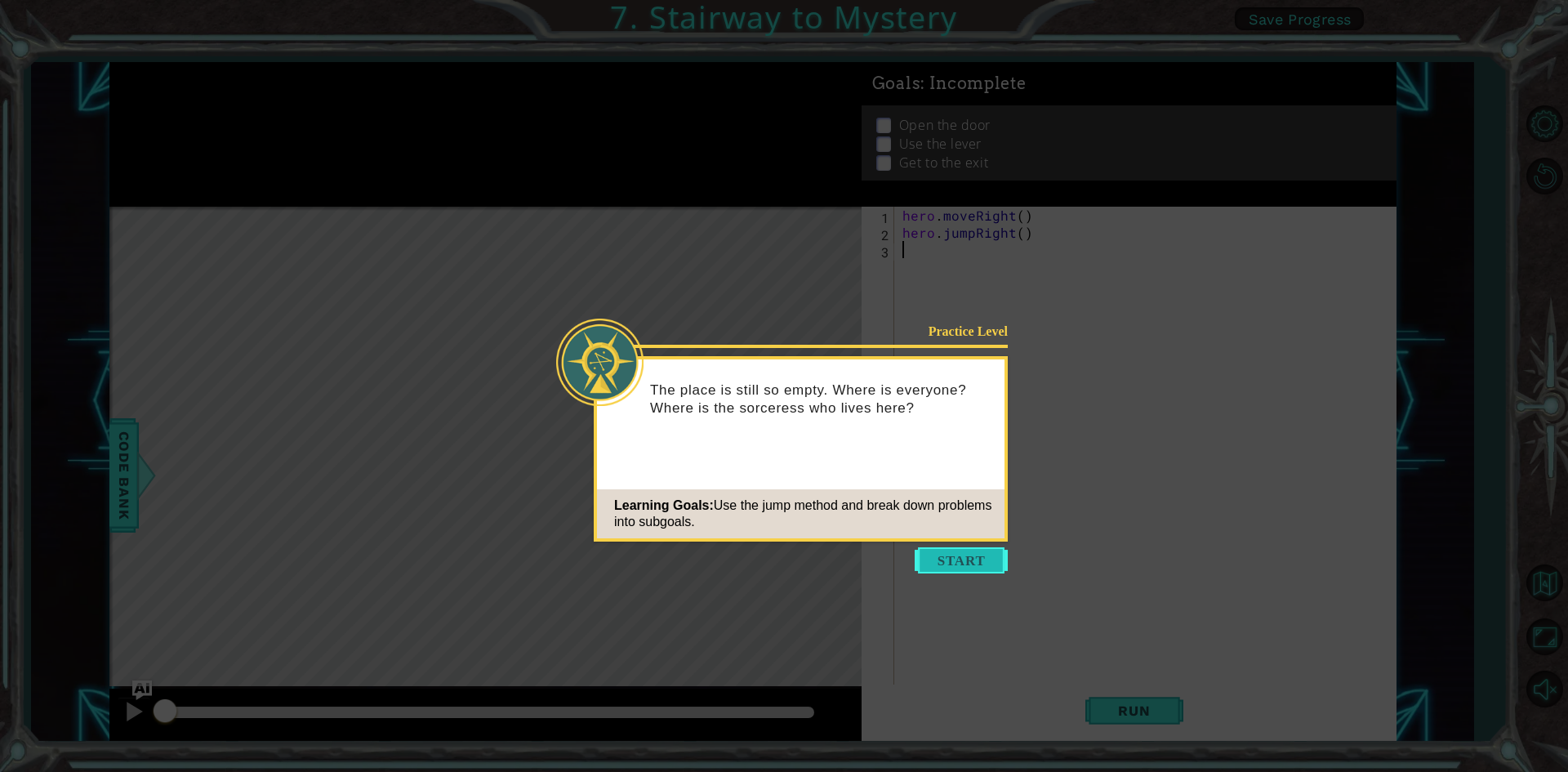
click at [936, 567] on button "Start" at bounding box center [961, 560] width 93 height 26
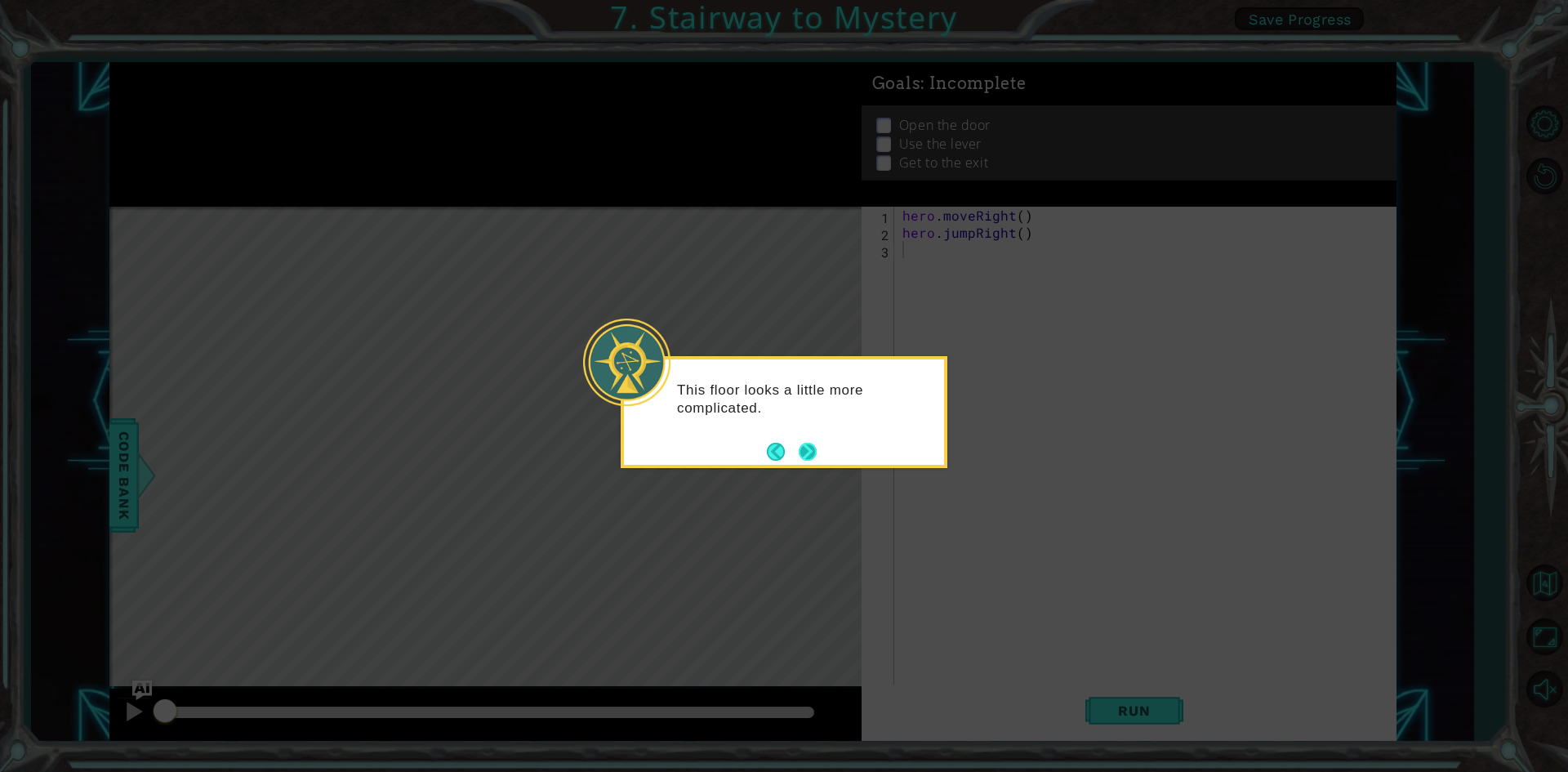
click at [807, 452] on button "Next" at bounding box center [807, 451] width 18 height 18
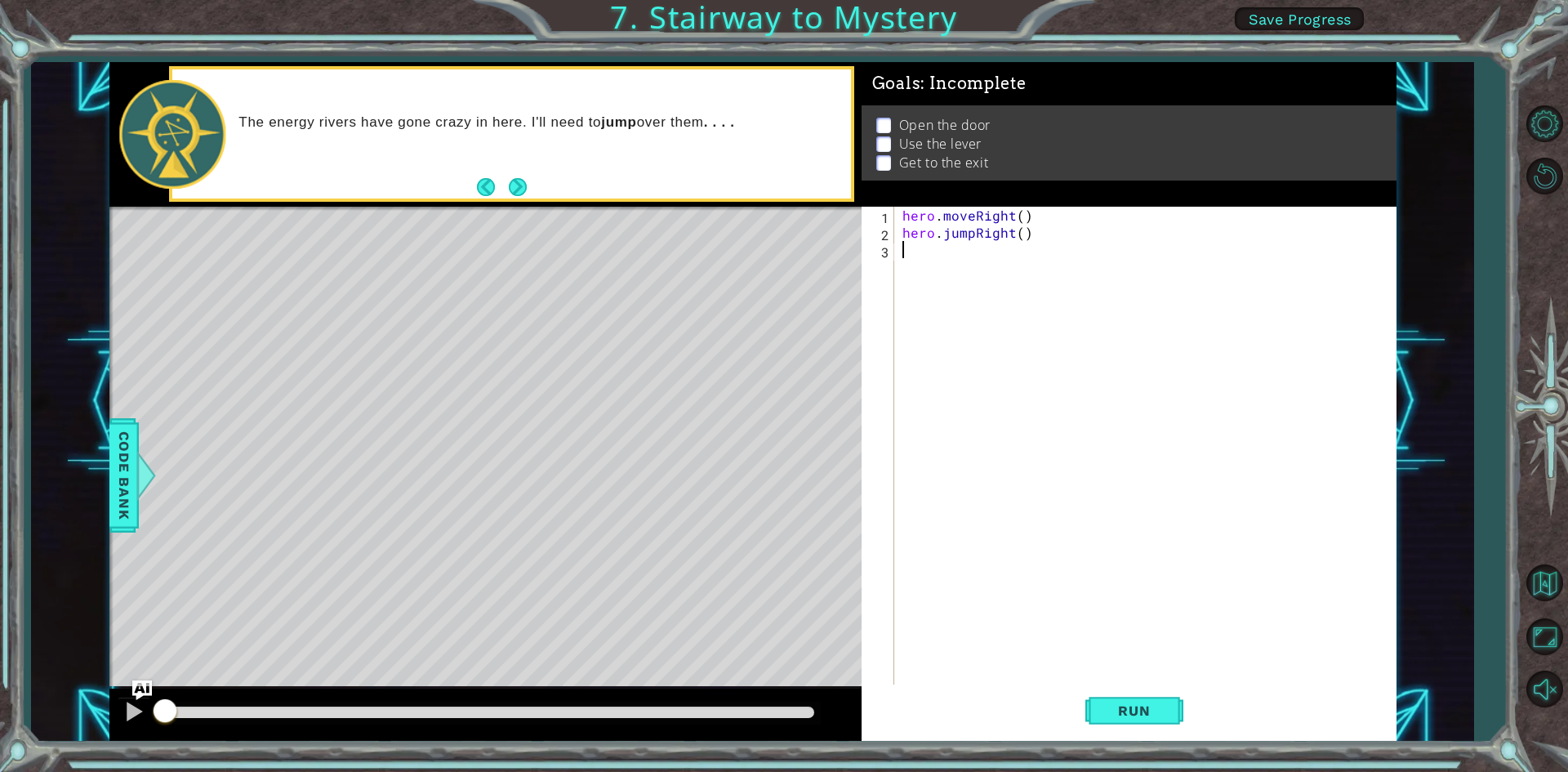
click at [518, 178] on button "Next" at bounding box center [518, 187] width 18 height 18
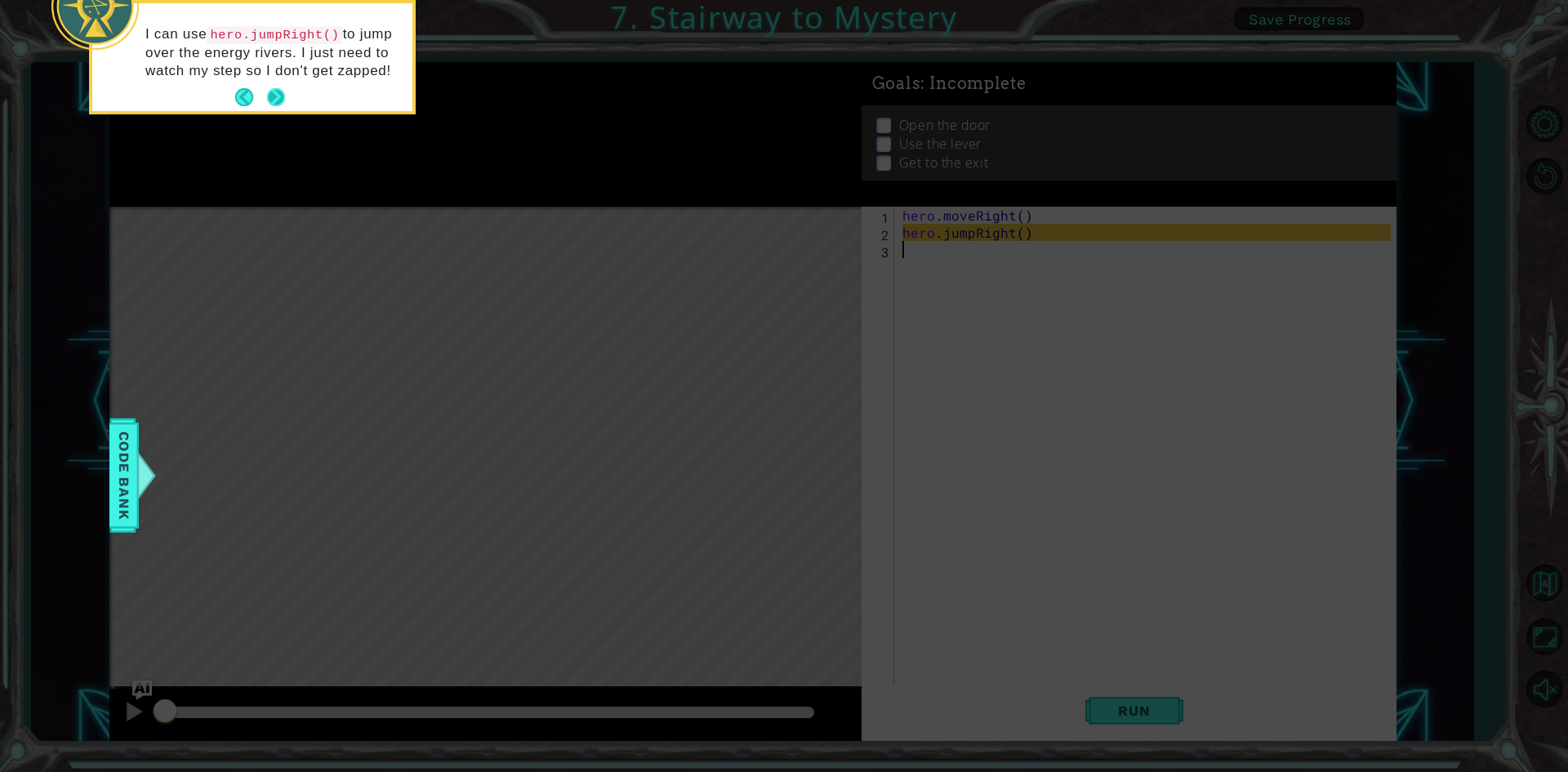
click at [268, 90] on button "Next" at bounding box center [276, 98] width 18 height 18
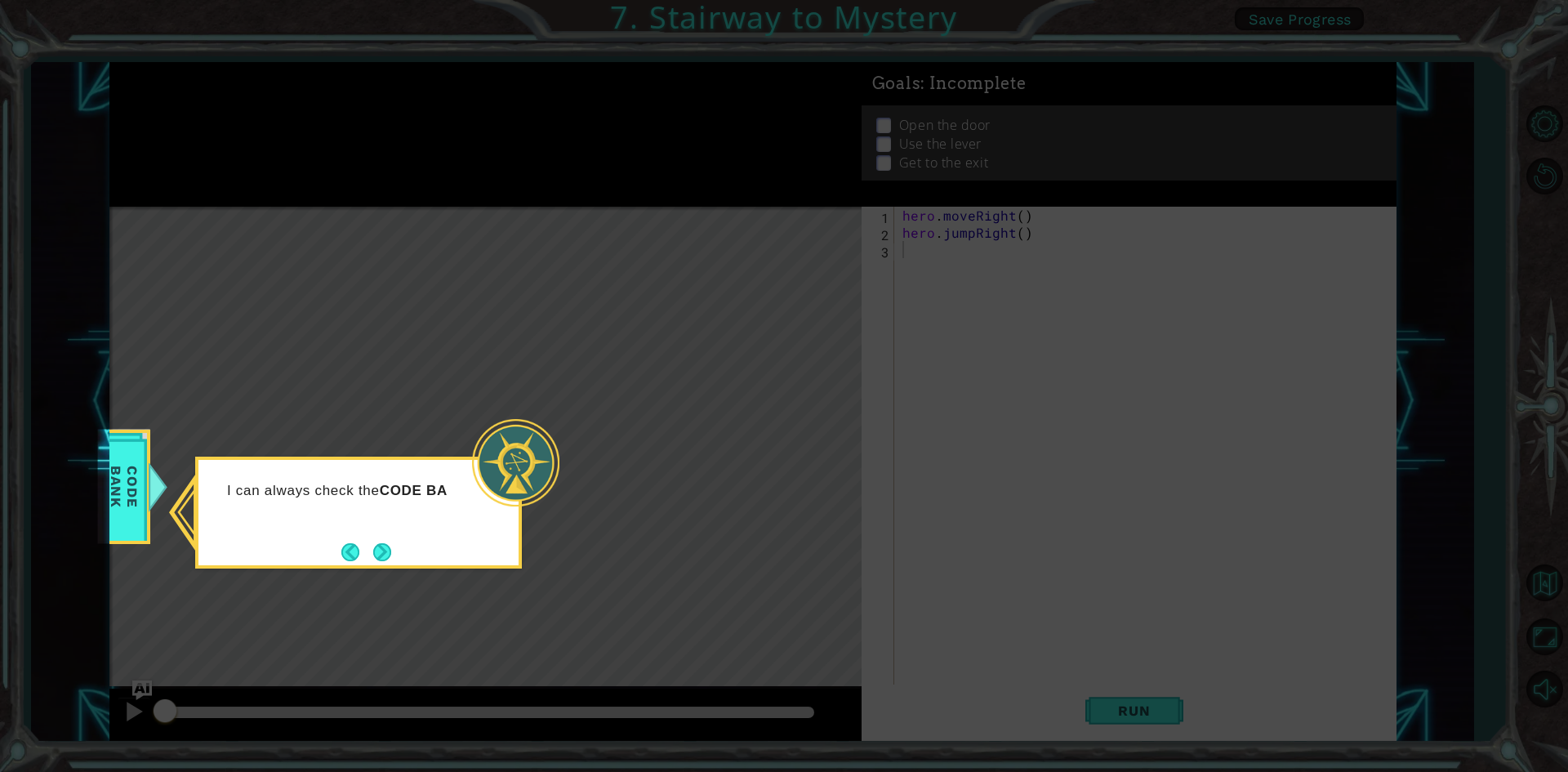
click at [380, 532] on div "I can always check the CODE BA" at bounding box center [359, 512] width 327 height 112
click at [380, 542] on footer at bounding box center [366, 552] width 50 height 25
click at [380, 544] on button "Next" at bounding box center [382, 552] width 18 height 18
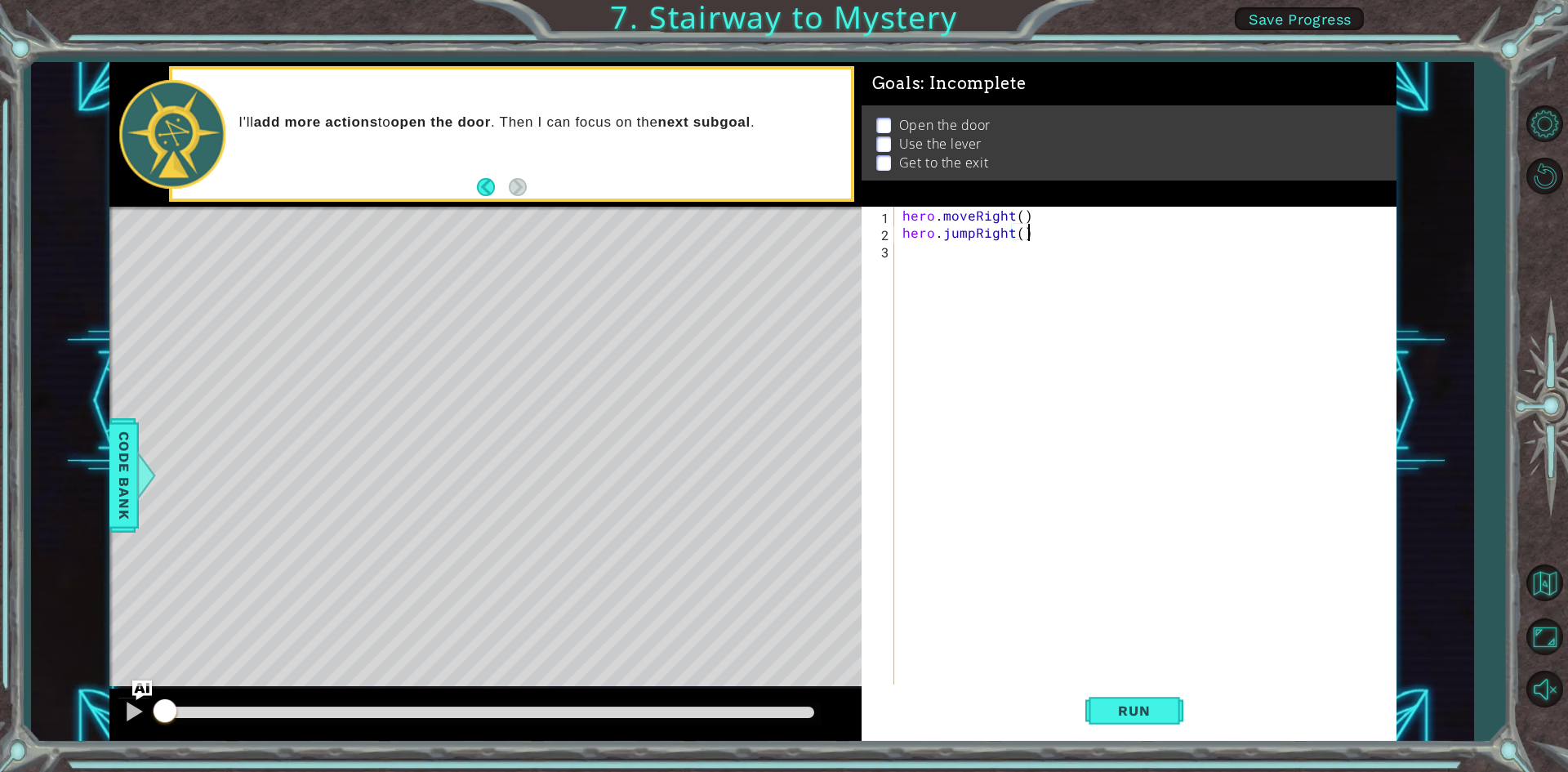
click at [1028, 235] on div "hero . moveRight ( ) hero . jumpRight ( )" at bounding box center [1149, 464] width 500 height 514
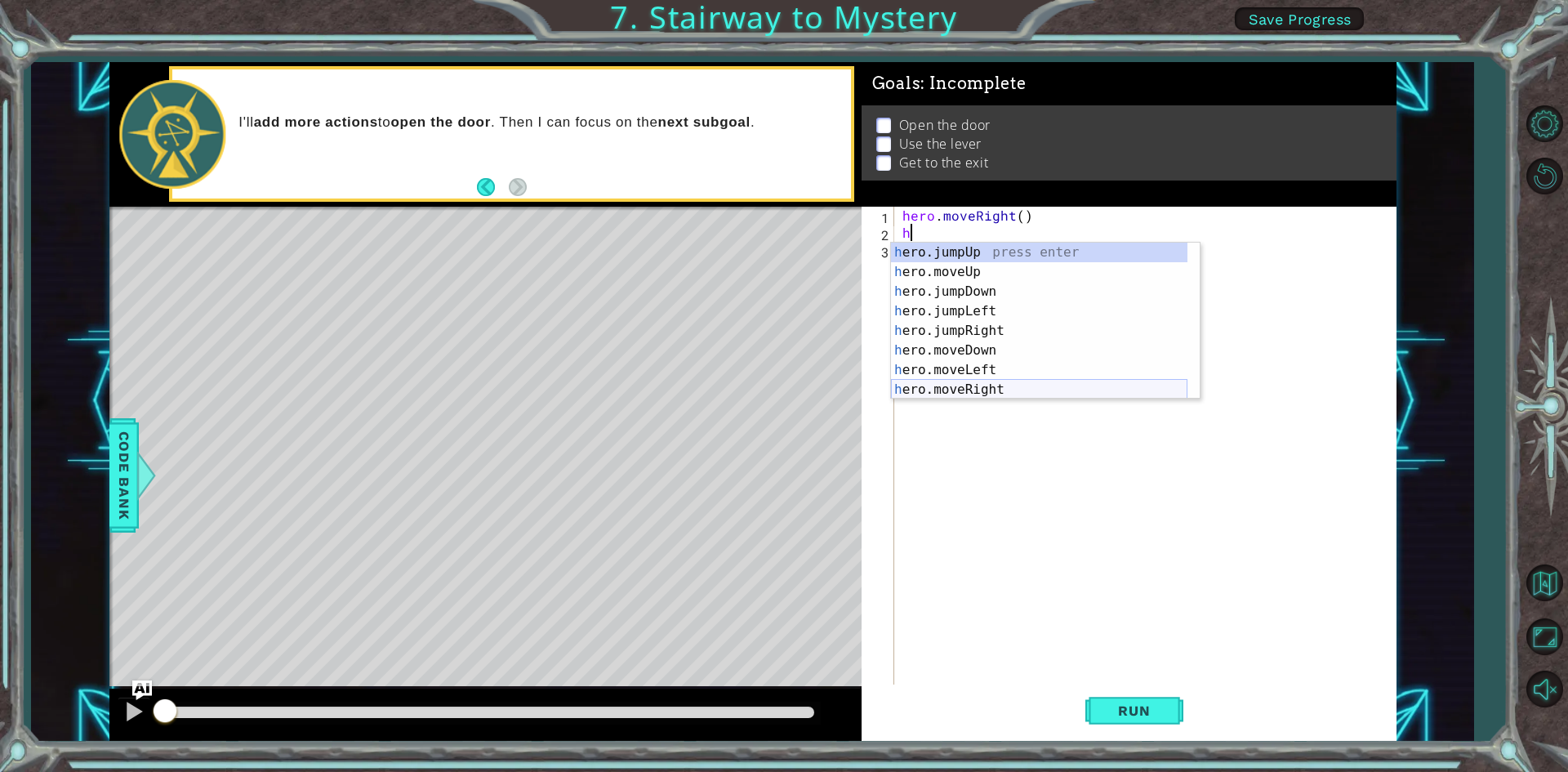
click at [973, 382] on div "h ero.jumpUp press enter h ero.moveUp press enter h ero.jumpDown press enter h …" at bounding box center [1039, 340] width 296 height 196
type textarea "hero.moveRight(1)"
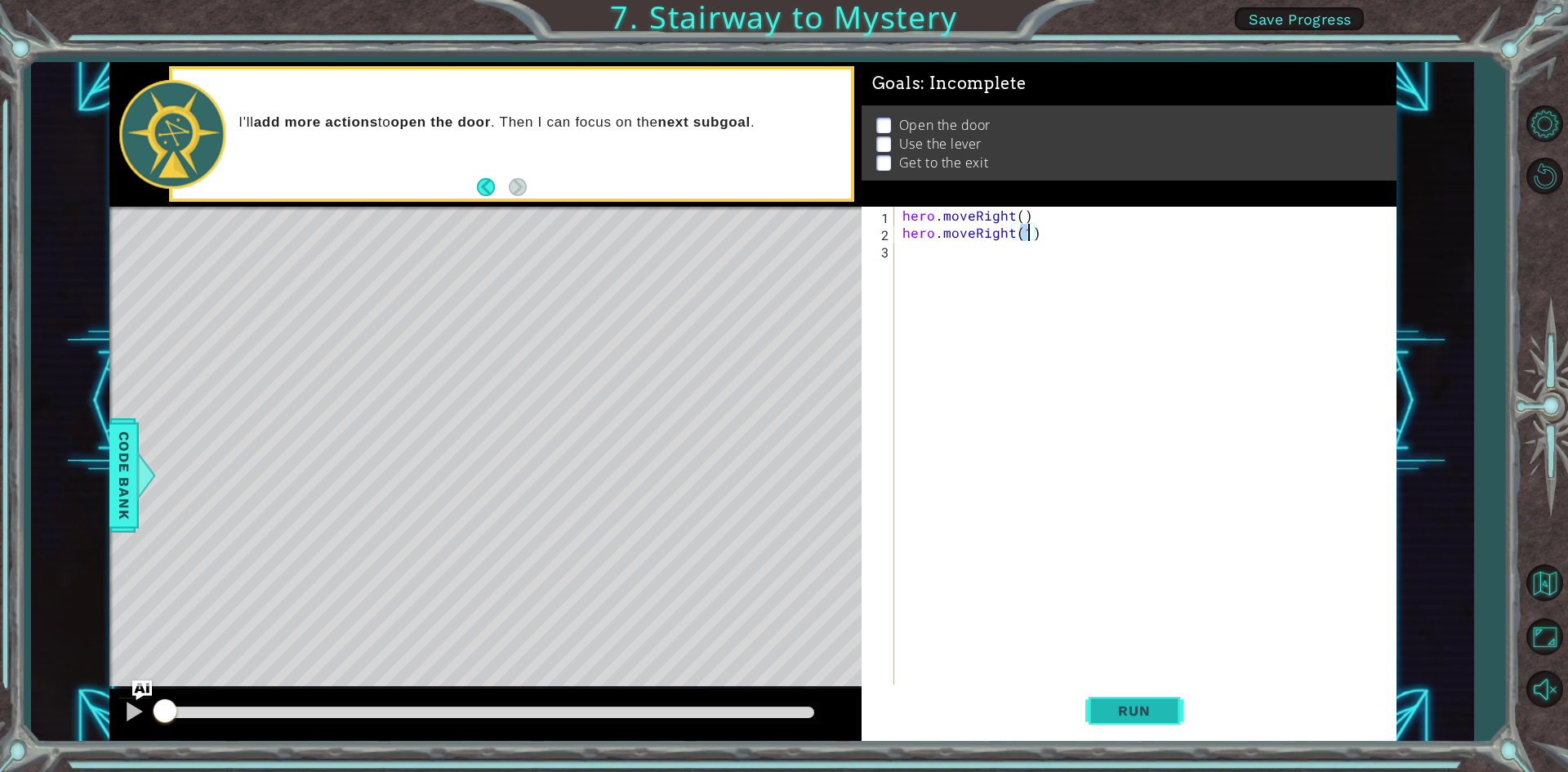
click at [1154, 695] on button "Run" at bounding box center [1134, 710] width 98 height 53
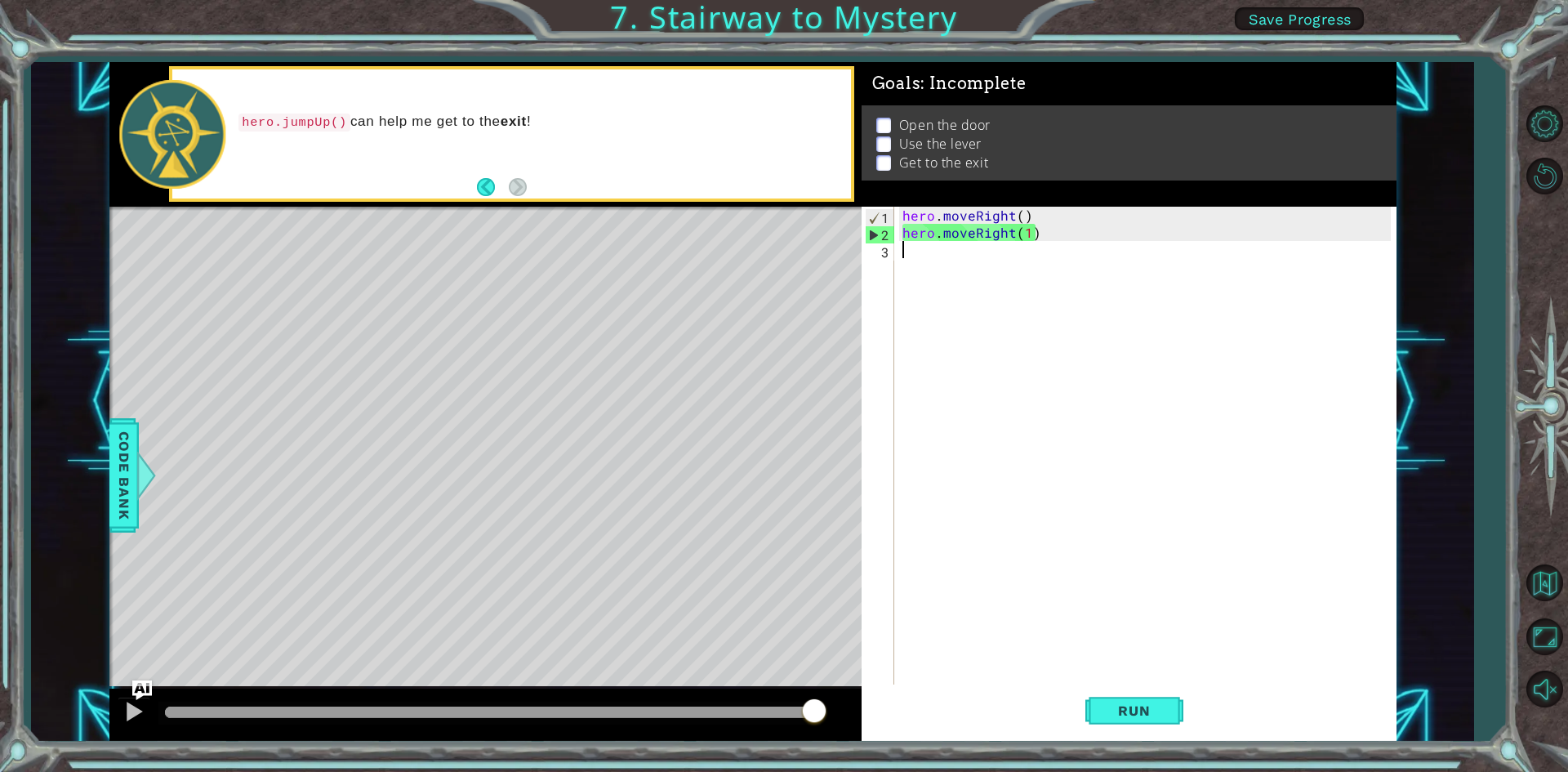
click at [1162, 514] on div "hero . moveRight ( ) hero . moveRight ( 1 )" at bounding box center [1149, 464] width 500 height 514
click at [1059, 240] on div "hero . moveRight ( ) hero . moveRight ( 1 )" at bounding box center [1149, 464] width 500 height 514
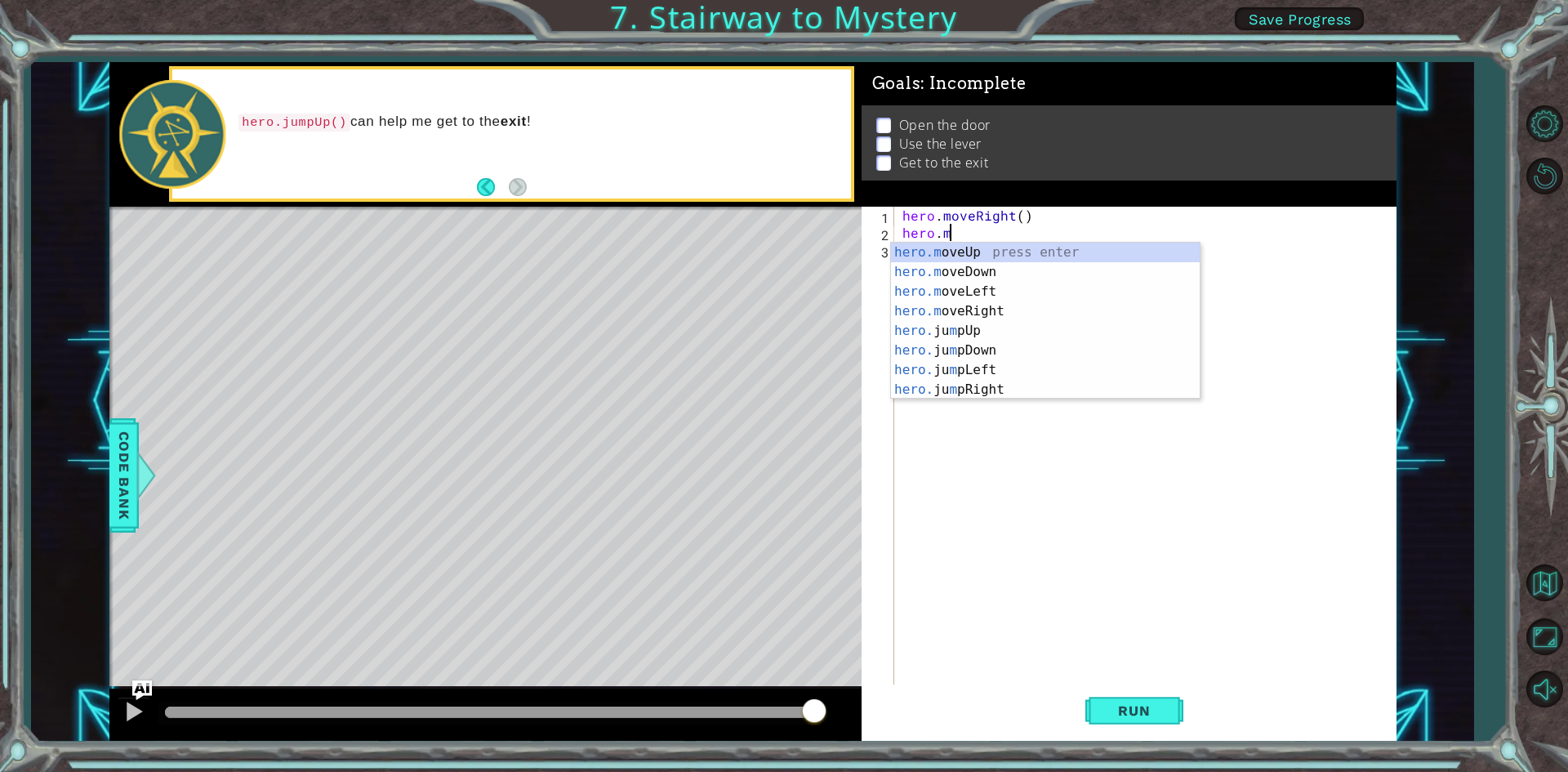
type textarea "hero."
click at [1028, 301] on div "hero. jumpUp press enter hero. jumpDown press enter hero. jumpLeft press enter …" at bounding box center [1039, 340] width 296 height 196
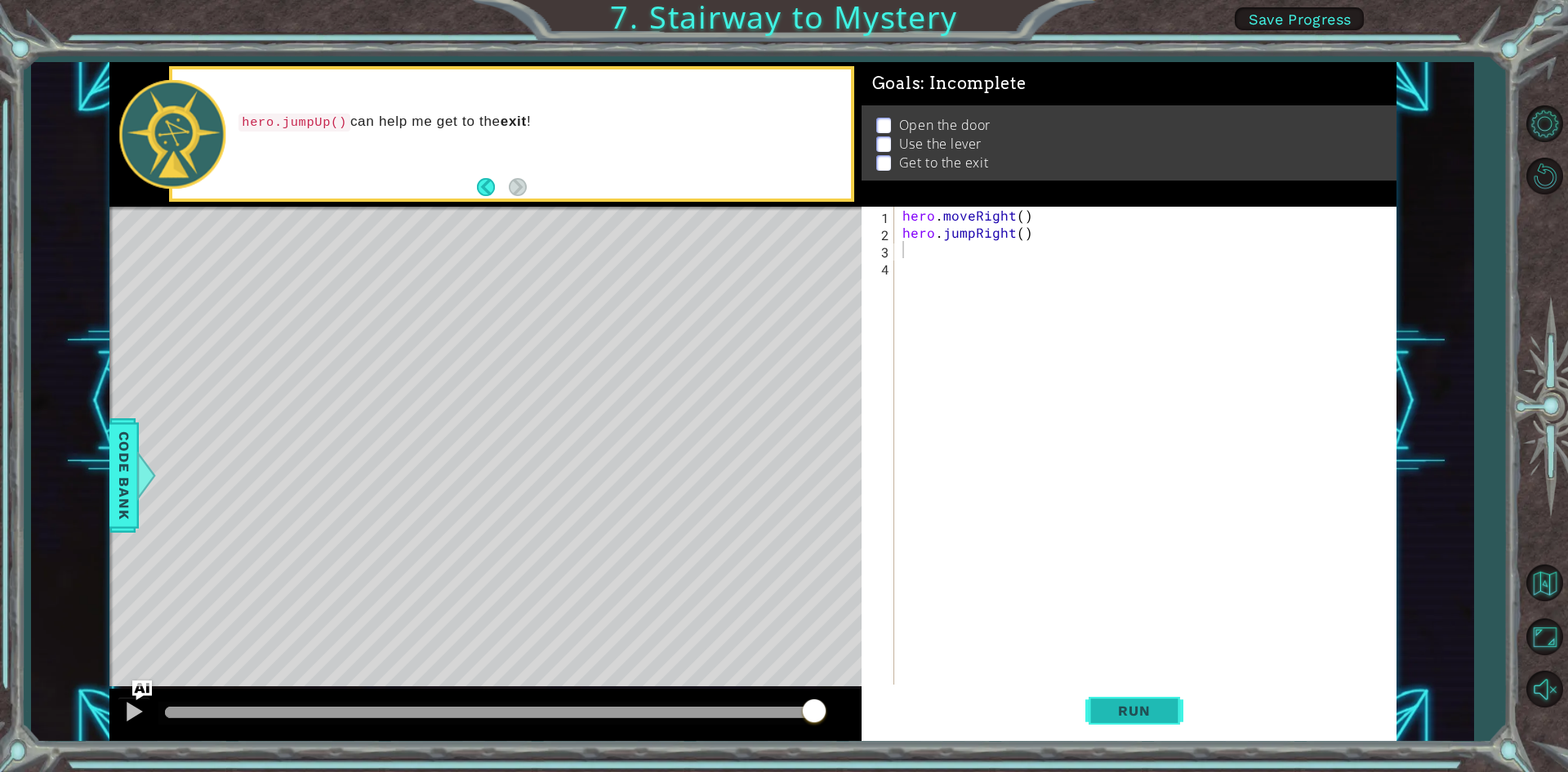
click at [1143, 713] on span "Run" at bounding box center [1134, 710] width 65 height 16
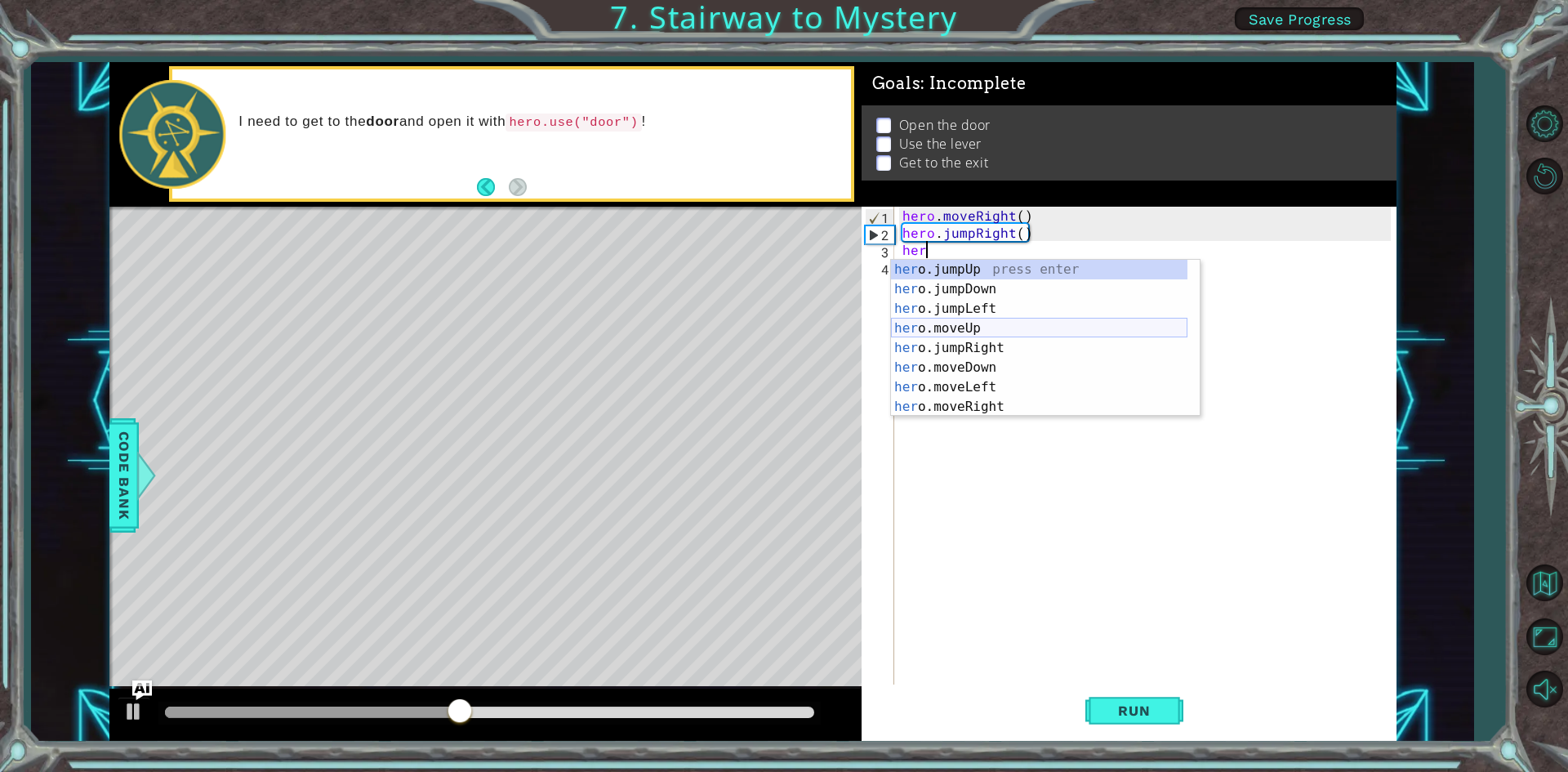
click at [976, 322] on div "her o.jumpUp press enter her o.jumpDown press enter her o.jumpLeft press enter …" at bounding box center [1039, 358] width 296 height 196
type textarea "hero.moveUp(1)"
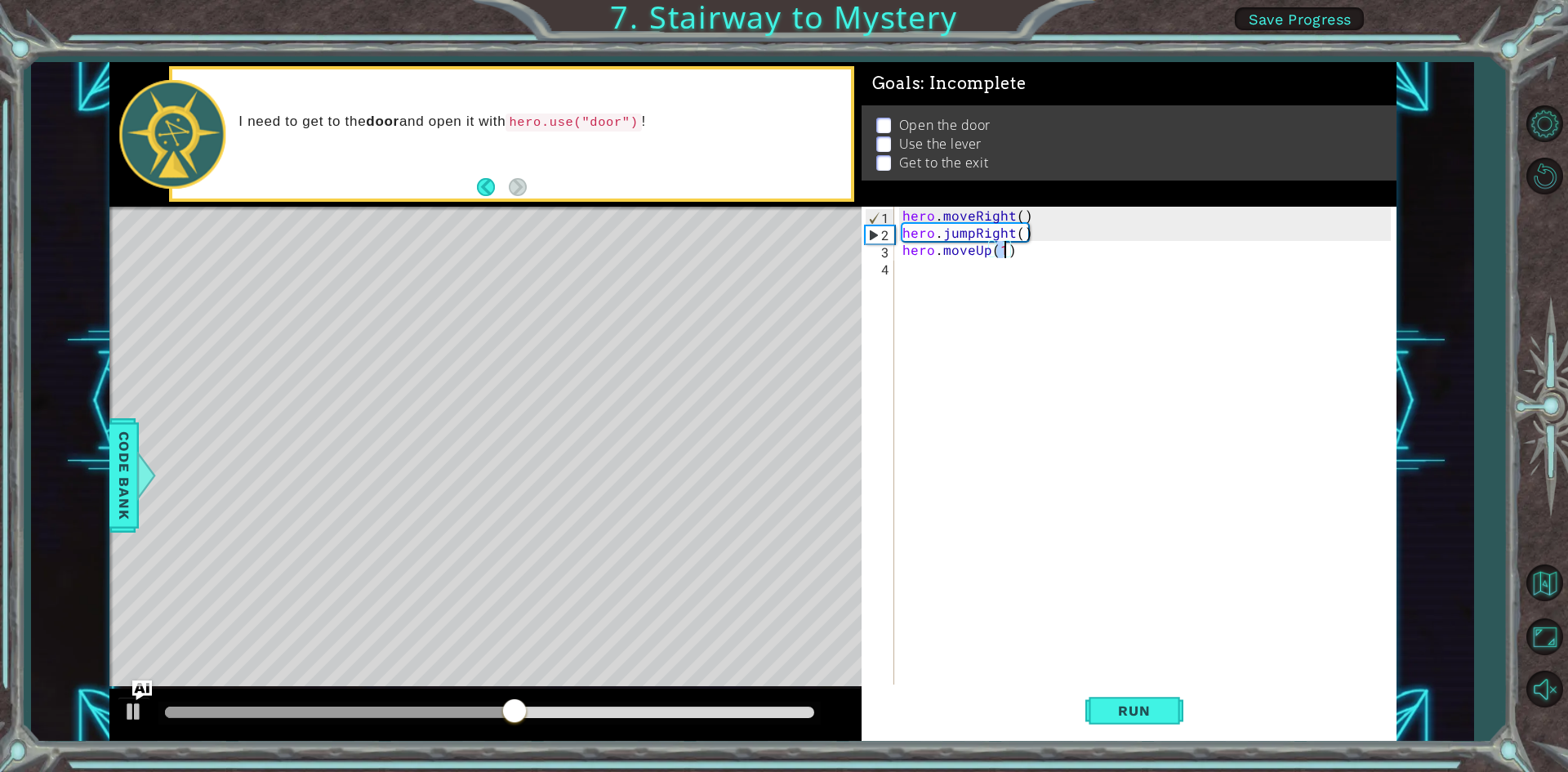
click at [903, 267] on div "hero . moveRight ( ) hero . jumpRight ( ) hero . moveUp ( 1 )" at bounding box center [1149, 464] width 500 height 514
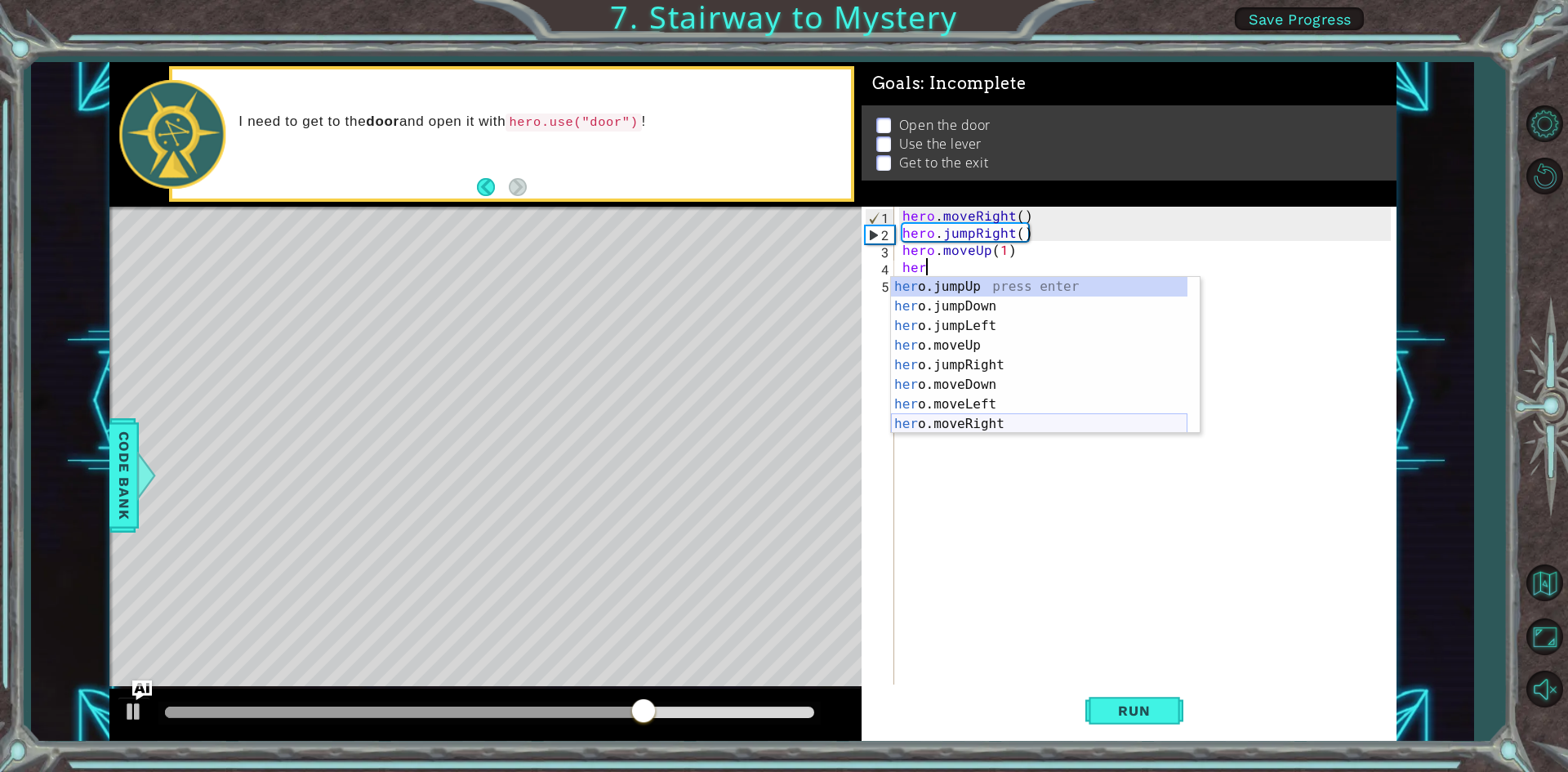
click at [973, 418] on div "her o.jumpUp press enter her o.jumpDown press enter her o.jumpLeft press enter …" at bounding box center [1039, 374] width 296 height 196
type textarea "hero.moveRight(1)"
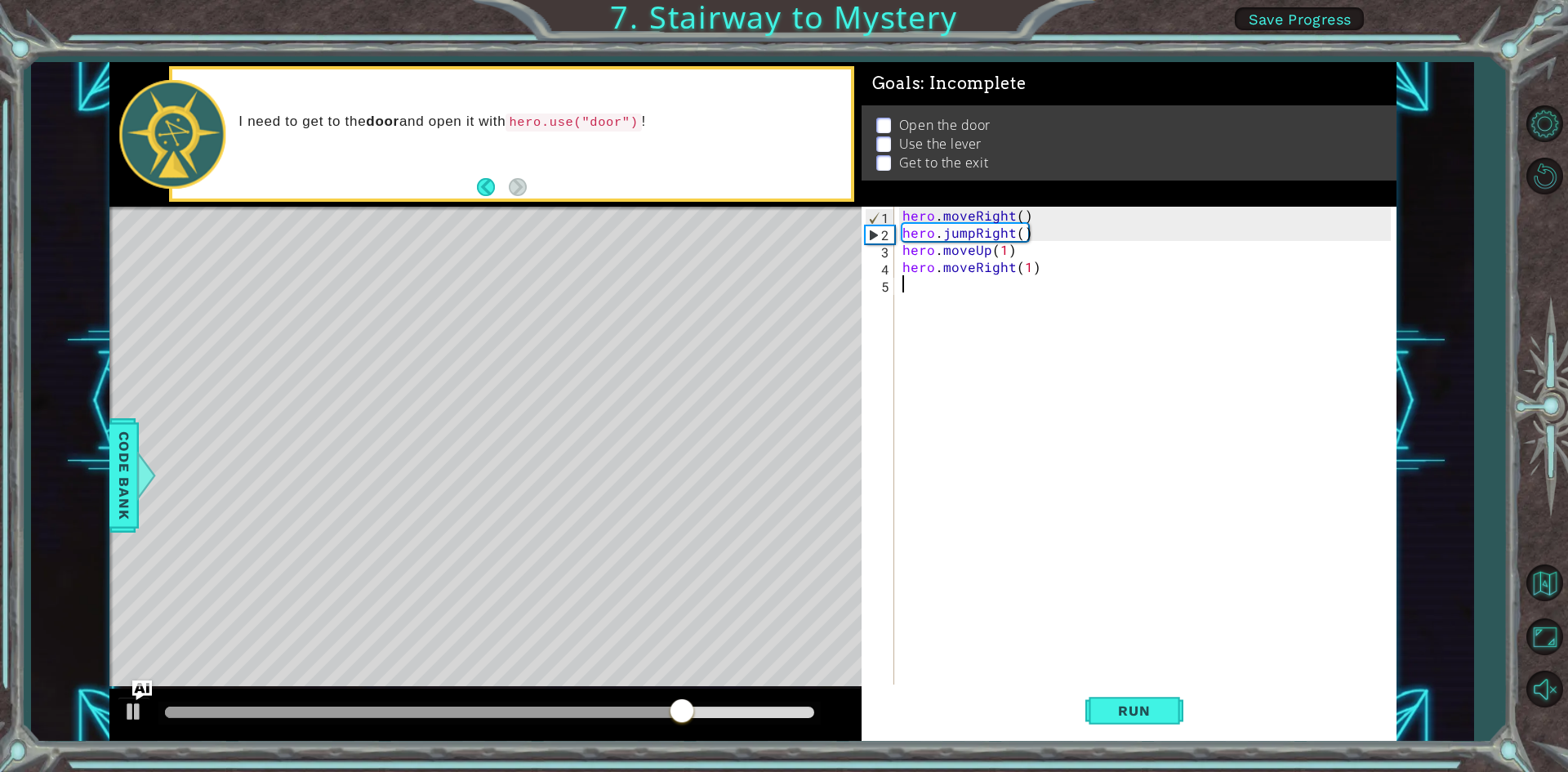
click at [913, 295] on div "hero . moveRight ( ) hero . jumpRight ( ) hero . moveUp ( 1 ) hero . moveRight …" at bounding box center [1149, 464] width 500 height 514
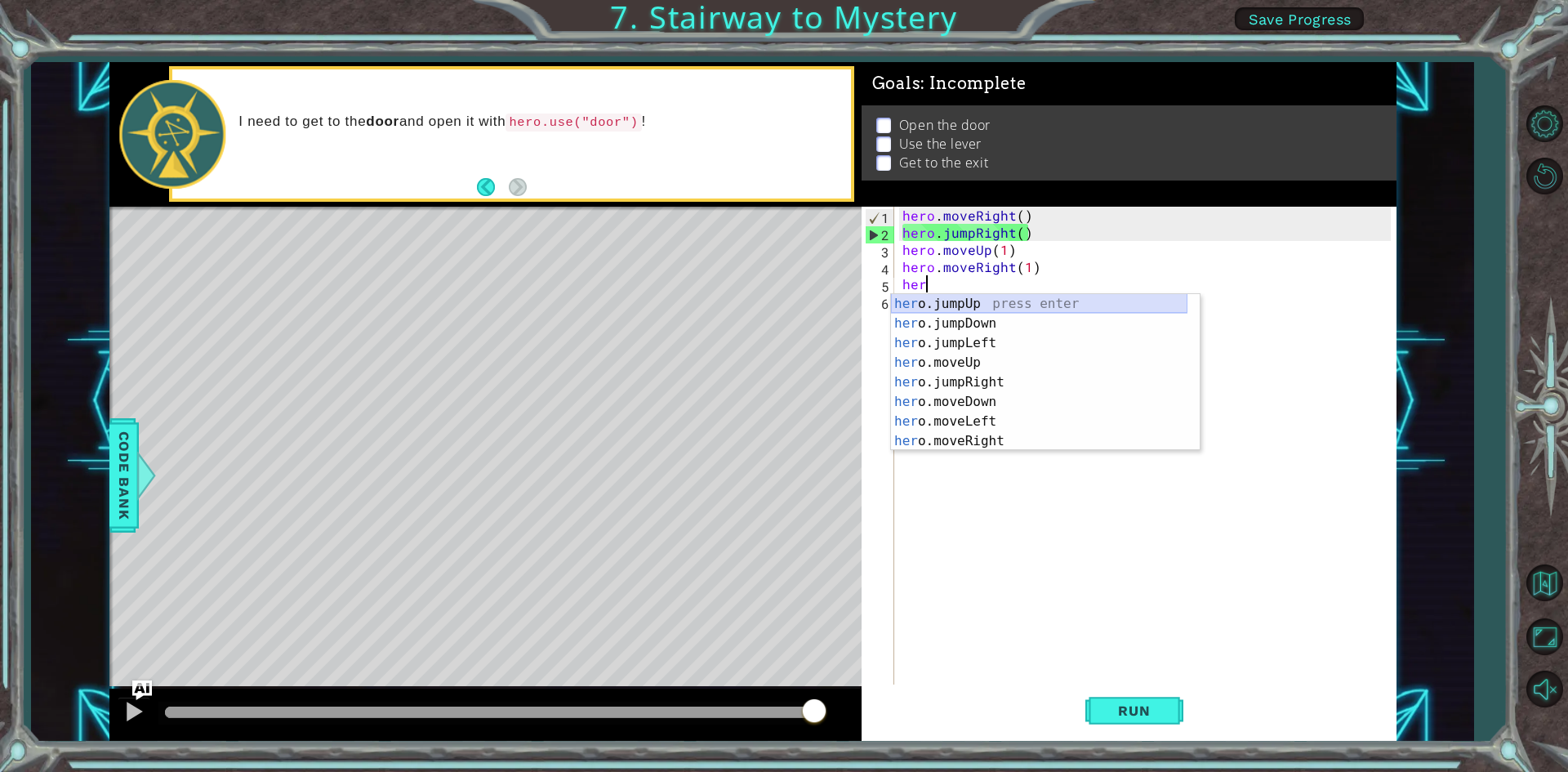
scroll to position [0, 1]
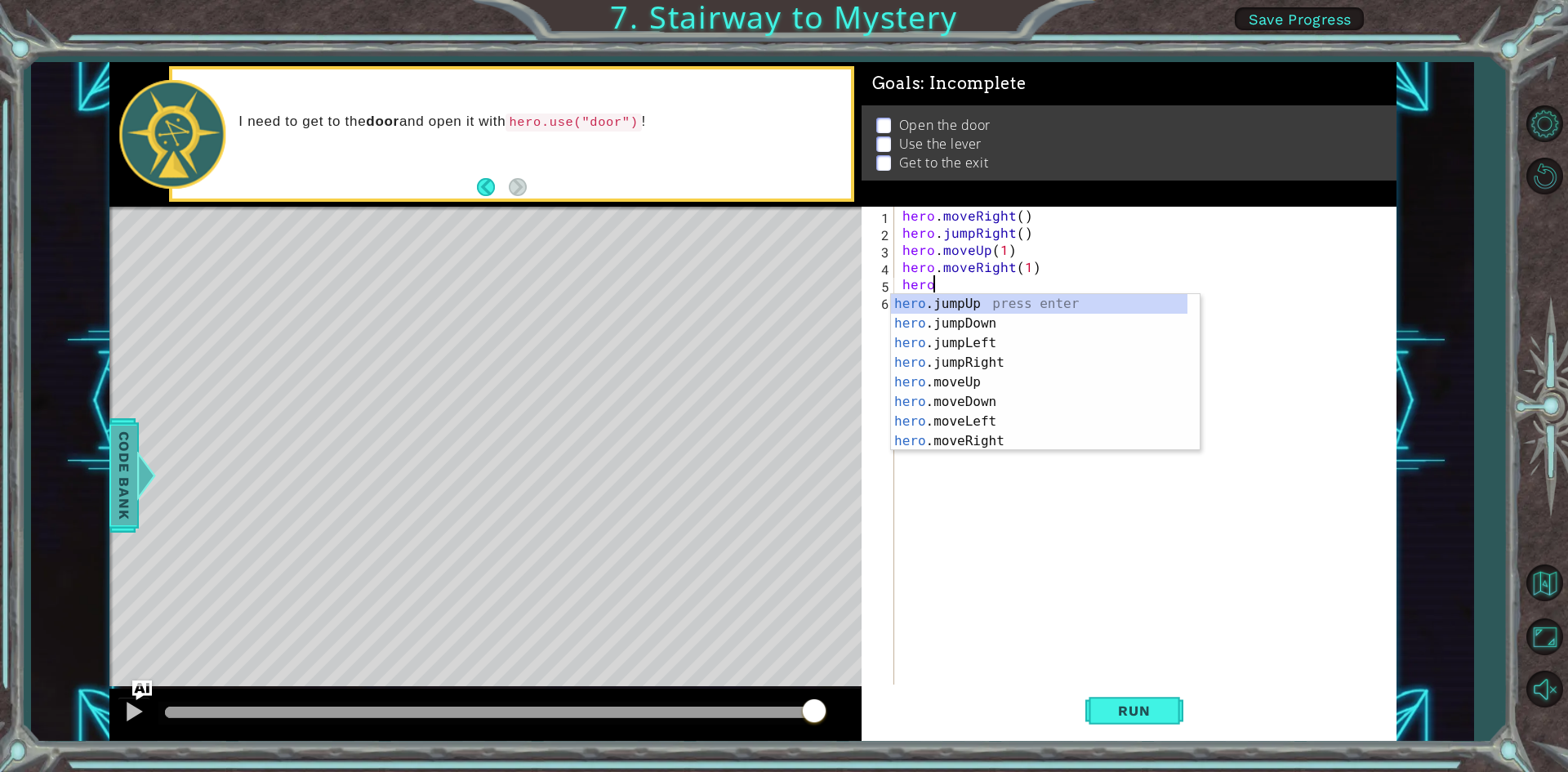
type textarea "hero"
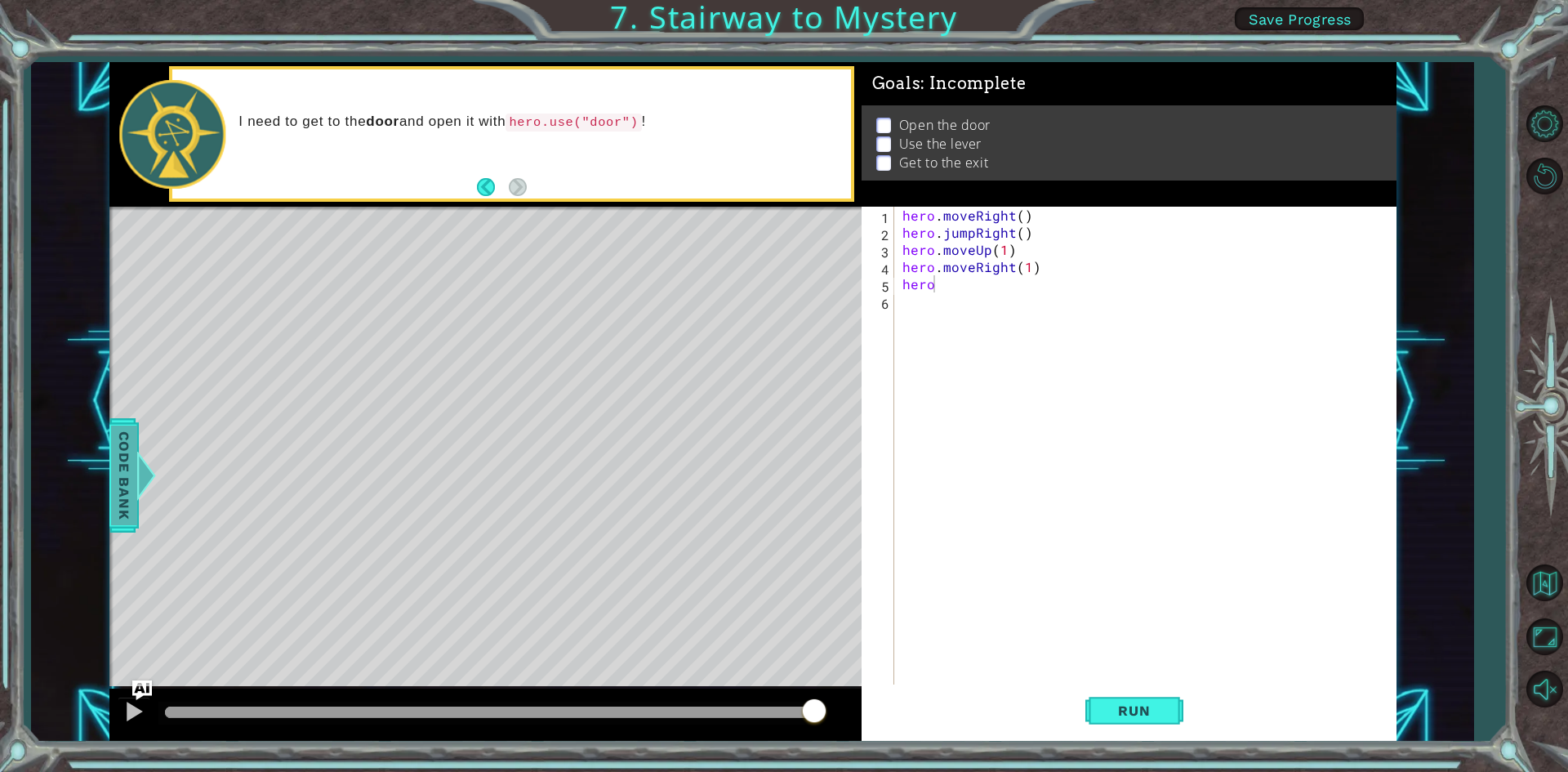
click at [123, 464] on span "Code Bank" at bounding box center [124, 474] width 26 height 99
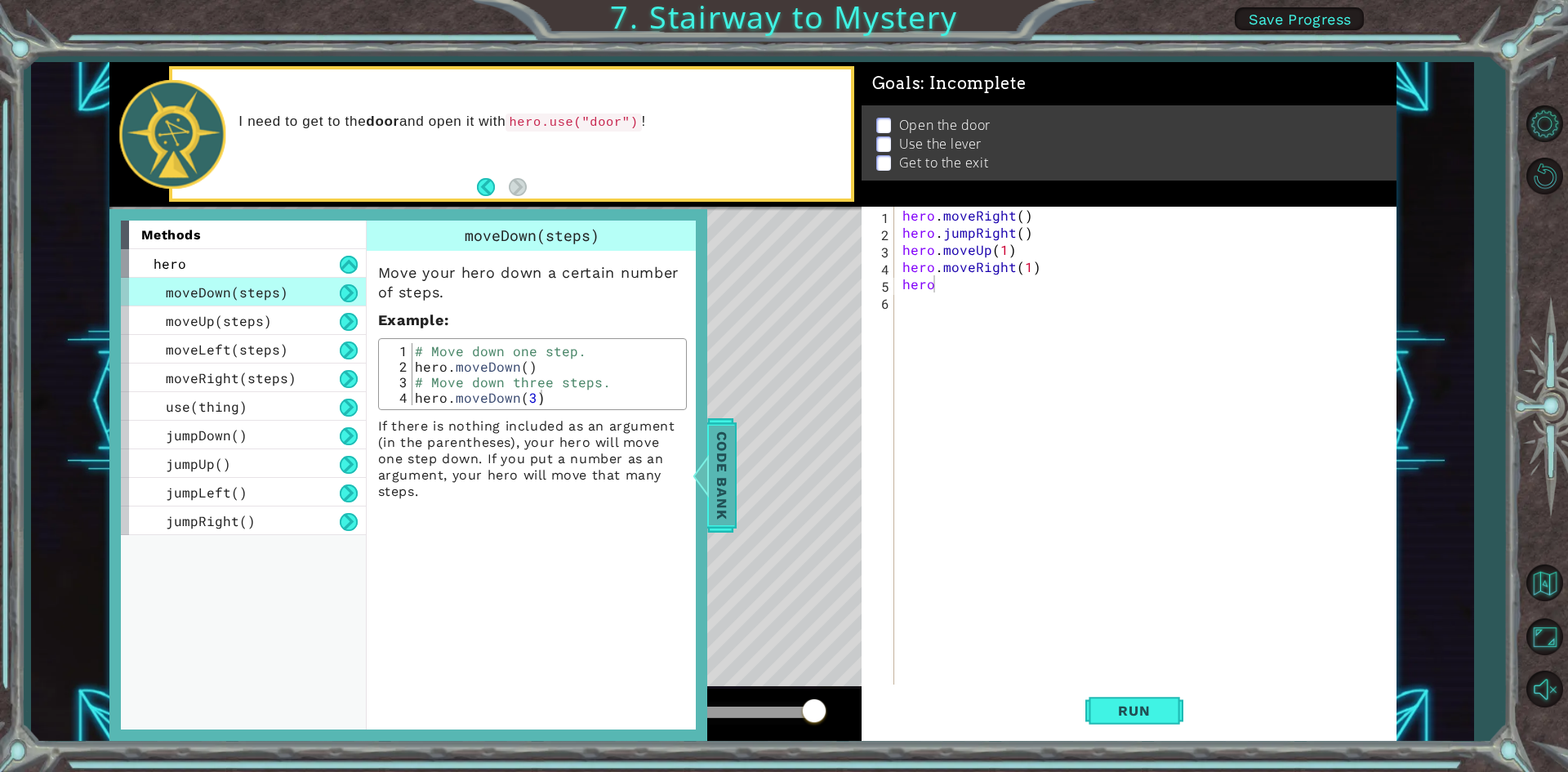
click at [722, 441] on span "Code Bank" at bounding box center [722, 474] width 26 height 99
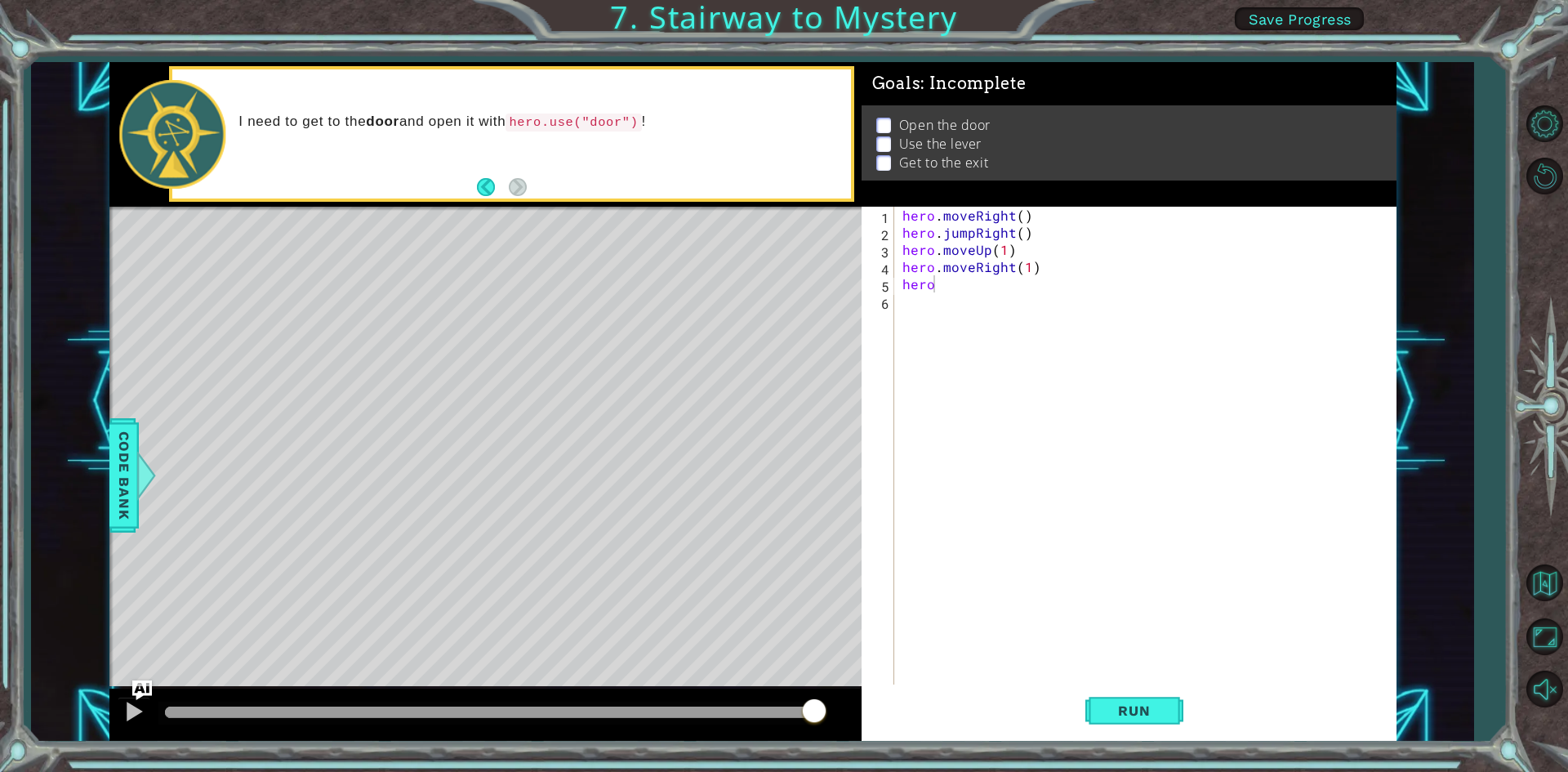
scroll to position [0, 0]
click at [945, 377] on div "hero . moveRight ( ) hero . jumpRight ( ) hero . moveUp ( 1 ) hero . moveRight …" at bounding box center [1149, 464] width 500 height 514
click at [962, 278] on div "hero . moveRight ( ) hero . jumpRight ( ) hero . moveUp ( 1 ) hero . moveRight …" at bounding box center [1149, 464] width 500 height 514
type textarea "hero.use("door")"
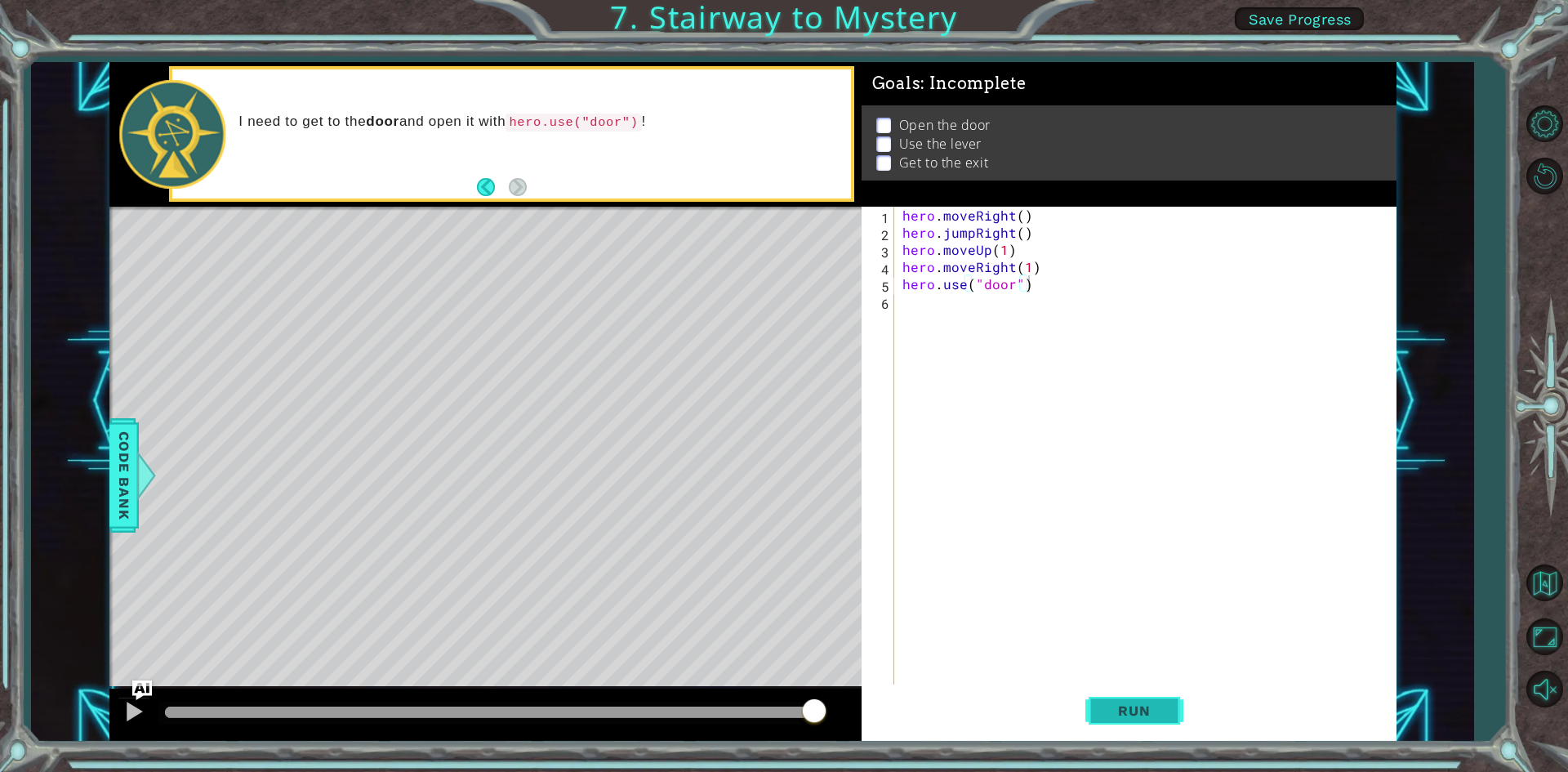
drag, startPoint x: 1121, startPoint y: 695, endPoint x: 1127, endPoint y: 684, distance: 12.5
click at [1127, 686] on button "Run" at bounding box center [1134, 710] width 98 height 53
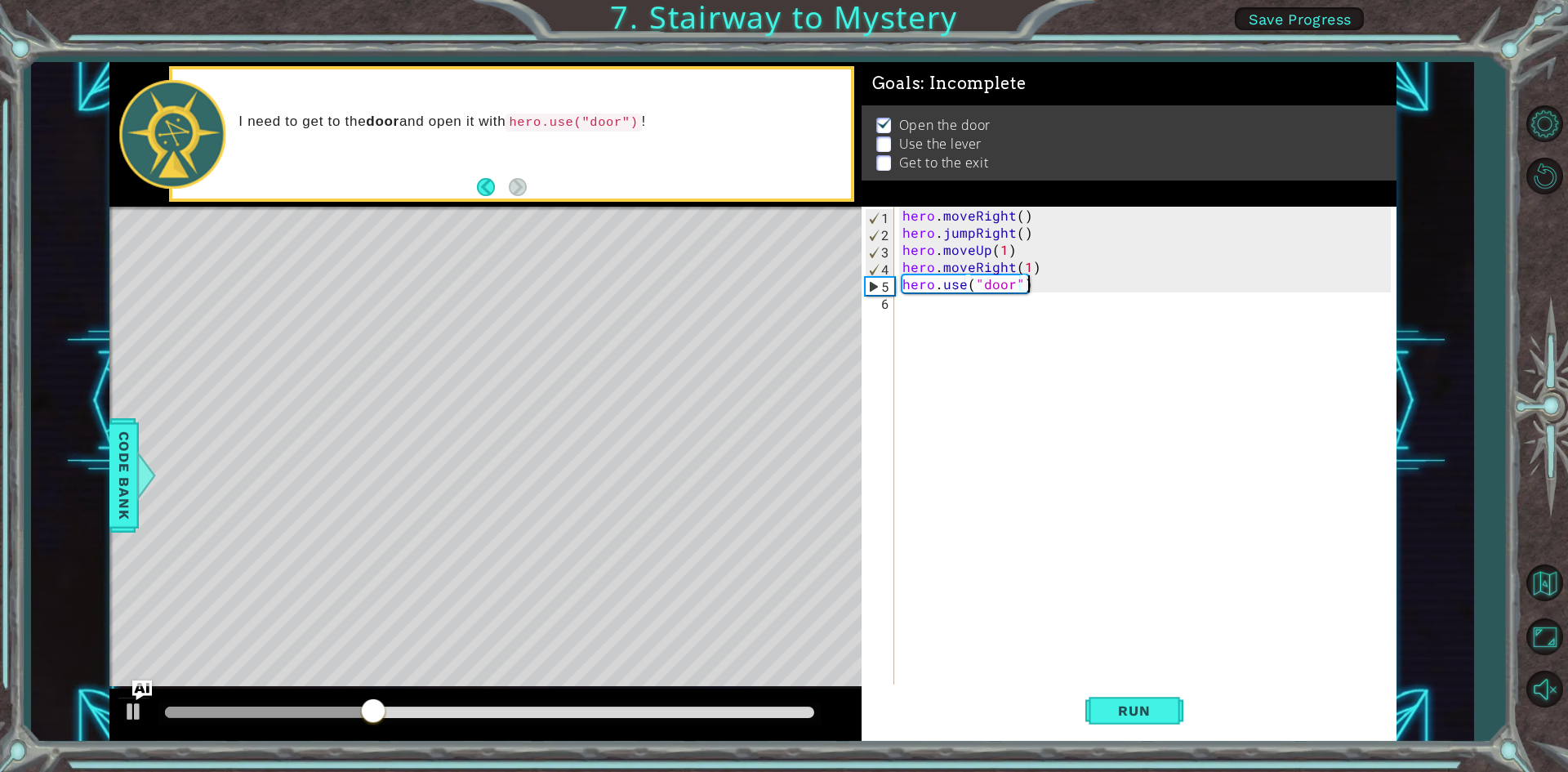
click at [907, 299] on div "hero . moveRight ( ) hero . jumpRight ( ) hero . moveUp ( 1 ) hero . moveRight …" at bounding box center [1149, 464] width 500 height 514
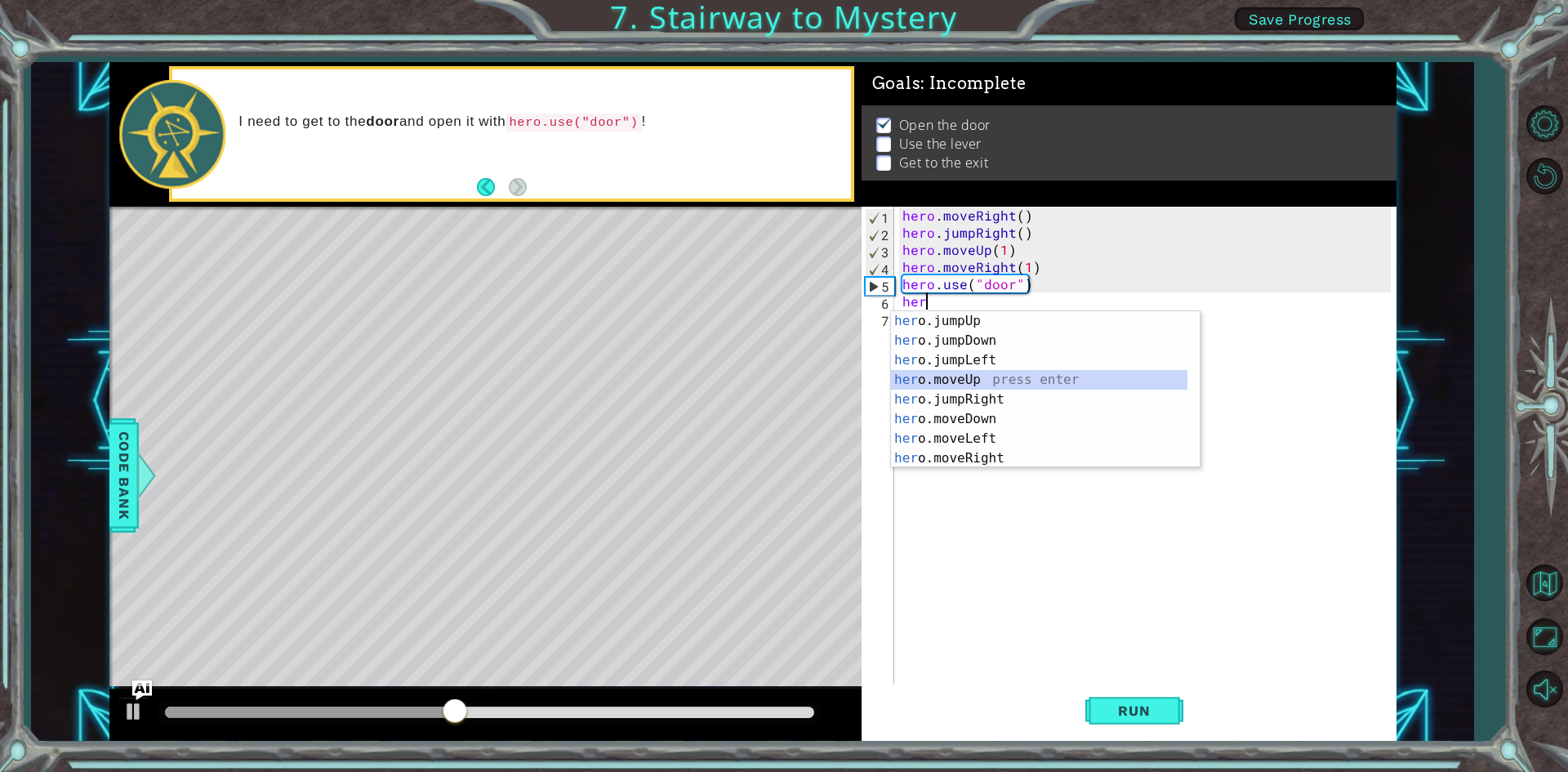
click at [924, 373] on div "her o.jumpUp press enter her o.jumpDown press enter her o.jumpLeft press enter …" at bounding box center [1039, 409] width 296 height 196
type textarea "hero.moveUp(1)"
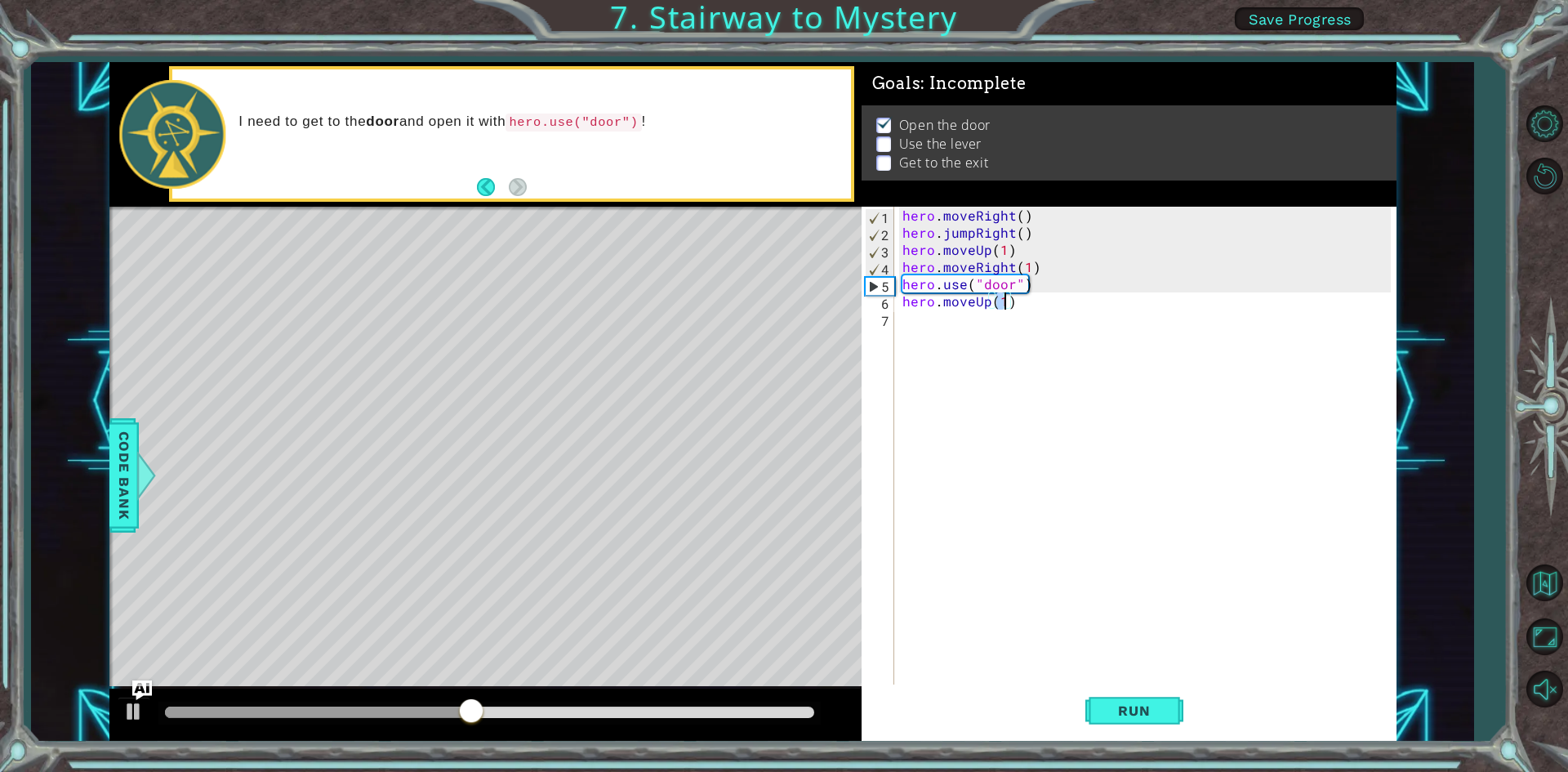
click at [912, 314] on div "hero . moveRight ( ) hero . jumpRight ( ) hero . moveUp ( 1 ) hero . moveRight …" at bounding box center [1149, 464] width 500 height 514
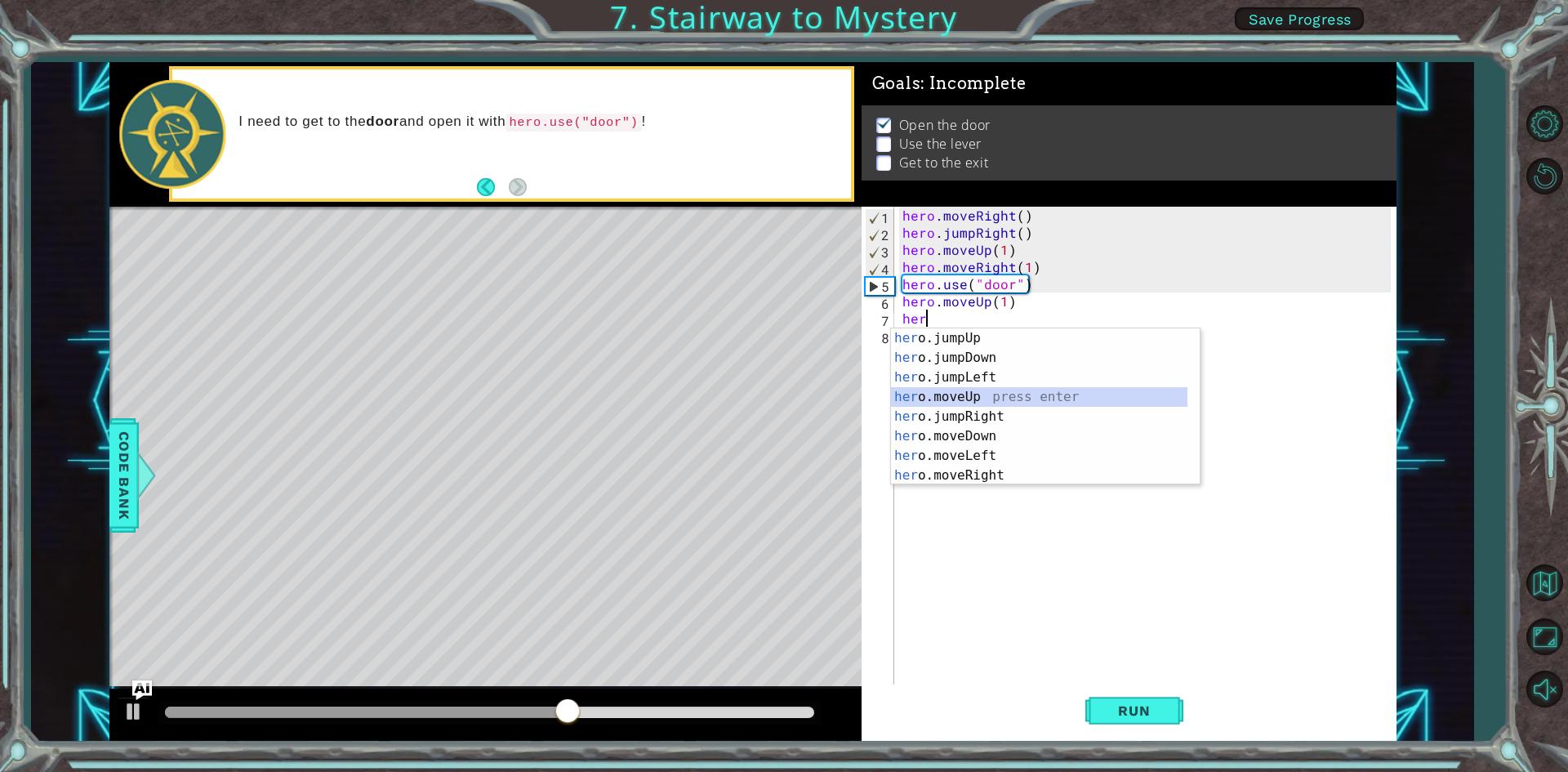
click at [941, 387] on div "her o.jumpUp press enter her o.jumpDown press enter her o.jumpLeft press enter …" at bounding box center [1039, 426] width 296 height 196
type textarea "hero.moveUp(1)"
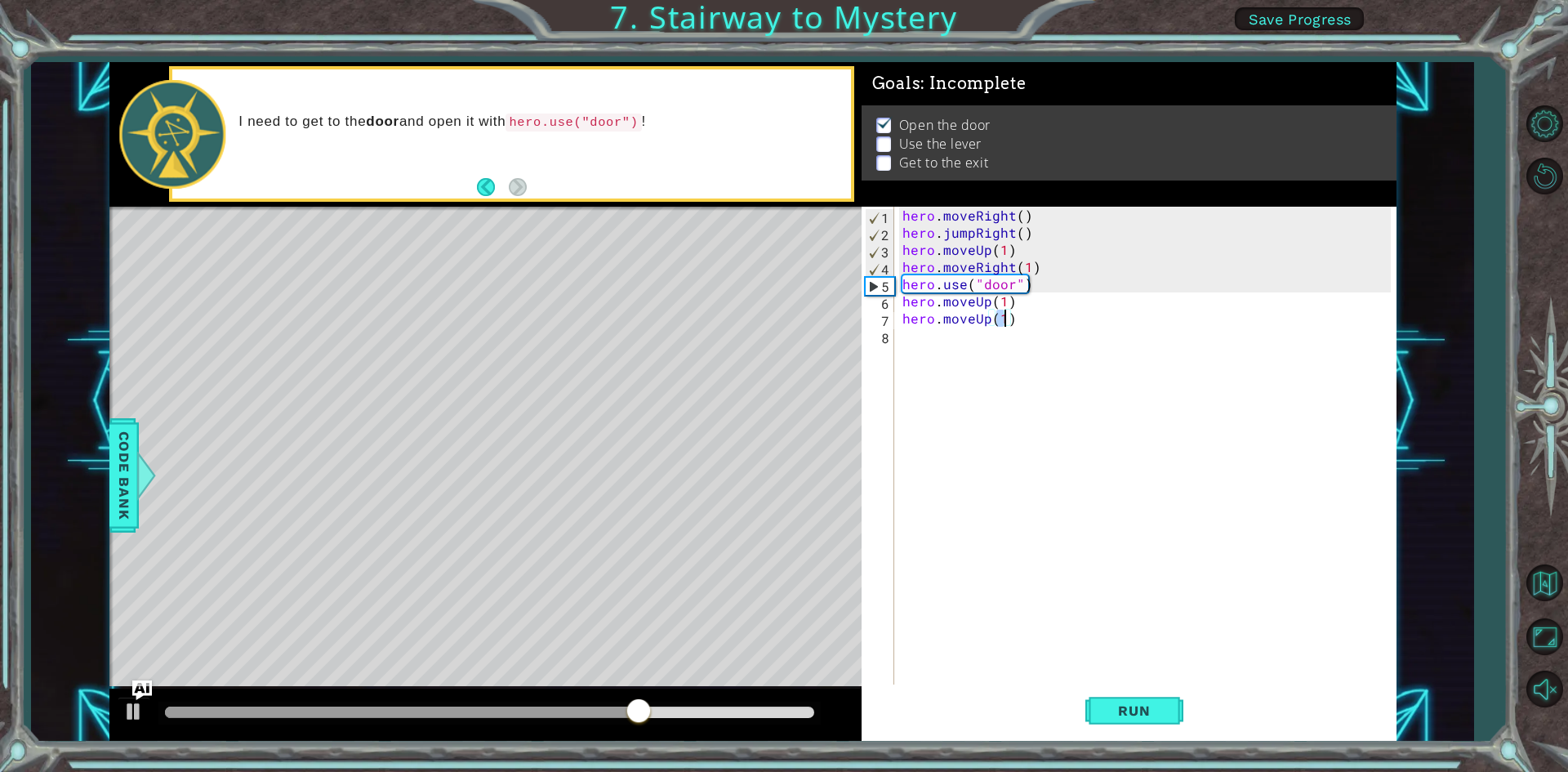
click at [905, 338] on div "hero . moveRight ( ) hero . jumpRight ( ) hero . moveUp ( 1 ) hero . moveRight …" at bounding box center [1149, 464] width 500 height 514
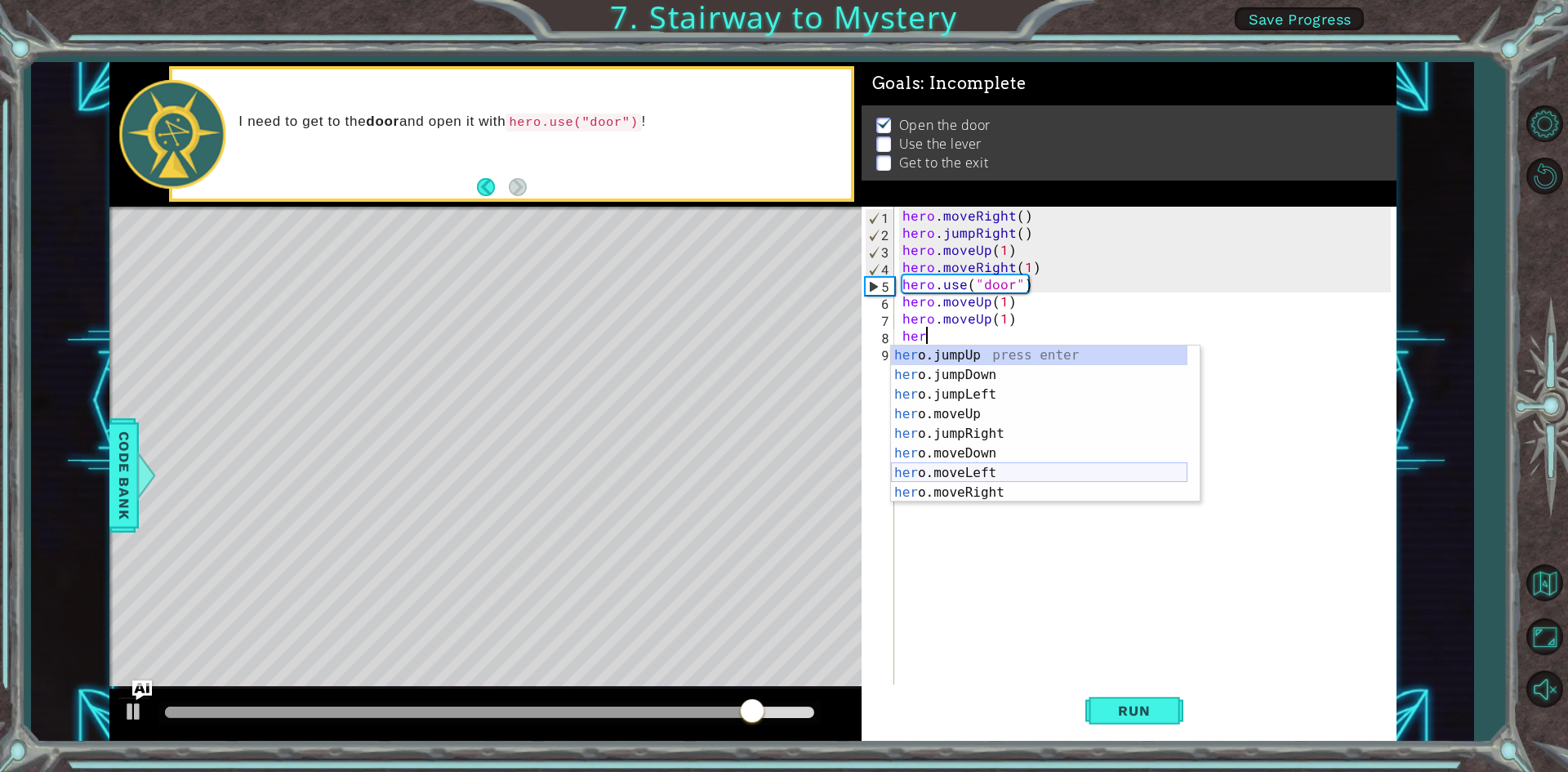
click at [983, 468] on div "her o.jumpUp press enter her o.jumpDown press enter her o.jumpLeft press enter …" at bounding box center [1039, 443] width 296 height 196
type textarea "hero.moveLeft(1)"
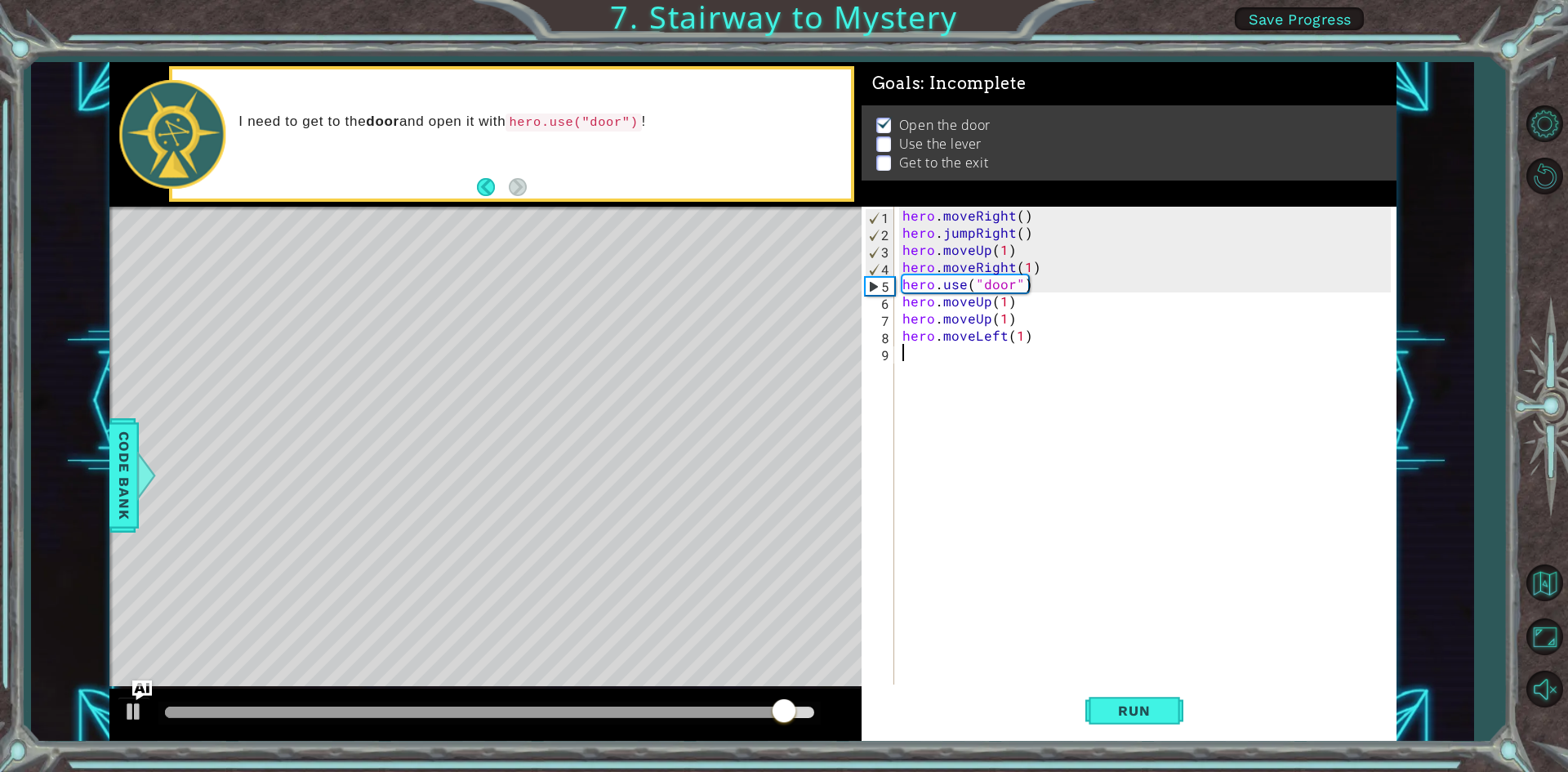
click at [907, 364] on div "hero . moveRight ( ) hero . jumpRight ( ) hero . moveUp ( 1 ) hero . moveRight …" at bounding box center [1149, 464] width 500 height 514
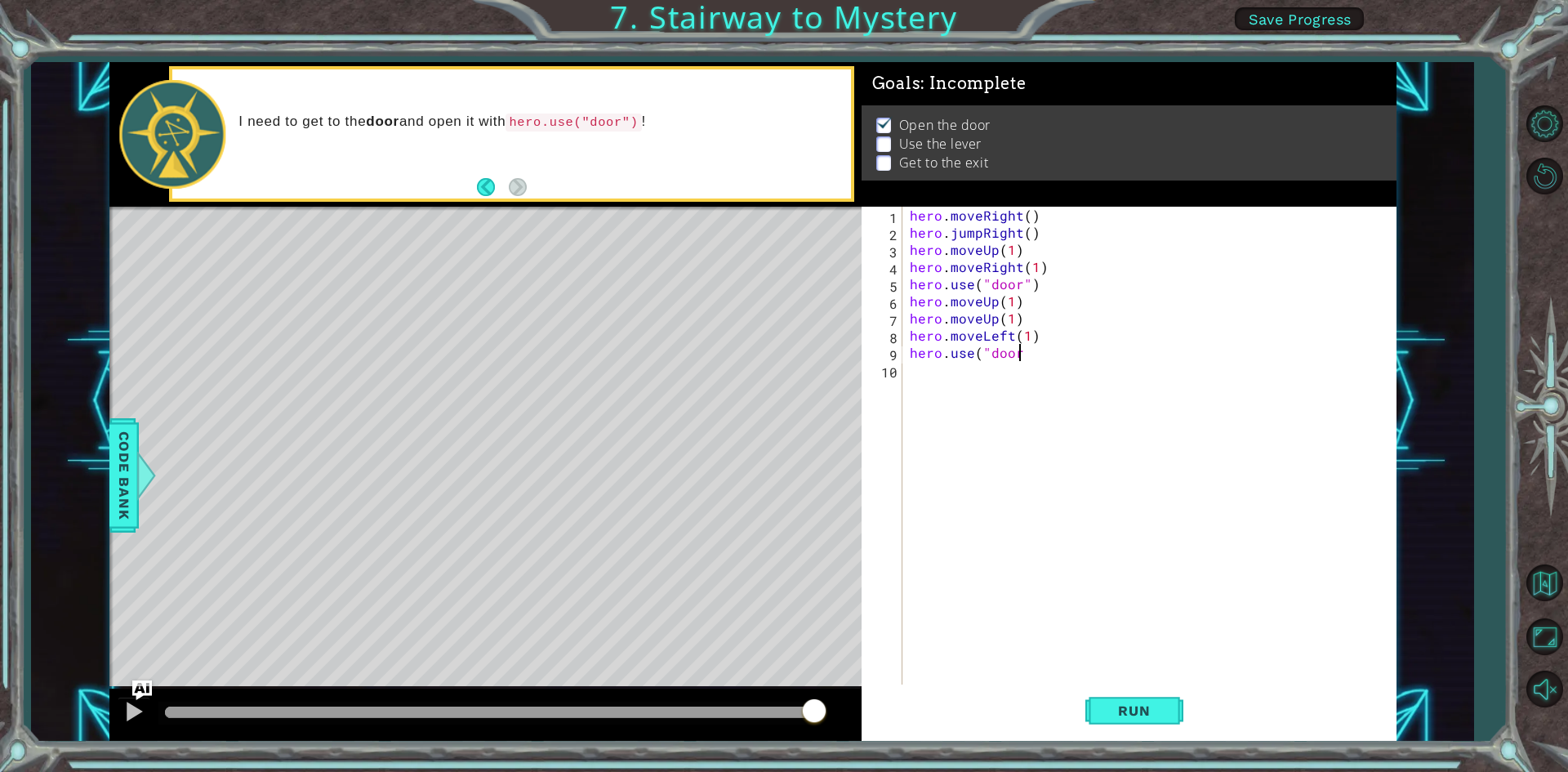
scroll to position [0, 7]
click at [1017, 354] on div "hero . moveRight ( ) hero . jumpRight ( ) hero . moveUp ( 1 ) hero . moveRight …" at bounding box center [1153, 464] width 492 height 514
type textarea "hero.use("lever")"
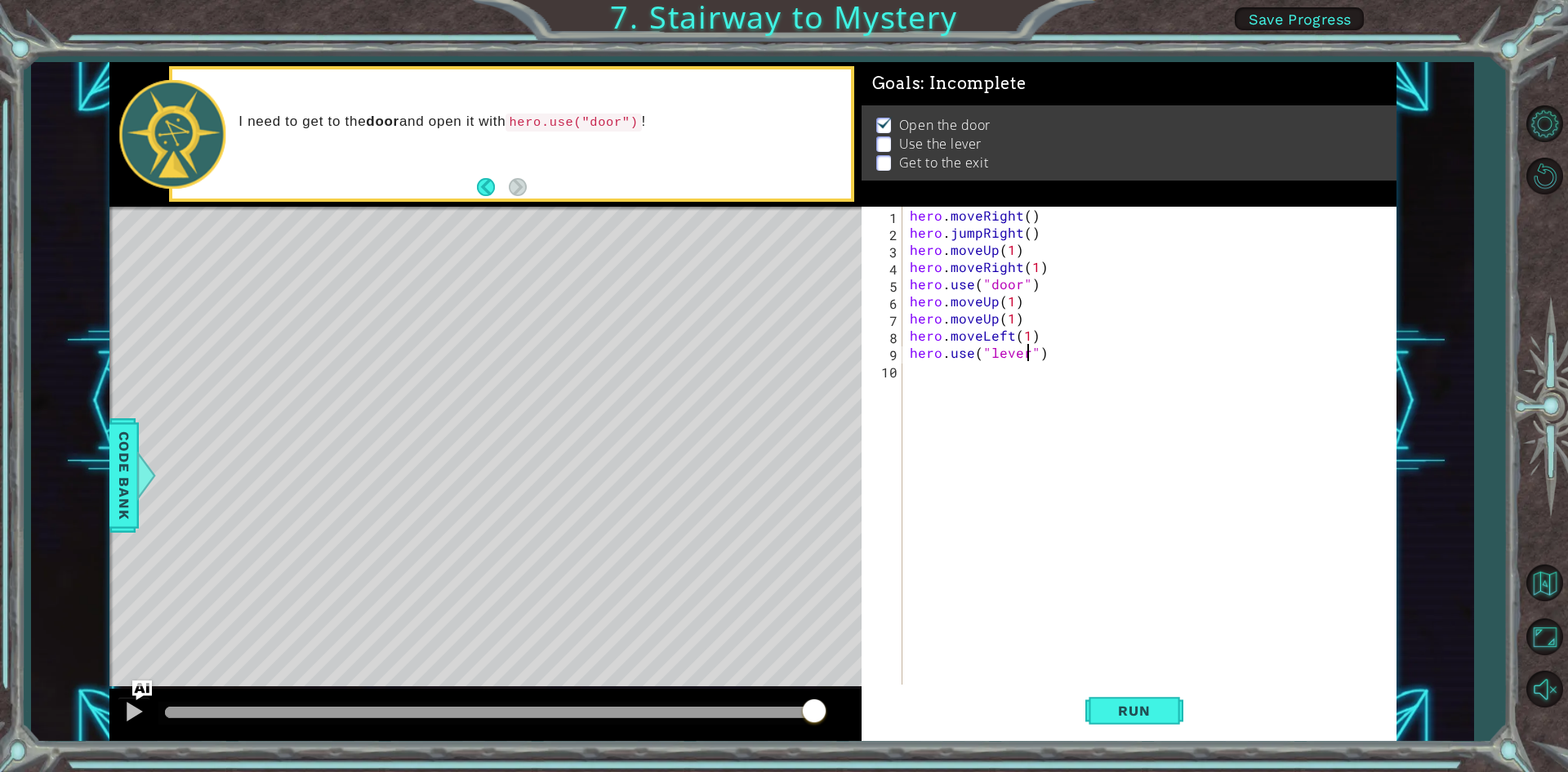
click at [898, 370] on div "10" at bounding box center [884, 372] width 38 height 17
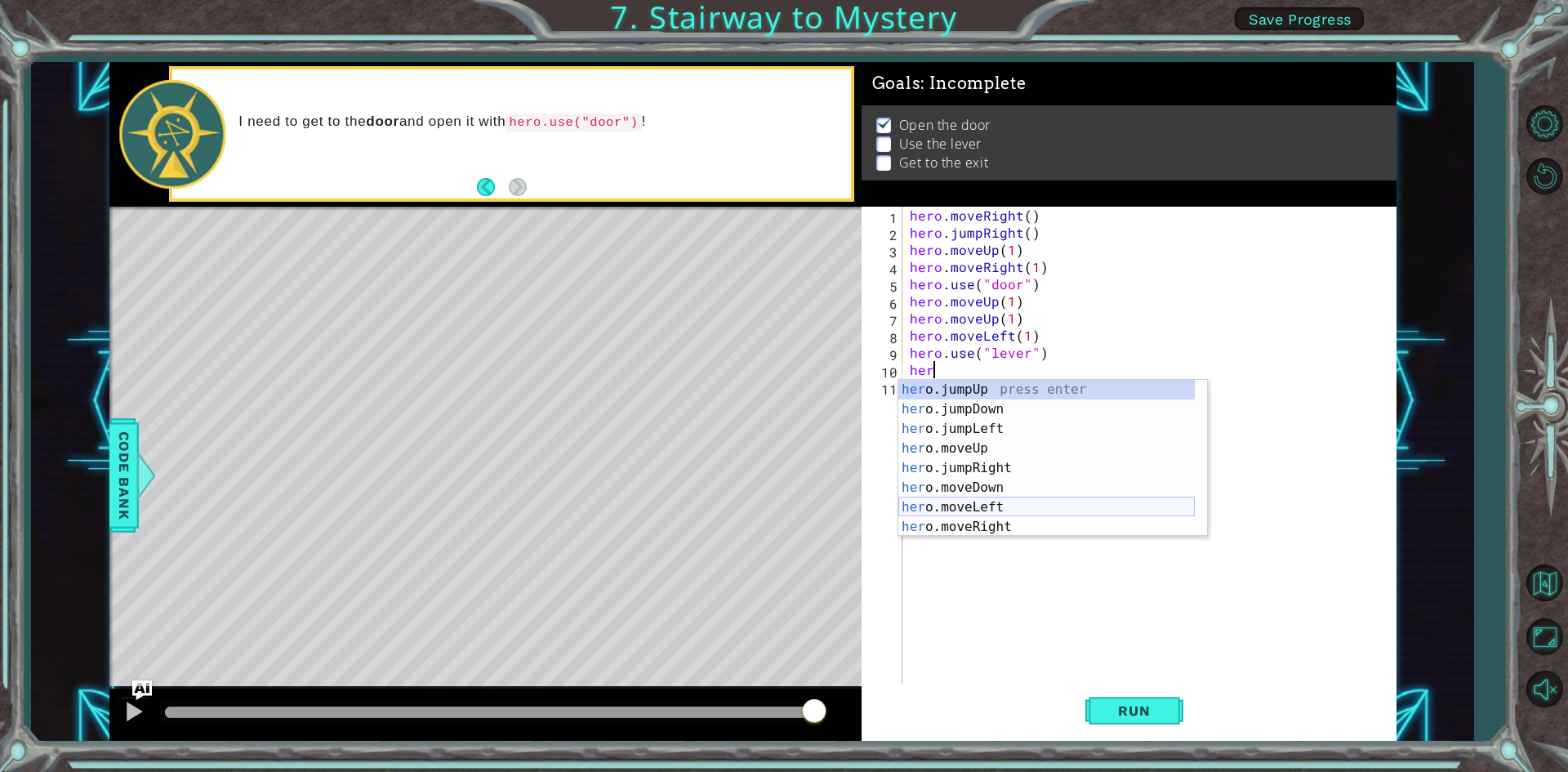
click at [1000, 500] on div "her o.jumpUp press enter her o.jumpDown press enter her o.jumpLeft press enter …" at bounding box center [1046, 477] width 296 height 196
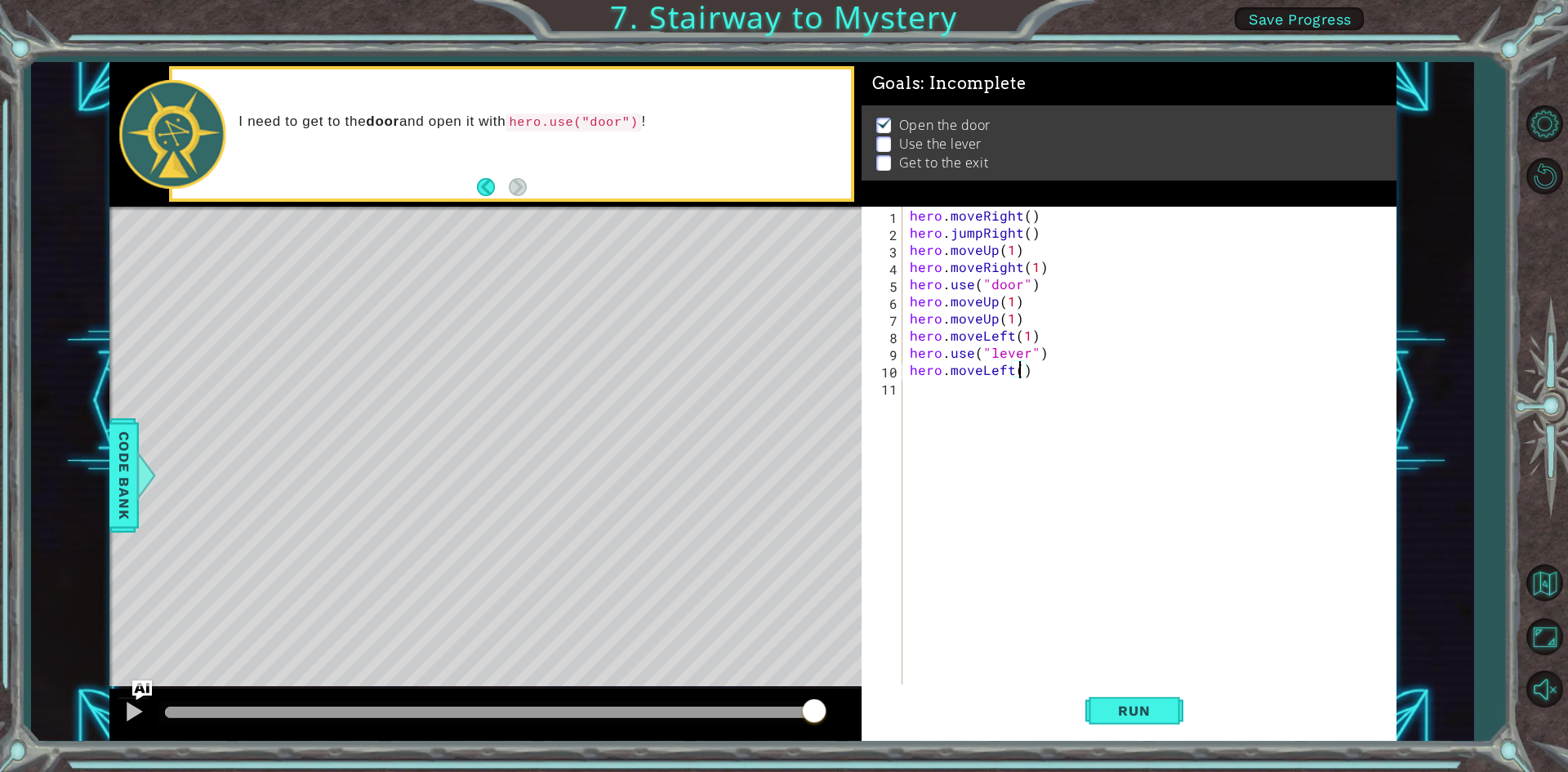
type textarea "hero.moveLeft(2)"
click at [902, 384] on div "11" at bounding box center [884, 389] width 38 height 17
type textarea "j"
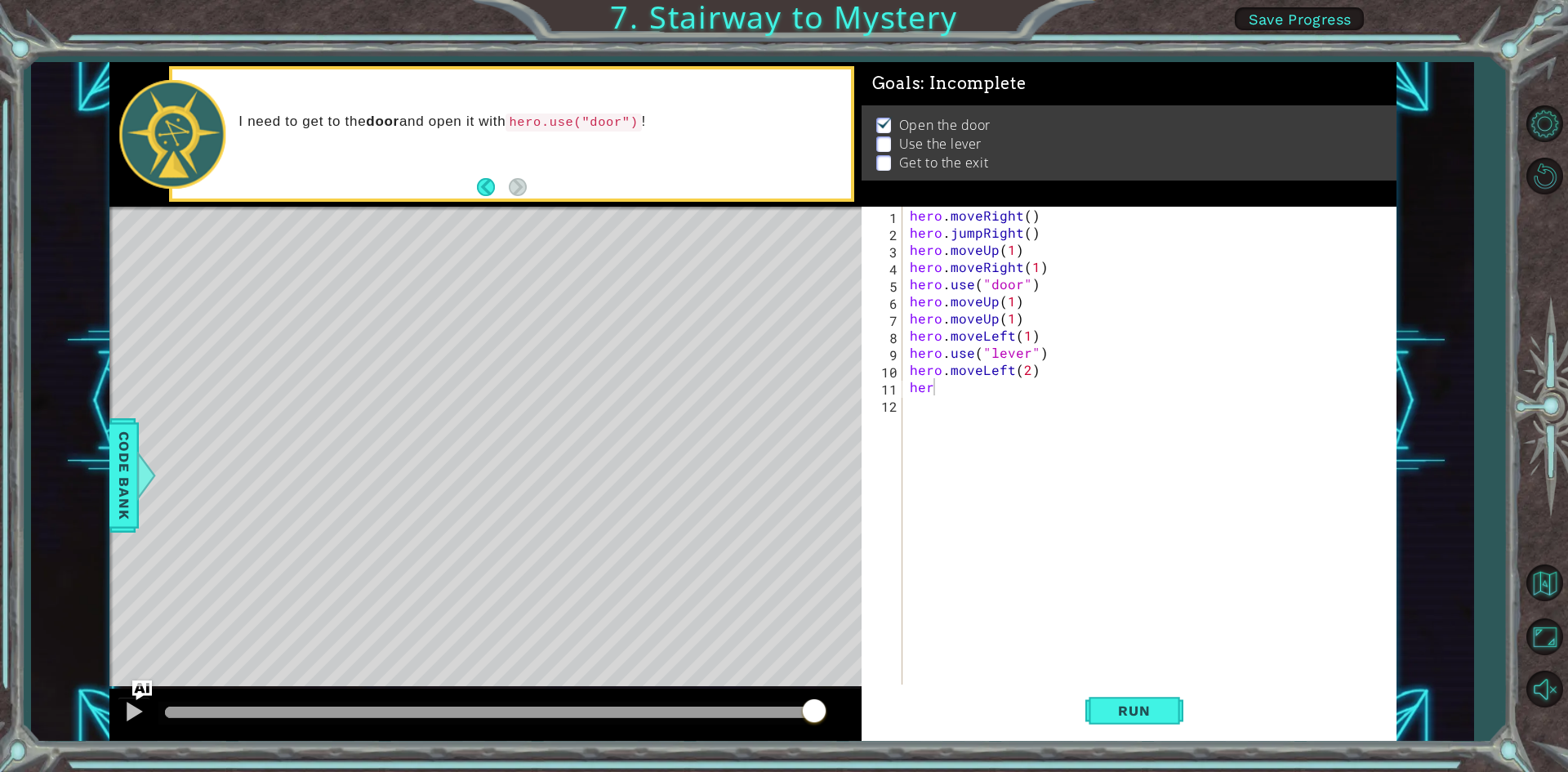
click at [996, 395] on body "1 ההההההההההההההההההההההההההההההההההההההההההההההההההההההההההההההההההההההההההההה…" at bounding box center [784, 386] width 1568 height 772
click at [954, 386] on div "hero . moveRight ( ) hero . jumpRight ( ) hero . moveUp ( 1 ) hero . moveRight …" at bounding box center [1153, 464] width 492 height 514
type textarea "he"
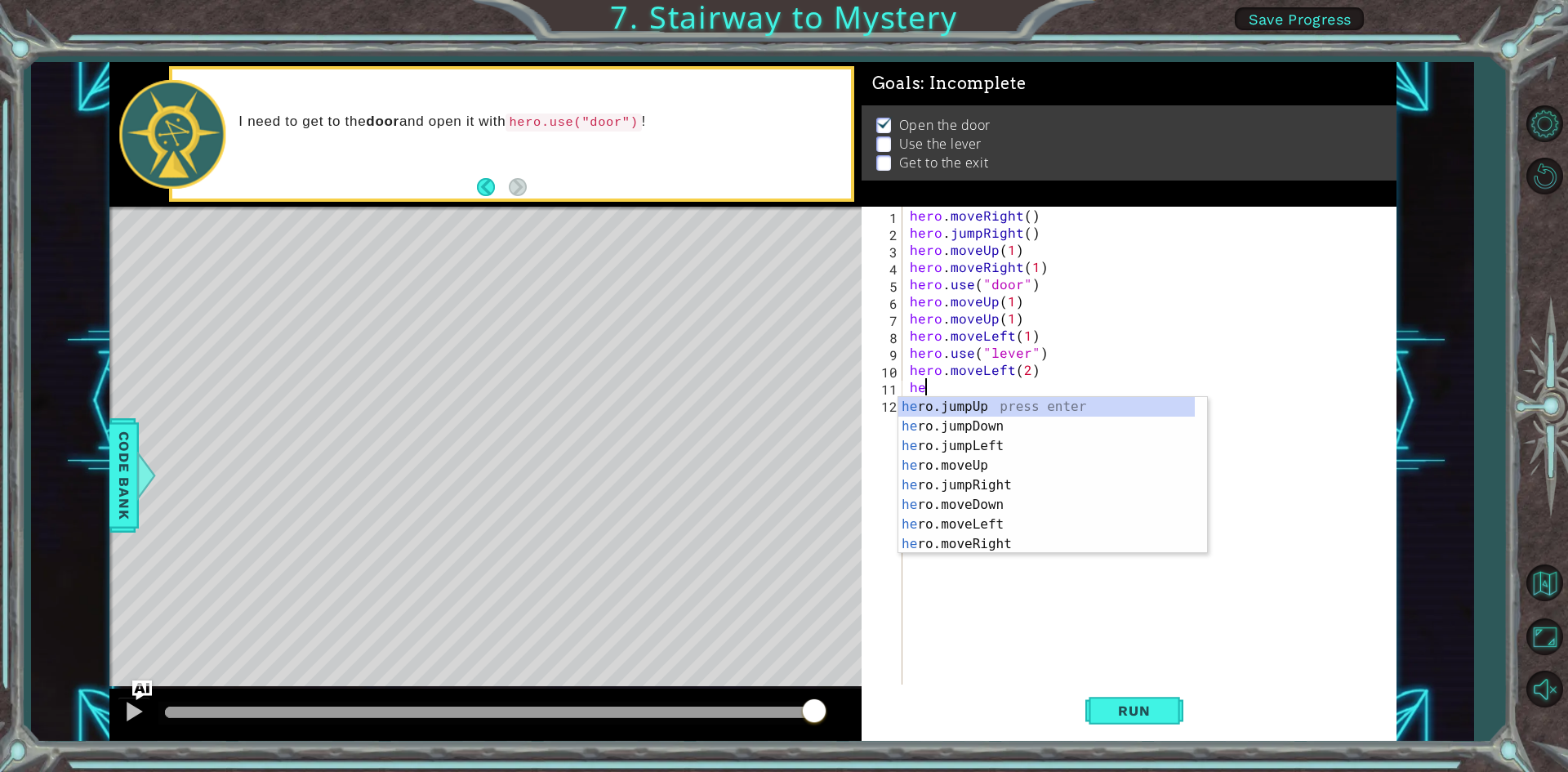
click at [947, 397] on div "he ro.jumpUp press enter he ro.jumpDown press enter he ro.jumpLeft press enter …" at bounding box center [1046, 495] width 296 height 196
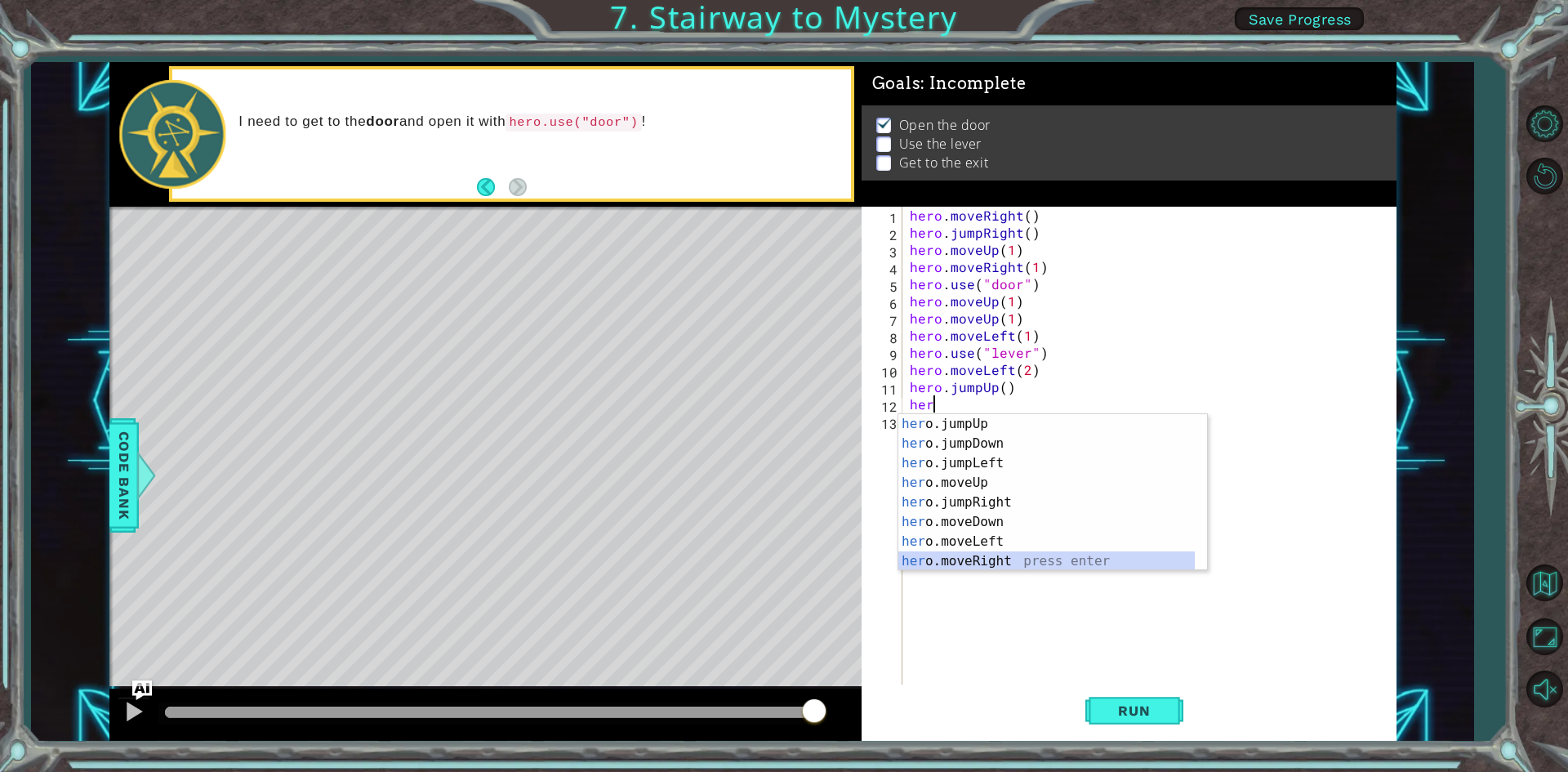
click at [956, 562] on div "her o.jumpUp press enter her o.jumpDown press enter her o.jumpLeft press enter …" at bounding box center [1046, 512] width 296 height 196
type textarea "hero.moveRight(1)"
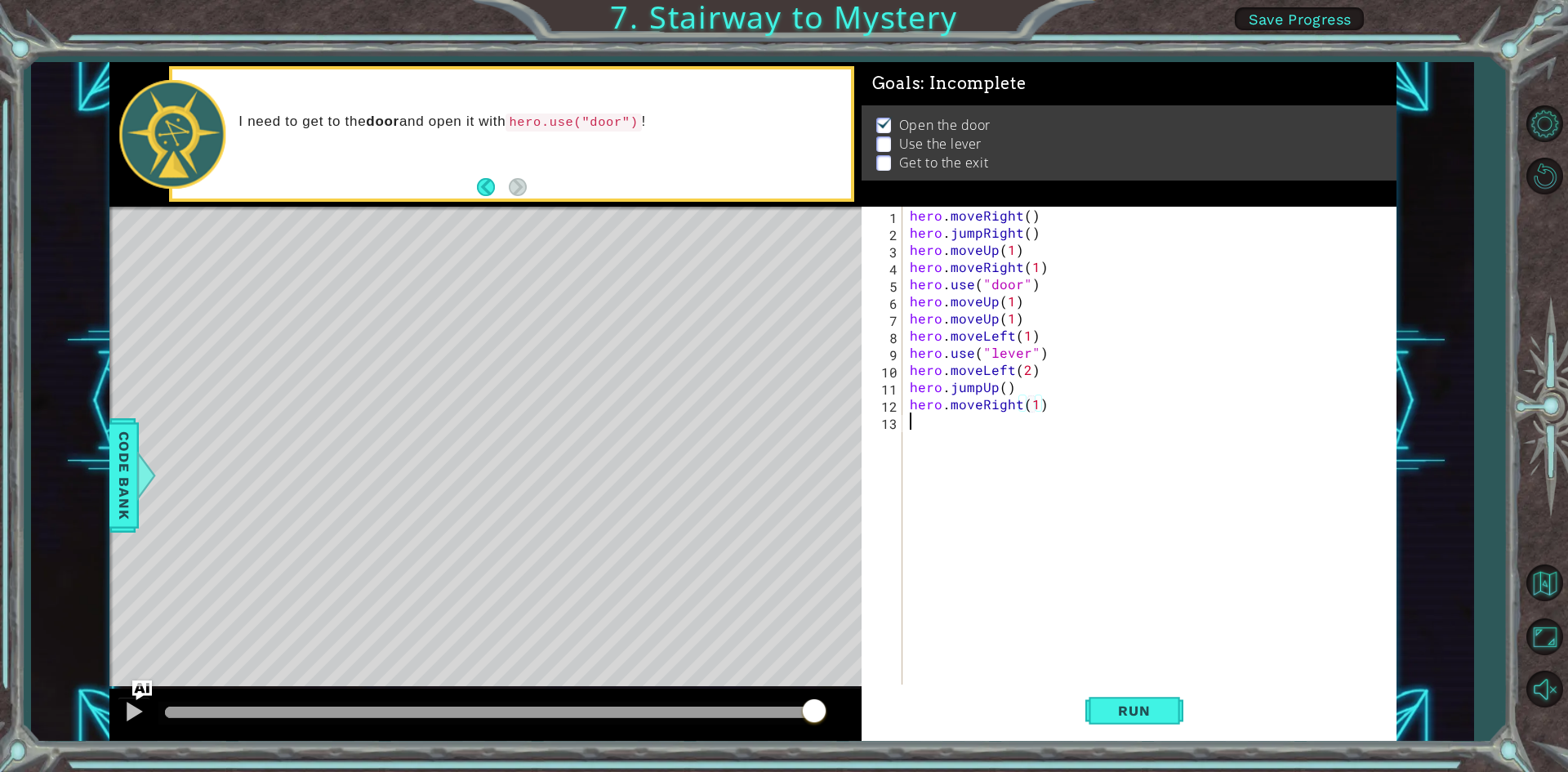
click at [916, 435] on div "hero . moveRight ( ) hero . jumpRight ( ) hero . moveUp ( 1 ) hero . moveRight …" at bounding box center [1153, 464] width 492 height 514
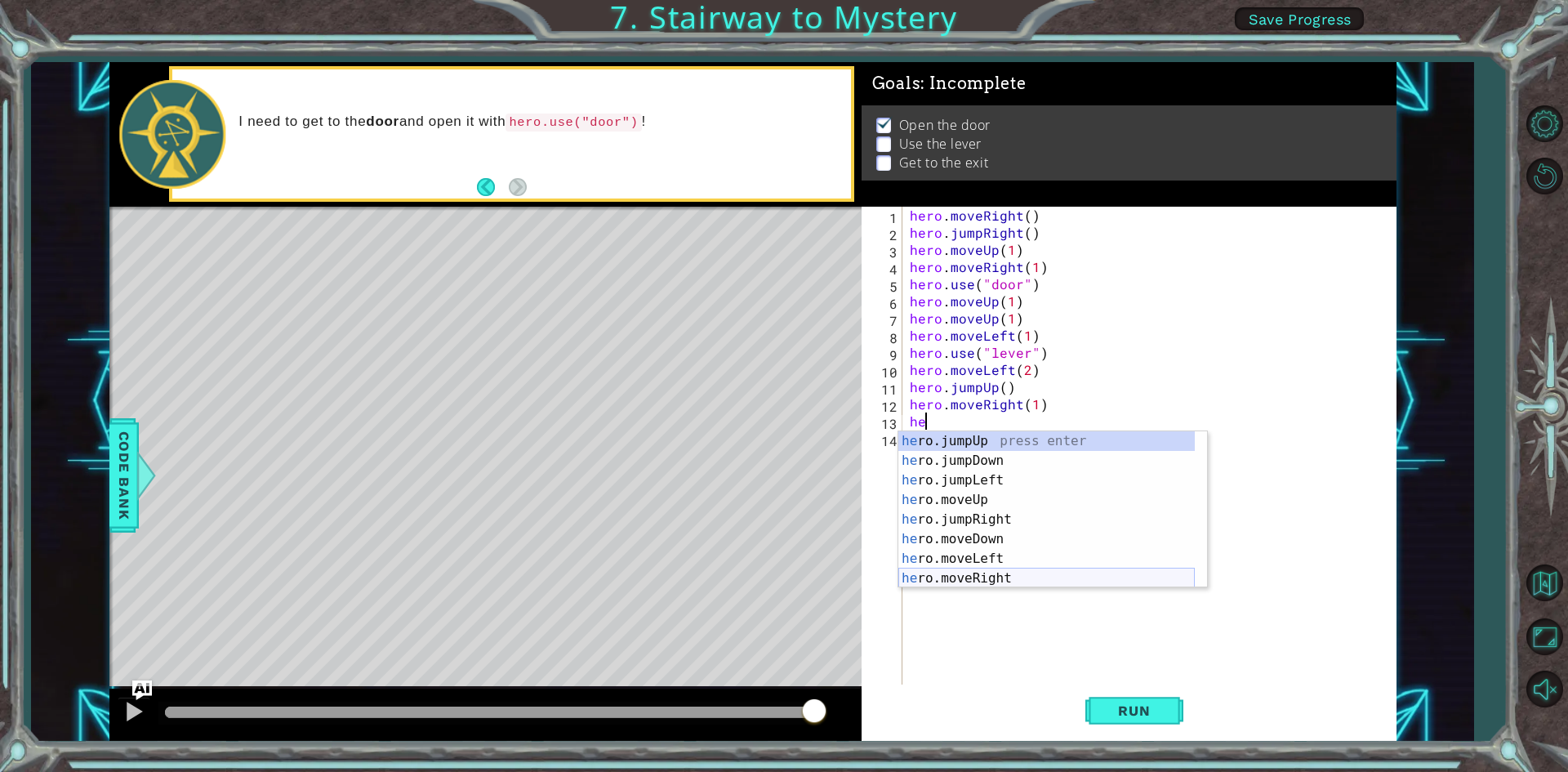
click at [1003, 582] on div "he ro.jumpUp press enter he ro.jumpDown press enter he ro.jumpLeft press enter …" at bounding box center [1046, 529] width 296 height 196
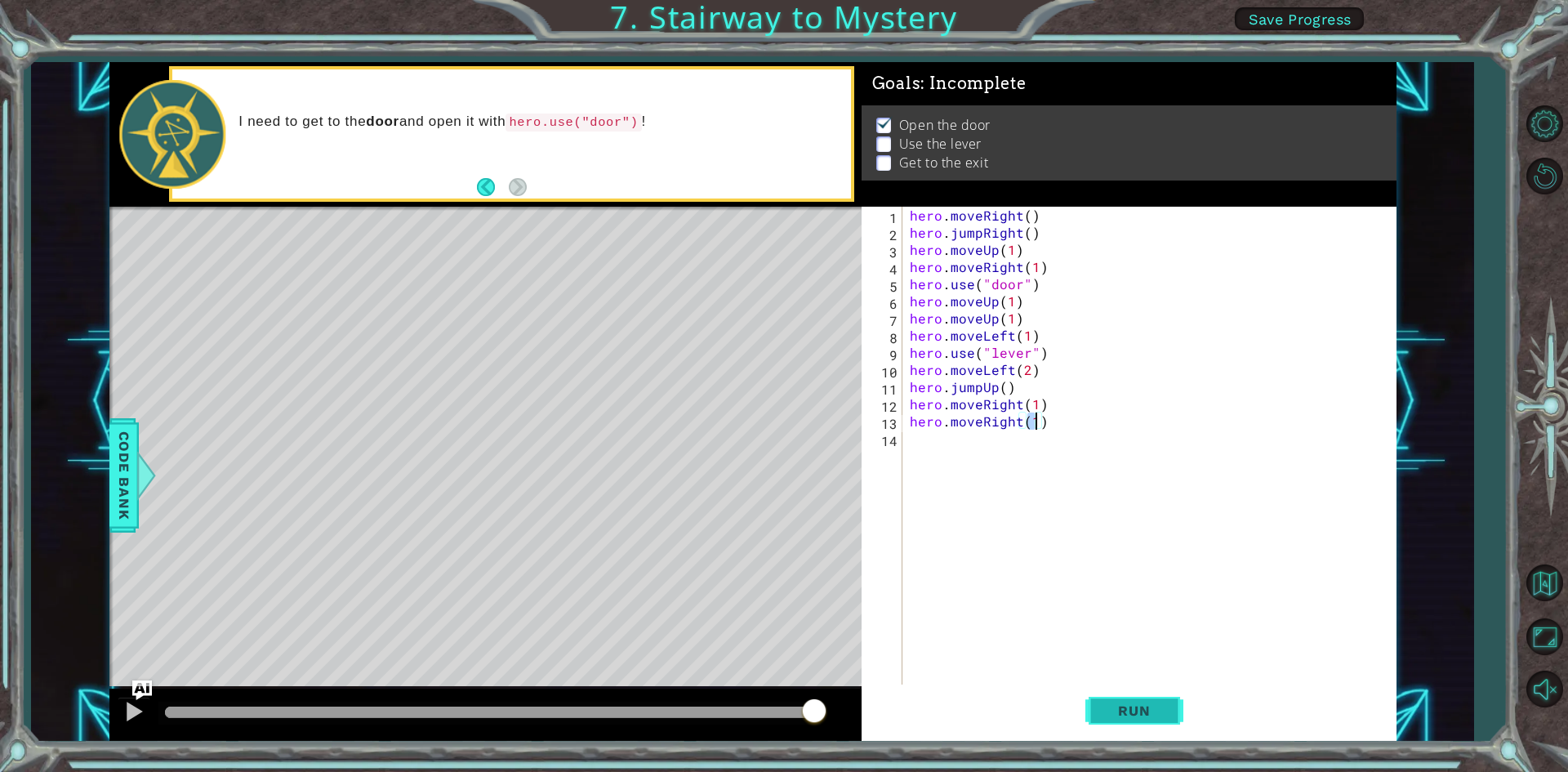
type textarea "hero.moveRight(1)"
click at [1129, 709] on span "Run" at bounding box center [1134, 710] width 65 height 16
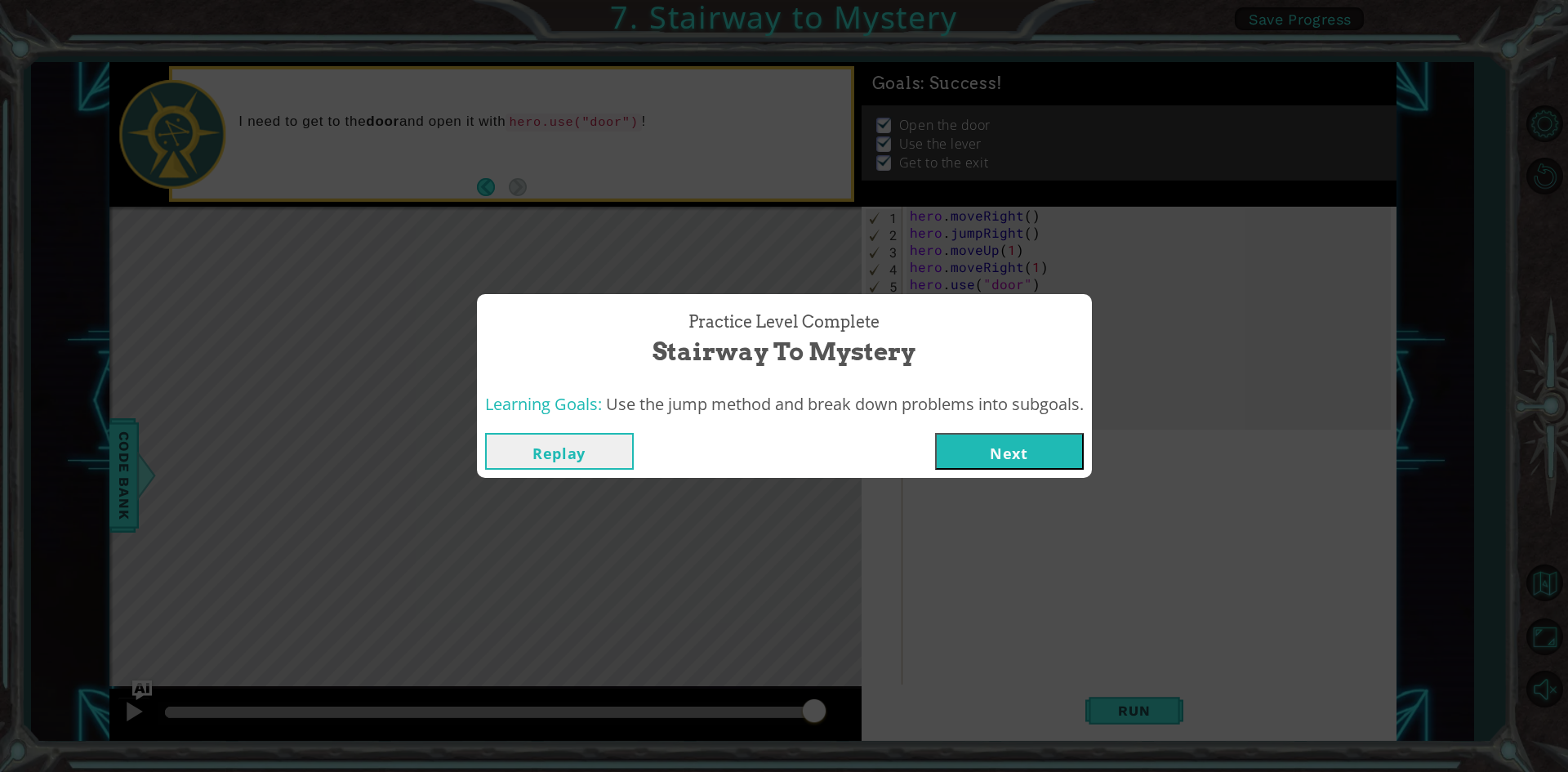
click at [980, 449] on button "Next" at bounding box center [1009, 451] width 149 height 37
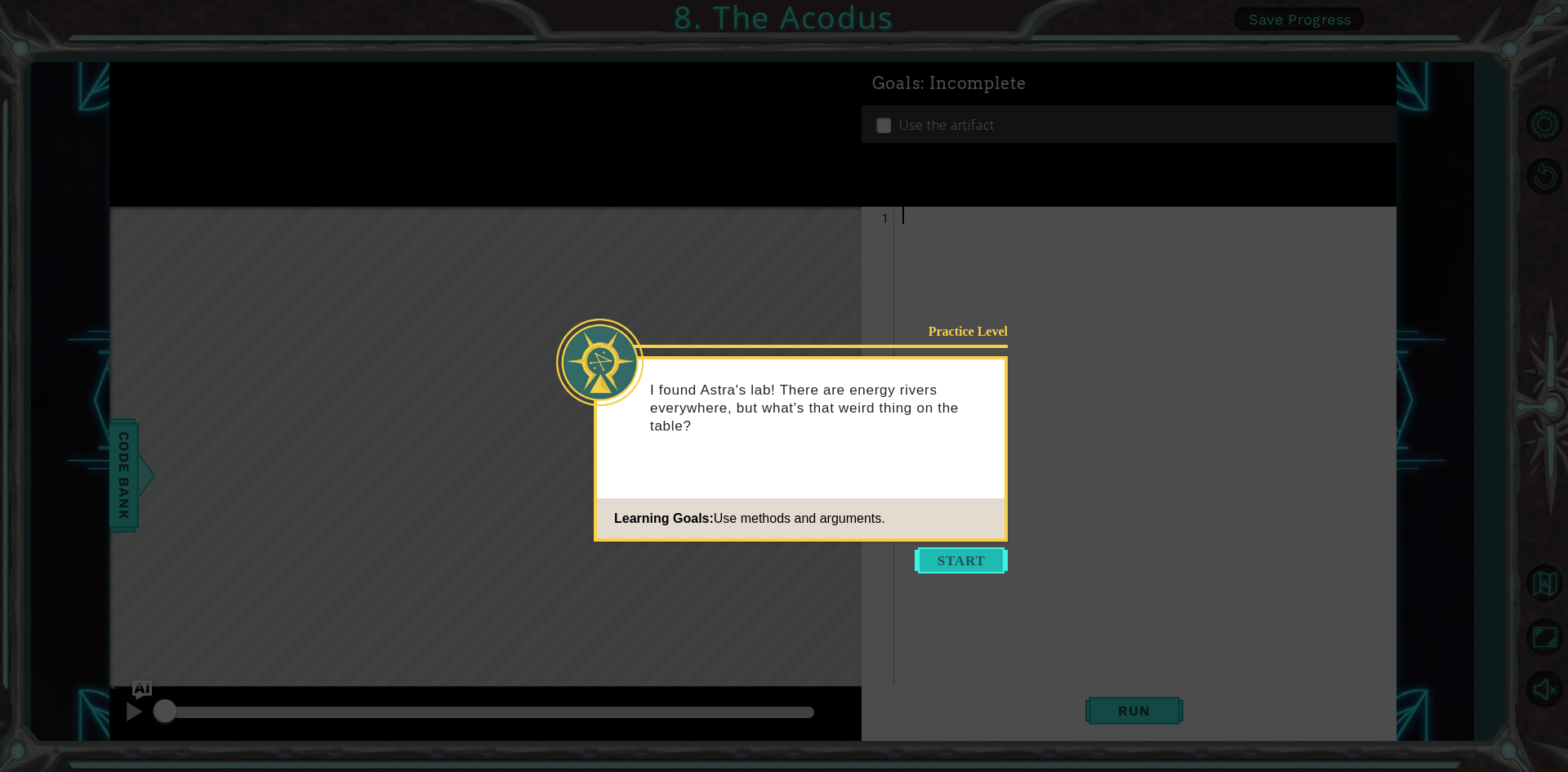
click at [946, 560] on button "Start" at bounding box center [961, 560] width 93 height 26
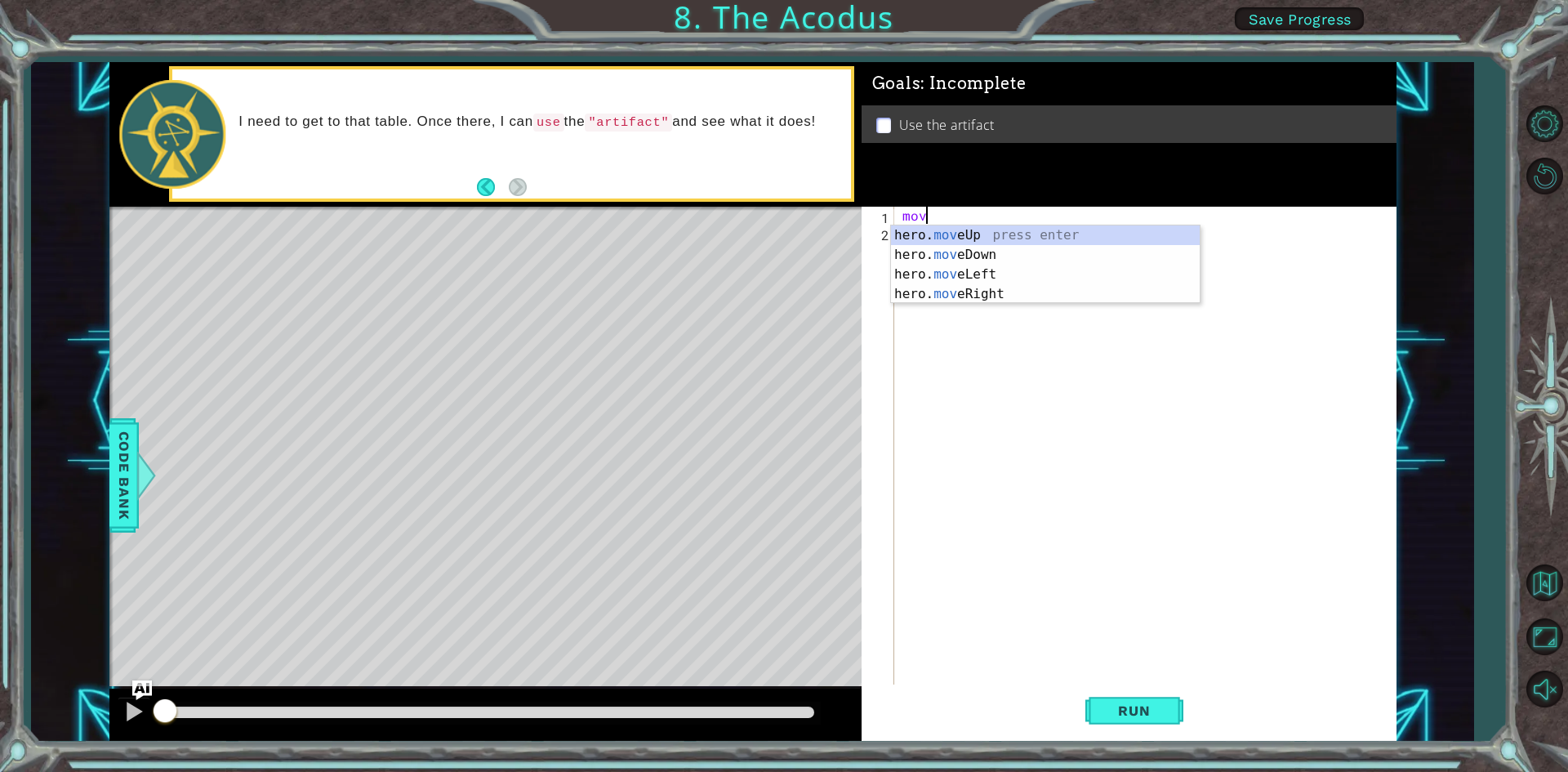
scroll to position [0, 1]
click at [916, 227] on div "hero. move Up press enter hero. move Down press enter hero. move Left press ent…" at bounding box center [1045, 284] width 309 height 117
type textarea "hero.moveUp(1)"
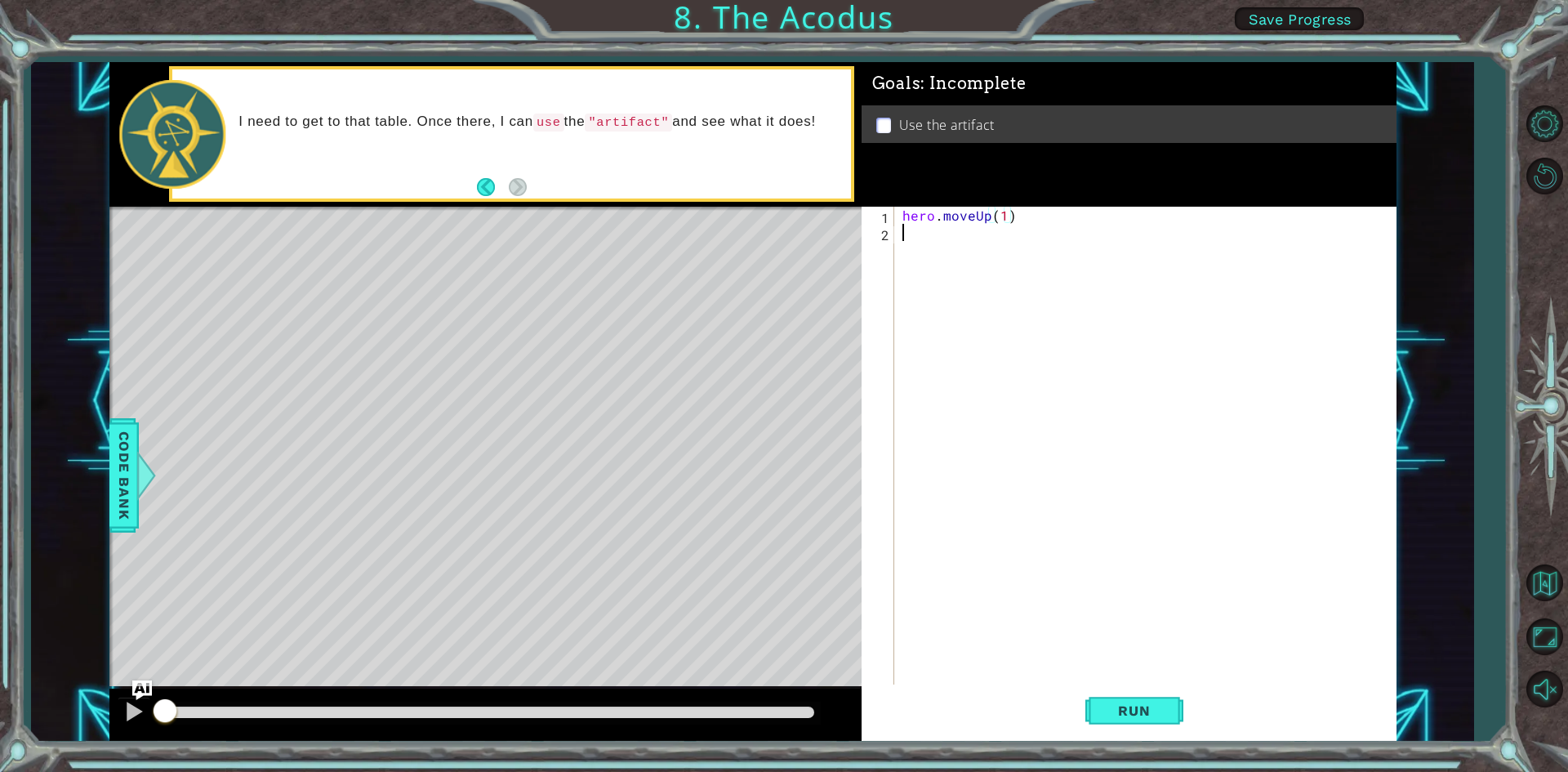
click at [917, 238] on div "hero . moveUp ( 1 )" at bounding box center [1149, 464] width 500 height 514
click at [1001, 208] on div "hero . moveUp ( 1 ) her" at bounding box center [1149, 464] width 500 height 514
click at [932, 235] on div "hero . moveUp ( 2 ) her" at bounding box center [1149, 464] width 500 height 514
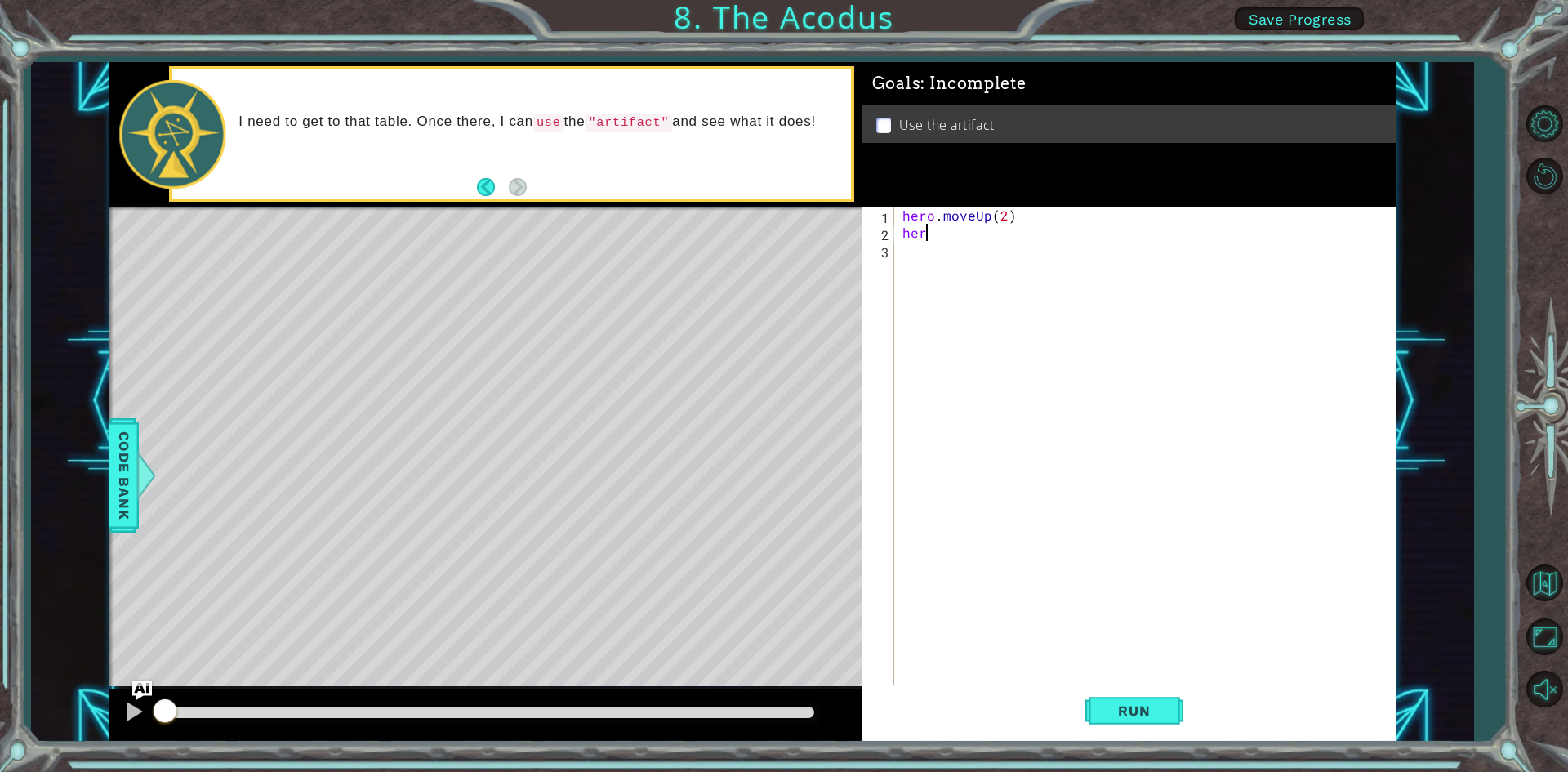
scroll to position [0, 1]
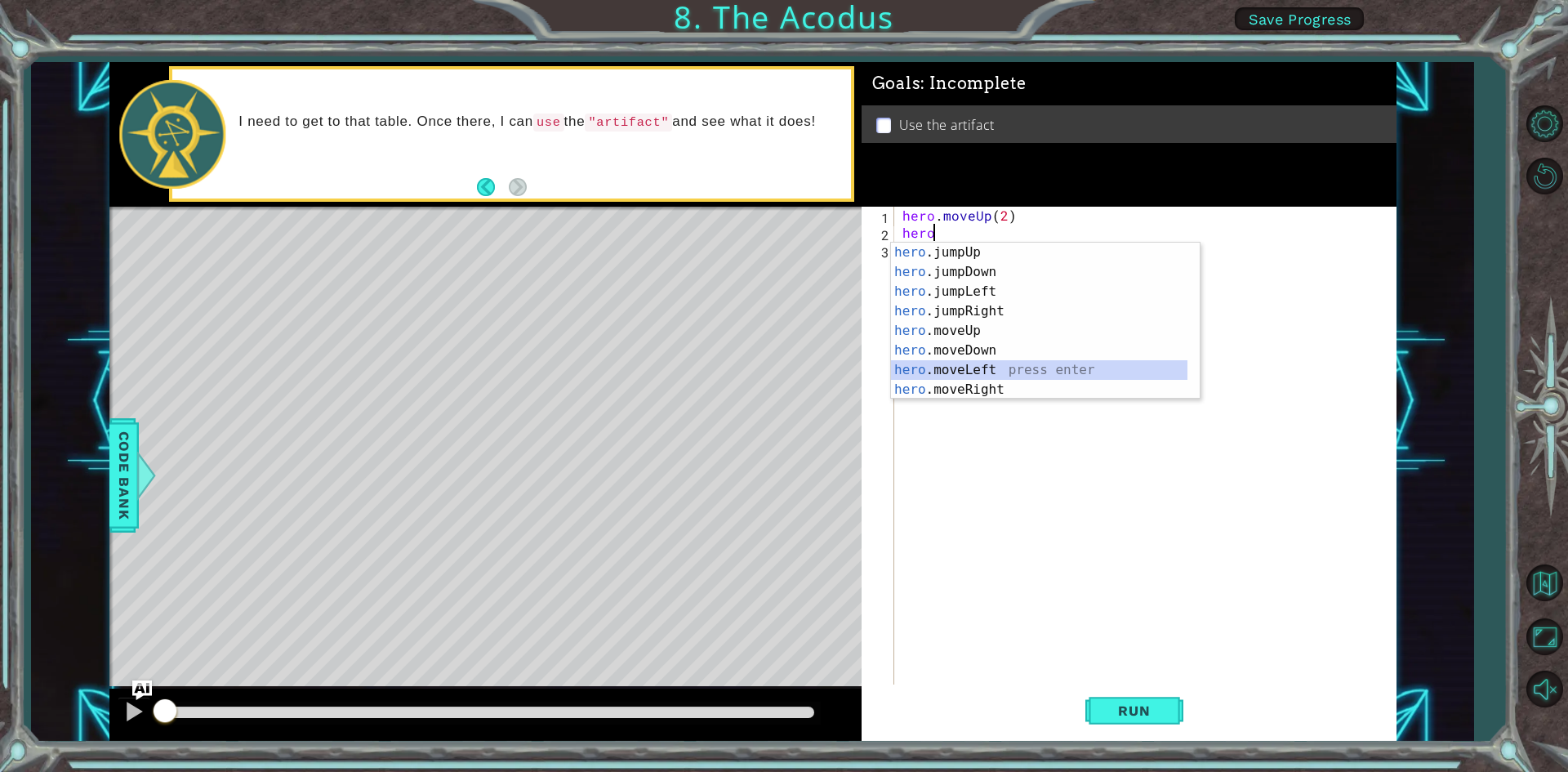
click at [950, 371] on div "hero .jumpUp press enter hero .jumpDown press enter hero .jumpLeft press enter …" at bounding box center [1039, 340] width 296 height 196
type textarea "hero.moveLeft(1)"
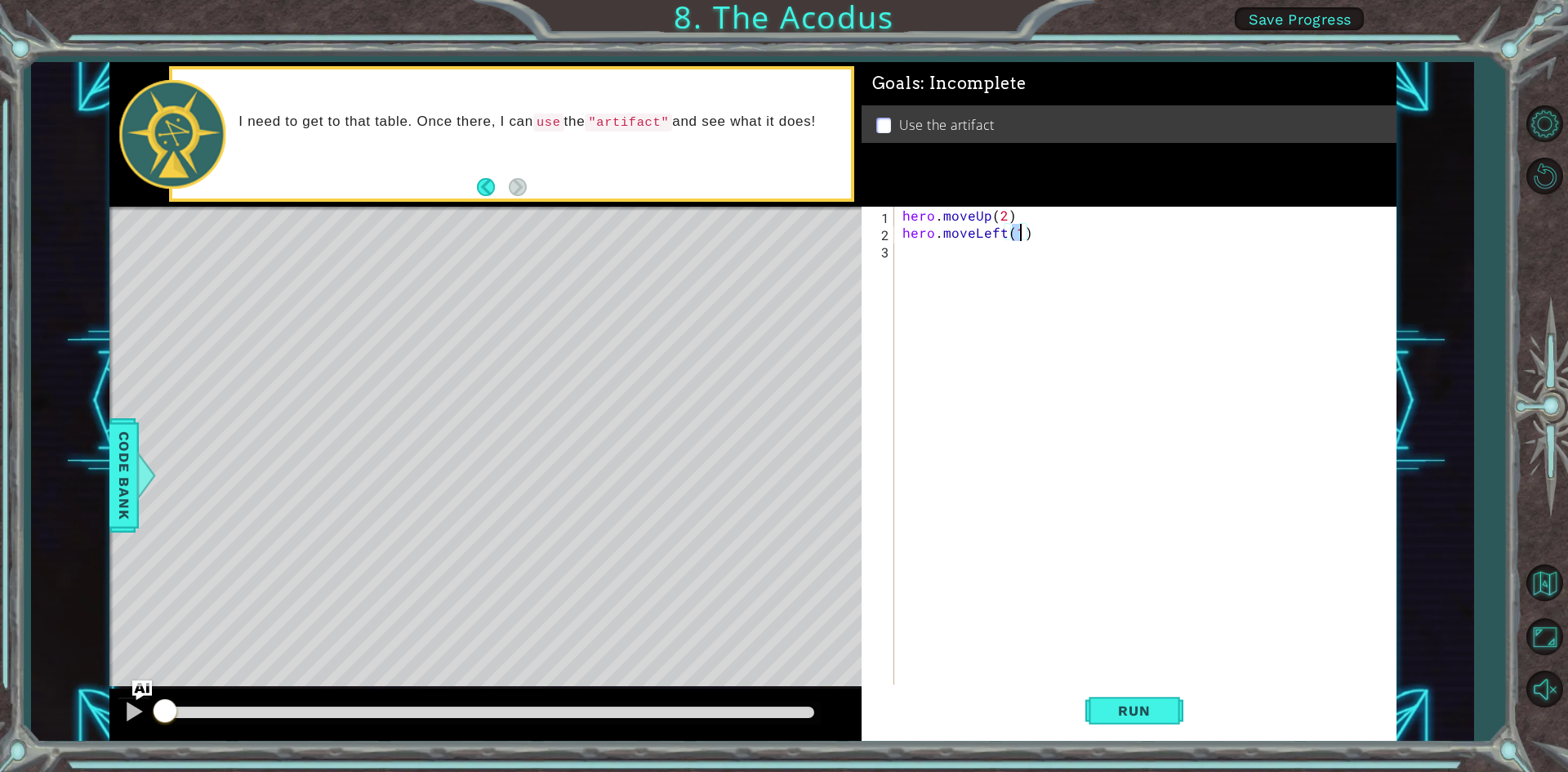
click at [907, 258] on div "hero . moveUp ( 2 ) hero . moveLeft ( 1 )" at bounding box center [1149, 464] width 500 height 514
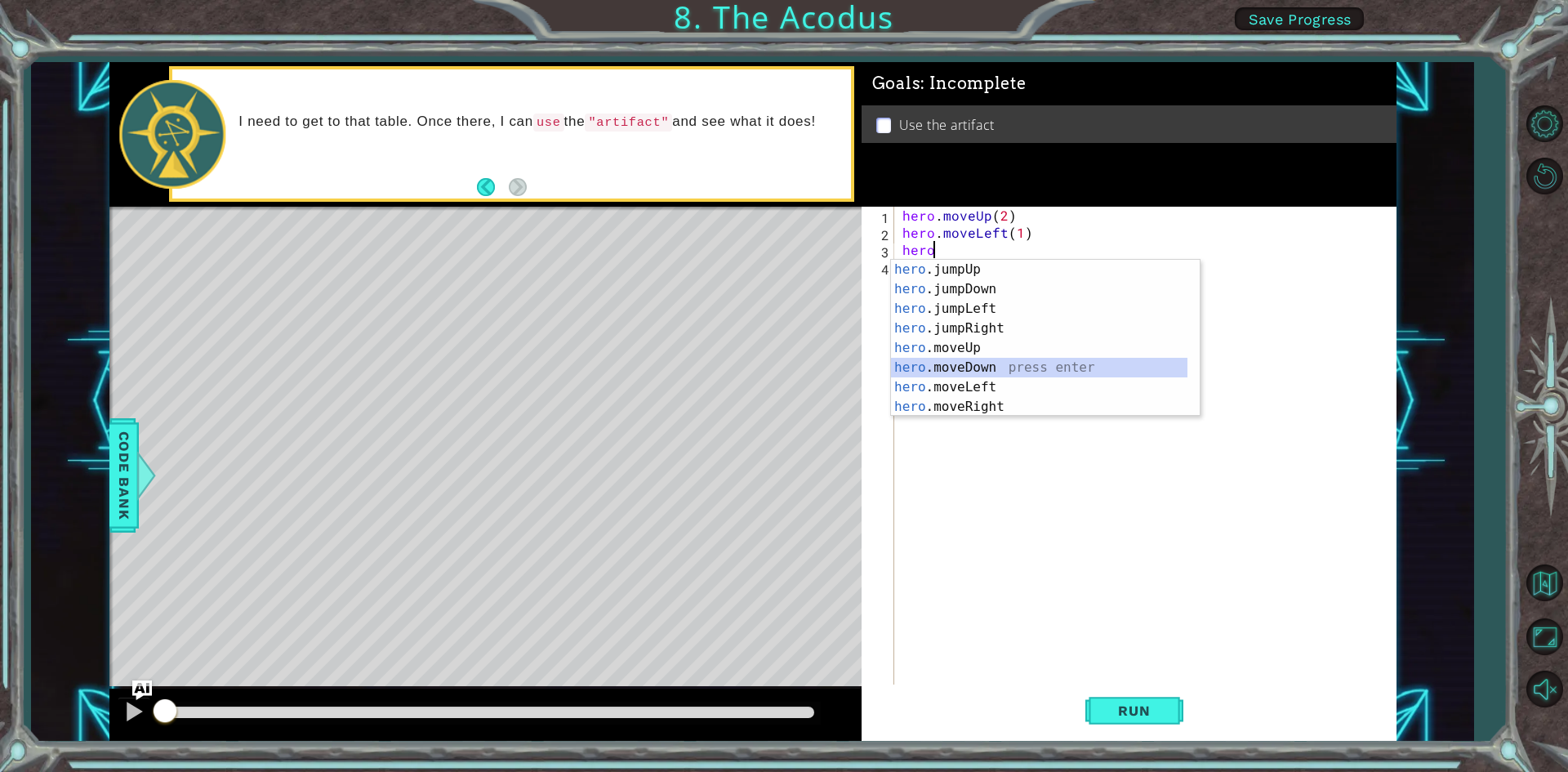
click at [918, 359] on div "hero .jumpUp press enter hero .jumpDown press enter hero .jumpLeft press enter …" at bounding box center [1039, 358] width 296 height 196
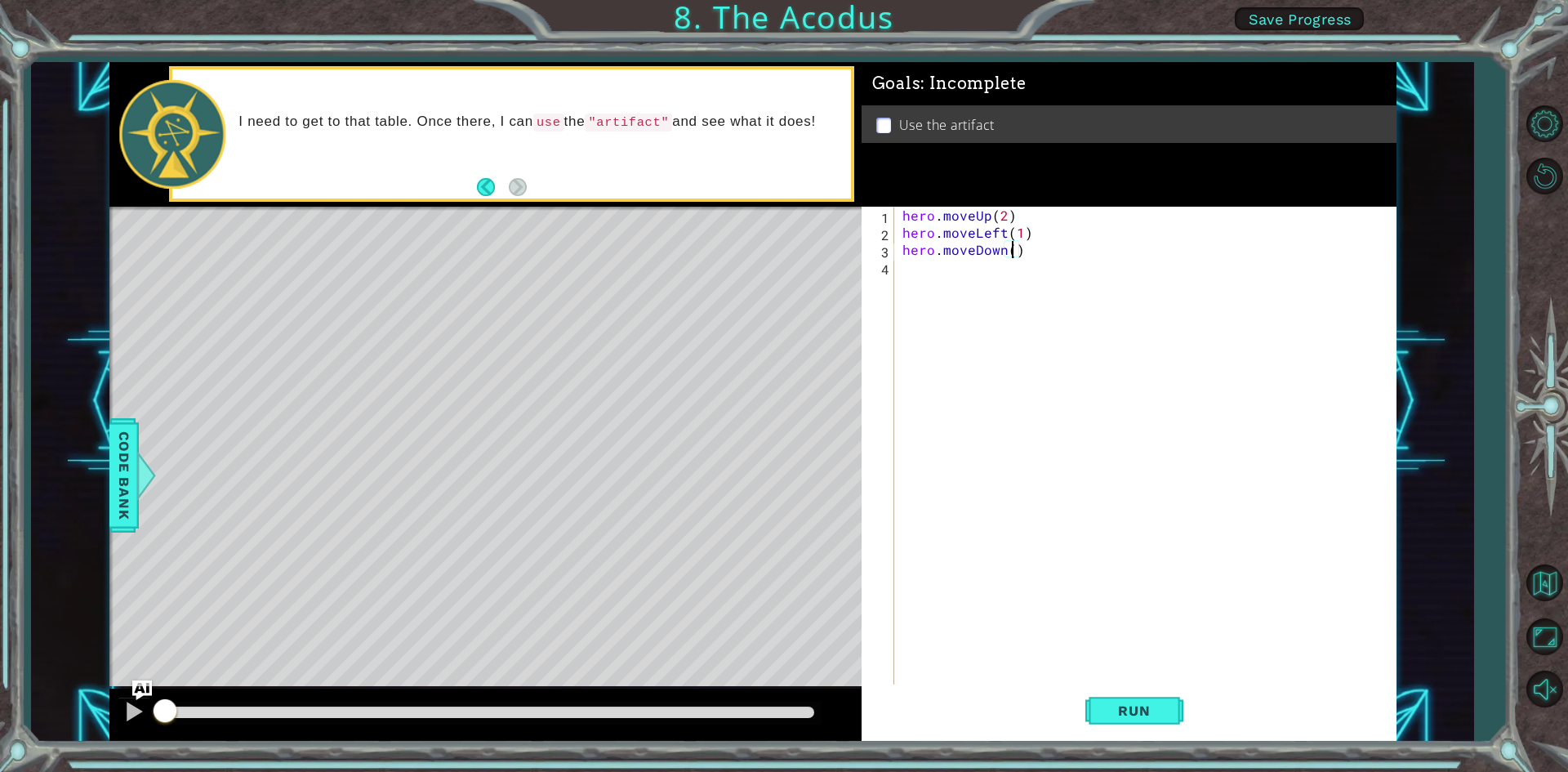
type textarea "hero.moveDown(2)"
click at [933, 274] on div "hero . moveUp ( 2 ) hero . moveLeft ( 1 ) hero . moveDown ( 2 )" at bounding box center [1149, 464] width 500 height 514
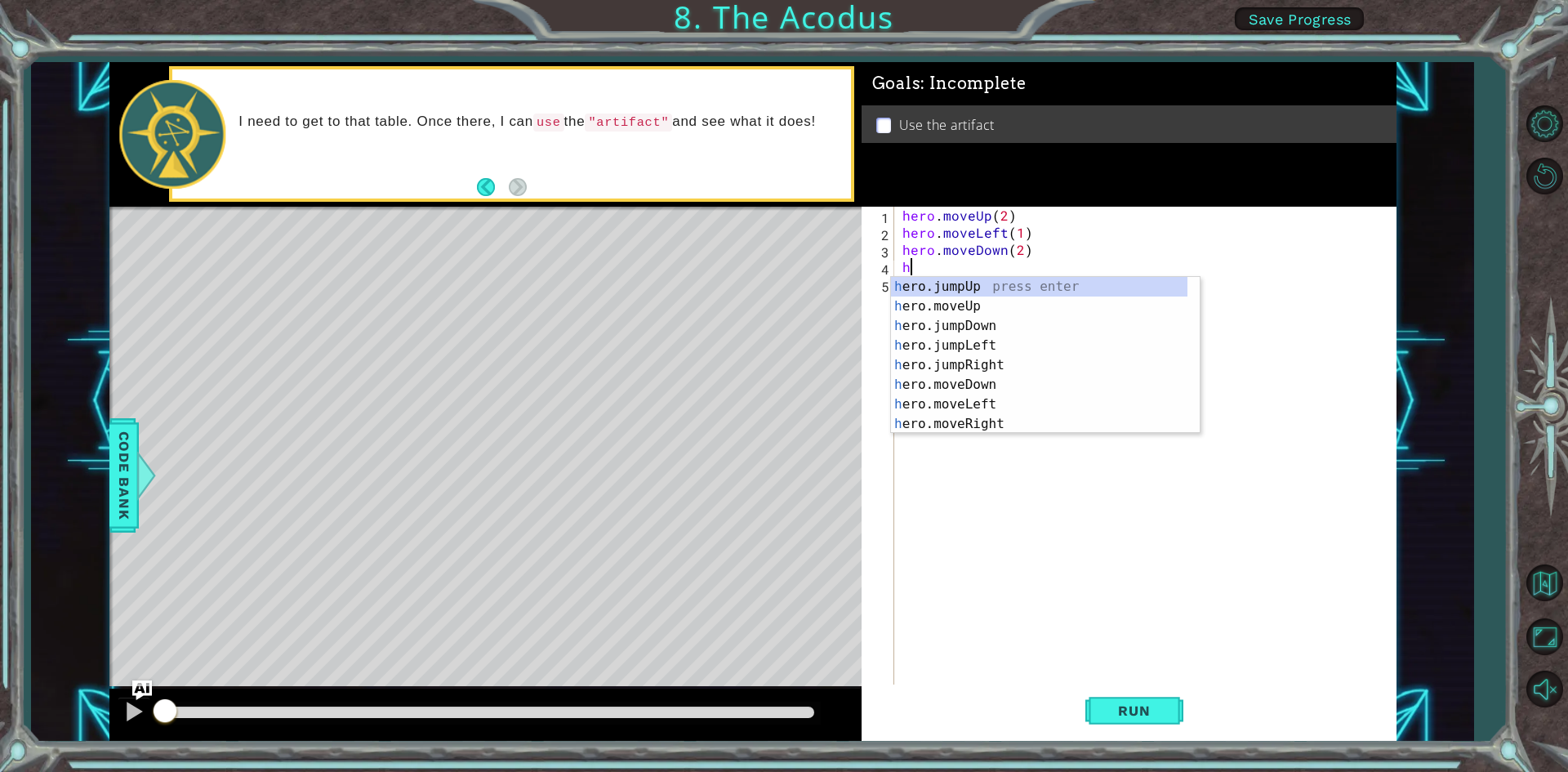
type textarea "her"
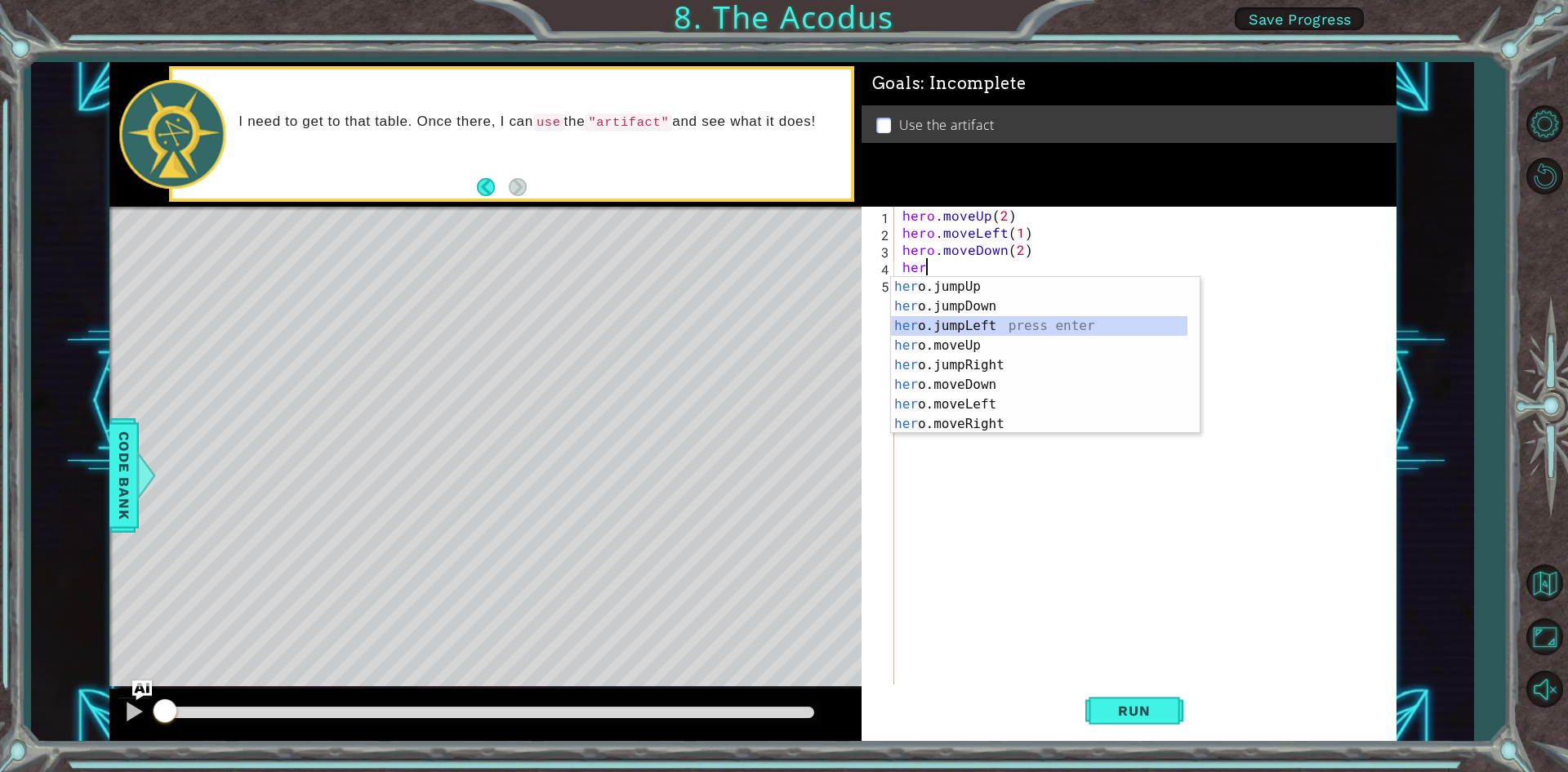
click at [964, 321] on div "her o.jumpUp press enter her o.jumpDown press enter her o.jumpLeft press enter …" at bounding box center [1039, 374] width 296 height 196
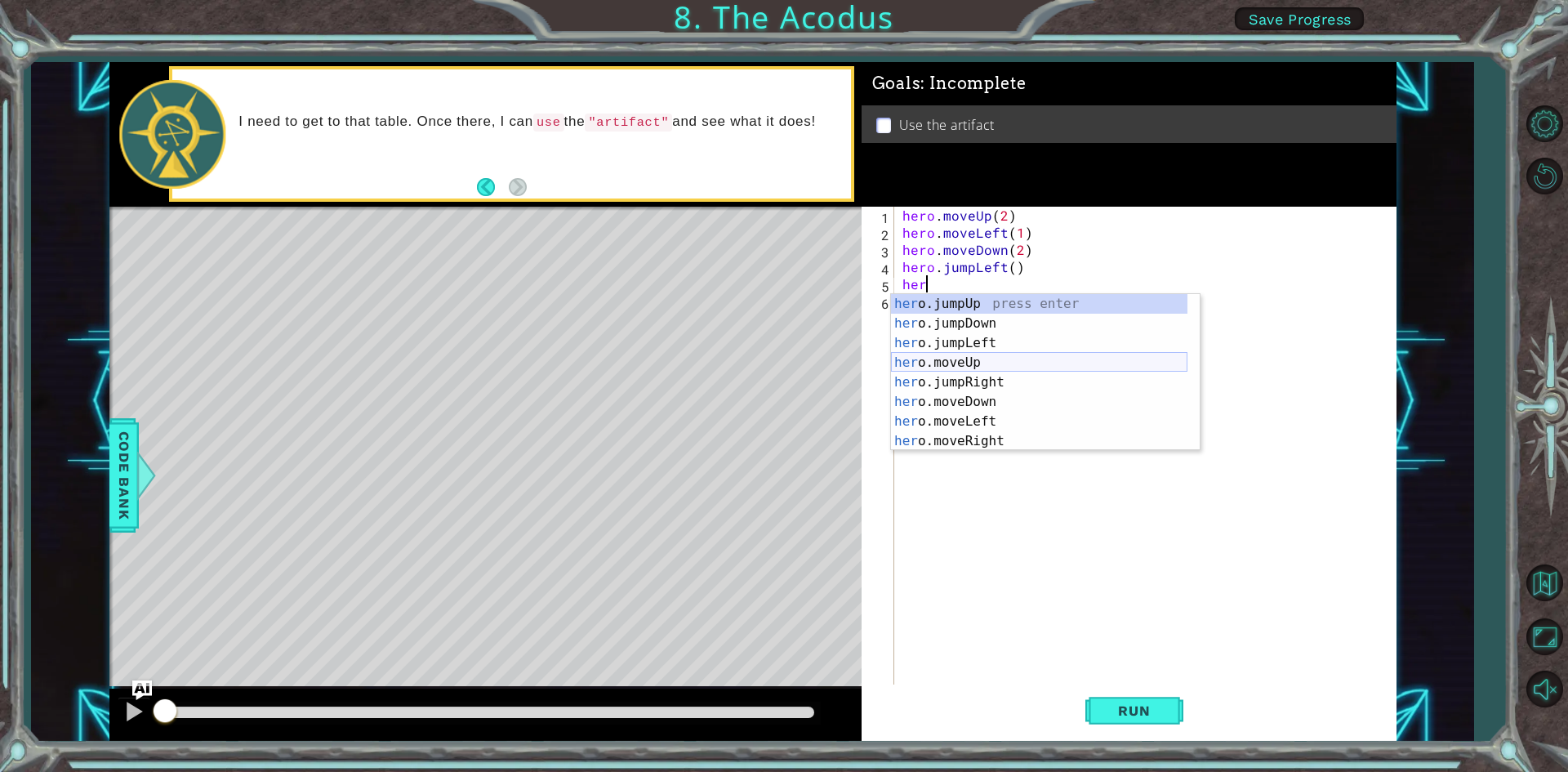
click at [962, 363] on div "her o.jumpUp press enter her o.jumpDown press enter her o.jumpLeft press enter …" at bounding box center [1039, 391] width 296 height 196
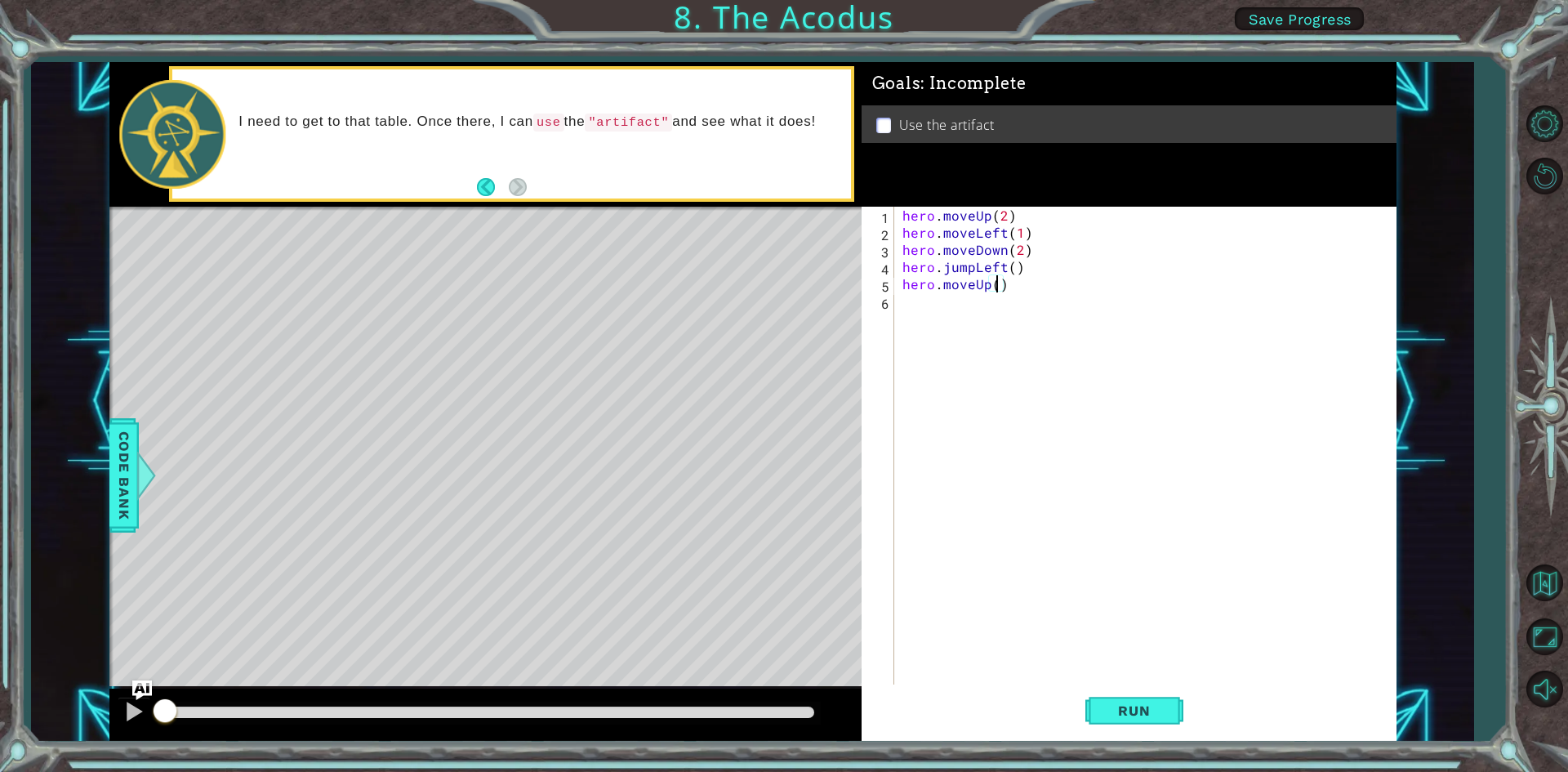
type textarea "hero.moveUp(2)"
click at [912, 309] on div "hero . moveUp ( 2 ) hero . moveLeft ( 1 ) hero . moveDown ( 2 ) hero . jumpLeft…" at bounding box center [1149, 464] width 500 height 514
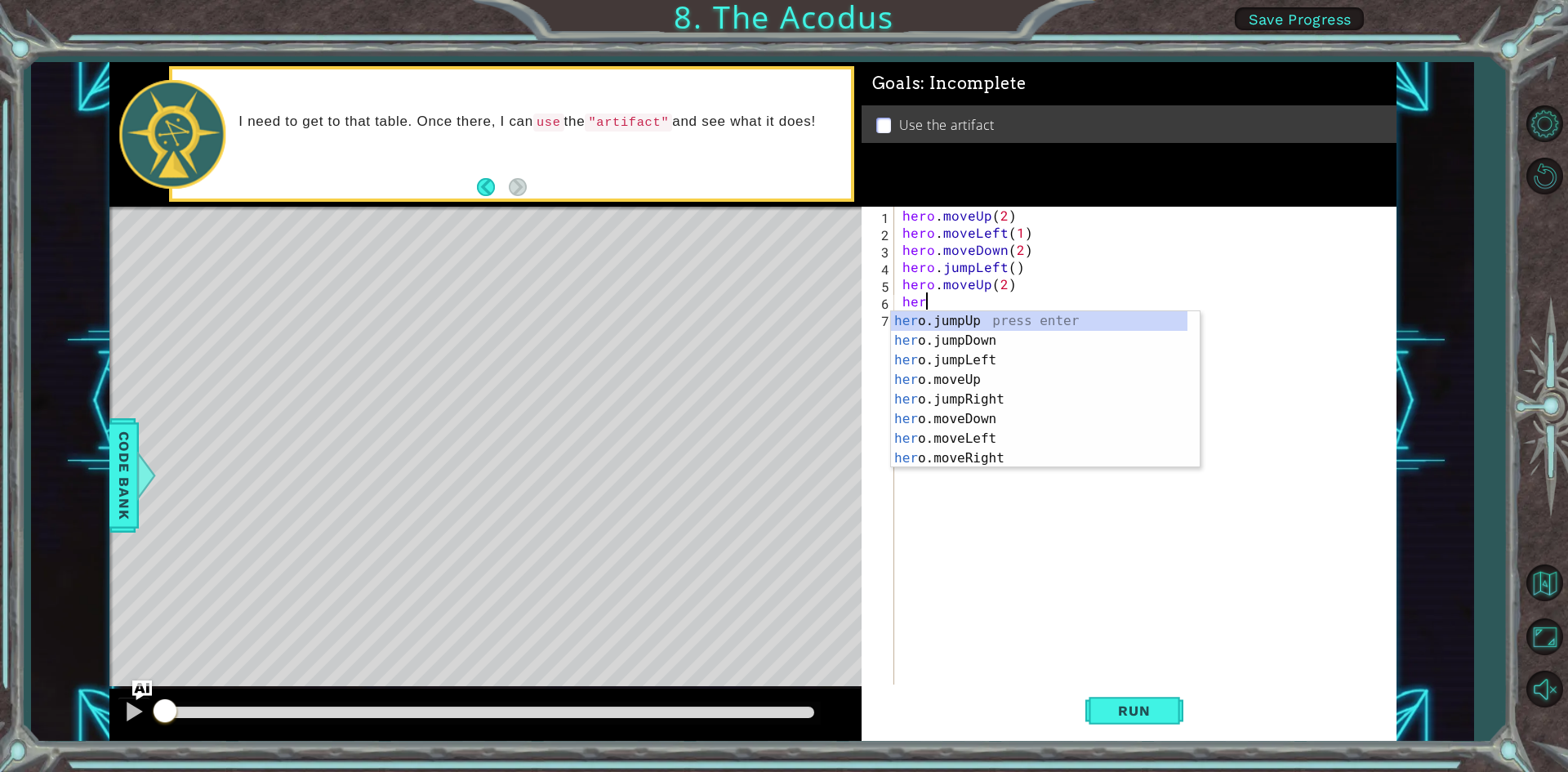
type textarea "hero"
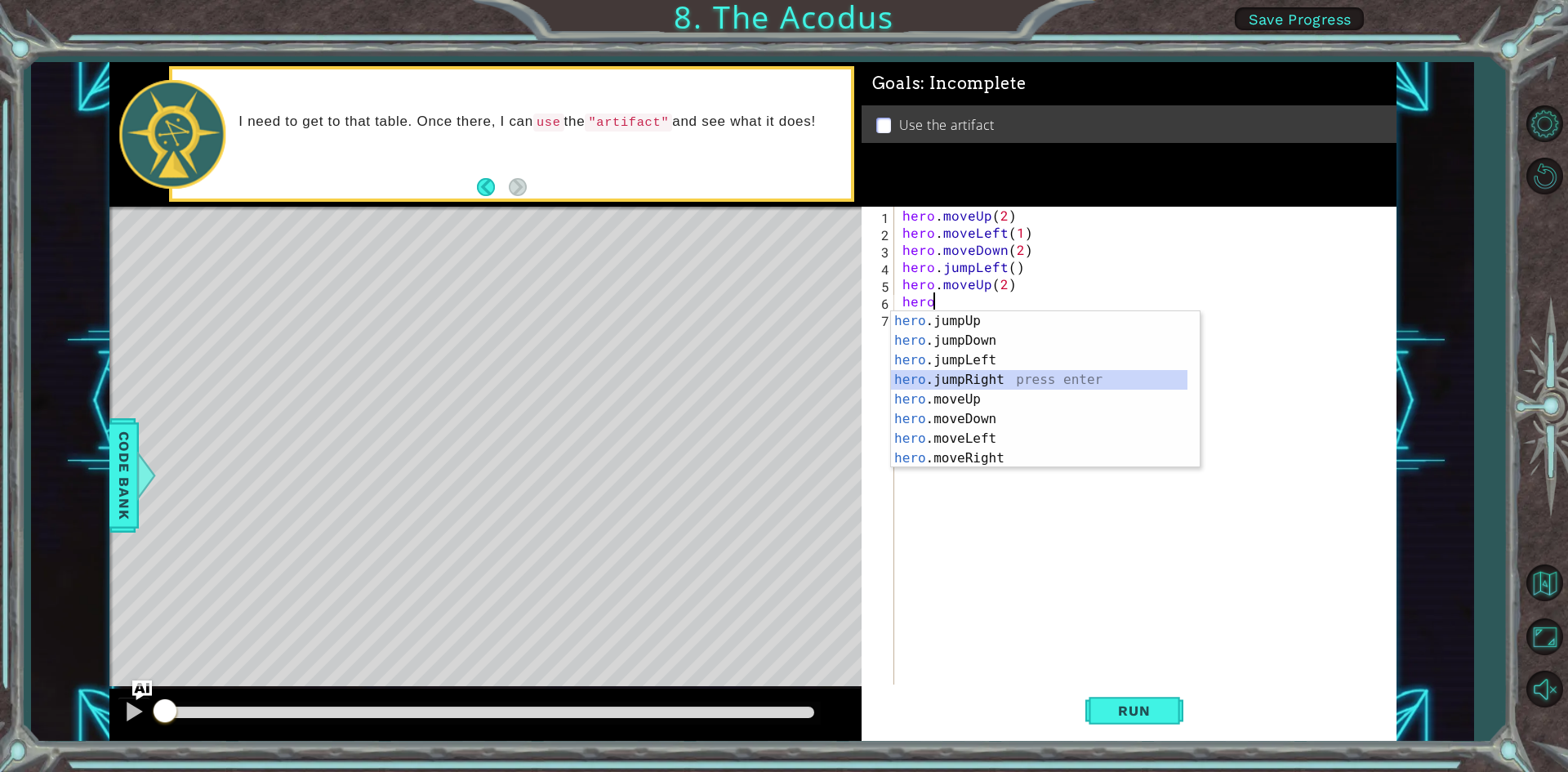
click at [990, 378] on div "hero .jumpUp press enter hero .jumpDown press enter hero .jumpLeft press enter …" at bounding box center [1039, 409] width 296 height 196
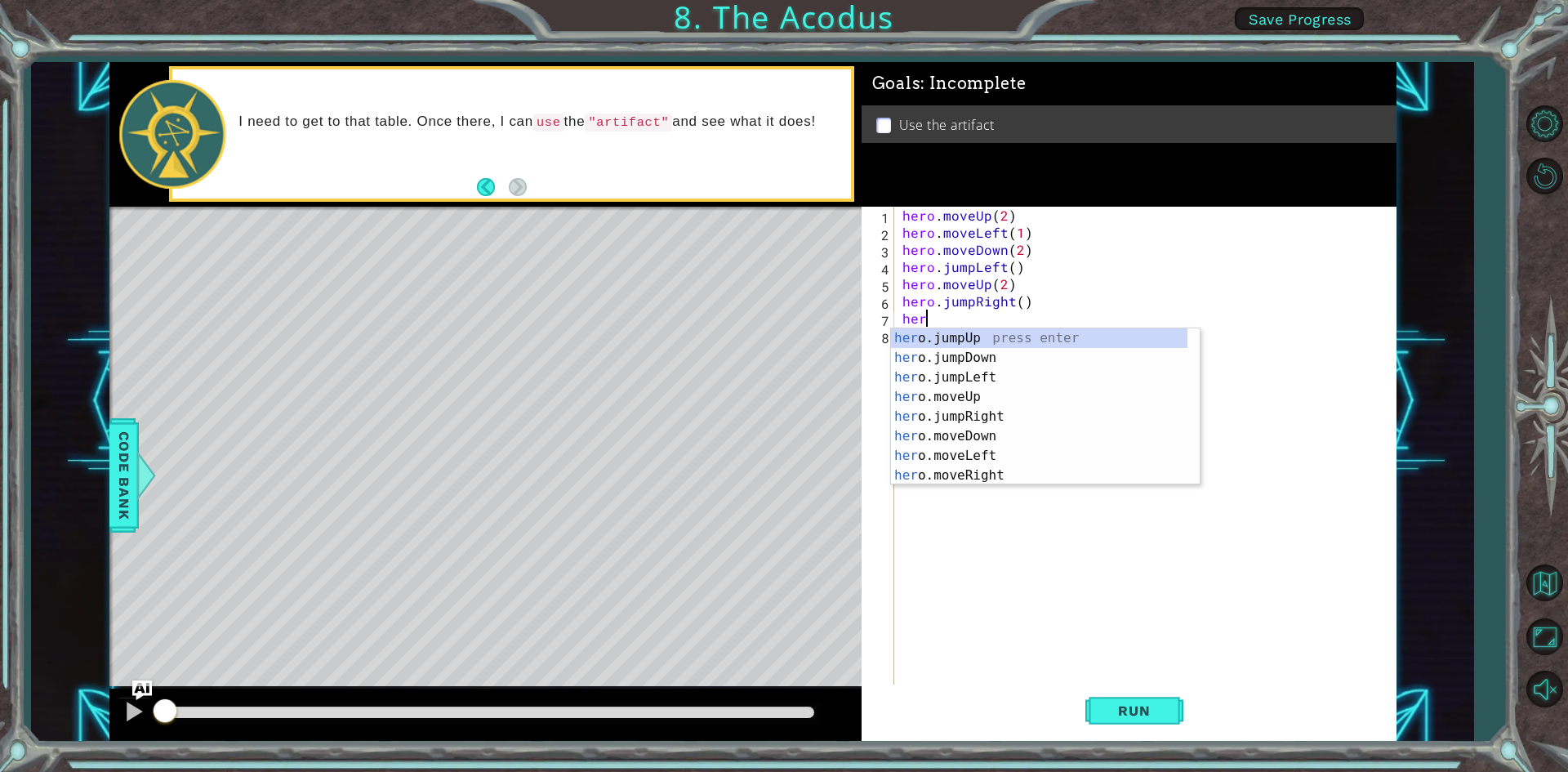
type textarea "her"
